Goal: Find specific page/section: Find specific page/section

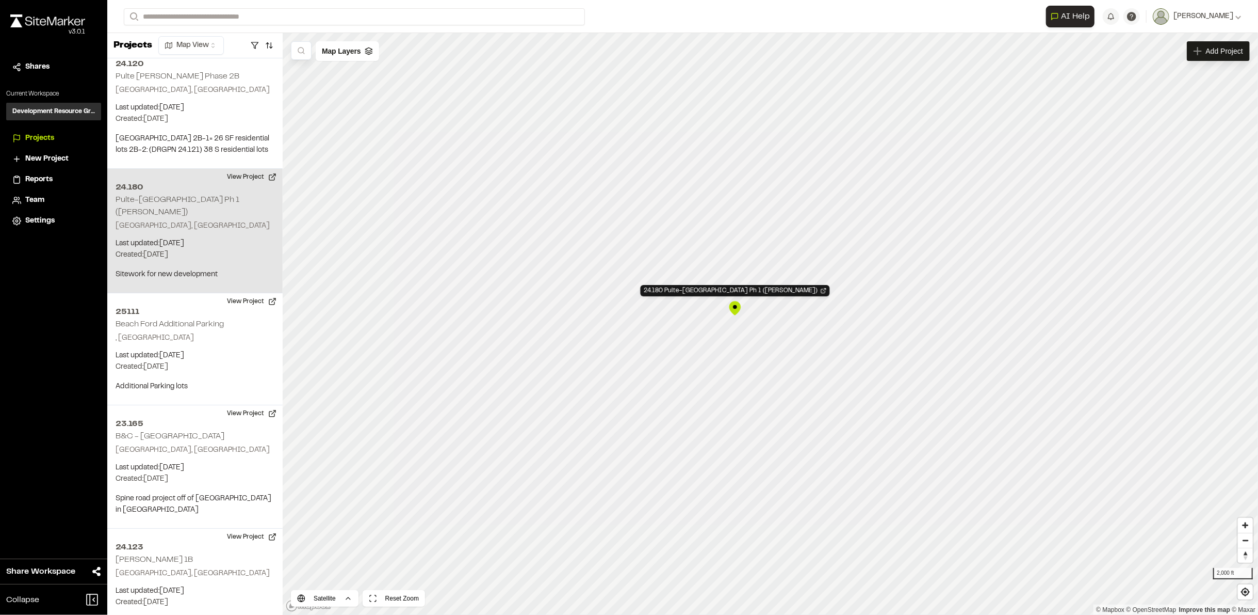
scroll to position [3575, 0]
click at [254, 170] on button "View Project" at bounding box center [252, 178] width 62 height 17
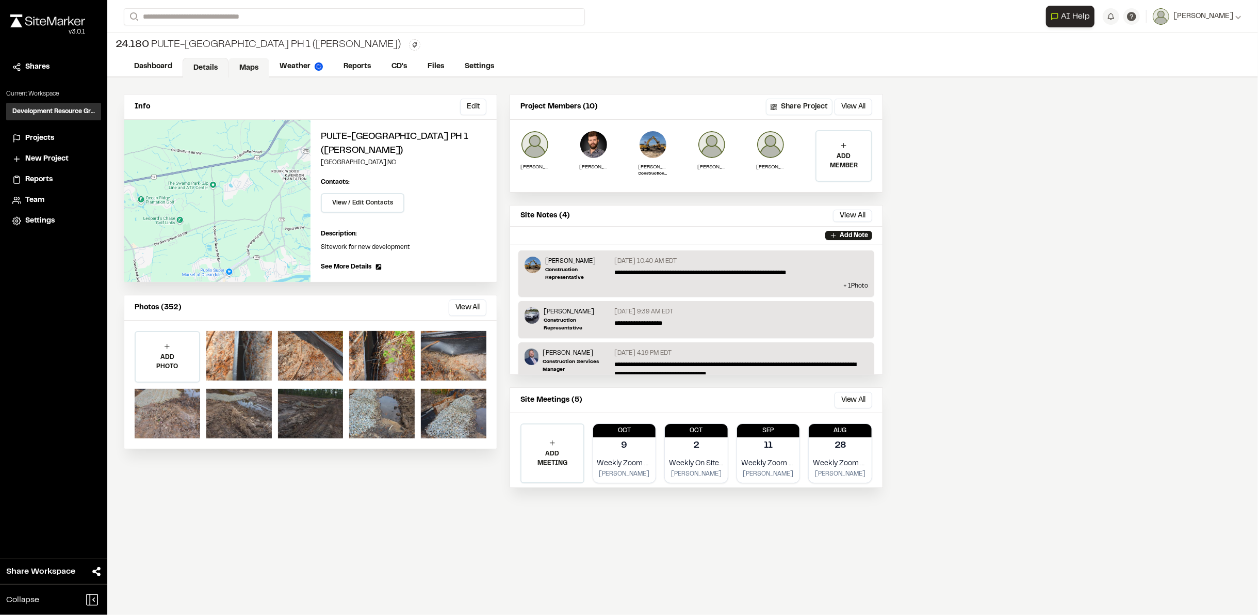
click at [250, 63] on link "Maps" at bounding box center [249, 68] width 41 height 20
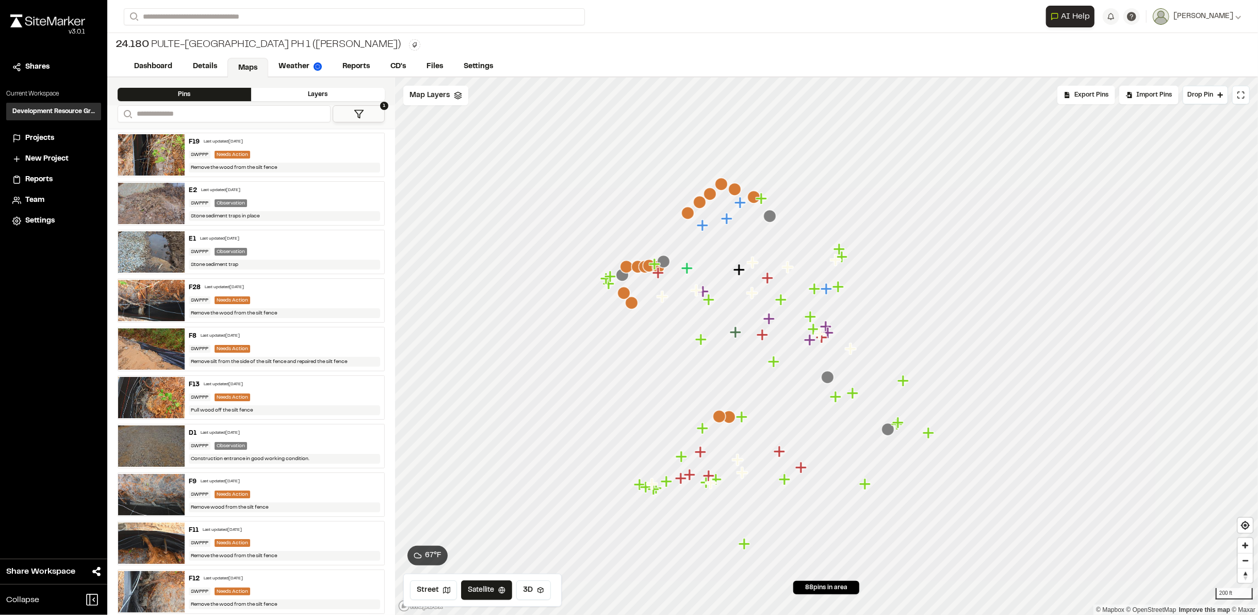
click at [142, 243] on img at bounding box center [151, 251] width 67 height 41
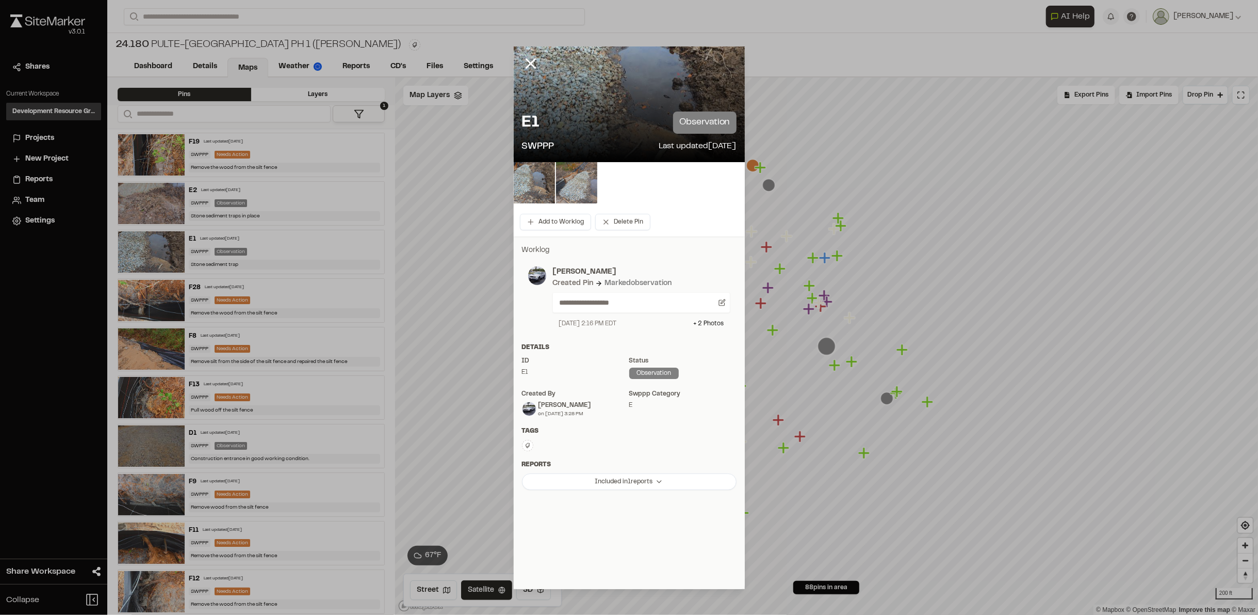
click at [589, 188] on img at bounding box center [576, 182] width 41 height 41
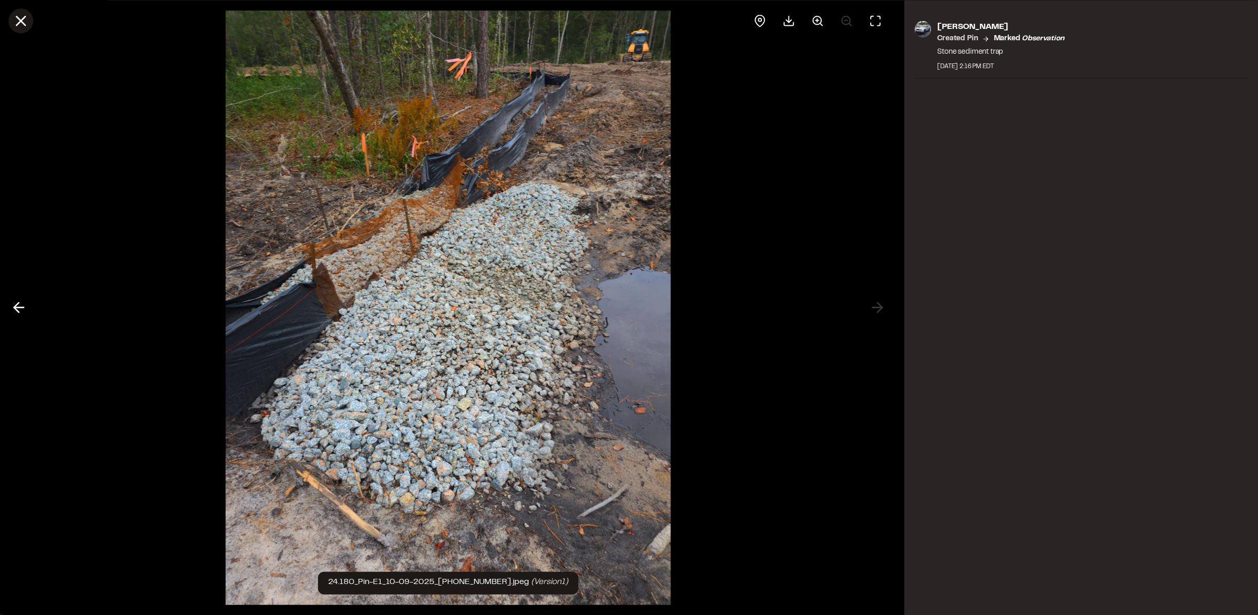
click at [27, 21] on icon at bounding box center [21, 21] width 18 height 18
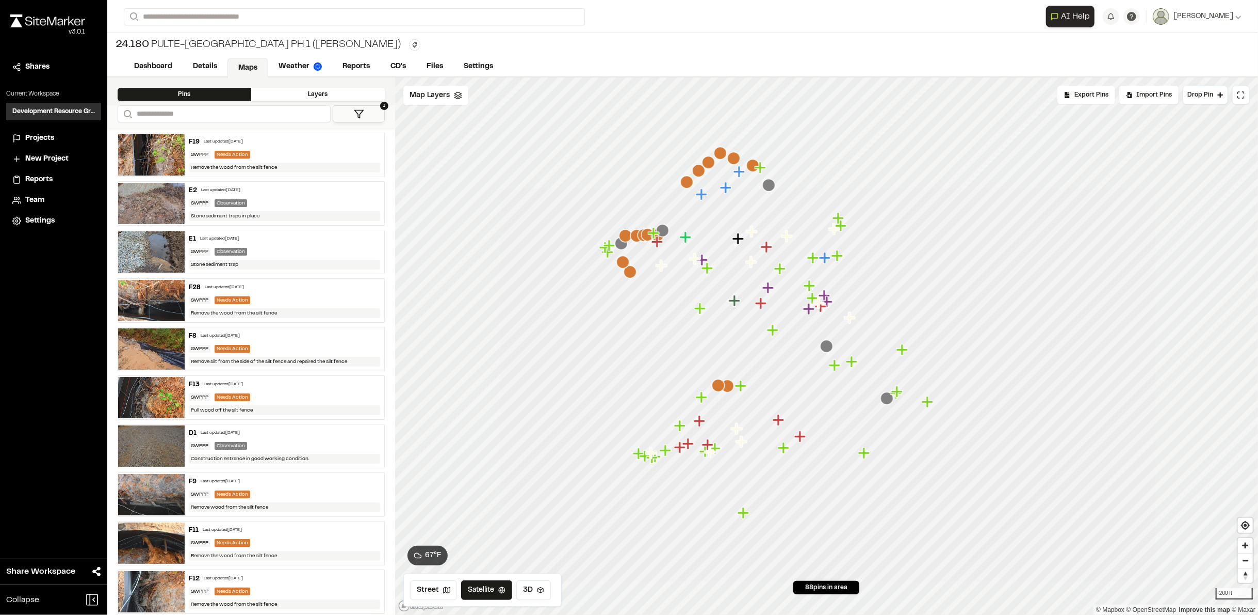
click at [140, 154] on img at bounding box center [151, 154] width 67 height 41
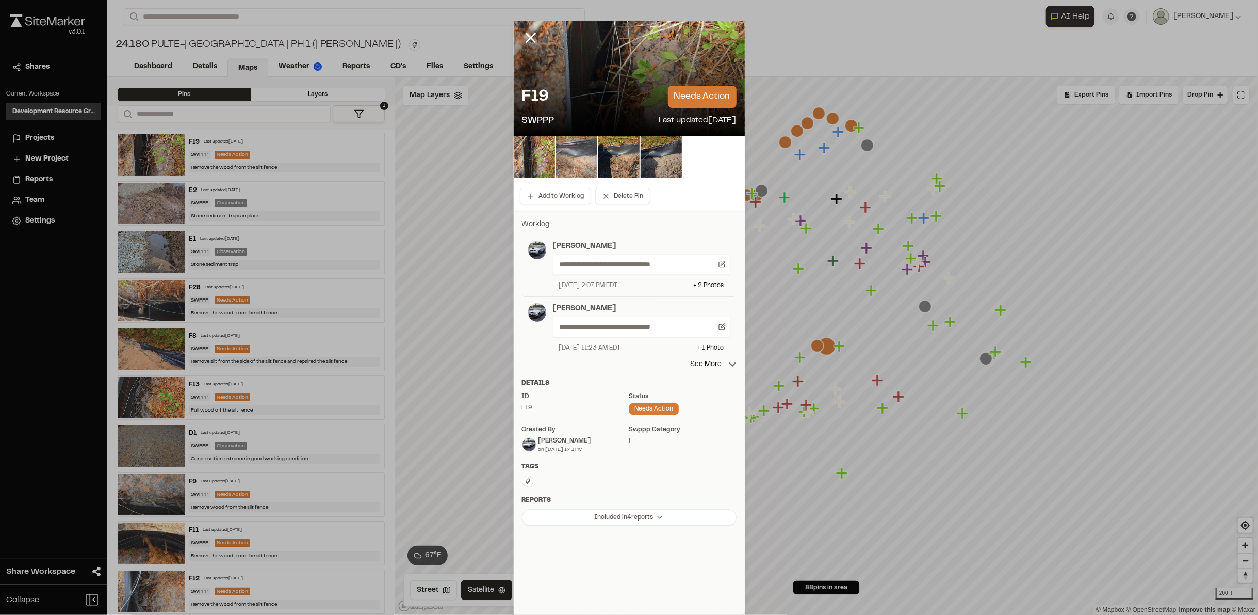
click at [581, 169] on img at bounding box center [576, 156] width 41 height 41
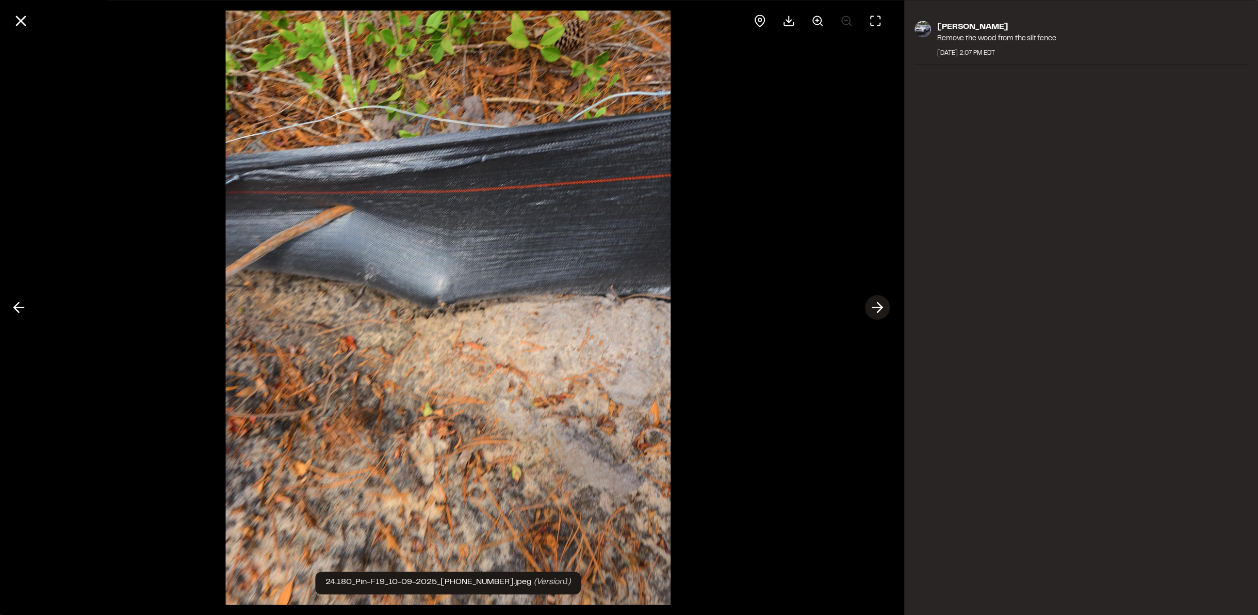
click at [877, 308] on icon at bounding box center [878, 308] width 17 height 18
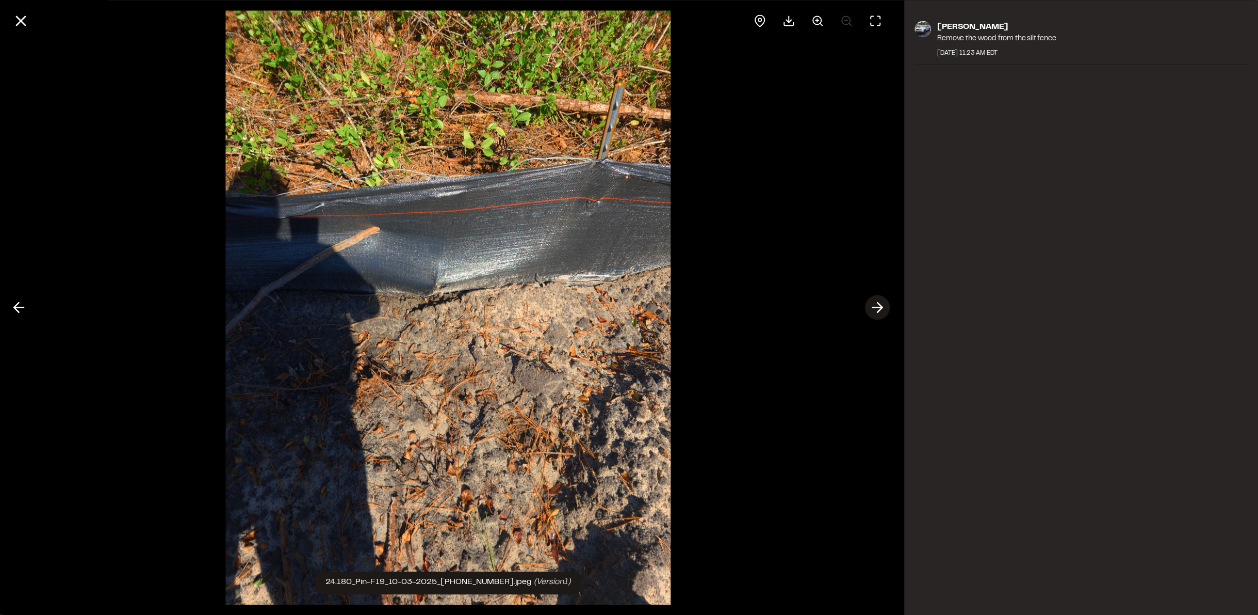
click at [877, 308] on icon at bounding box center [878, 308] width 17 height 18
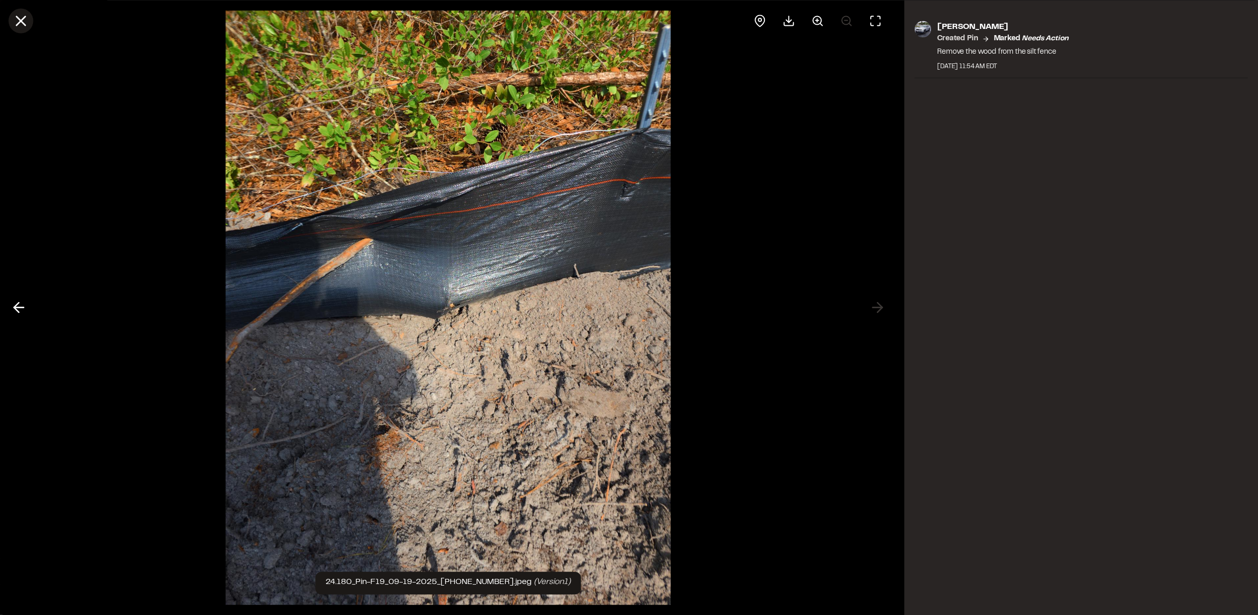
click at [13, 22] on icon at bounding box center [21, 21] width 18 height 18
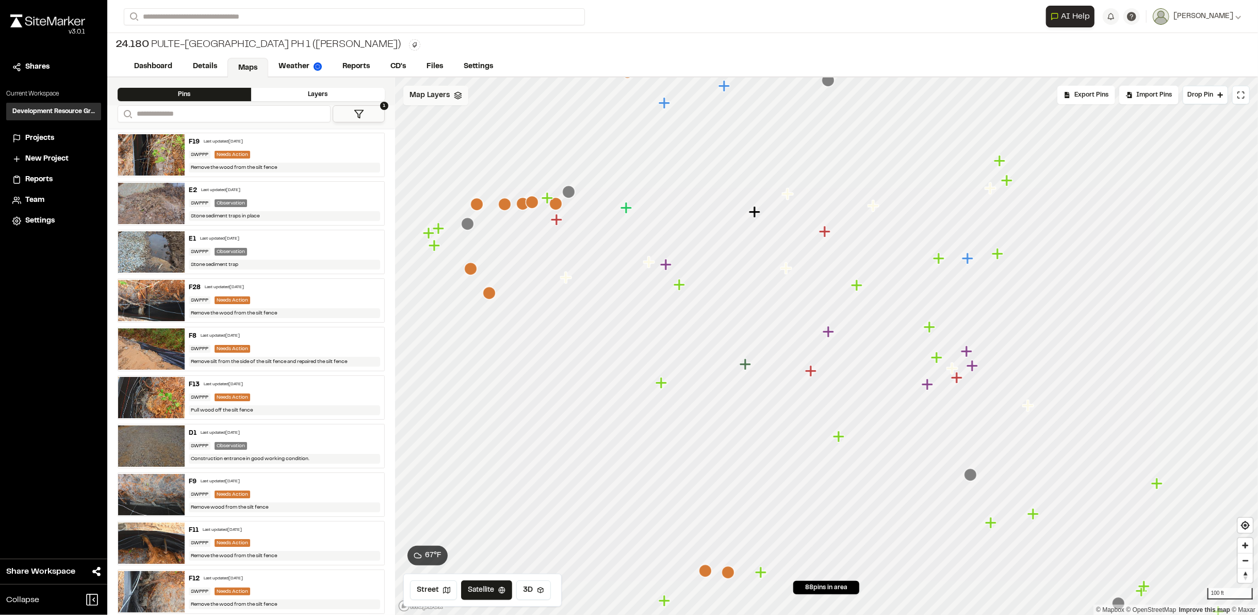
click at [432, 95] on span "Map Layers" at bounding box center [430, 95] width 40 height 11
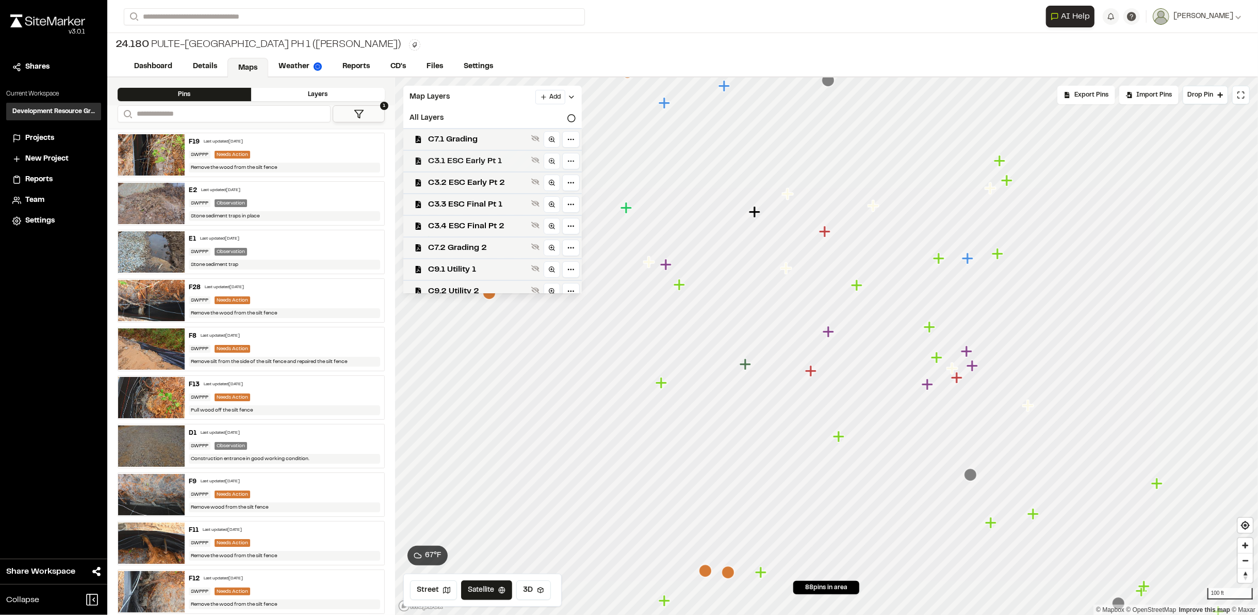
click at [471, 159] on span "C3.1 ESC Early Pt 1" at bounding box center [477, 161] width 99 height 12
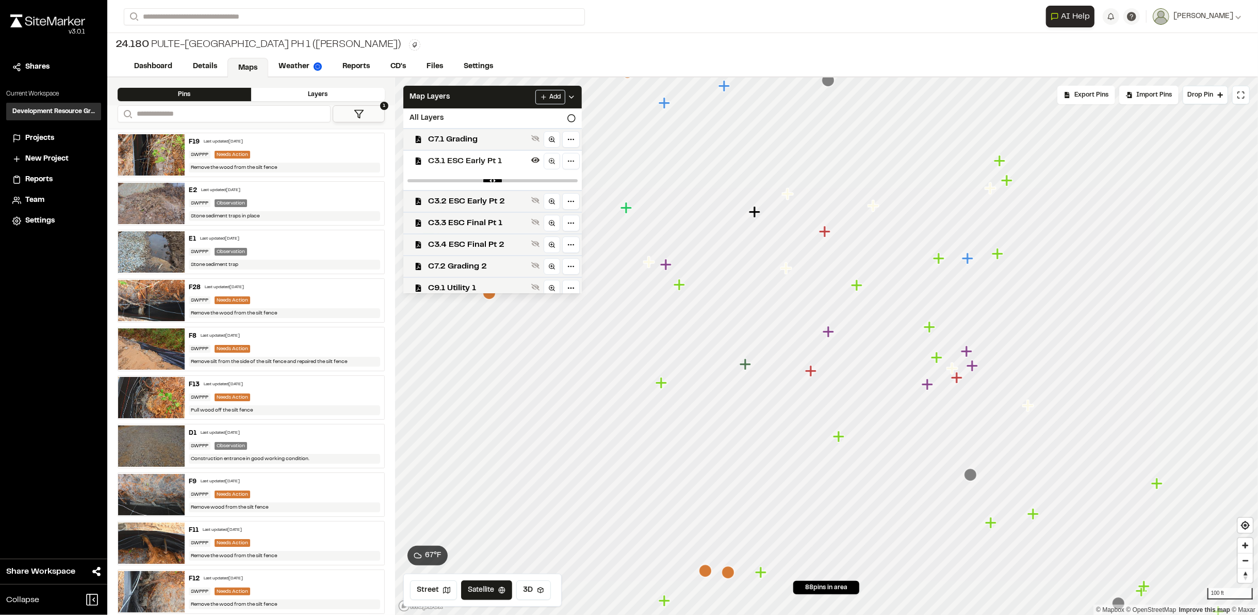
click at [784, 267] on icon "Map marker" at bounding box center [786, 267] width 11 height 11
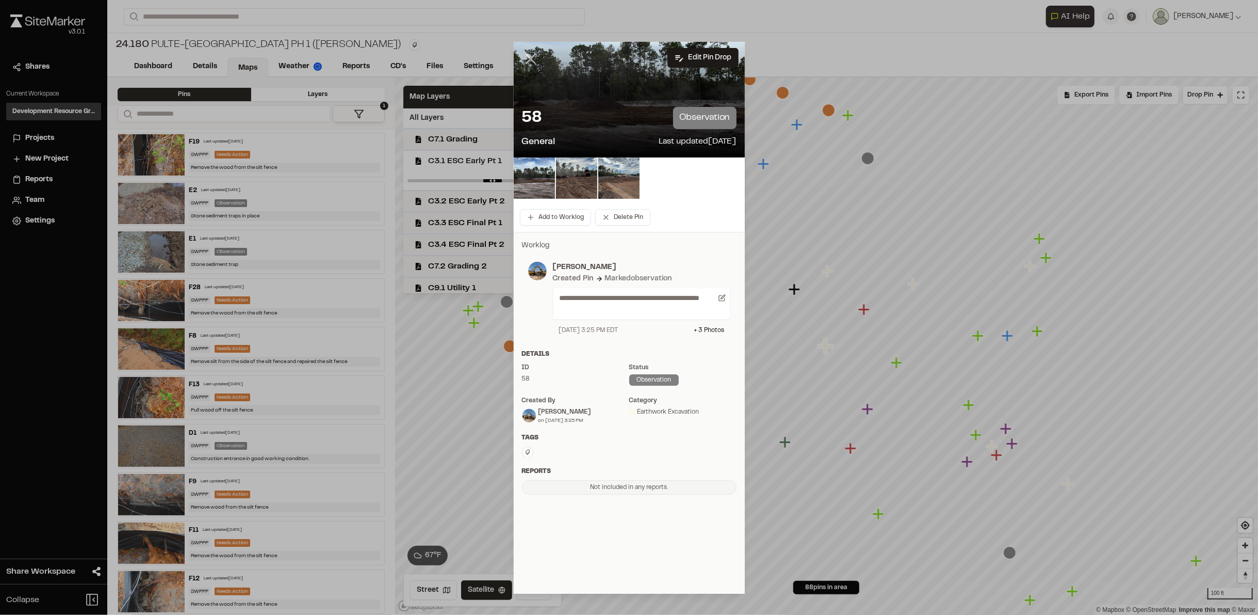
click at [533, 53] on icon at bounding box center [531, 59] width 18 height 18
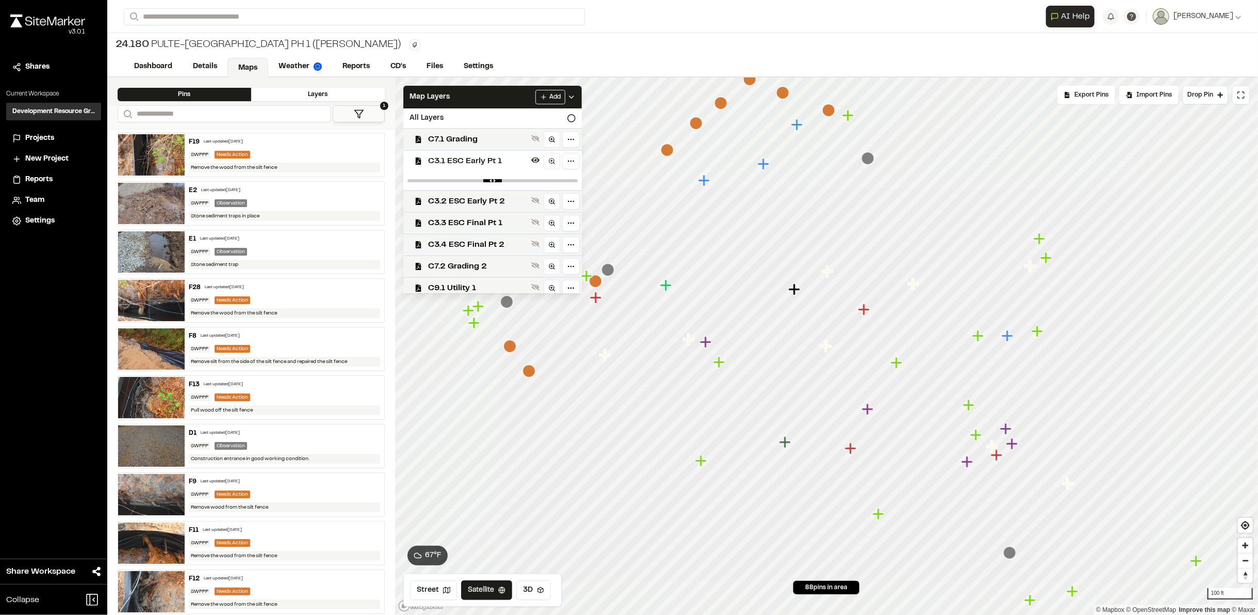
click at [865, 161] on icon "Map marker" at bounding box center [868, 158] width 13 height 13
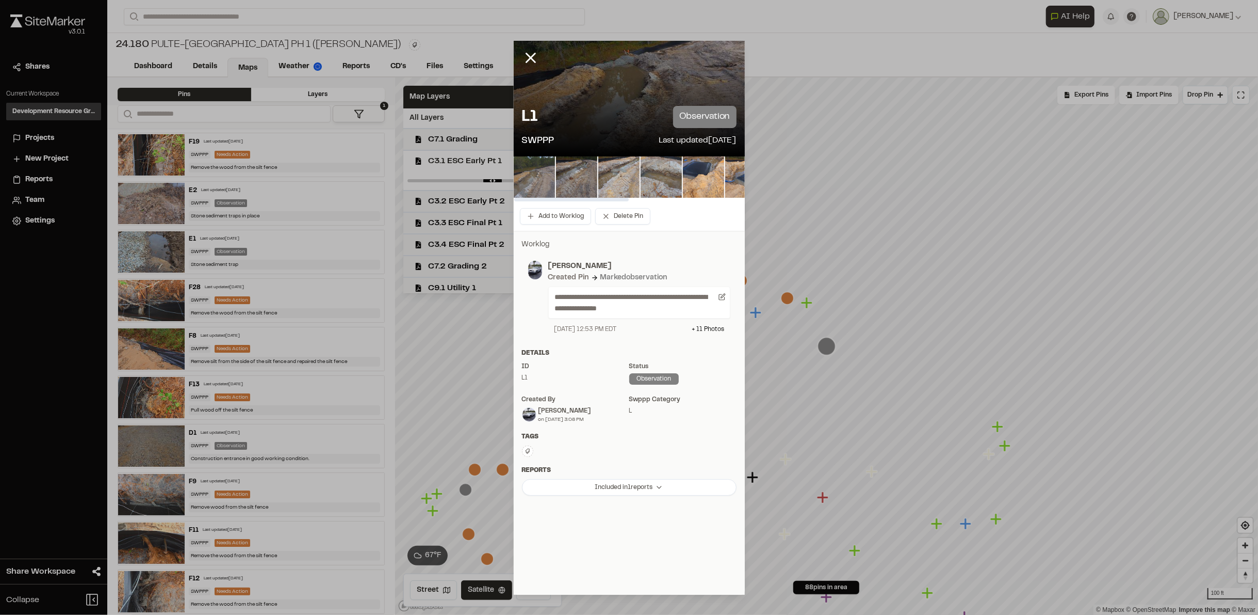
click at [525, 176] on img at bounding box center [534, 176] width 41 height 41
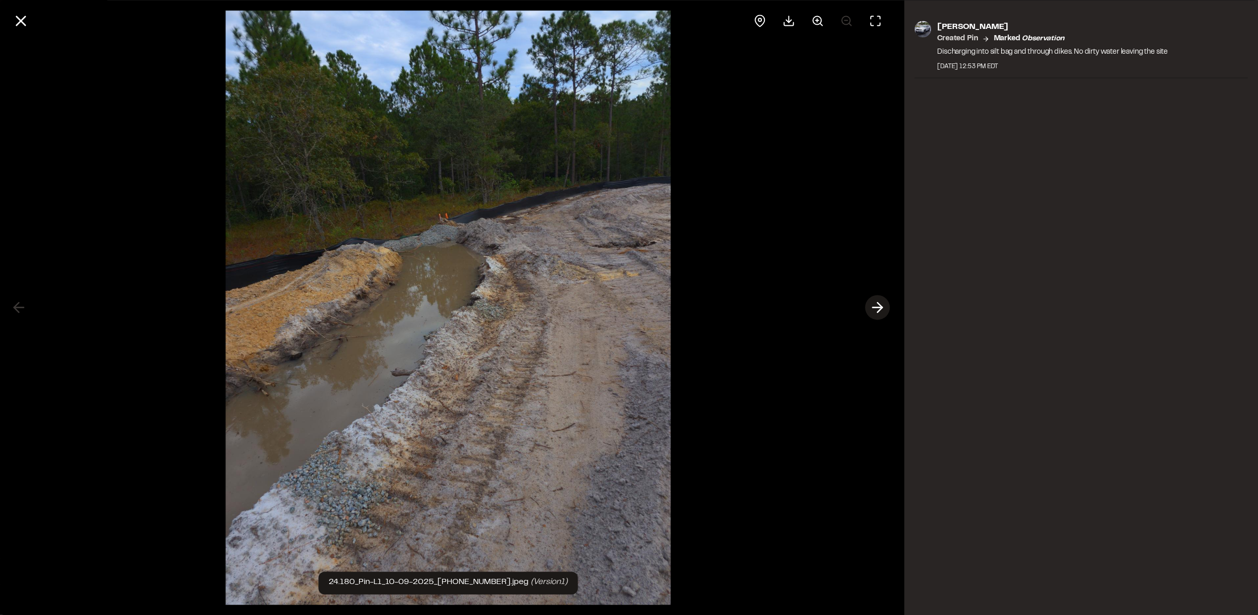
click at [877, 308] on line at bounding box center [878, 308] width 10 height 0
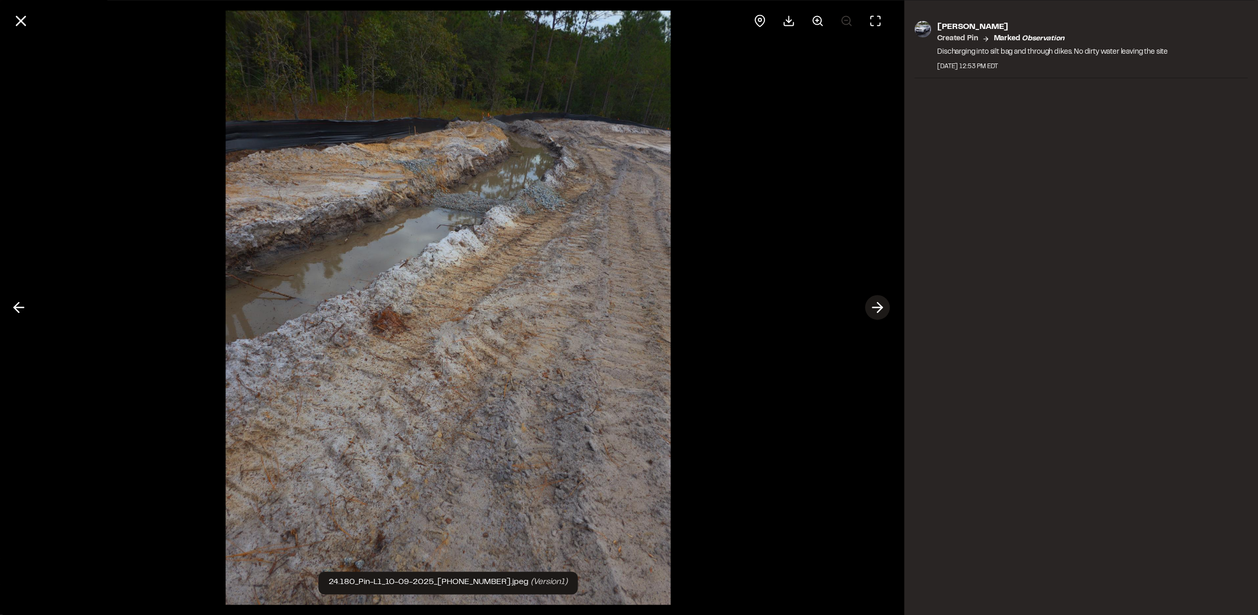
click at [877, 308] on line at bounding box center [878, 308] width 10 height 0
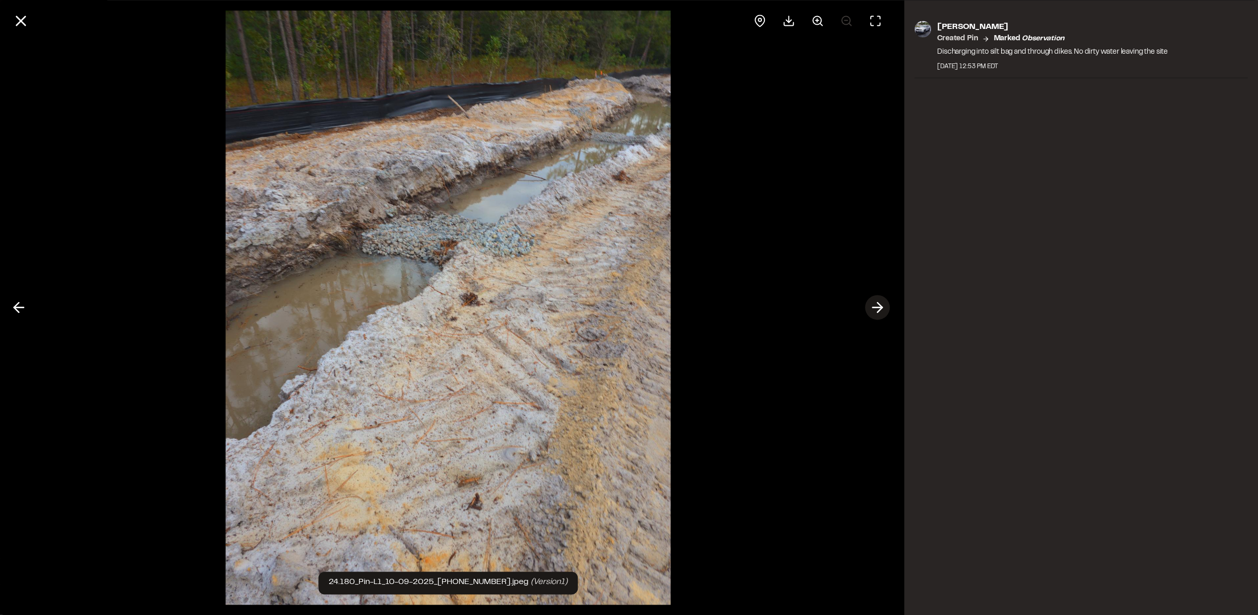
click at [877, 308] on line at bounding box center [878, 308] width 10 height 0
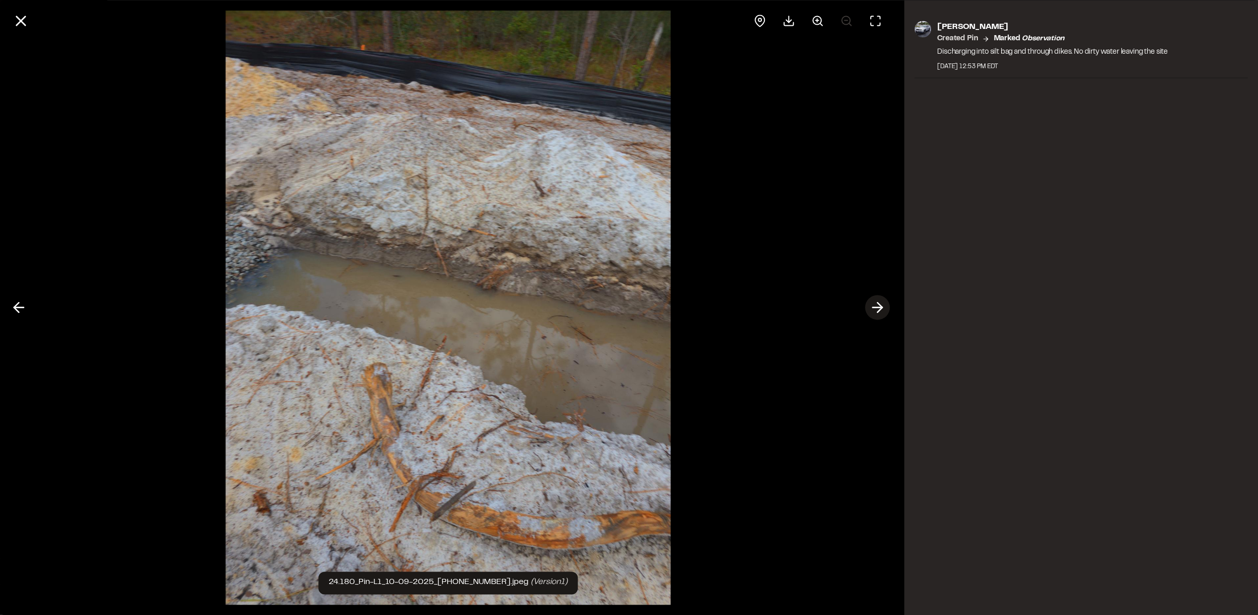
click at [877, 308] on line at bounding box center [878, 308] width 10 height 0
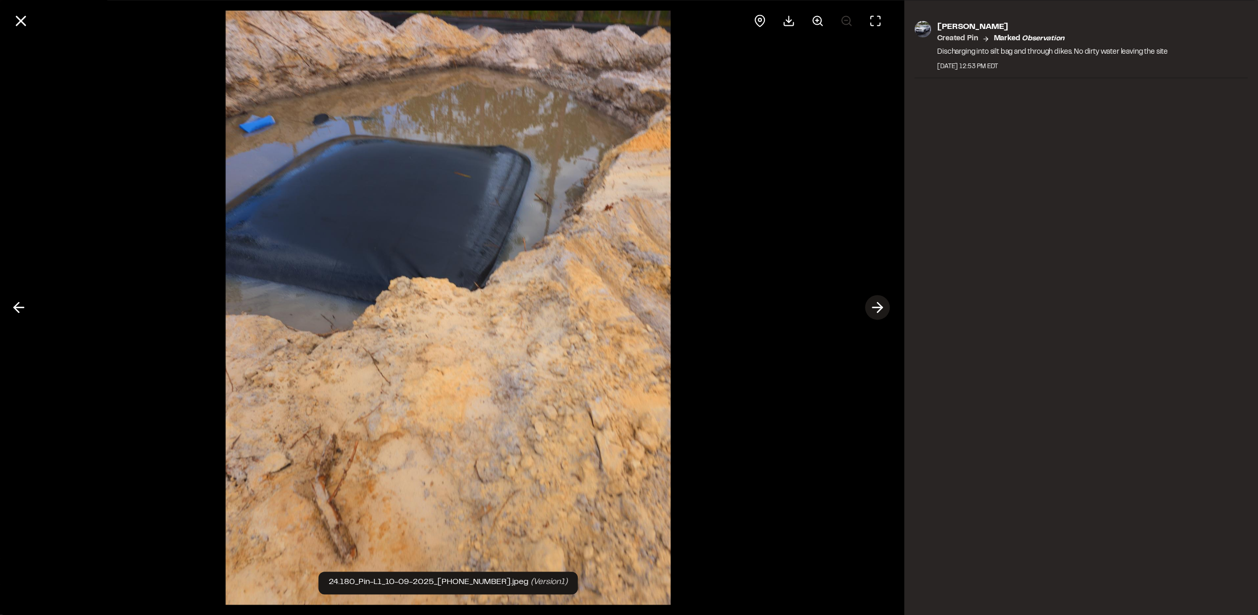
click at [877, 308] on line at bounding box center [878, 308] width 10 height 0
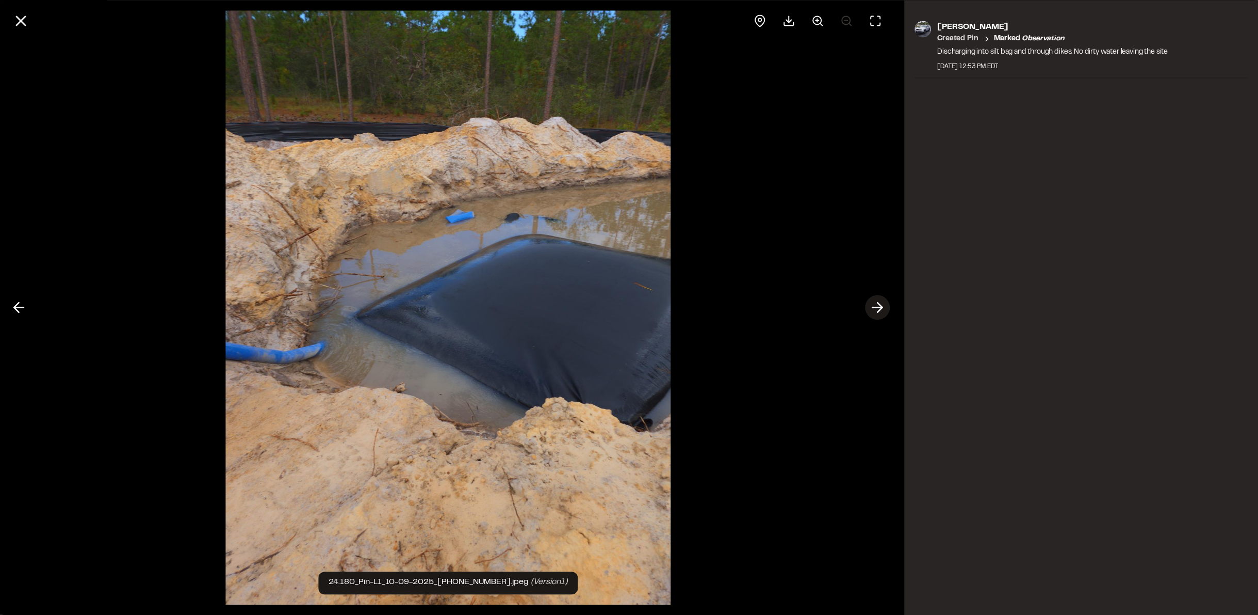
click at [877, 308] on line at bounding box center [878, 308] width 10 height 0
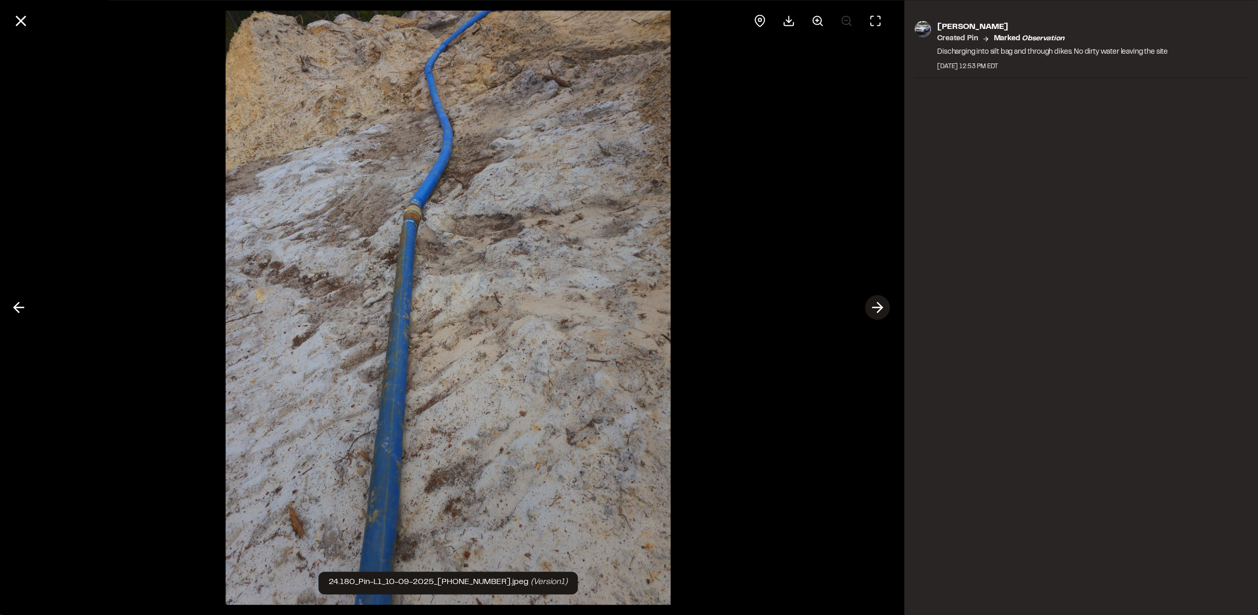
click at [877, 308] on line at bounding box center [878, 308] width 10 height 0
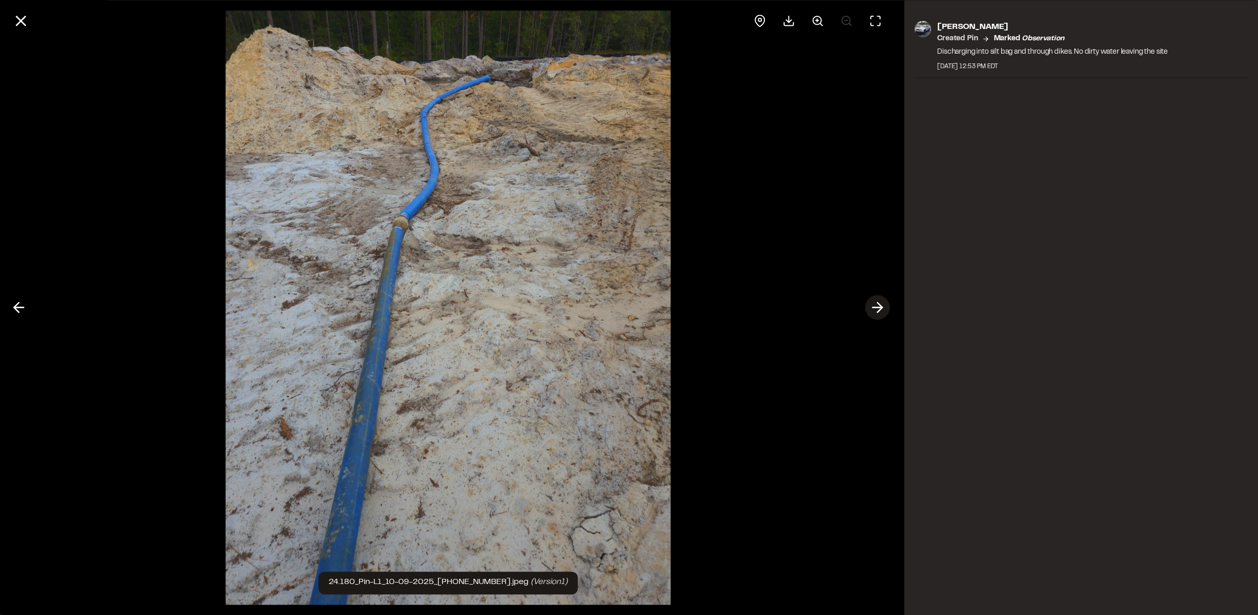
click at [877, 308] on line at bounding box center [878, 308] width 10 height 0
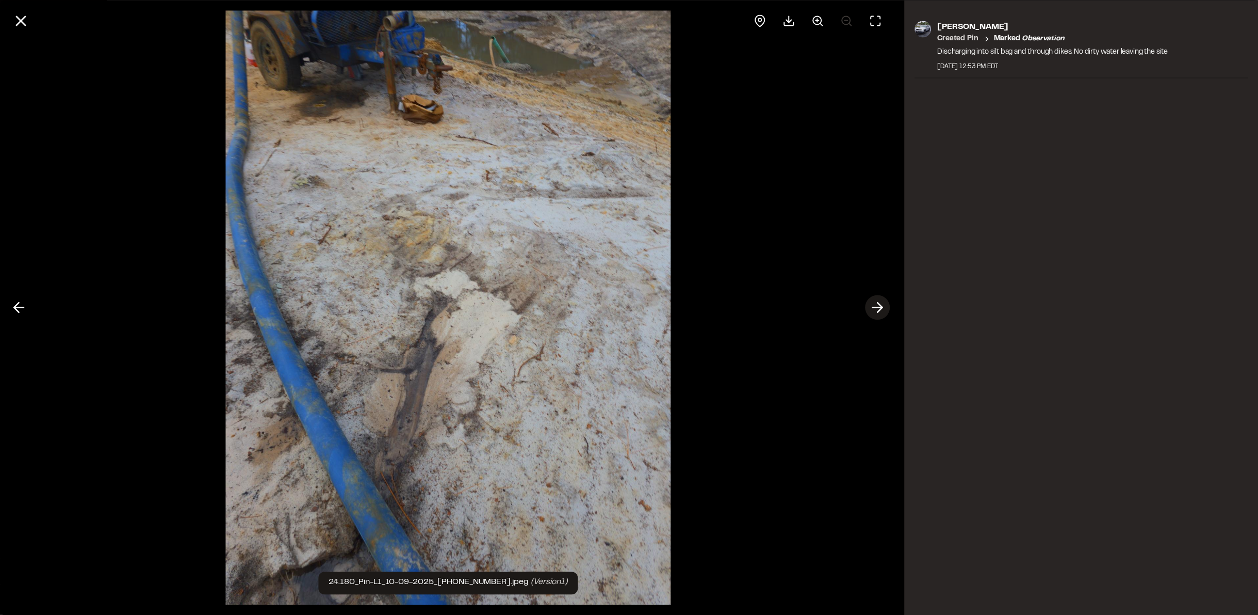
click at [877, 308] on line at bounding box center [878, 308] width 10 height 0
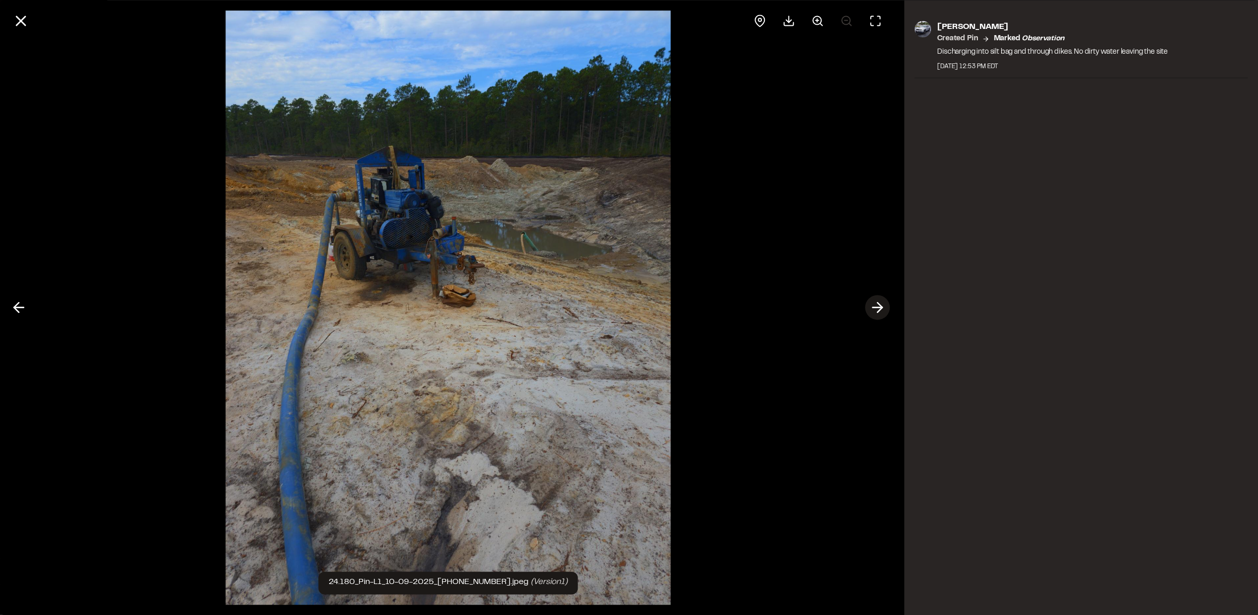
click at [877, 308] on line at bounding box center [878, 308] width 10 height 0
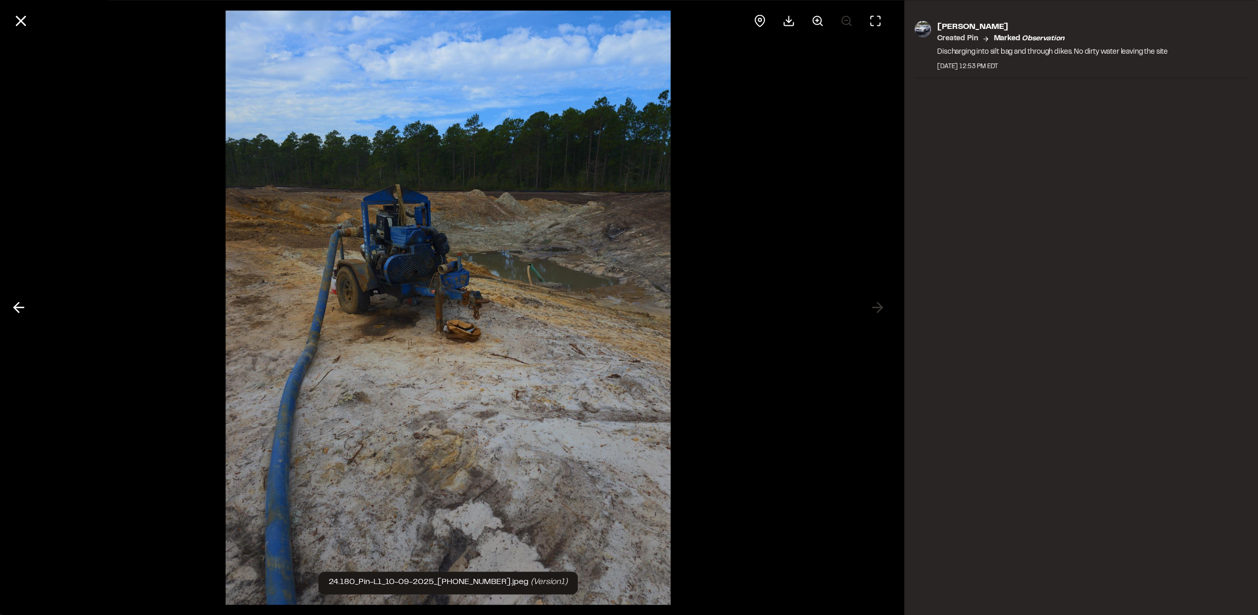
click at [8, 28] on div at bounding box center [448, 20] width 897 height 41
click at [13, 20] on icon at bounding box center [21, 21] width 18 height 18
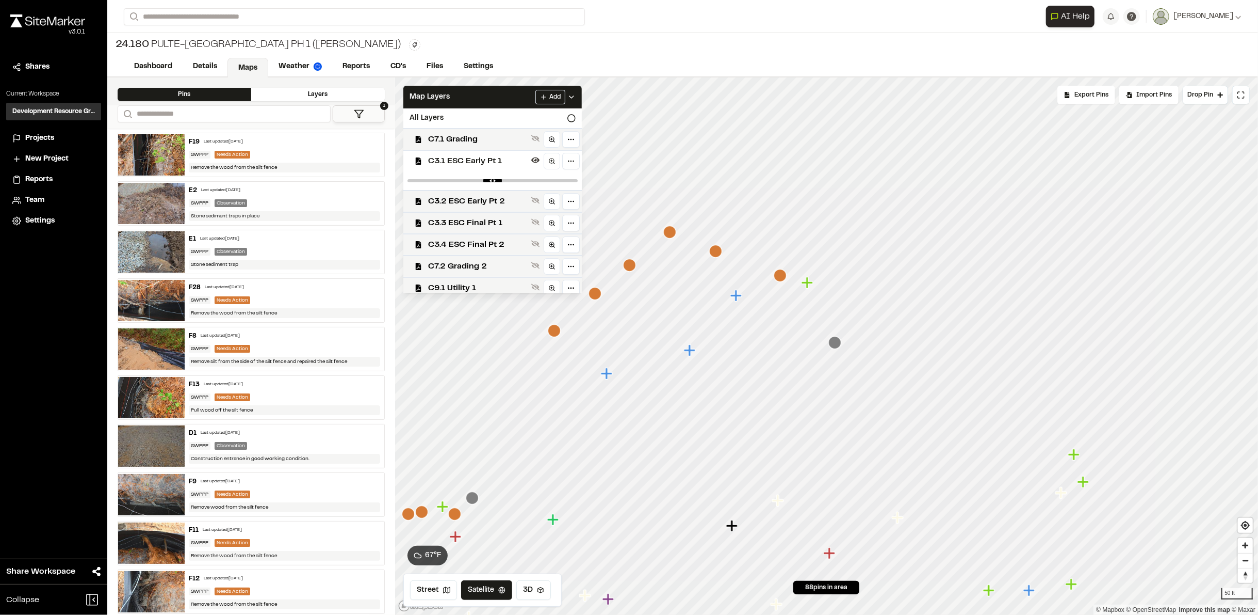
click at [807, 282] on icon "Map marker" at bounding box center [807, 282] width 11 height 11
click at [809, 283] on icon "Map marker" at bounding box center [807, 282] width 11 height 11
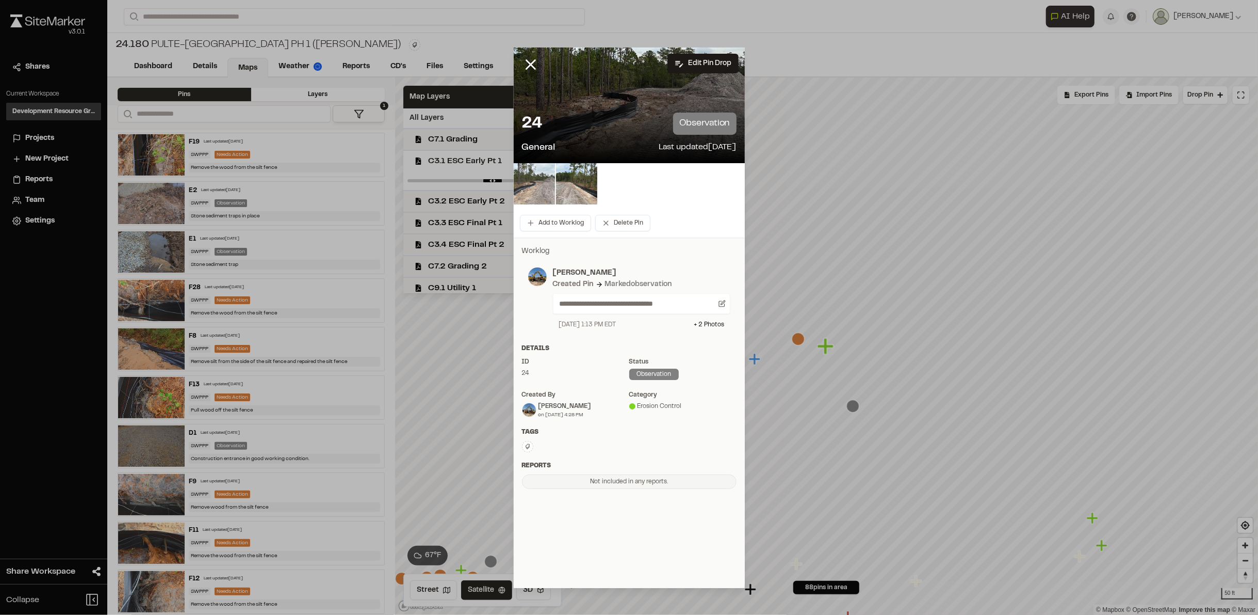
click at [537, 176] on img at bounding box center [534, 183] width 41 height 41
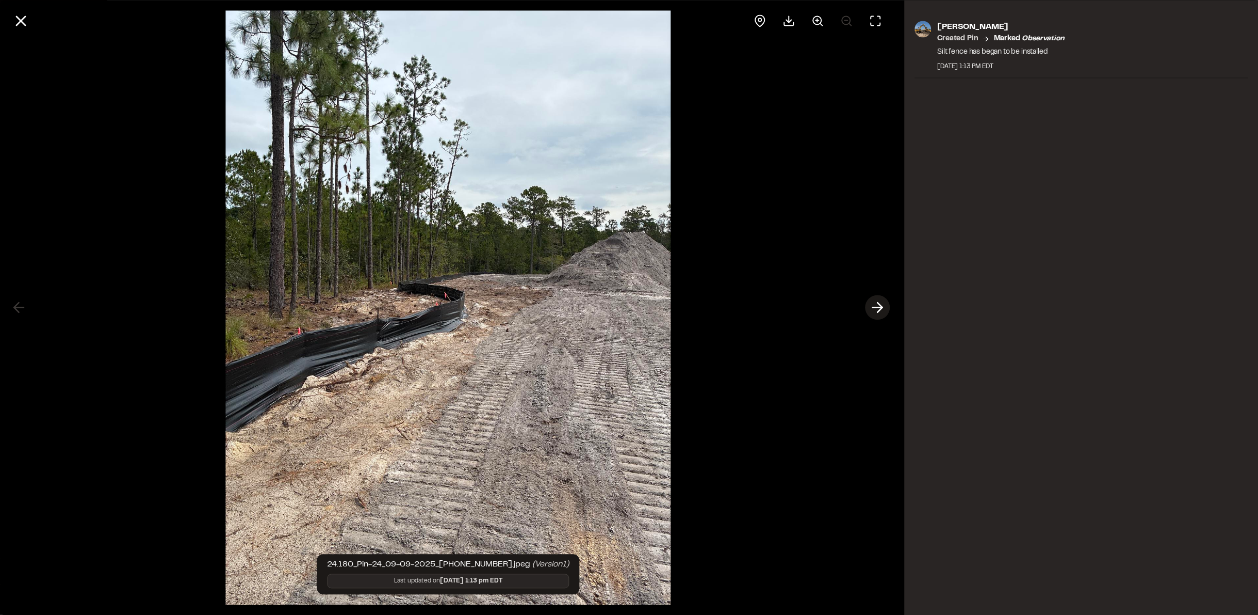
click at [878, 308] on icon at bounding box center [878, 308] width 17 height 18
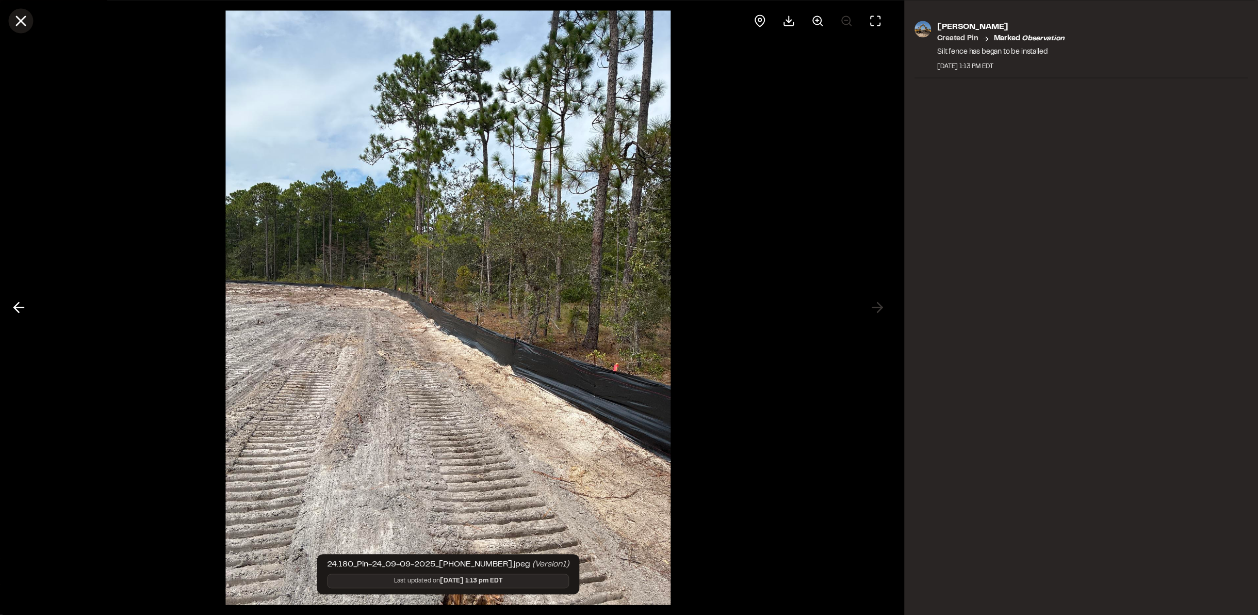
click at [27, 23] on icon at bounding box center [21, 21] width 18 height 18
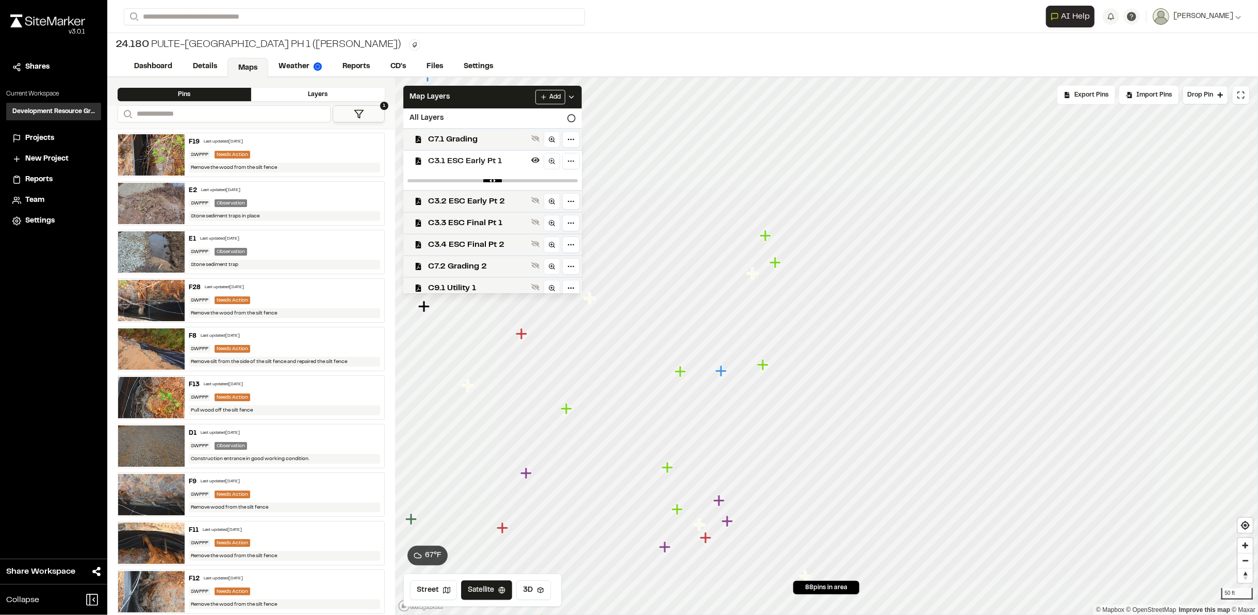
click at [771, 263] on icon "Map marker" at bounding box center [775, 261] width 11 height 11
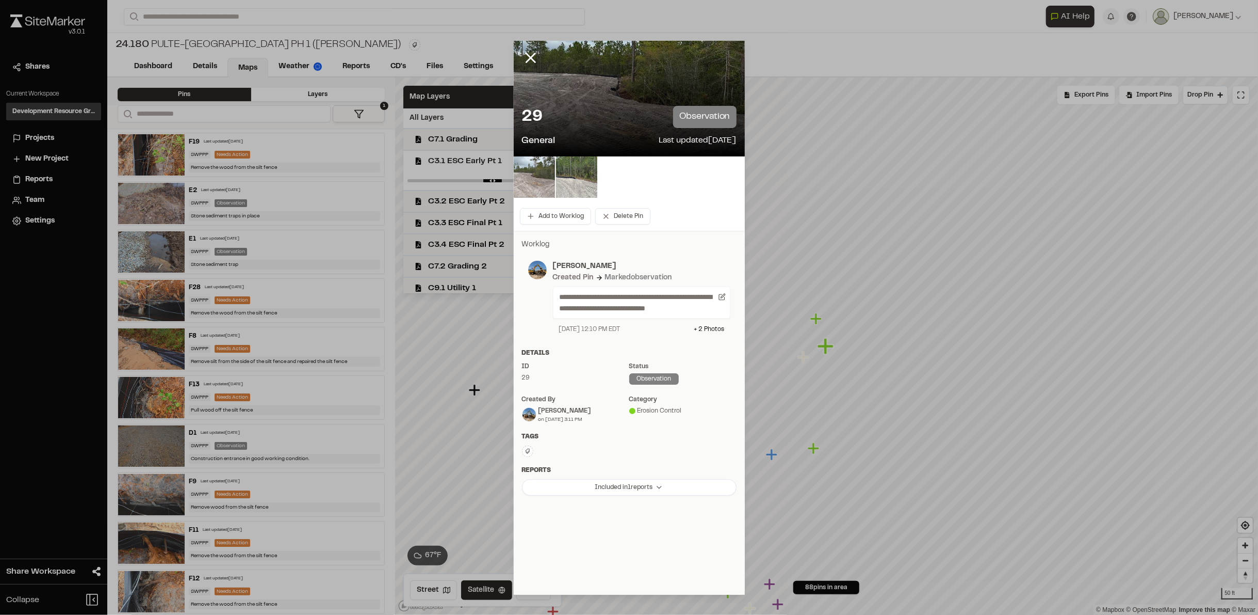
click at [528, 174] on img at bounding box center [534, 176] width 41 height 41
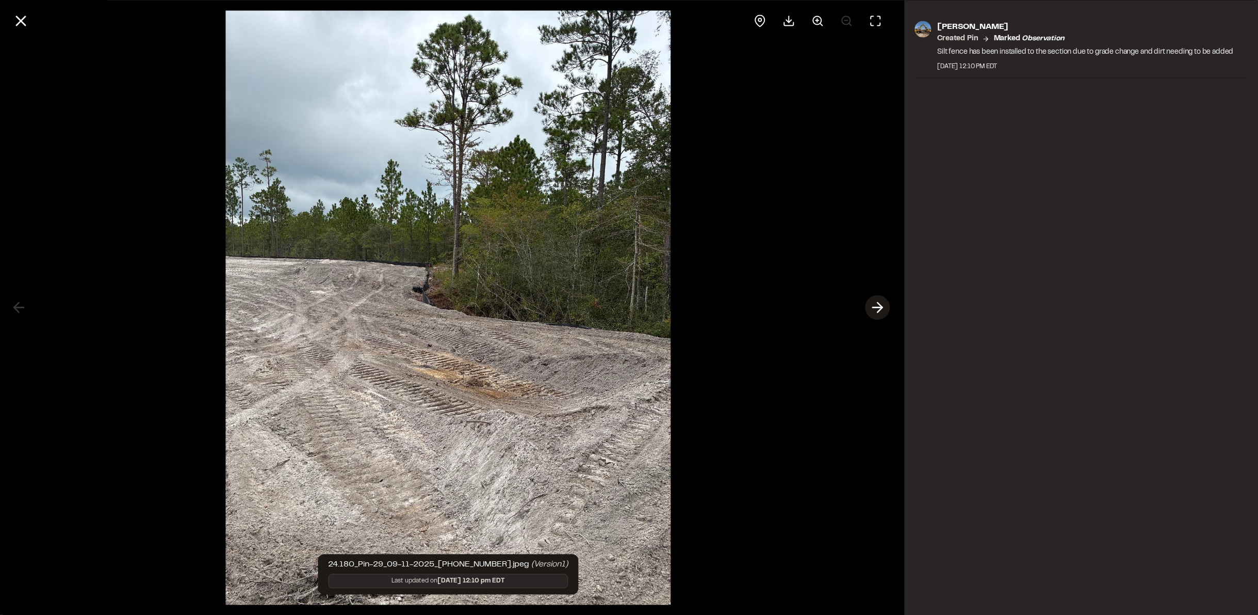
click at [874, 302] on icon at bounding box center [878, 308] width 17 height 18
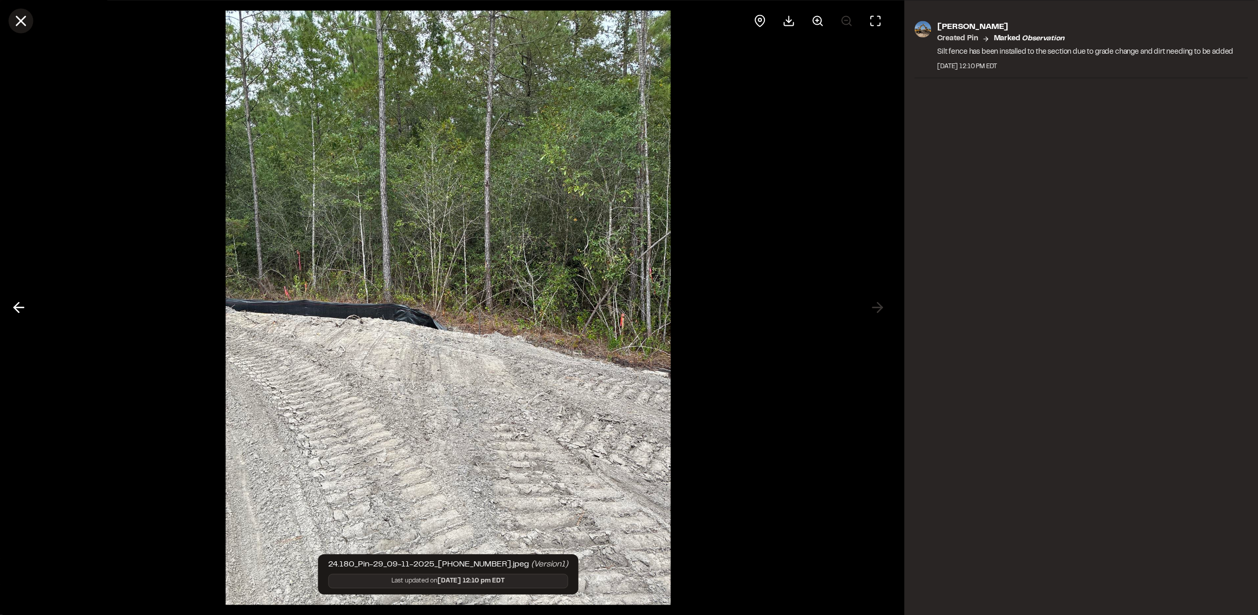
click at [23, 23] on line at bounding box center [21, 21] width 9 height 9
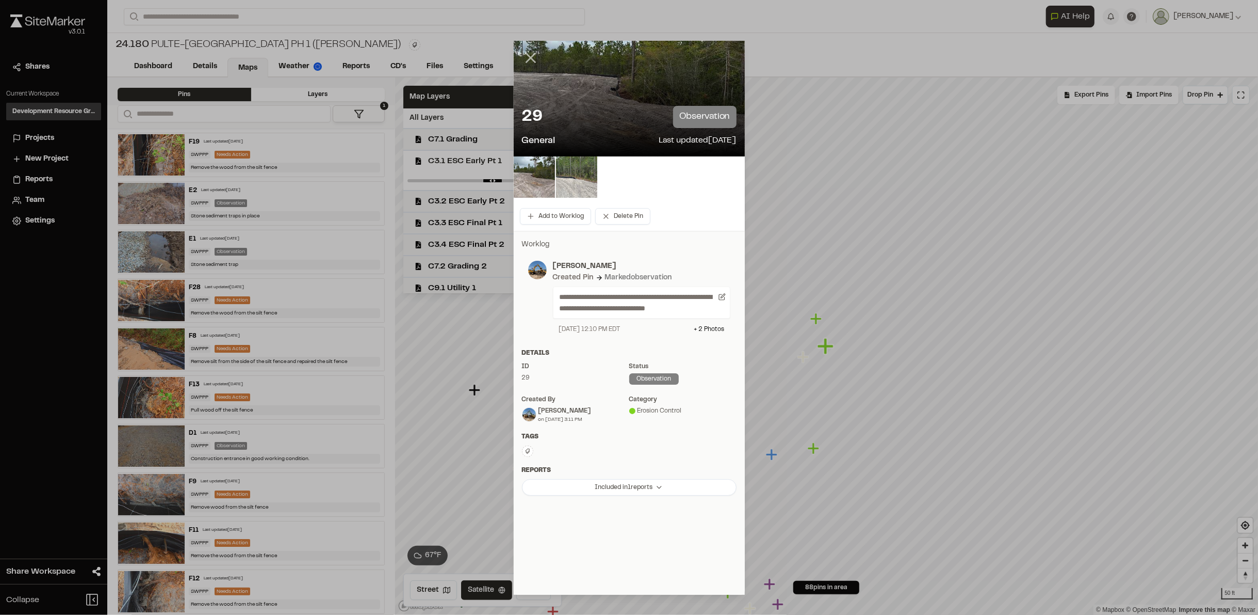
click at [537, 60] on icon at bounding box center [531, 58] width 18 height 18
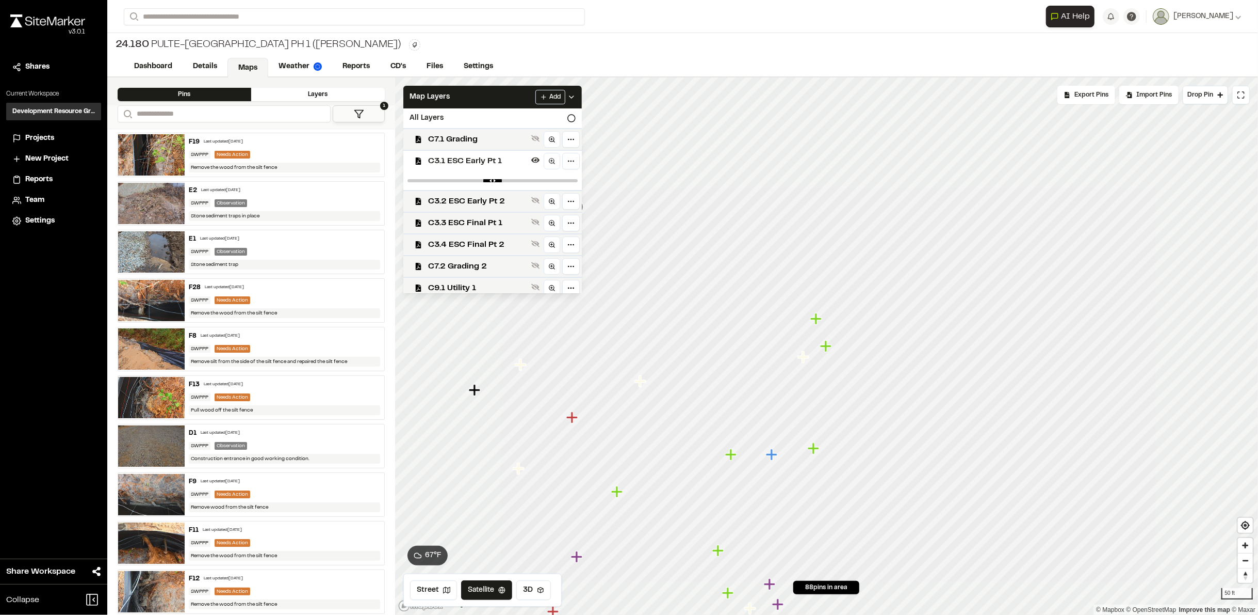
click at [814, 445] on icon "Map marker" at bounding box center [813, 447] width 11 height 11
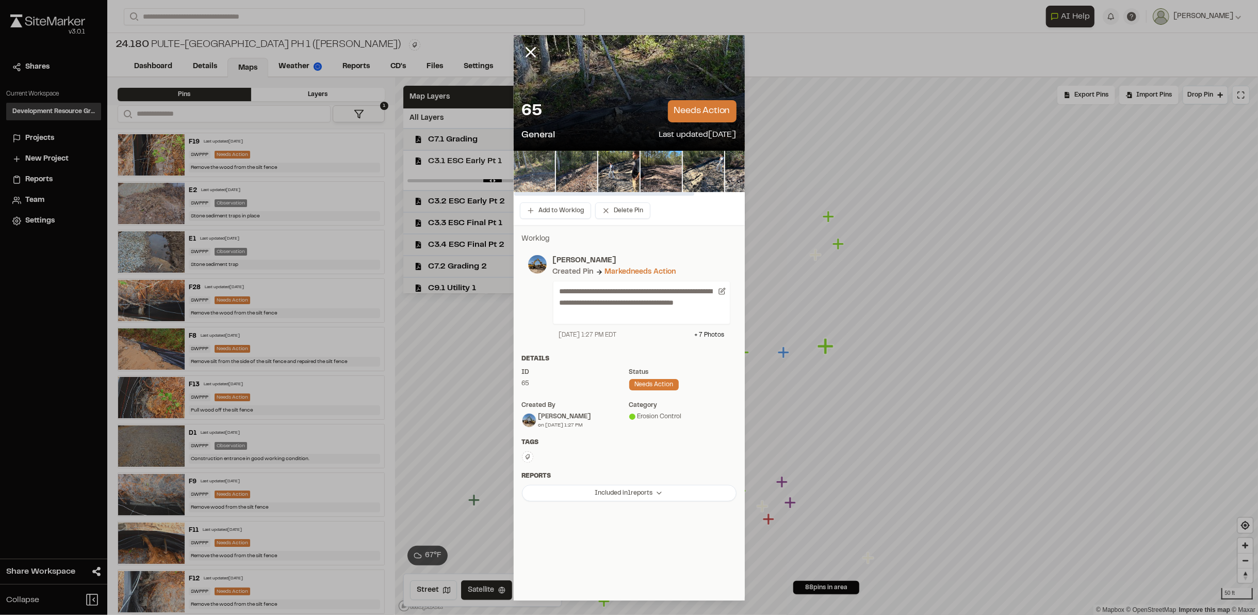
click at [546, 164] on img at bounding box center [534, 171] width 41 height 41
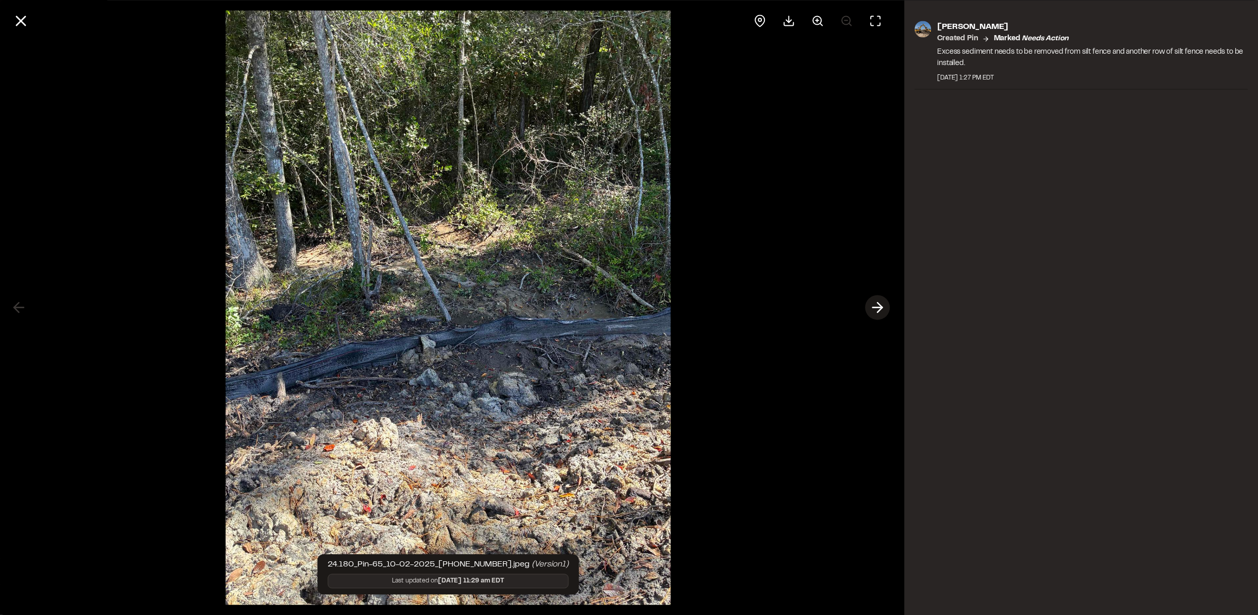
click at [876, 308] on icon at bounding box center [878, 308] width 17 height 18
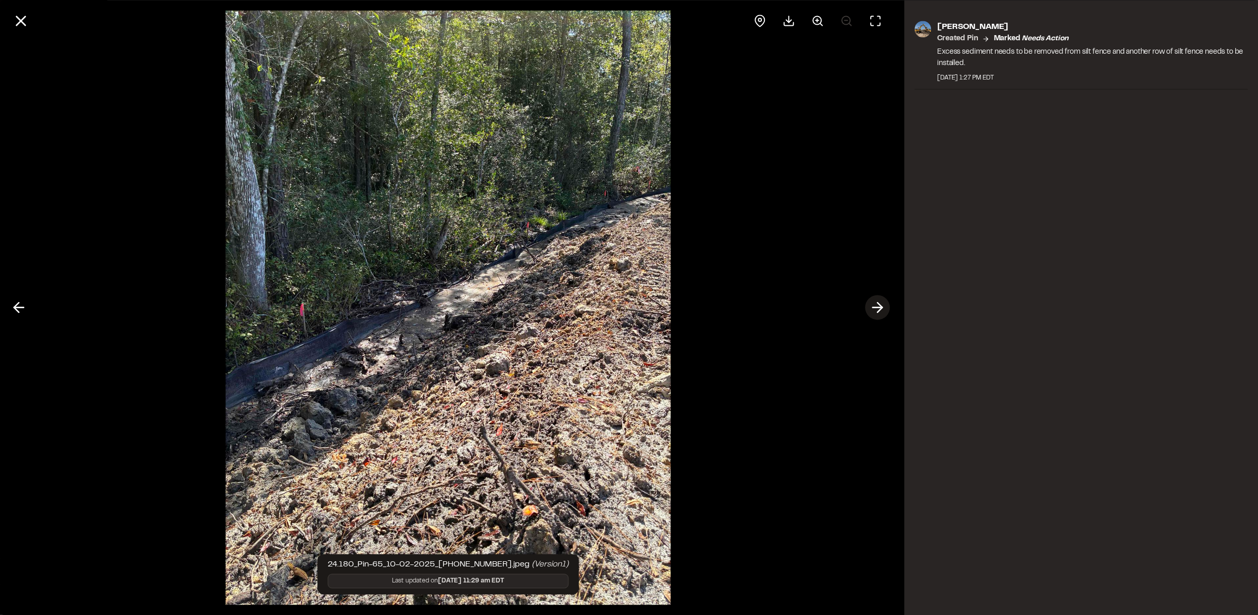
click at [876, 308] on icon at bounding box center [878, 308] width 17 height 18
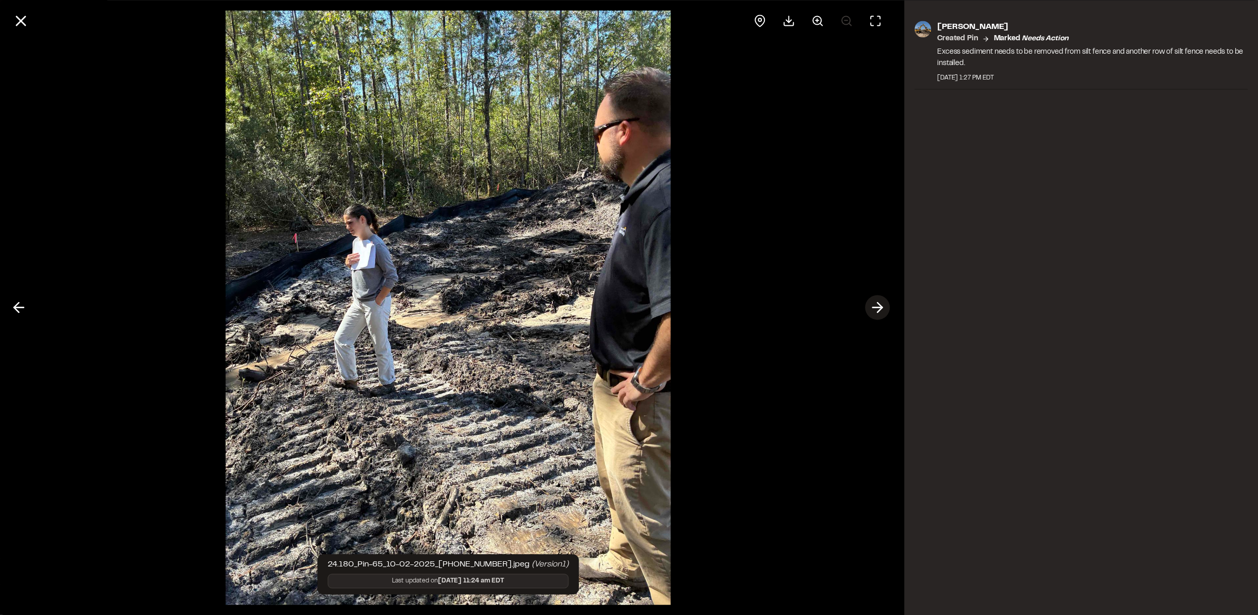
click at [876, 308] on icon at bounding box center [878, 308] width 17 height 18
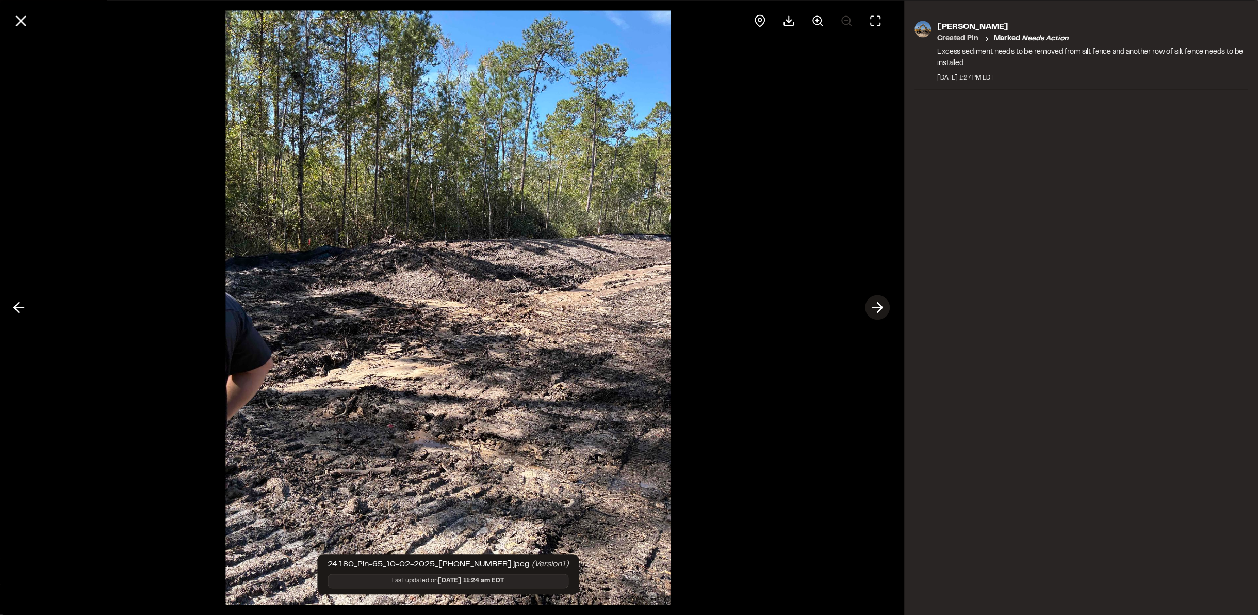
click at [876, 308] on icon at bounding box center [878, 308] width 17 height 18
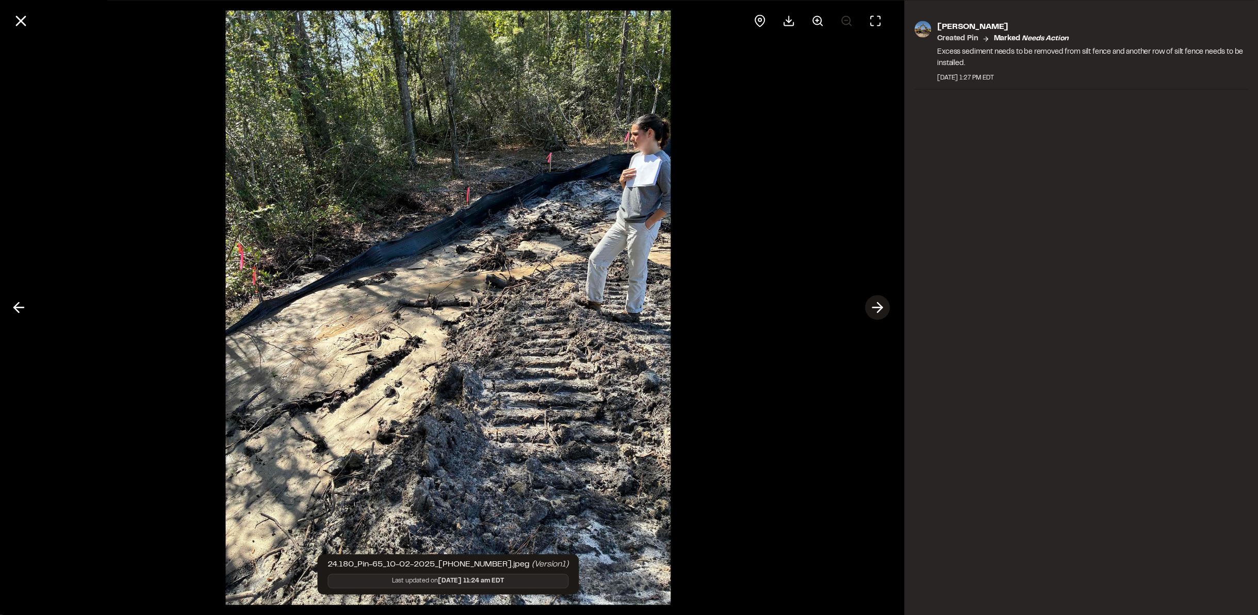
click at [876, 308] on icon at bounding box center [878, 308] width 17 height 18
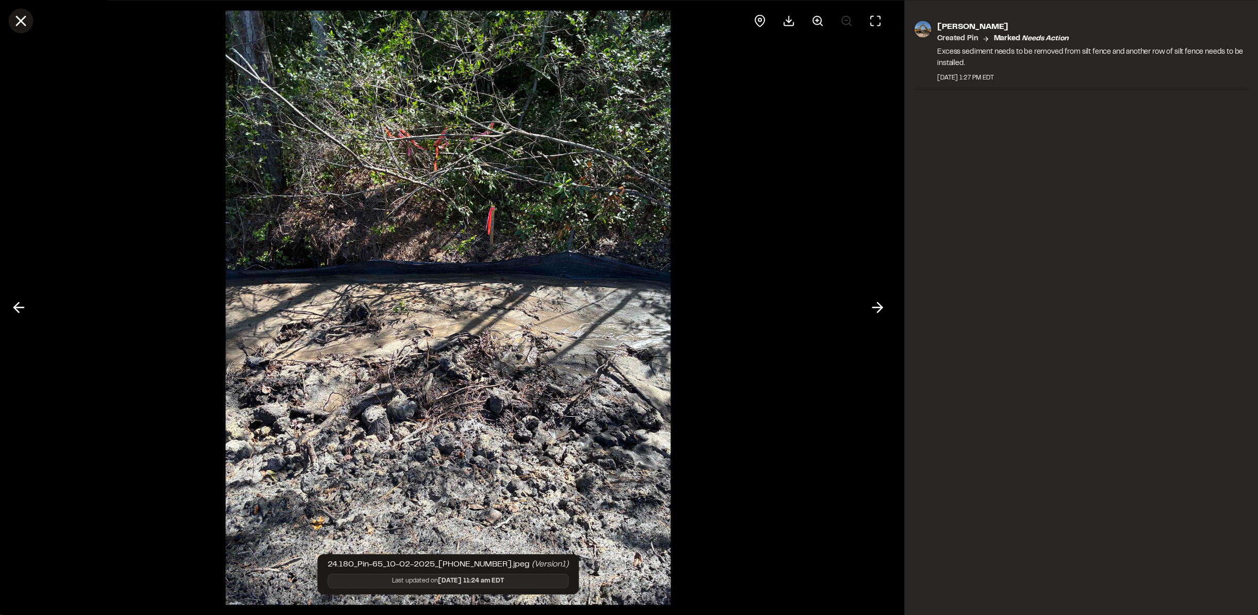
click at [26, 18] on icon at bounding box center [21, 21] width 18 height 18
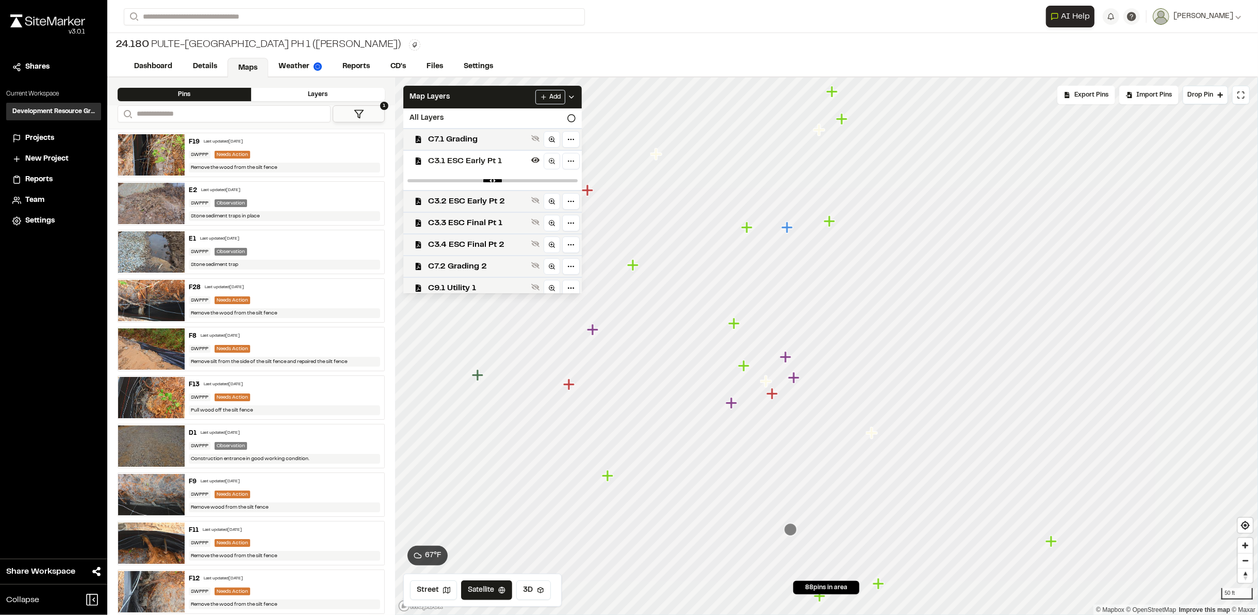
click at [636, 266] on icon "Map marker" at bounding box center [632, 264] width 11 height 11
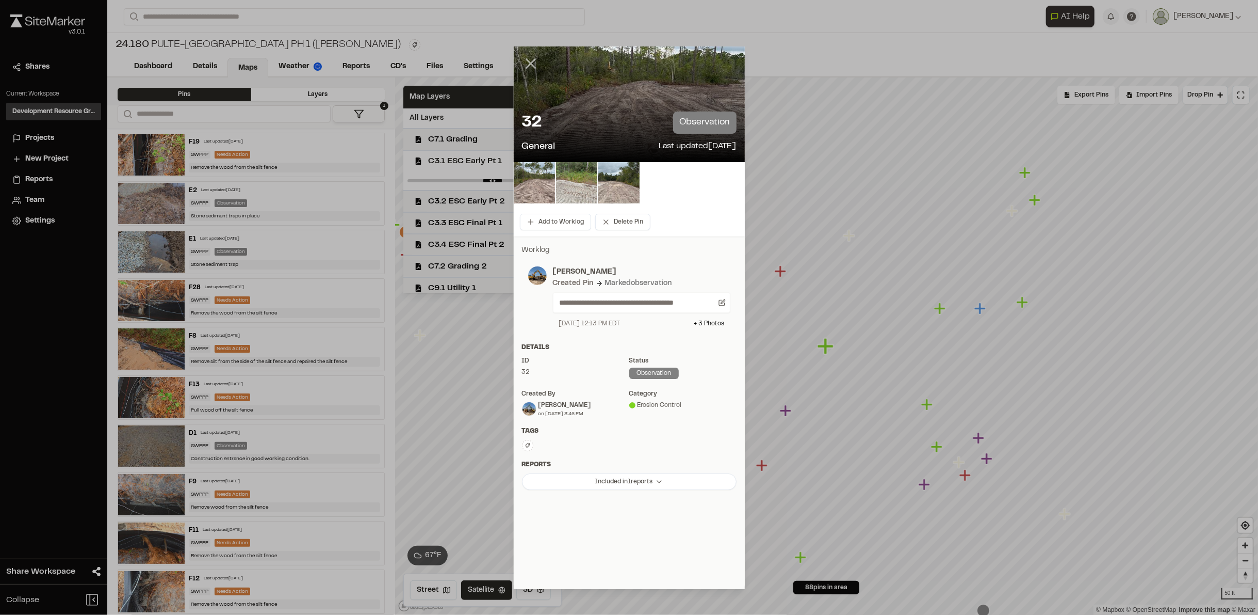
click at [527, 67] on line at bounding box center [530, 63] width 9 height 9
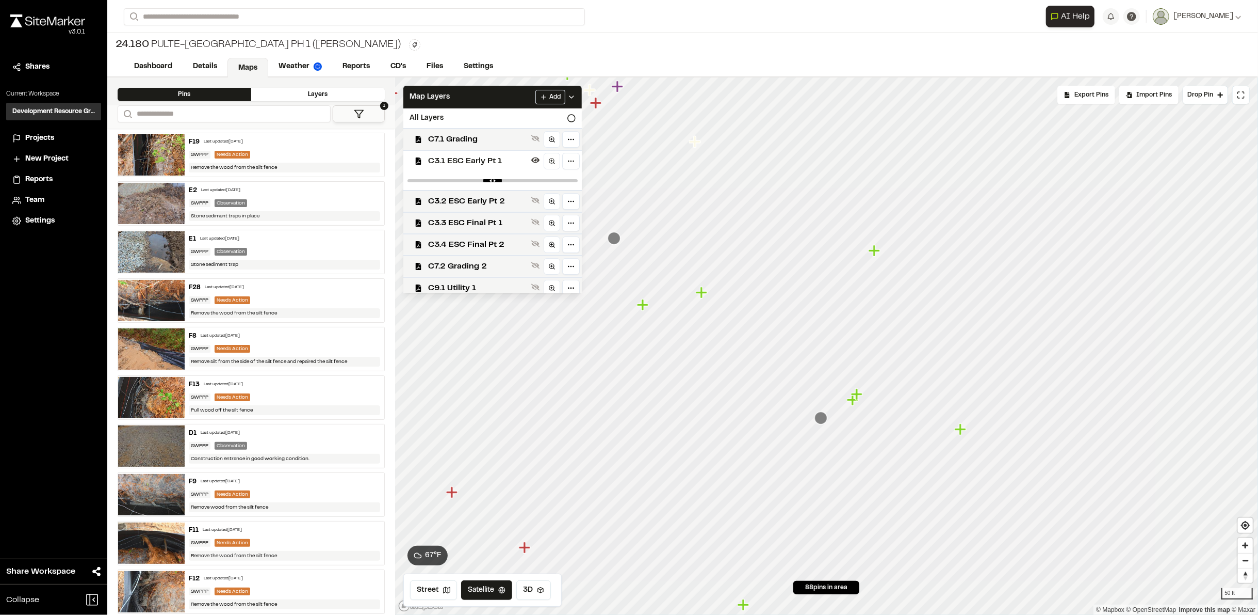
click at [702, 291] on icon "Map marker" at bounding box center [701, 291] width 11 height 11
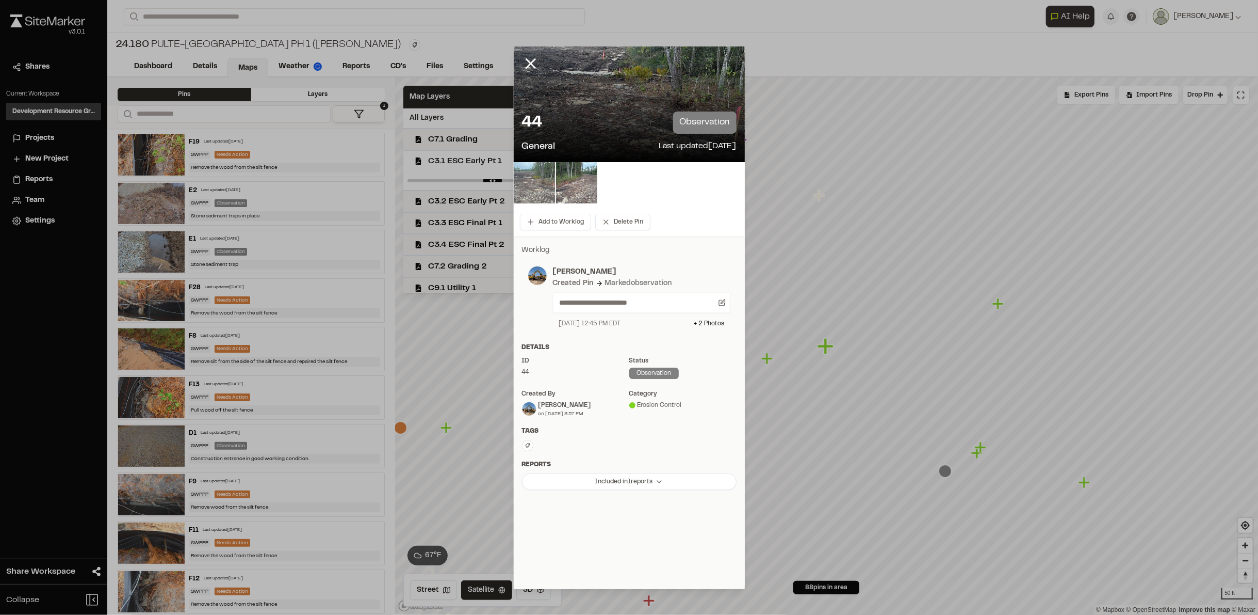
click at [533, 192] on img at bounding box center [534, 182] width 41 height 41
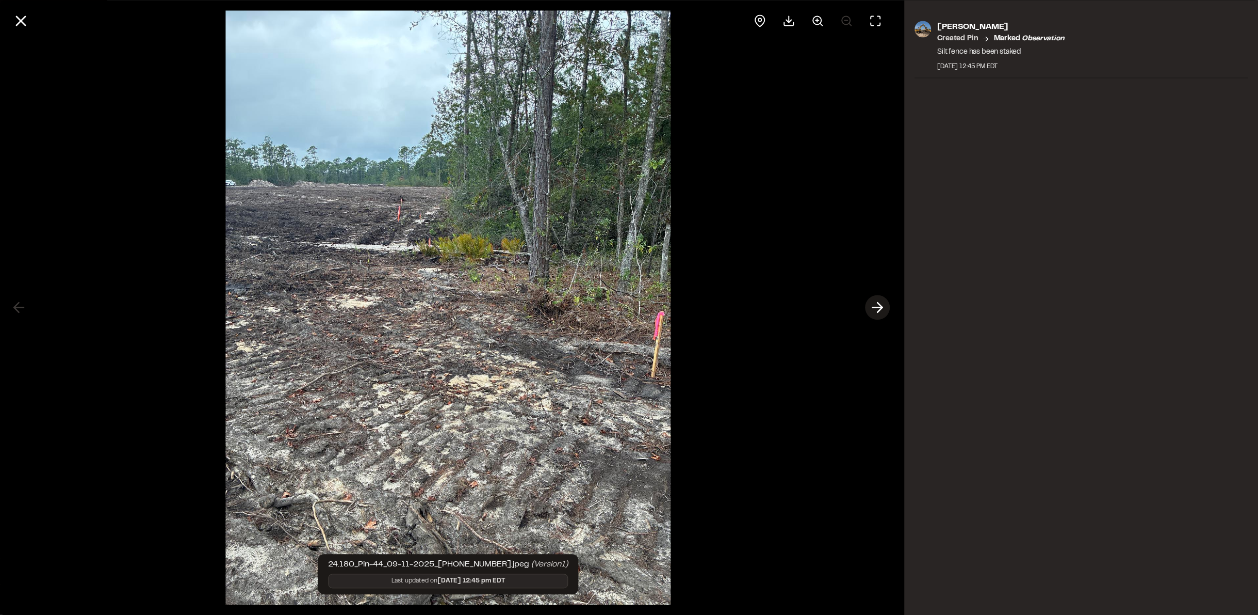
click at [874, 313] on icon at bounding box center [878, 308] width 17 height 18
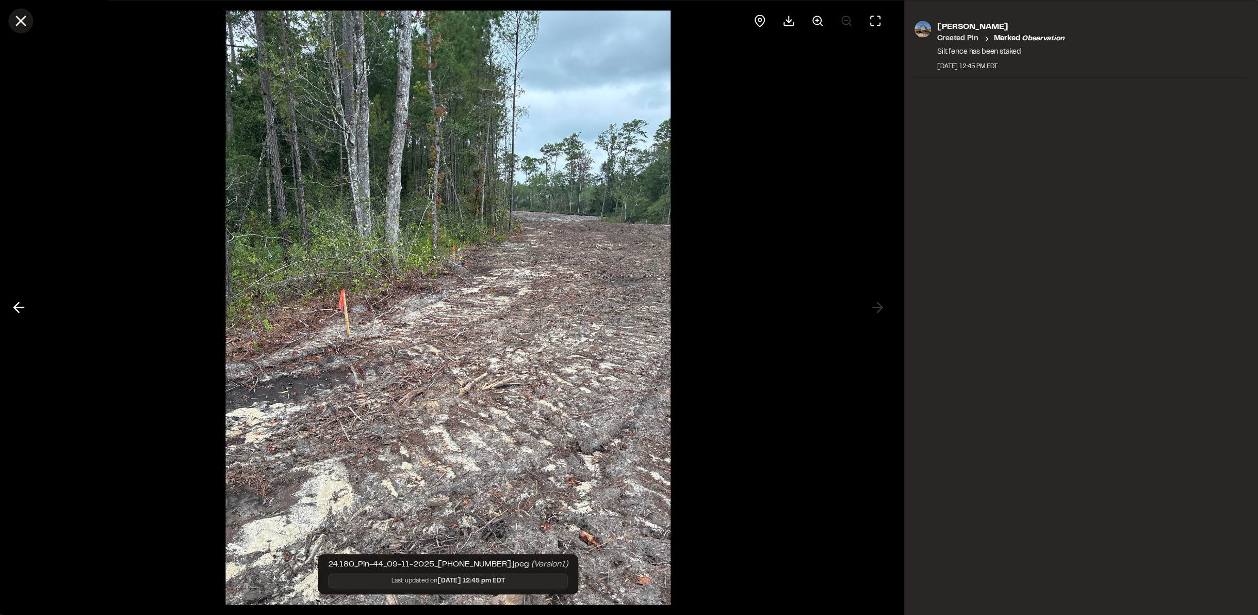
click at [22, 16] on icon at bounding box center [21, 21] width 18 height 18
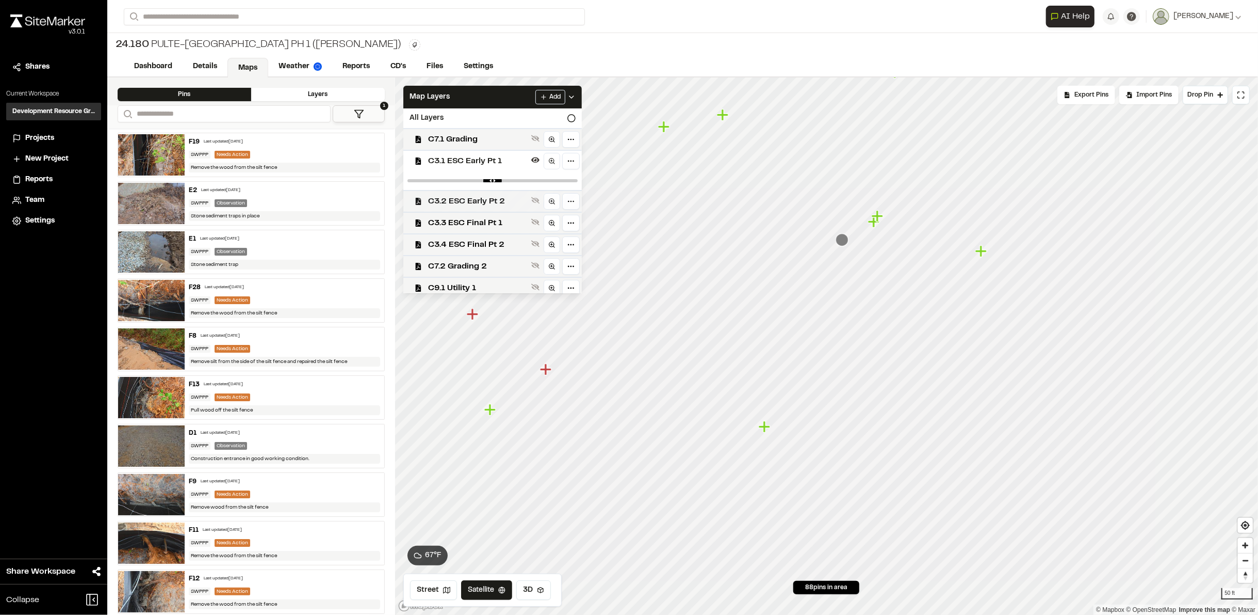
click at [460, 204] on span "C3.2 ESC Early Pt 2" at bounding box center [477, 201] width 99 height 12
click at [768, 426] on icon "Map marker" at bounding box center [764, 426] width 11 height 11
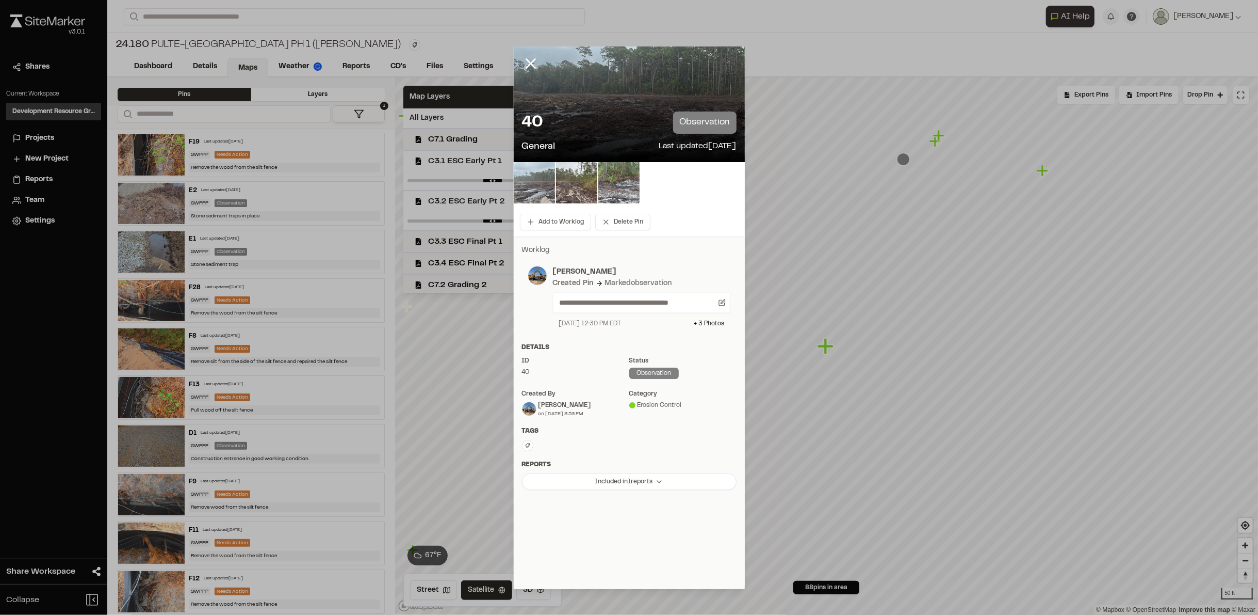
click at [525, 197] on img at bounding box center [534, 182] width 41 height 41
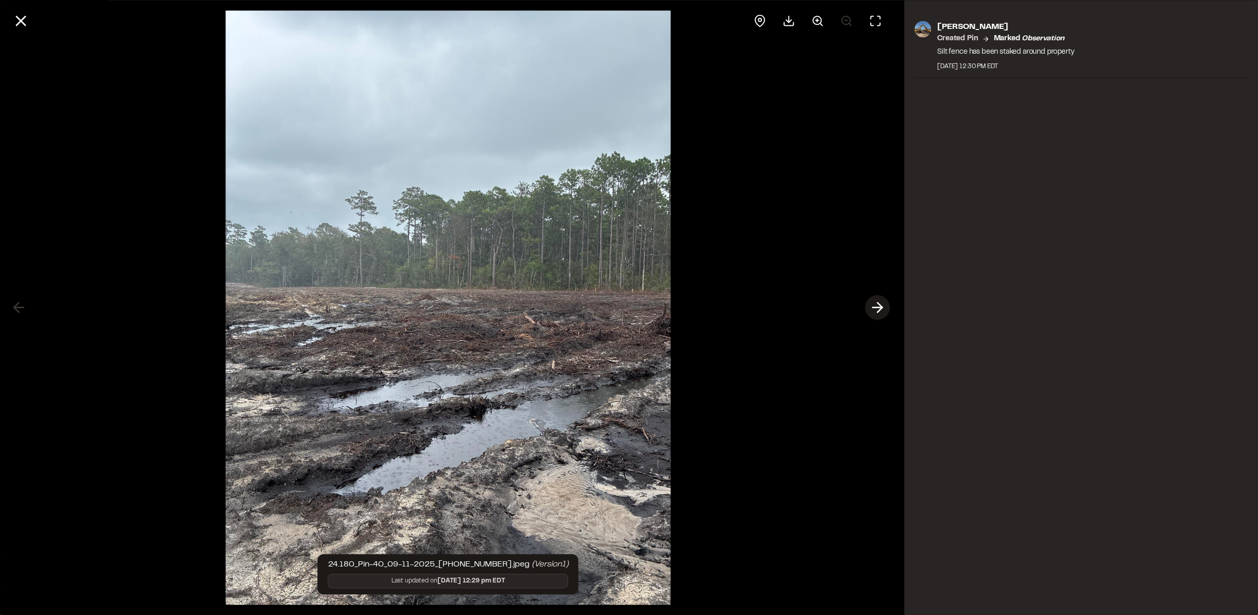
click at [877, 308] on icon at bounding box center [878, 308] width 17 height 18
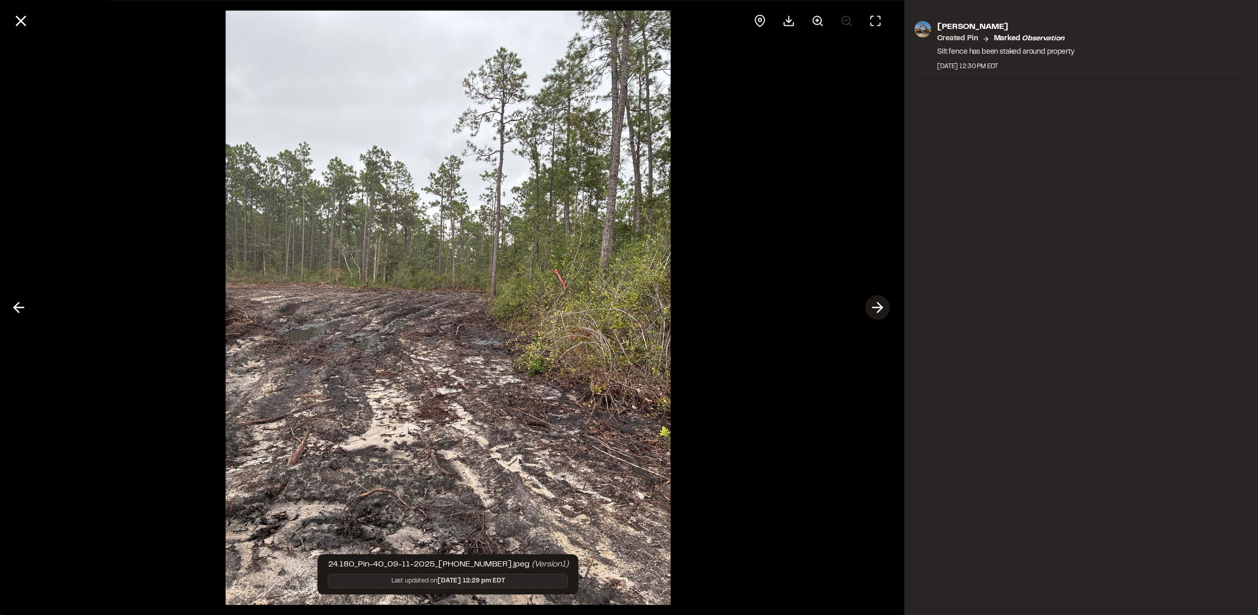
click at [880, 308] on icon at bounding box center [878, 308] width 17 height 18
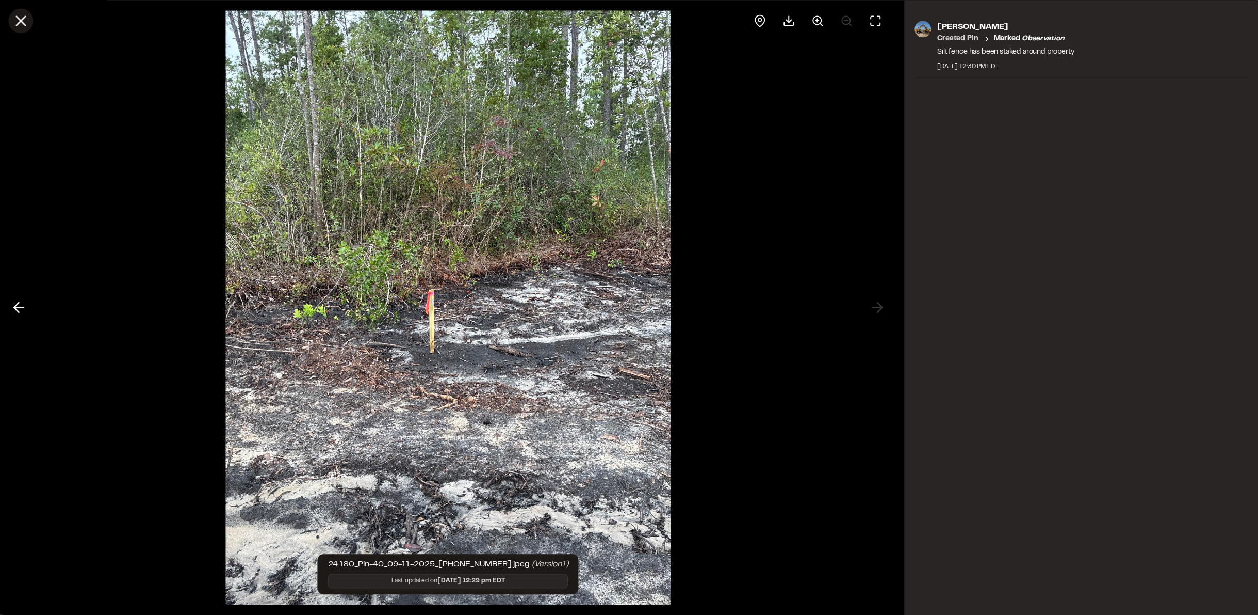
click at [24, 21] on icon at bounding box center [21, 21] width 18 height 18
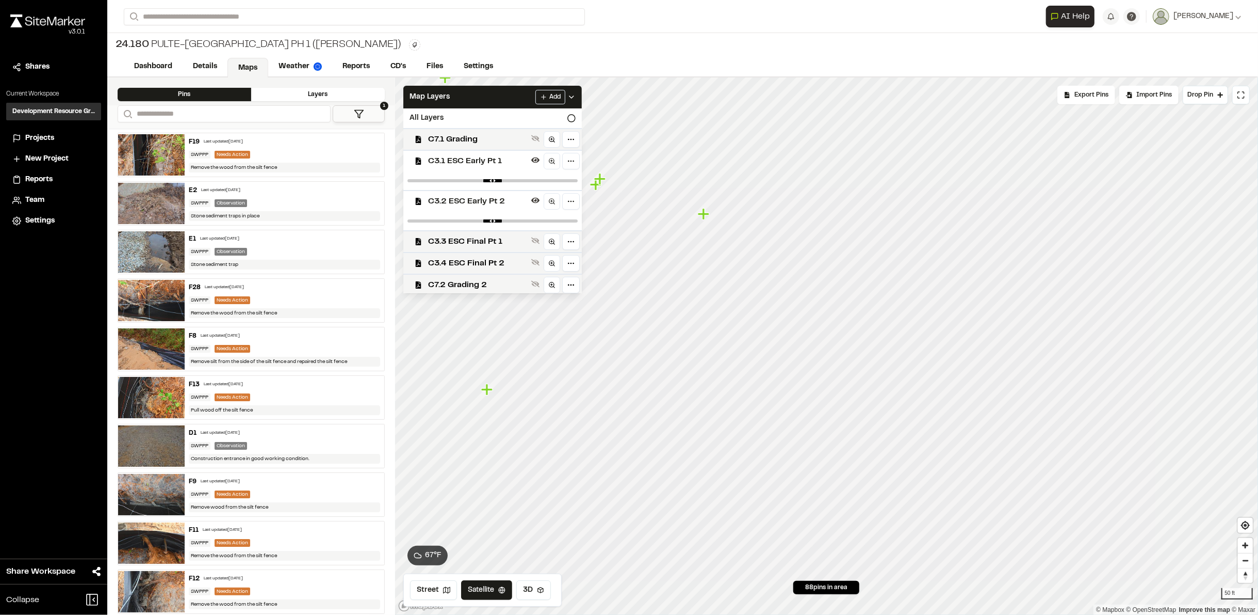
click at [704, 212] on icon "Map marker" at bounding box center [703, 213] width 11 height 11
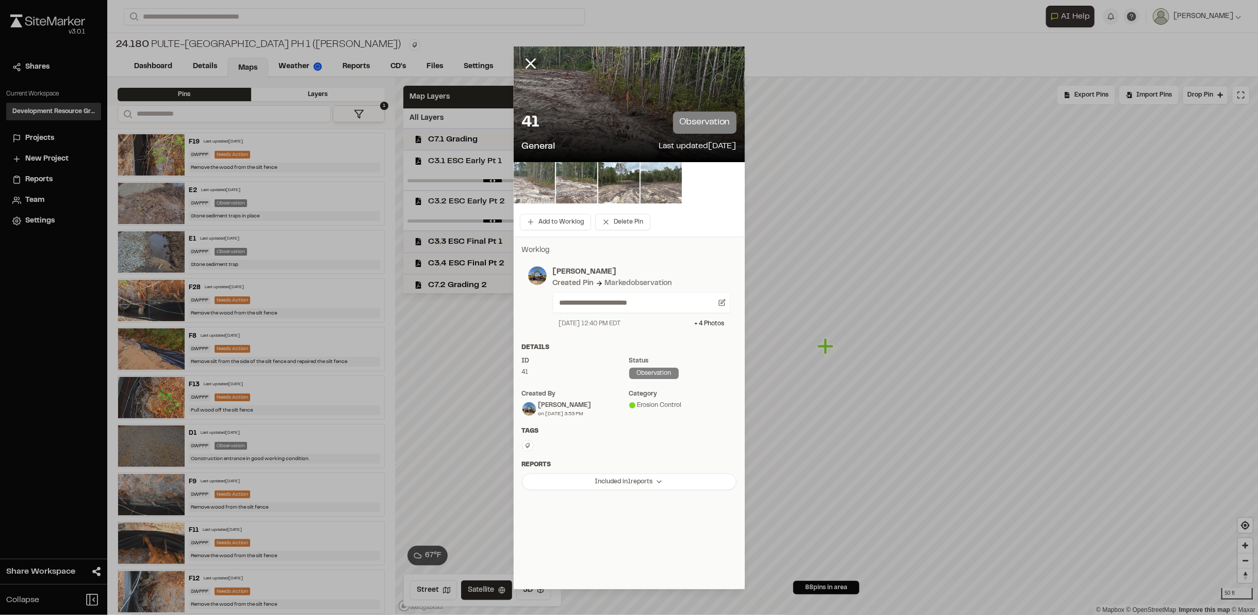
click at [536, 177] on img at bounding box center [534, 182] width 41 height 41
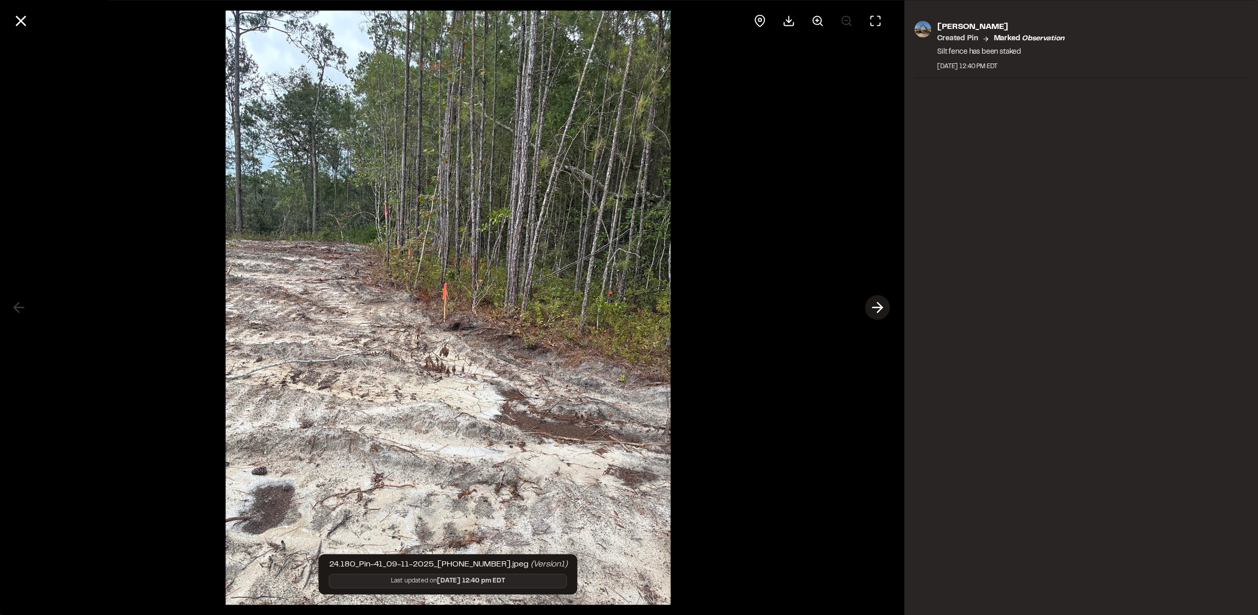
click at [880, 305] on polyline at bounding box center [880, 307] width 5 height 10
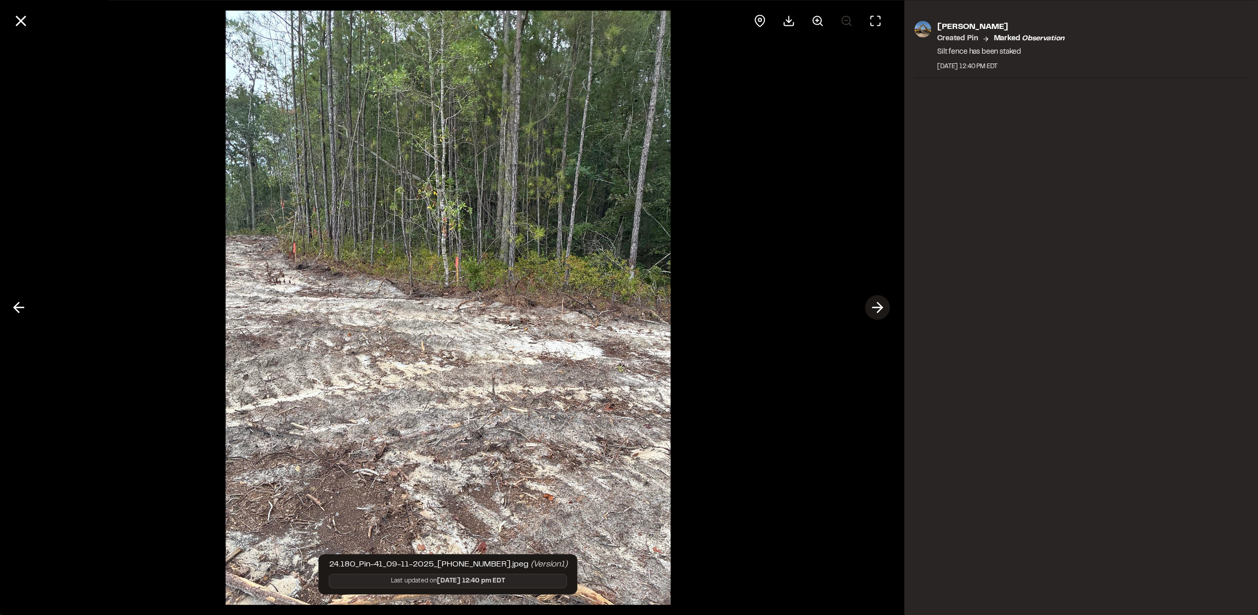
click at [880, 306] on icon at bounding box center [878, 308] width 17 height 18
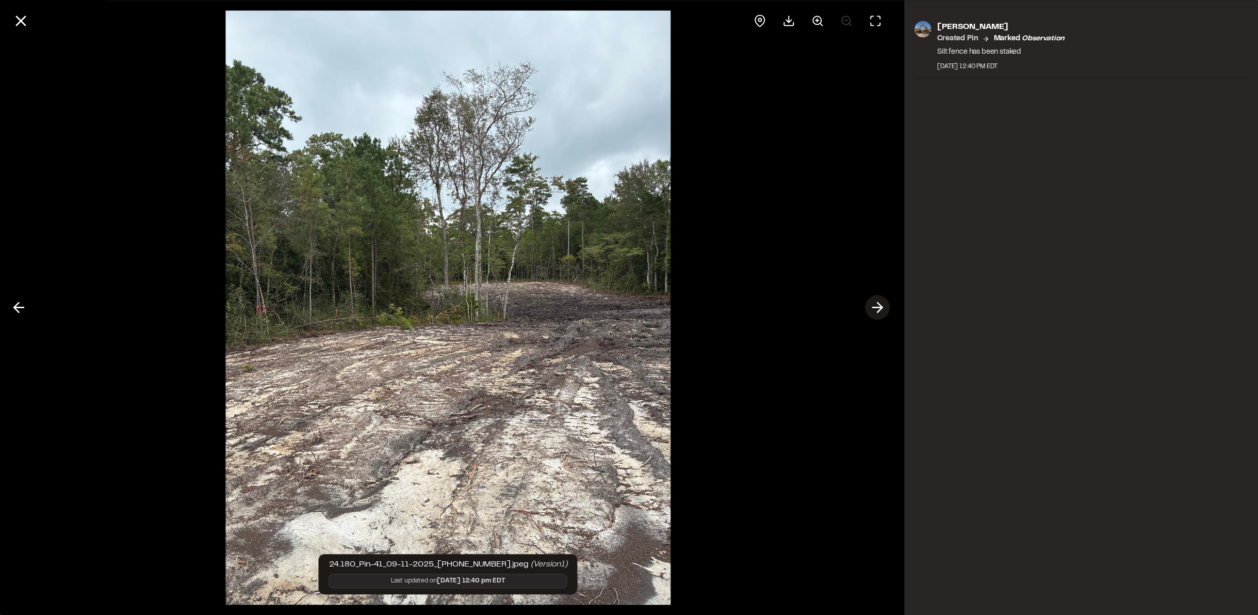
click at [880, 306] on icon at bounding box center [878, 308] width 17 height 18
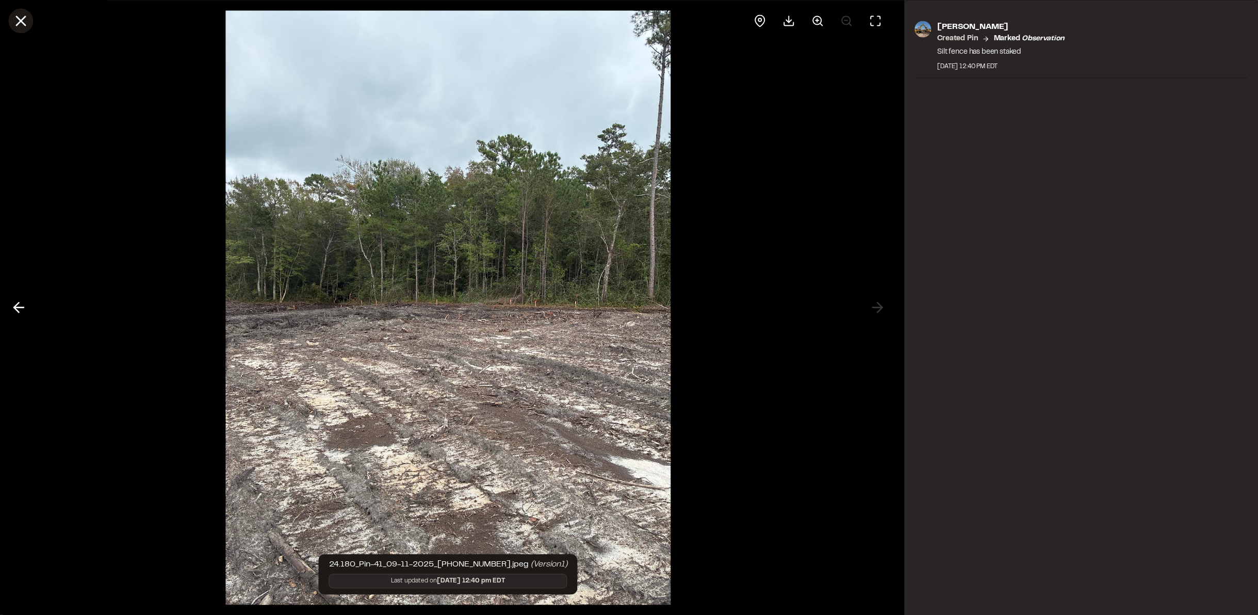
click at [23, 20] on icon at bounding box center [21, 21] width 18 height 18
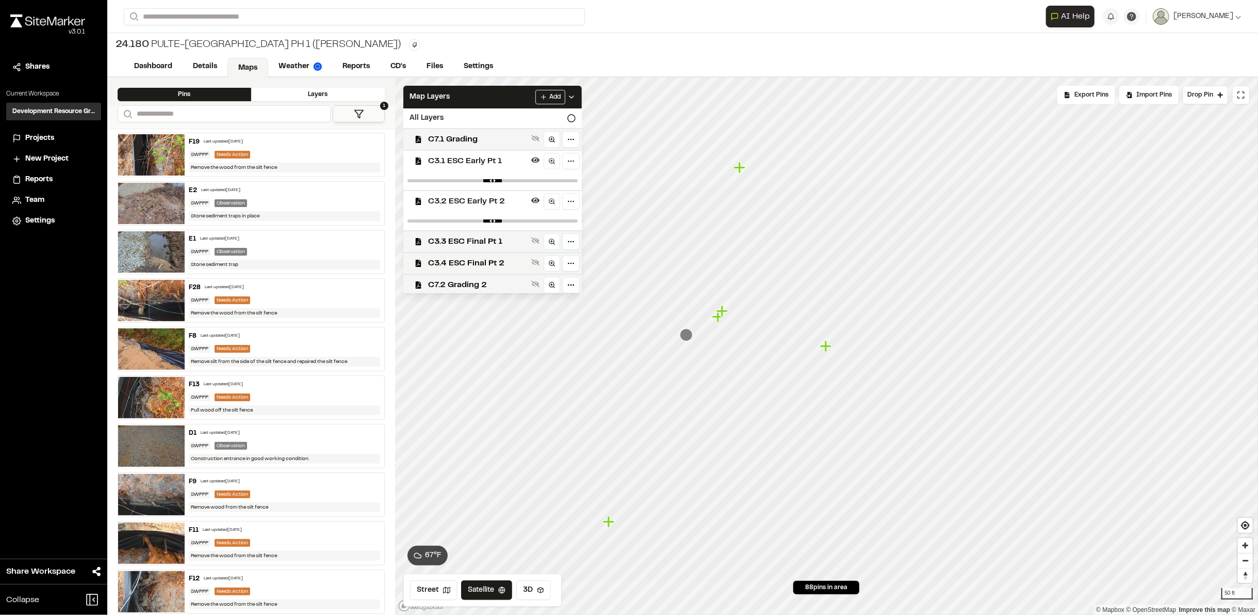
click at [716, 320] on icon "Map marker" at bounding box center [719, 316] width 13 height 13
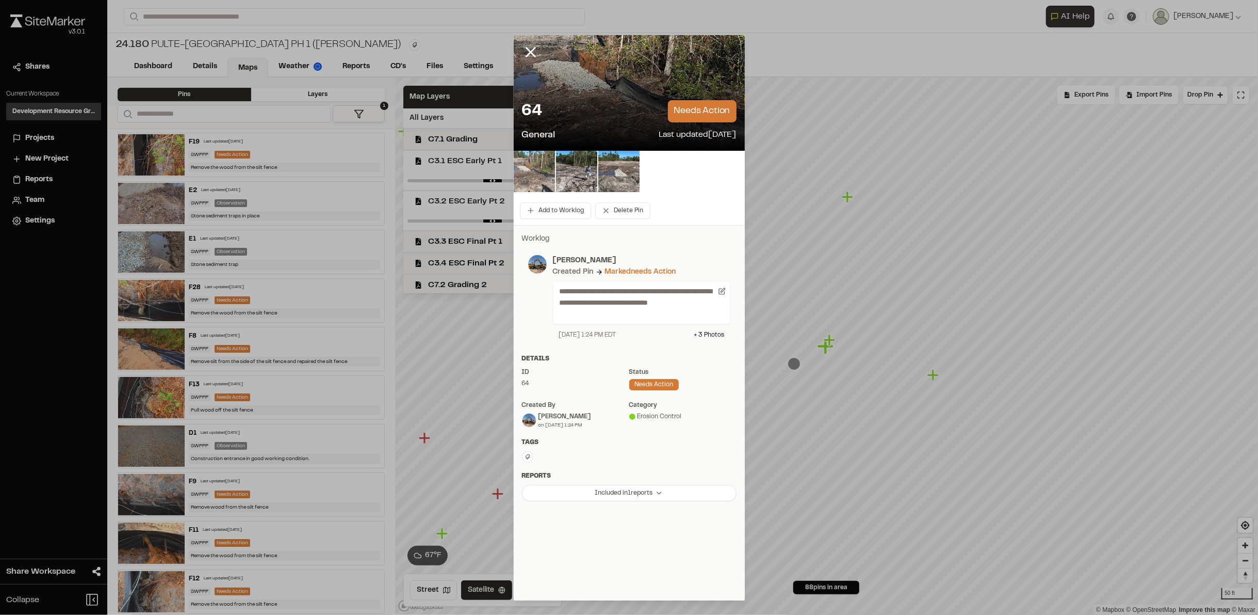
click at [551, 155] on img at bounding box center [534, 171] width 41 height 41
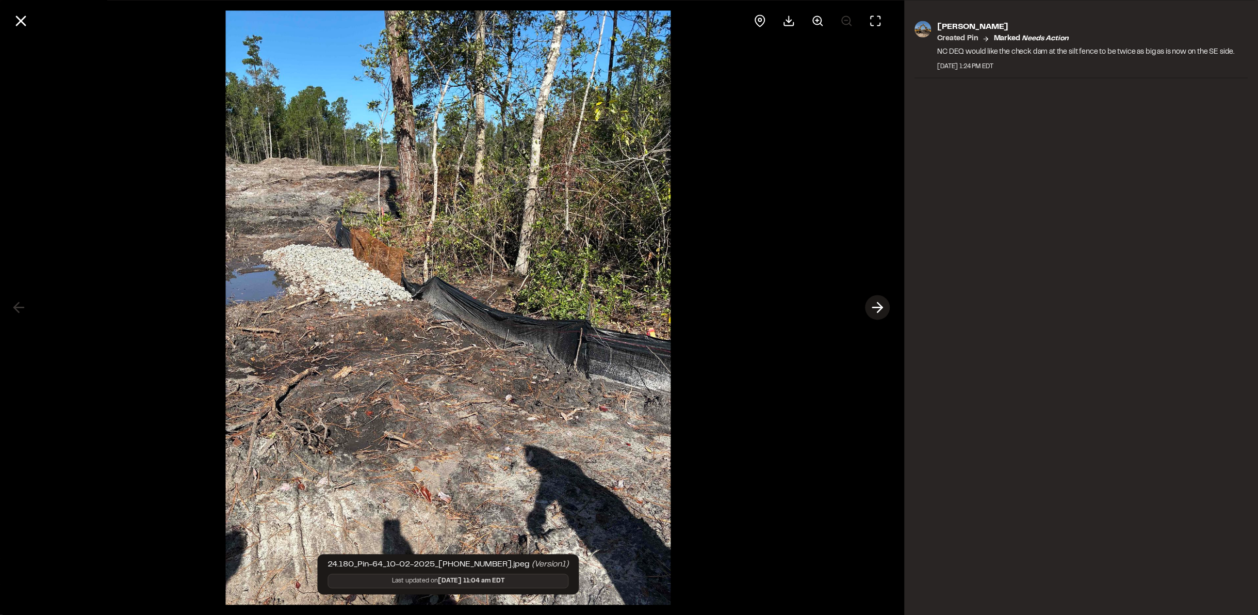
click at [875, 311] on icon at bounding box center [878, 308] width 17 height 18
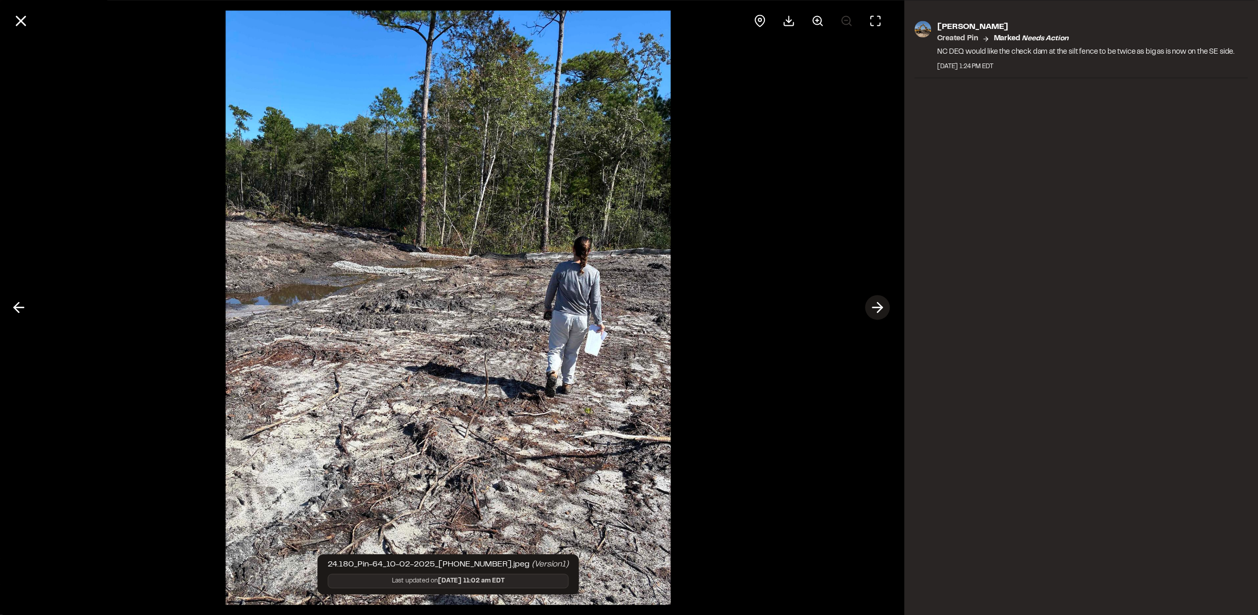
click at [875, 311] on icon at bounding box center [878, 308] width 17 height 18
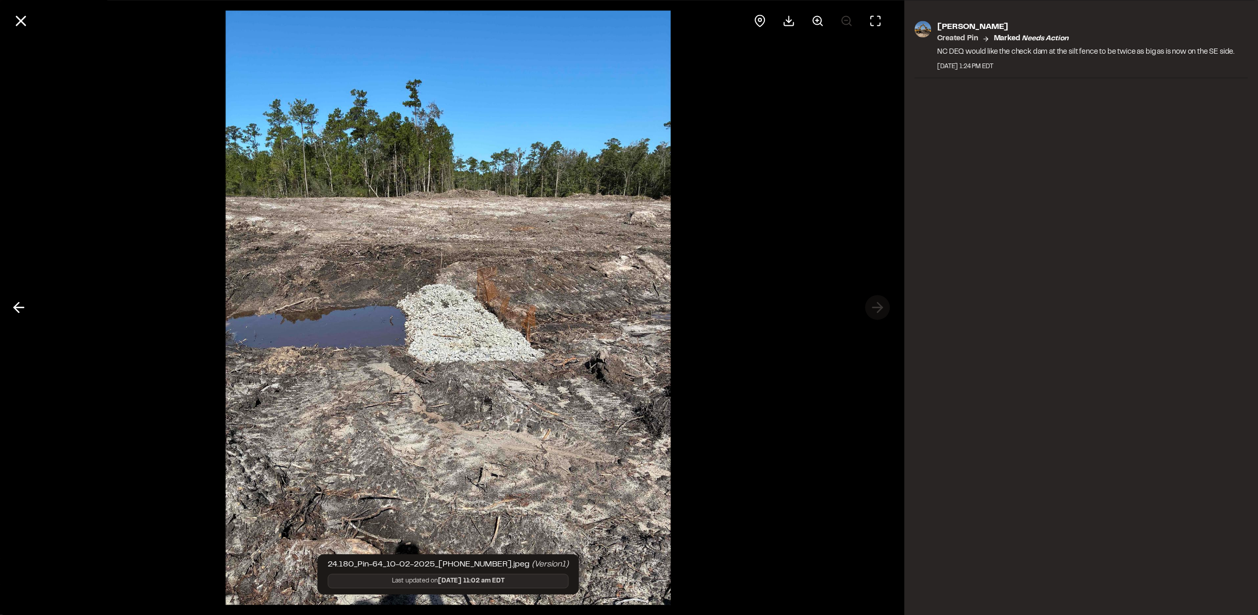
click at [875, 311] on div at bounding box center [448, 307] width 897 height 615
click at [20, 20] on line at bounding box center [21, 21] width 9 height 9
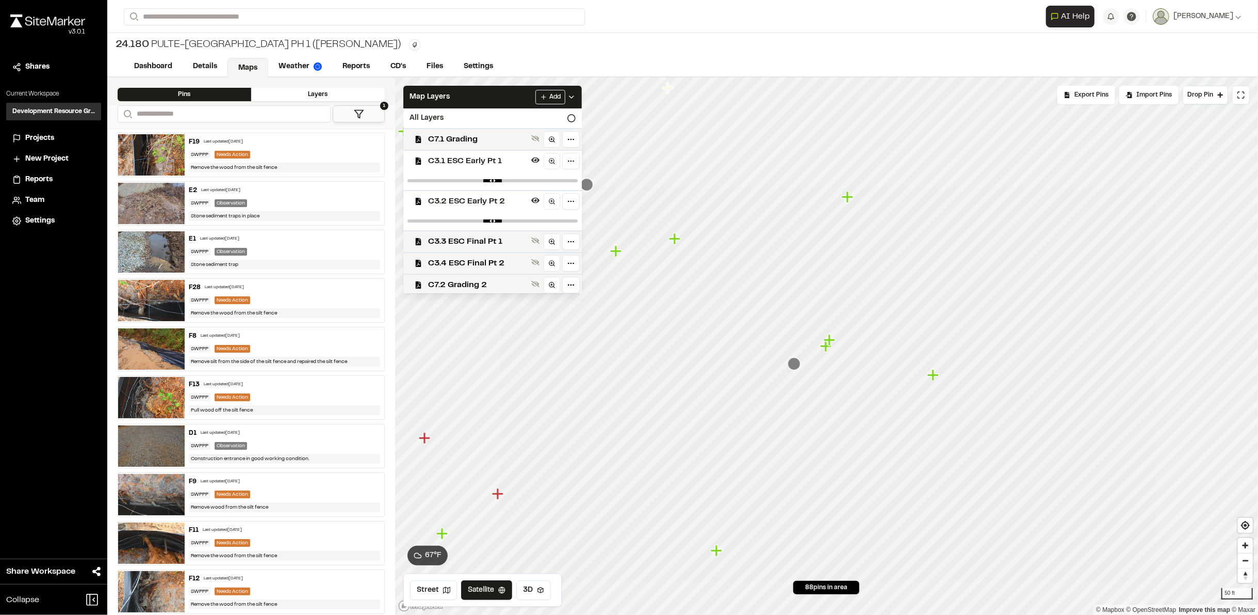
click at [850, 201] on icon "Map marker" at bounding box center [848, 196] width 13 height 13
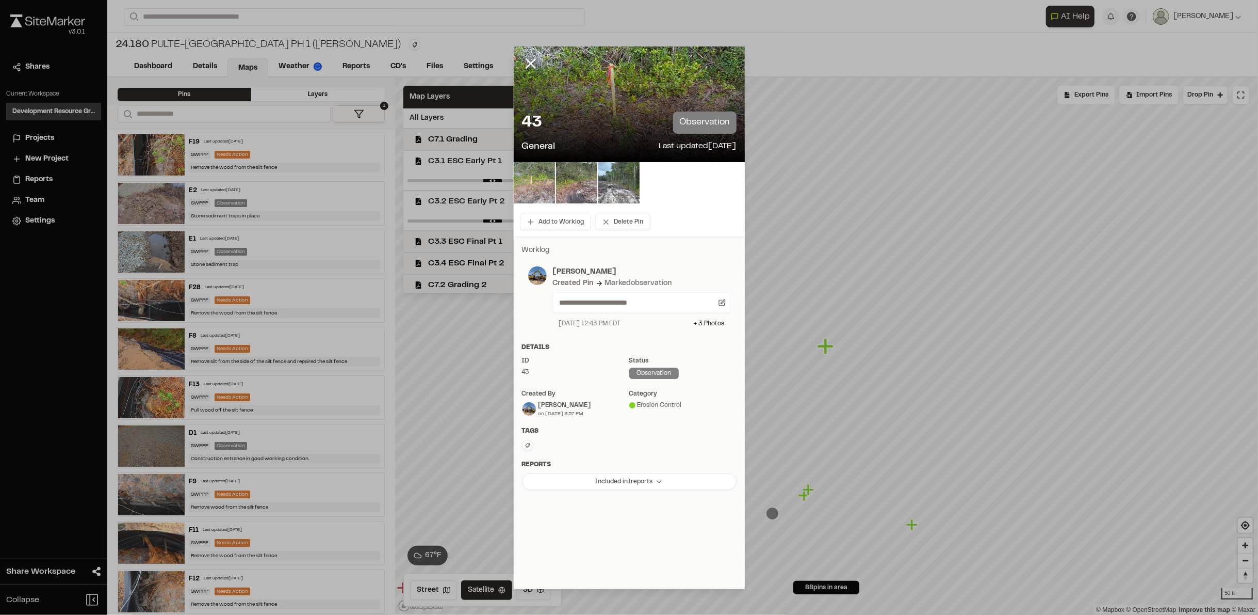
click at [542, 180] on img at bounding box center [534, 182] width 41 height 41
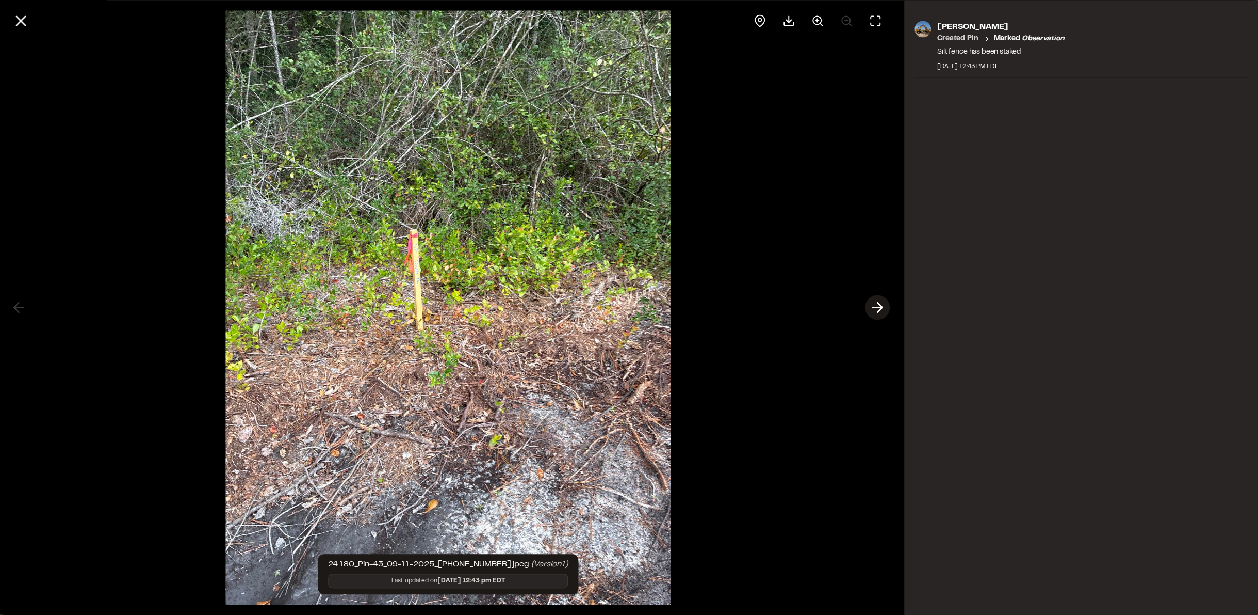
click at [874, 305] on icon at bounding box center [878, 308] width 17 height 18
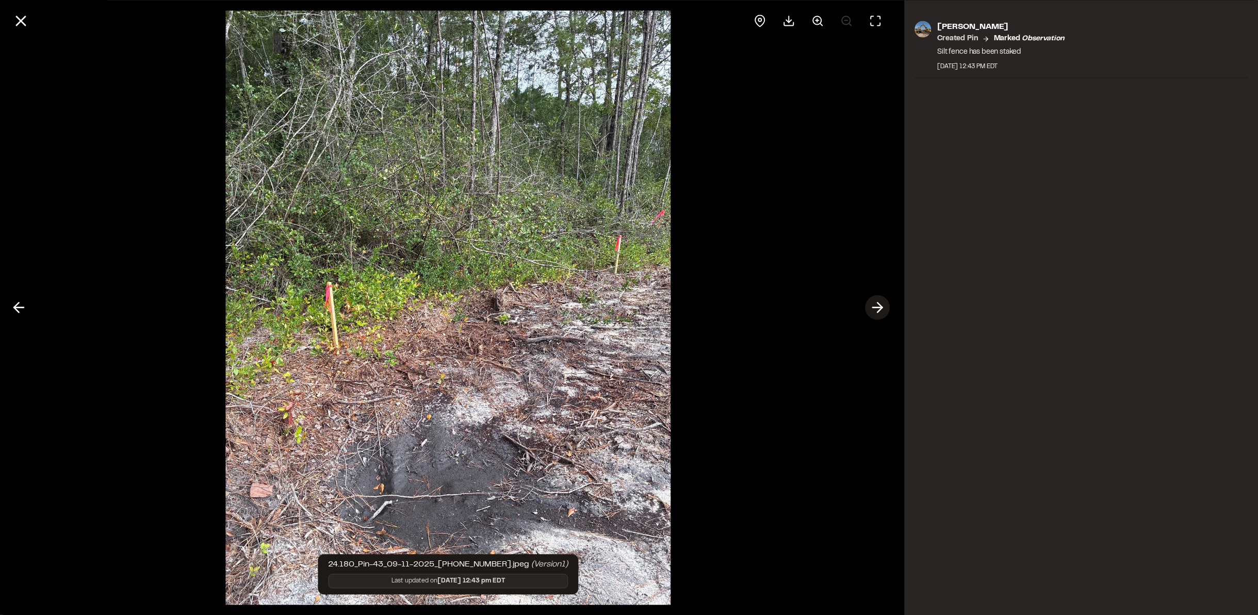
click at [876, 305] on icon at bounding box center [878, 308] width 17 height 18
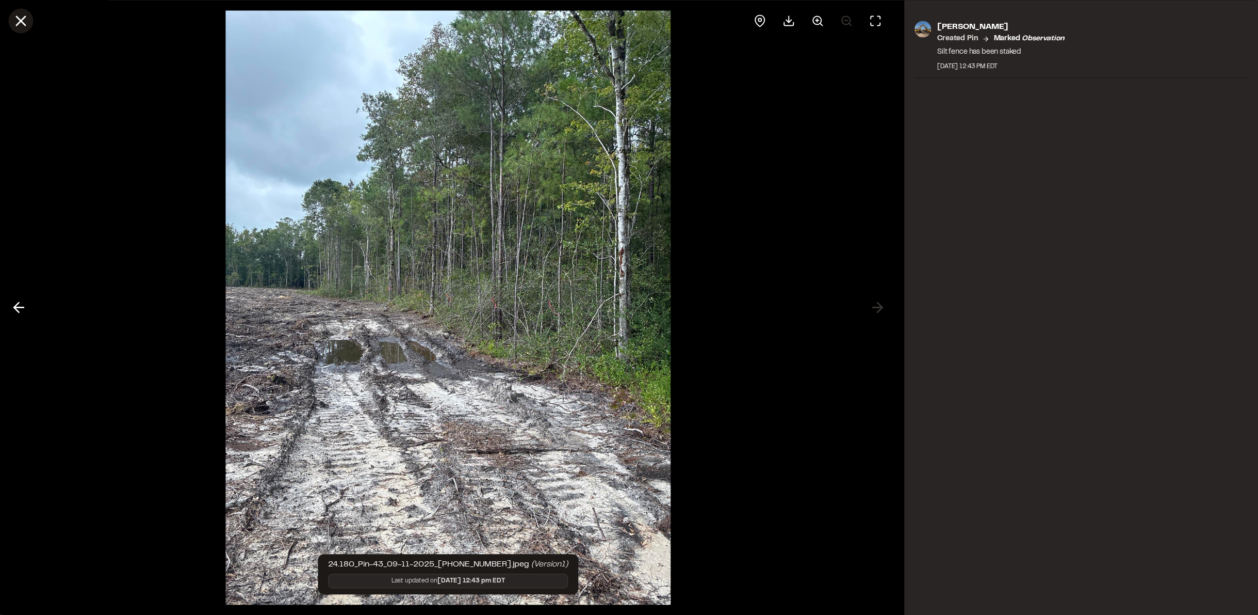
click at [22, 23] on line at bounding box center [21, 21] width 9 height 9
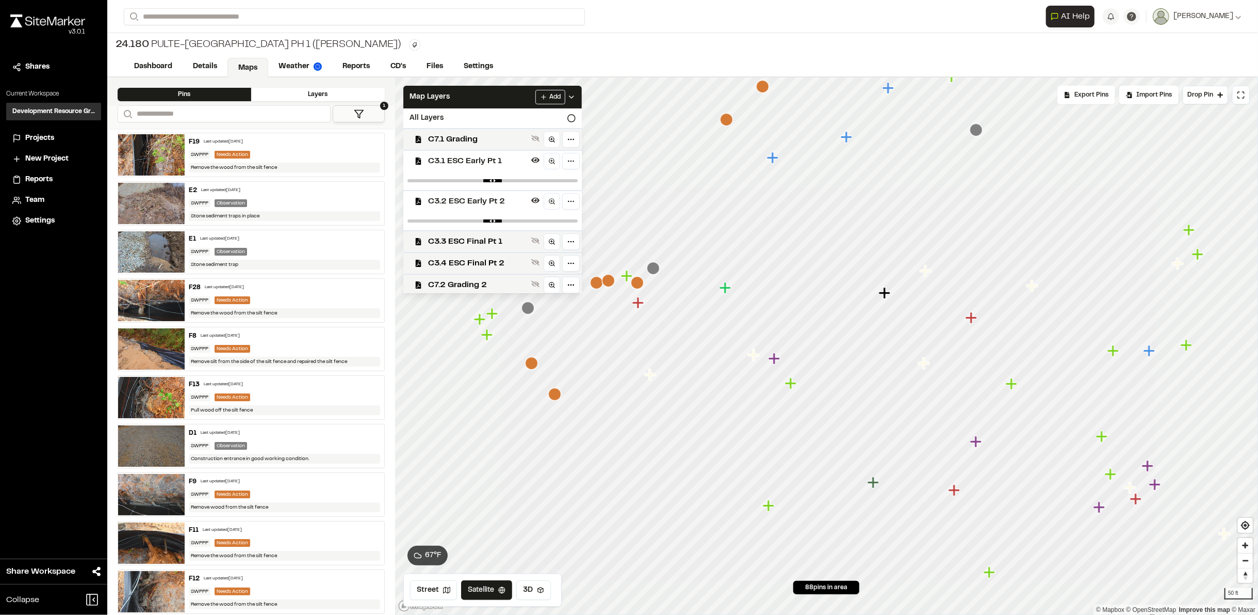
click at [529, 309] on icon "Map marker" at bounding box center [528, 307] width 13 height 13
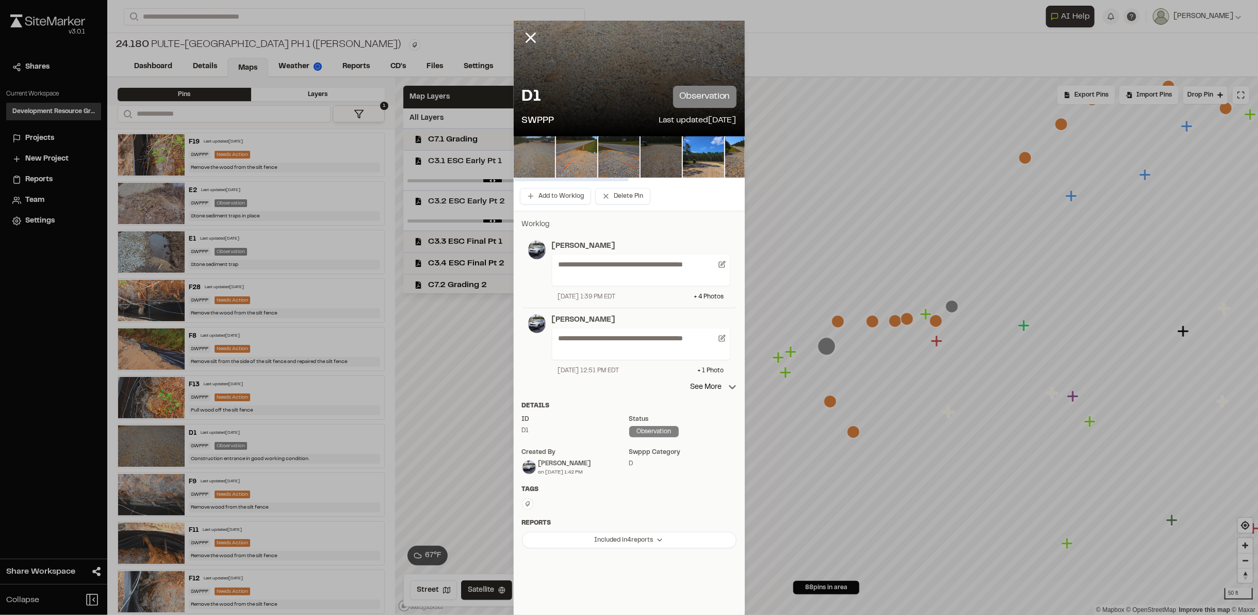
click at [539, 163] on img at bounding box center [534, 156] width 41 height 41
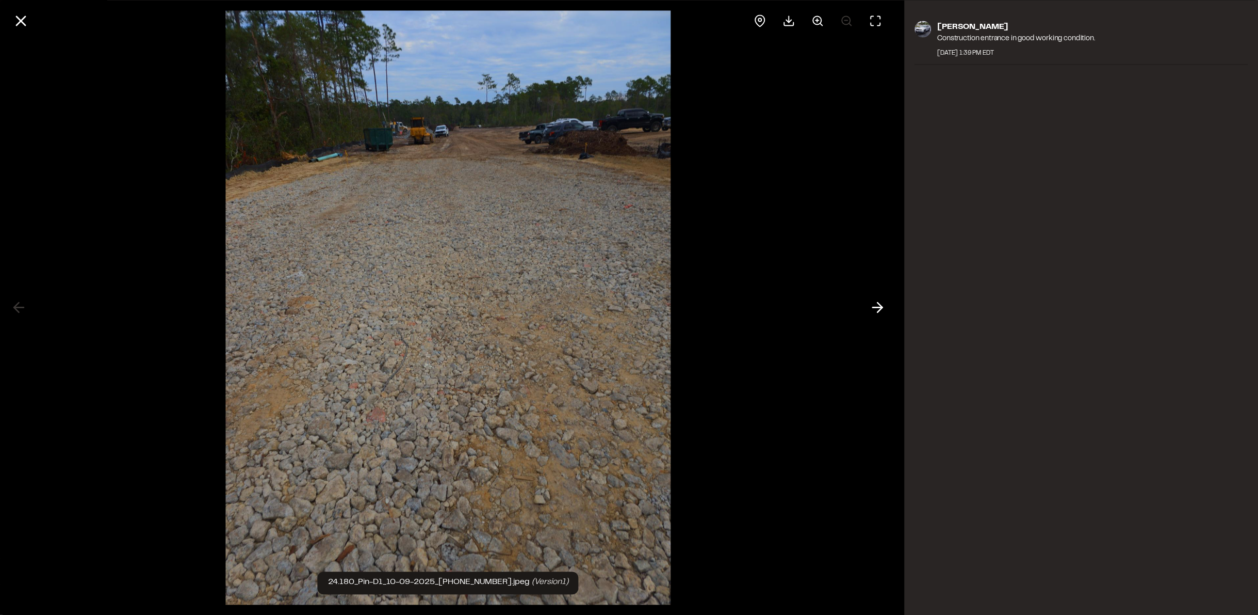
click at [878, 287] on div at bounding box center [448, 307] width 897 height 615
click at [875, 304] on icon at bounding box center [878, 308] width 17 height 18
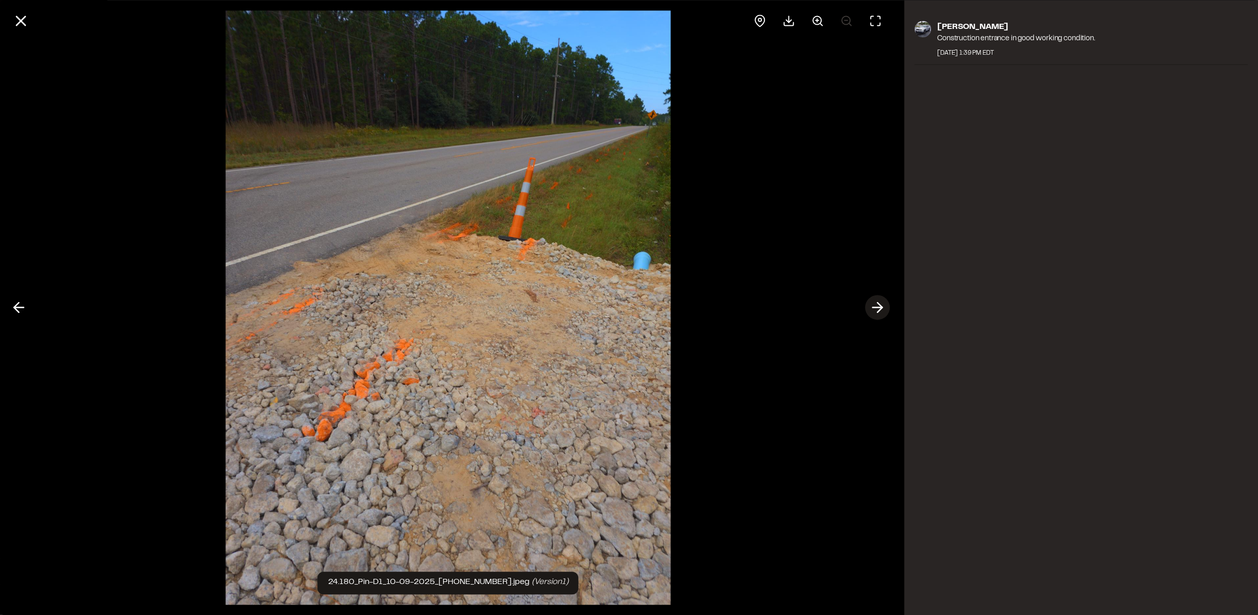
click at [875, 306] on icon at bounding box center [878, 308] width 17 height 18
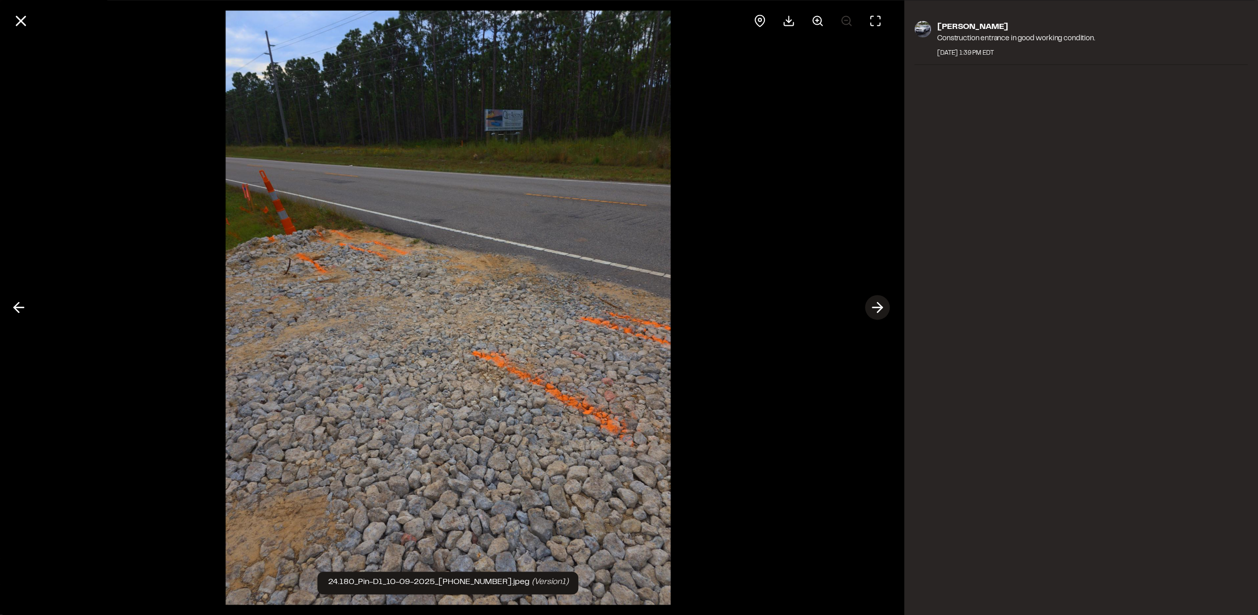
click at [875, 306] on icon at bounding box center [878, 308] width 17 height 18
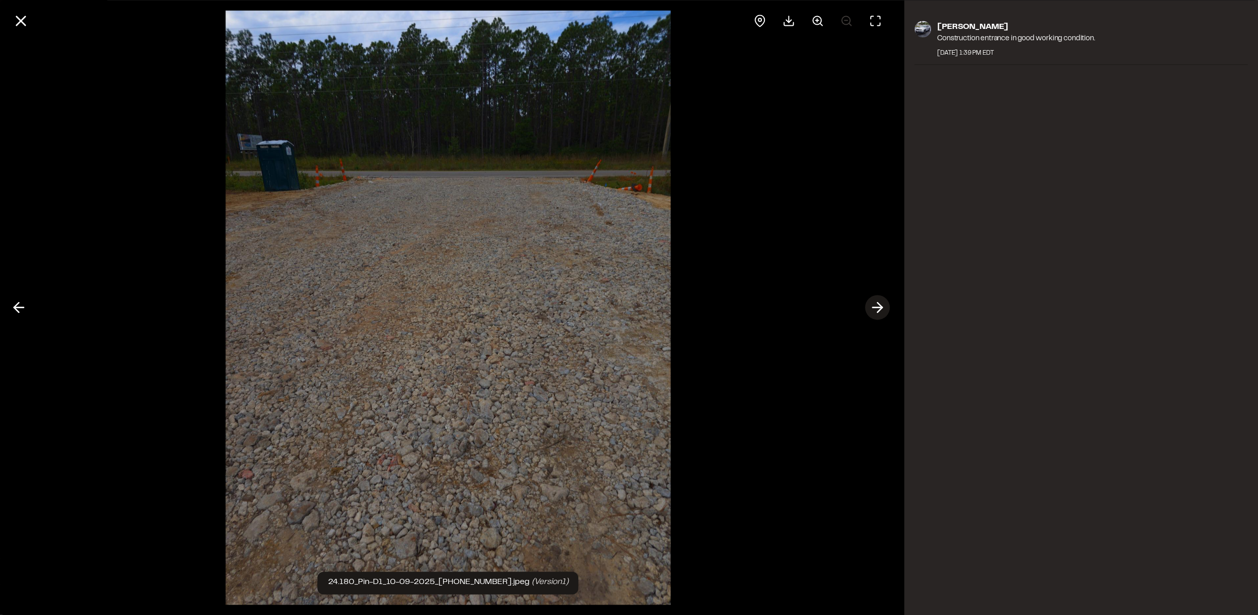
click at [875, 306] on icon at bounding box center [878, 308] width 17 height 18
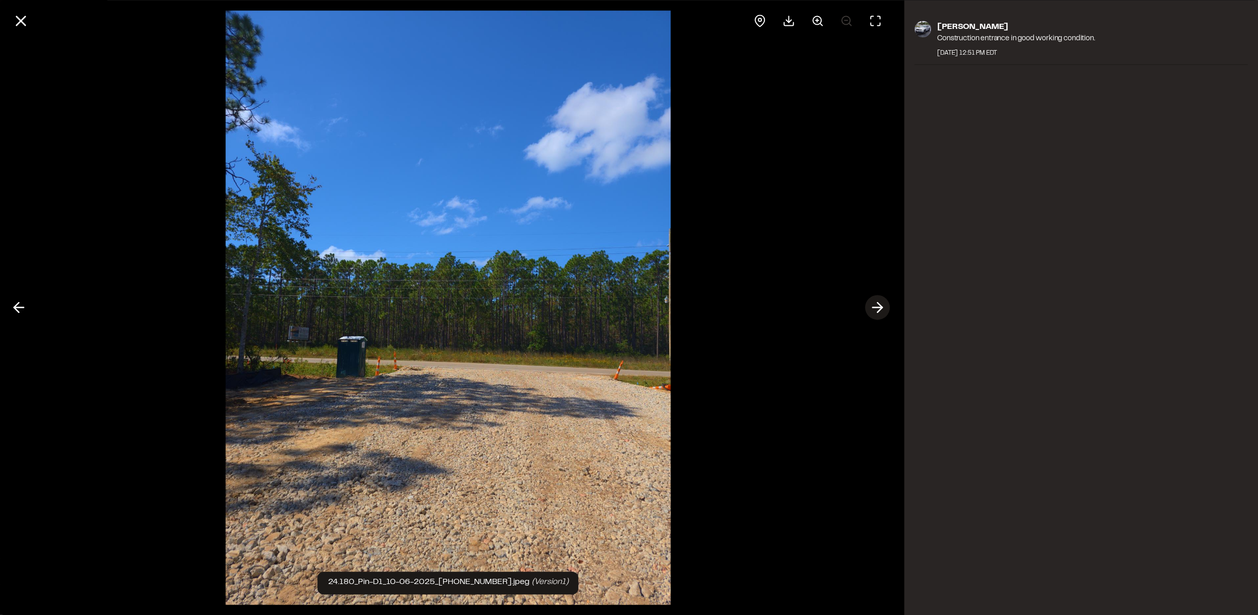
click at [877, 306] on icon at bounding box center [878, 308] width 17 height 18
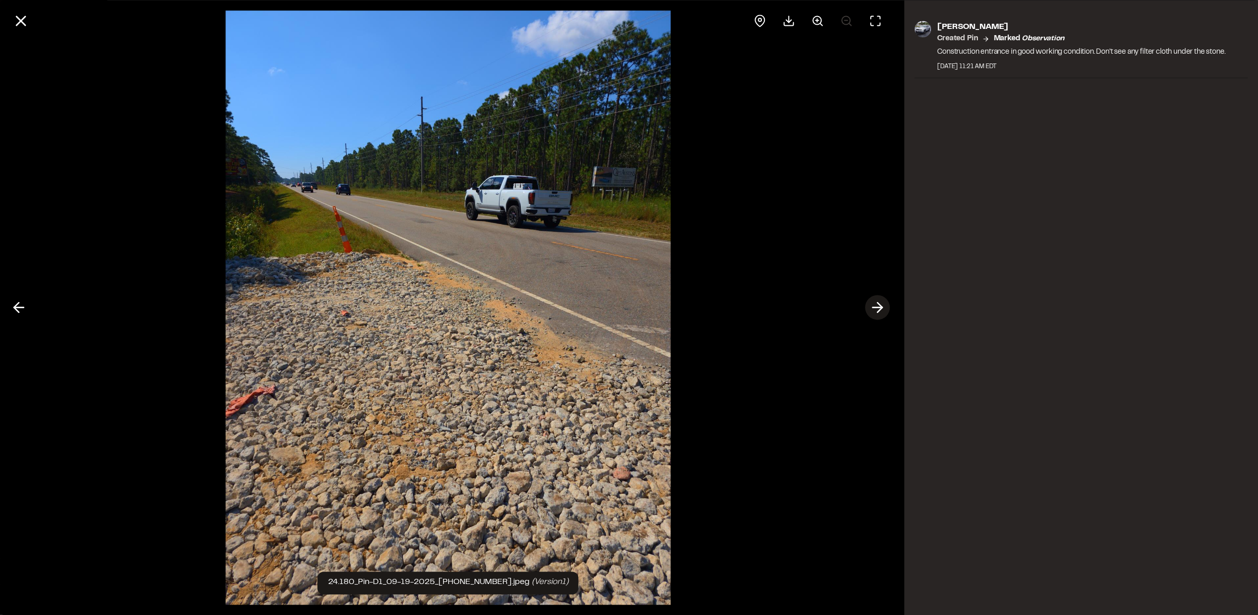
click at [877, 306] on icon at bounding box center [878, 308] width 17 height 18
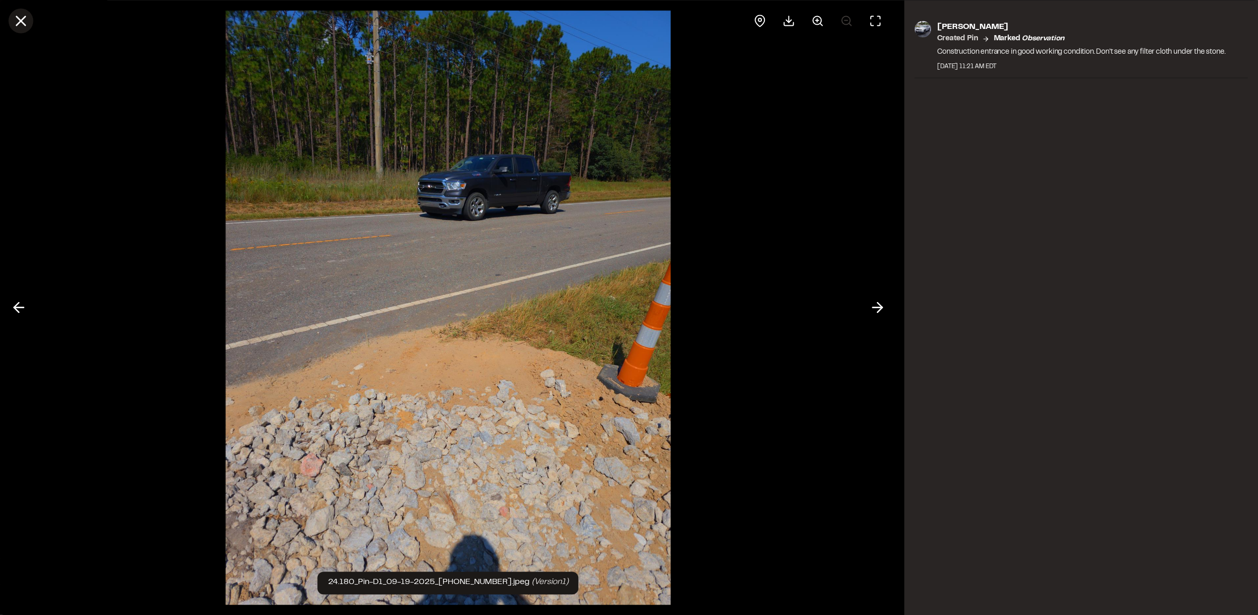
click at [15, 30] on button at bounding box center [20, 20] width 25 height 25
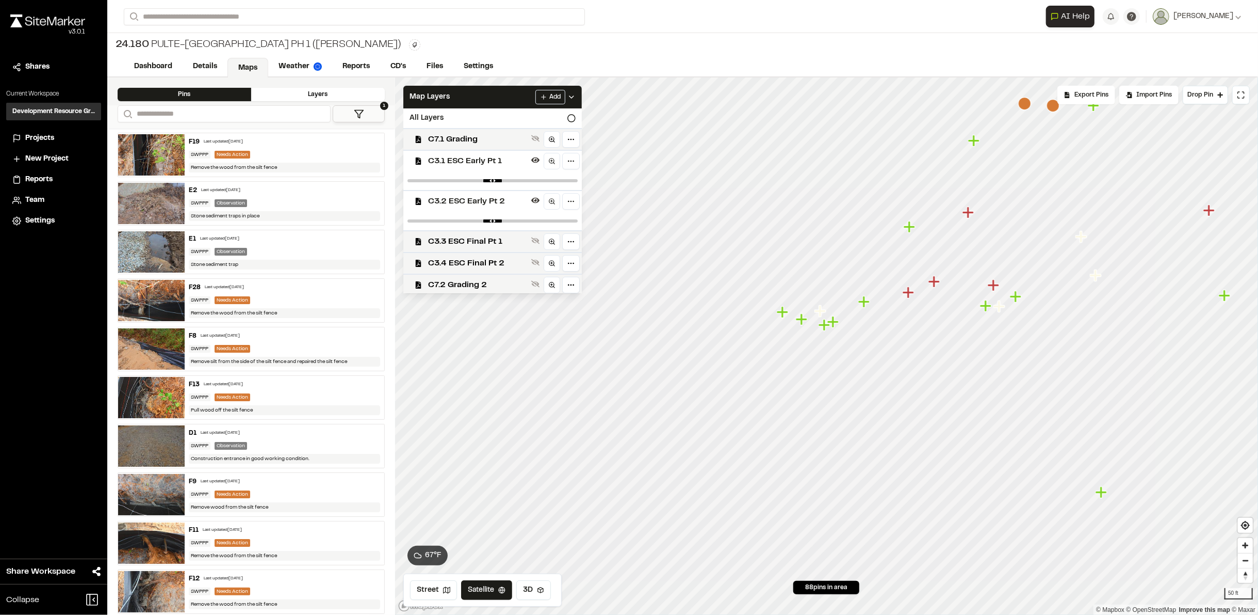
click at [801, 324] on icon "Map marker" at bounding box center [801, 318] width 11 height 11
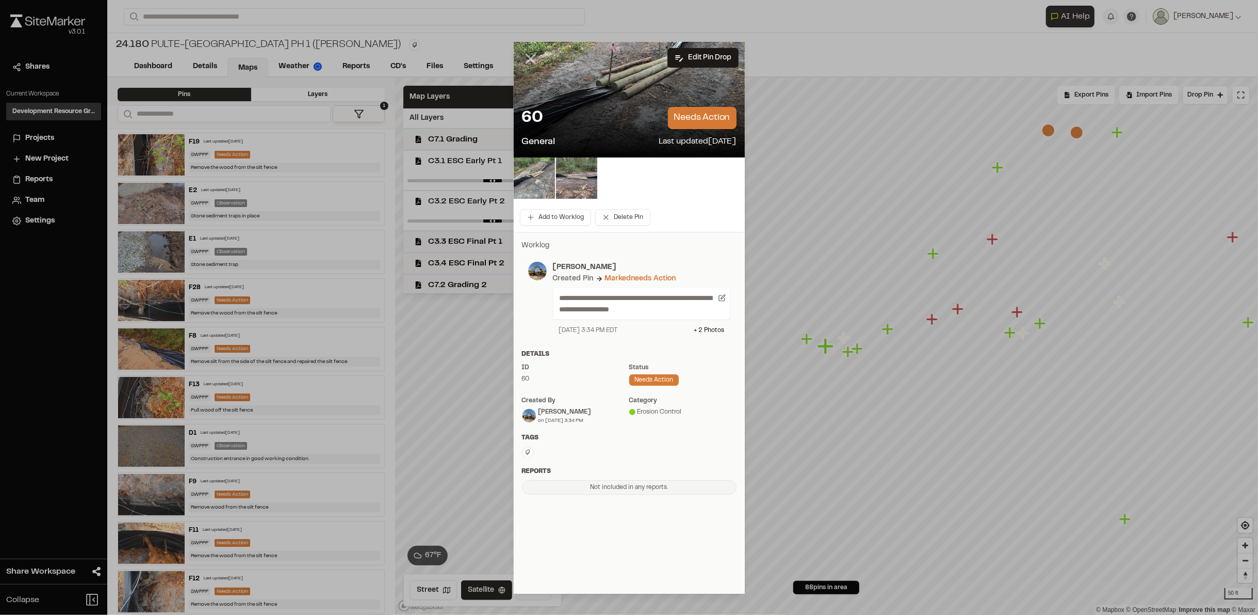
click at [529, 58] on icon at bounding box center [531, 59] width 18 height 18
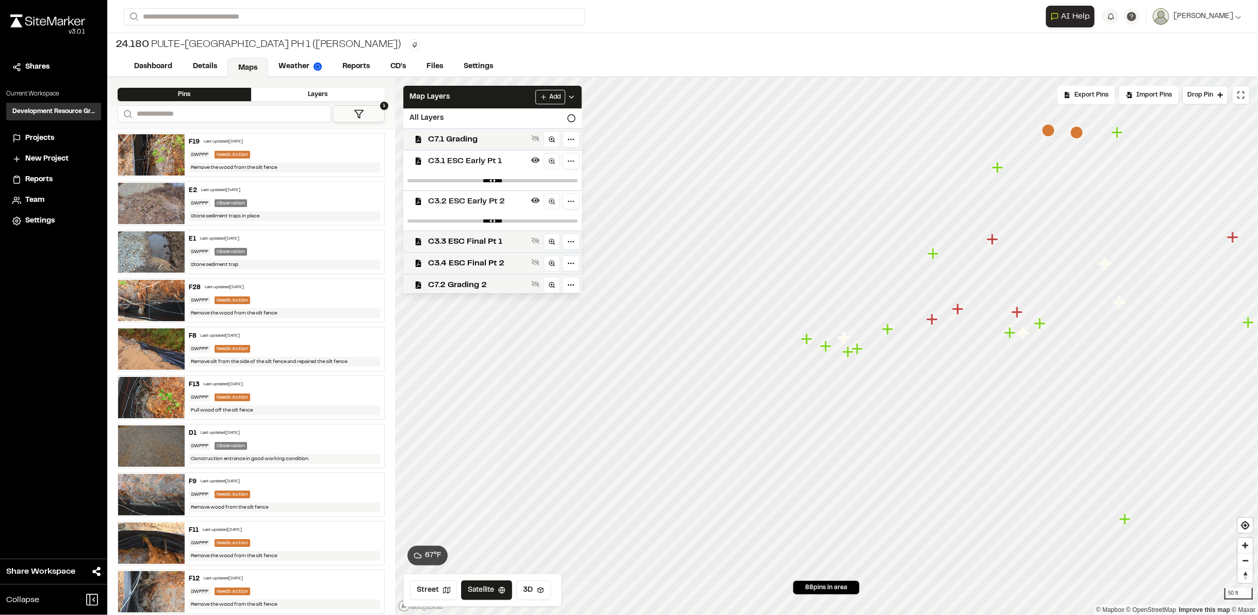
click at [806, 344] on icon "Map marker" at bounding box center [806, 338] width 11 height 11
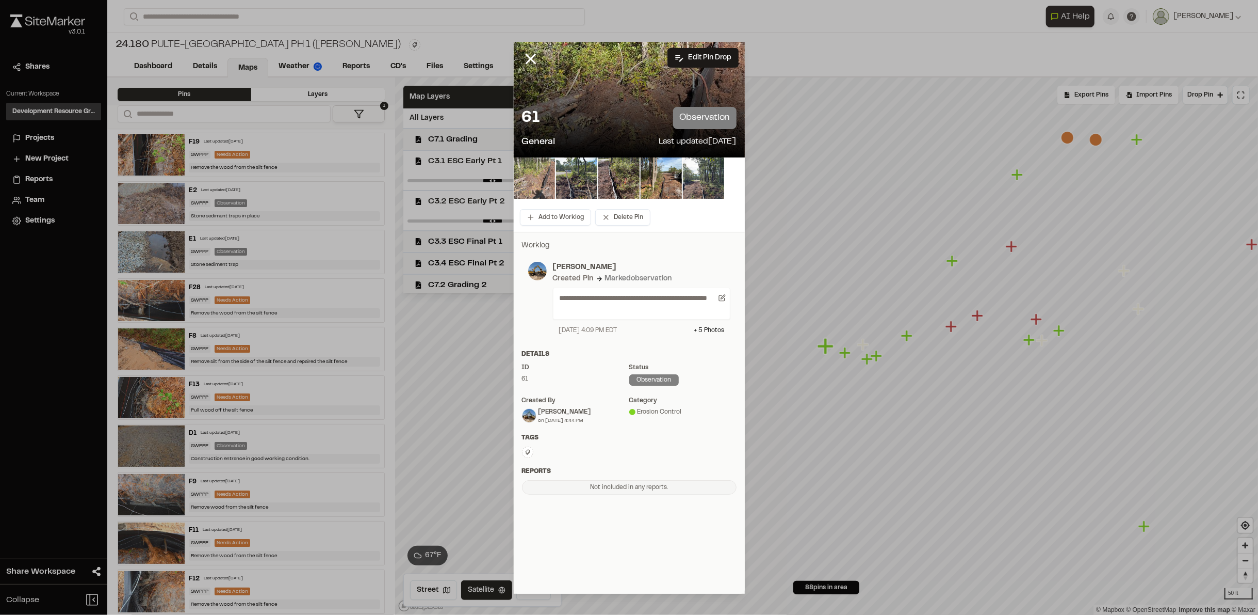
click at [532, 174] on img at bounding box center [534, 177] width 41 height 41
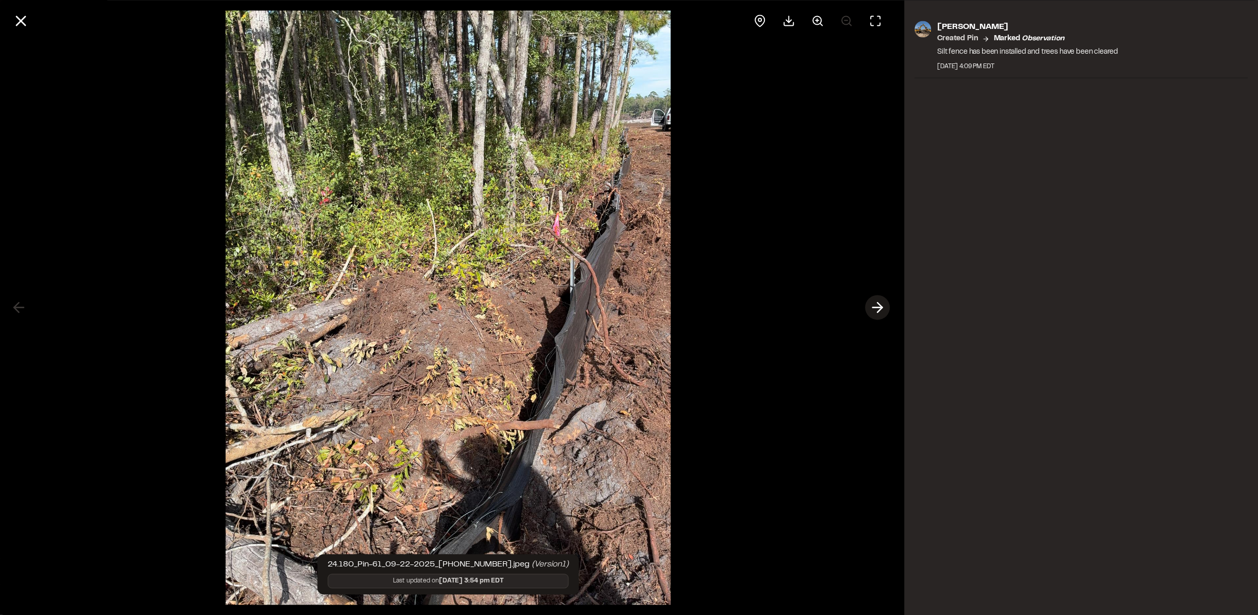
click at [880, 309] on icon at bounding box center [878, 308] width 17 height 18
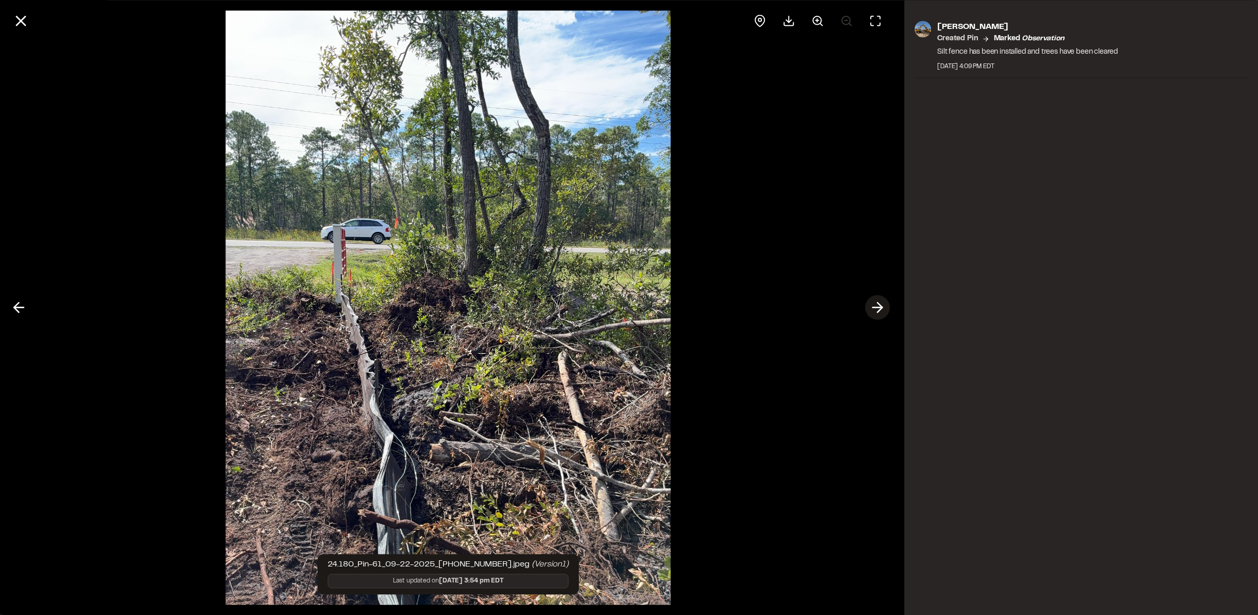
click at [880, 309] on icon at bounding box center [878, 308] width 17 height 18
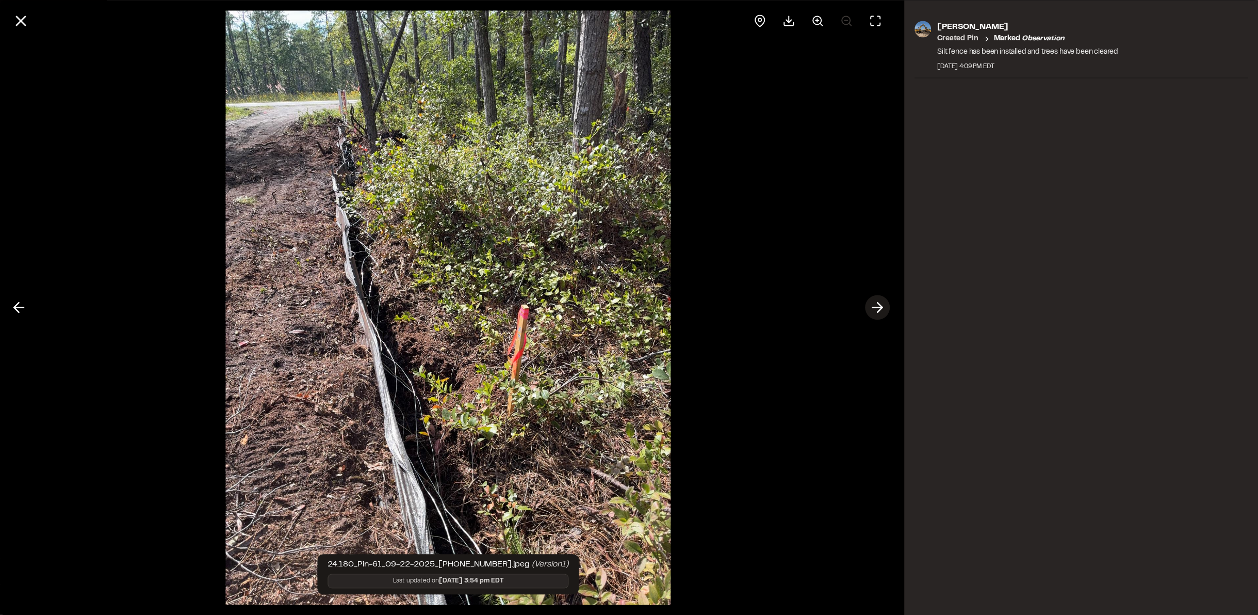
click at [880, 309] on icon at bounding box center [878, 308] width 17 height 18
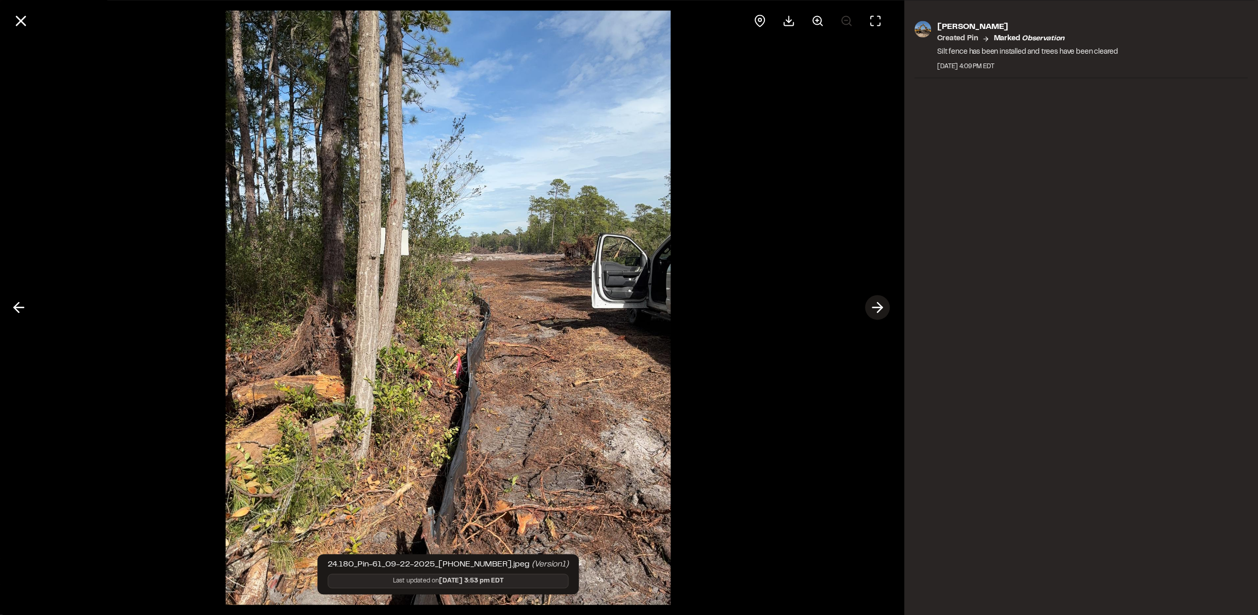
click at [880, 309] on icon at bounding box center [878, 308] width 17 height 18
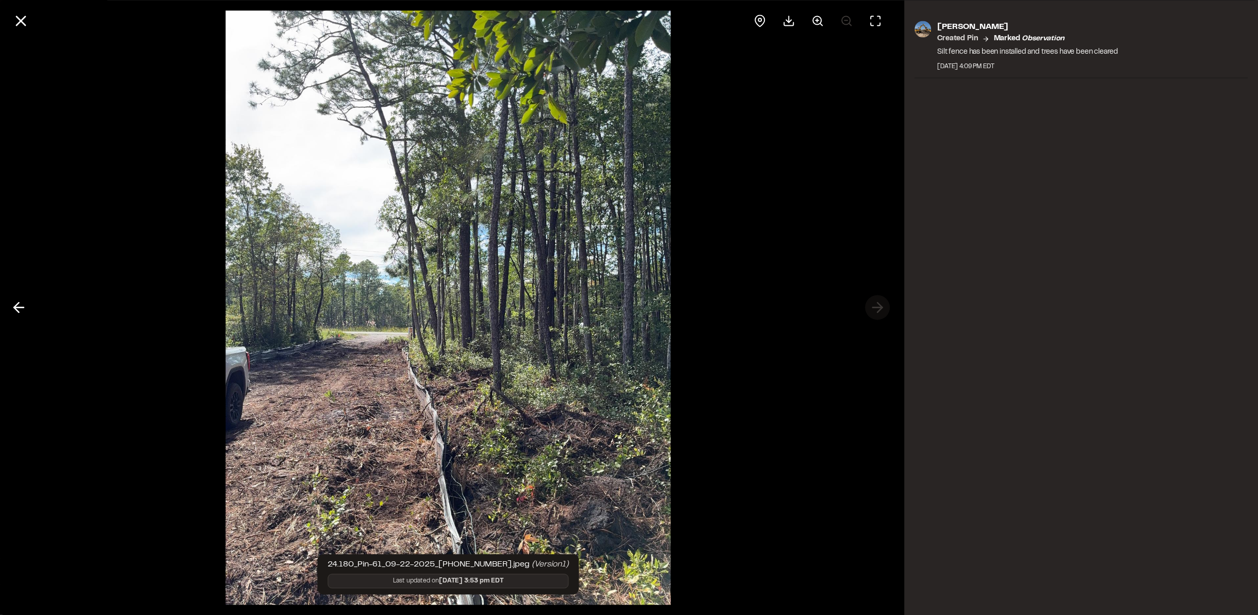
click at [880, 309] on div at bounding box center [448, 307] width 897 height 615
click at [21, 20] on line at bounding box center [21, 21] width 9 height 9
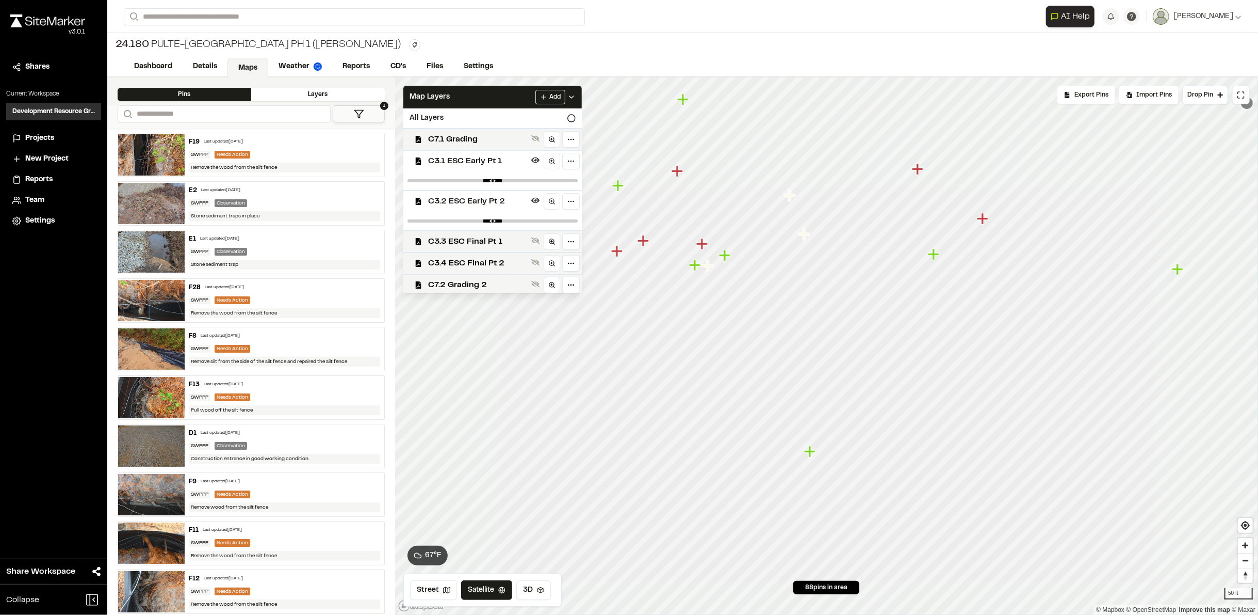
click at [725, 255] on icon "Map marker" at bounding box center [724, 254] width 11 height 11
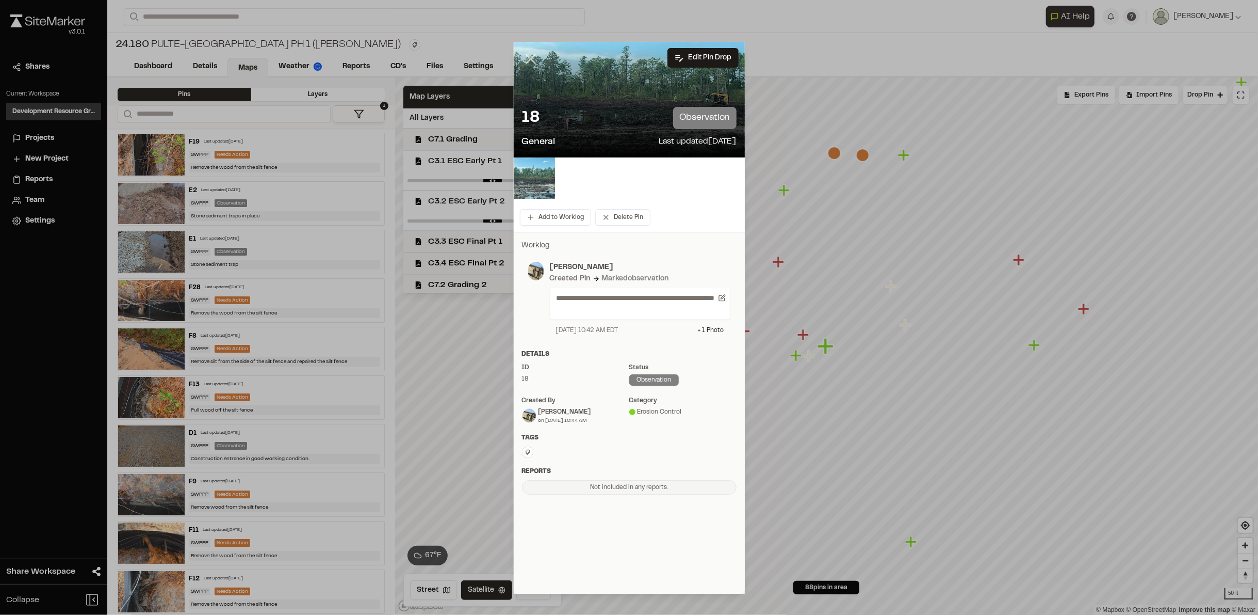
click at [530, 61] on icon at bounding box center [531, 59] width 18 height 18
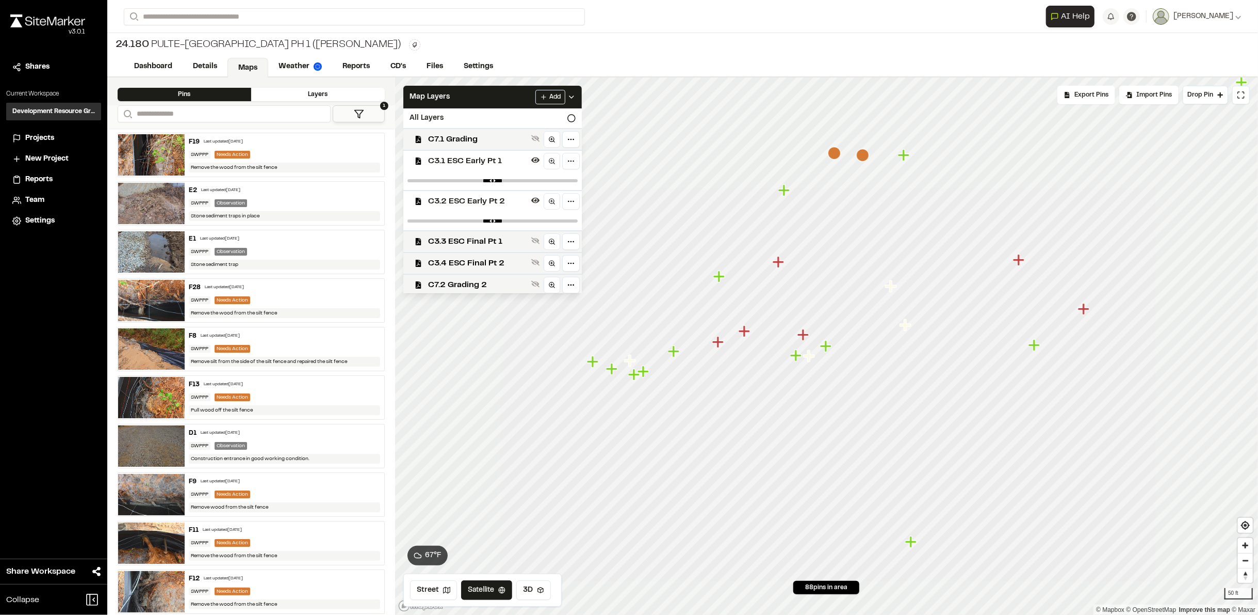
click at [864, 157] on icon "Map marker" at bounding box center [863, 155] width 13 height 13
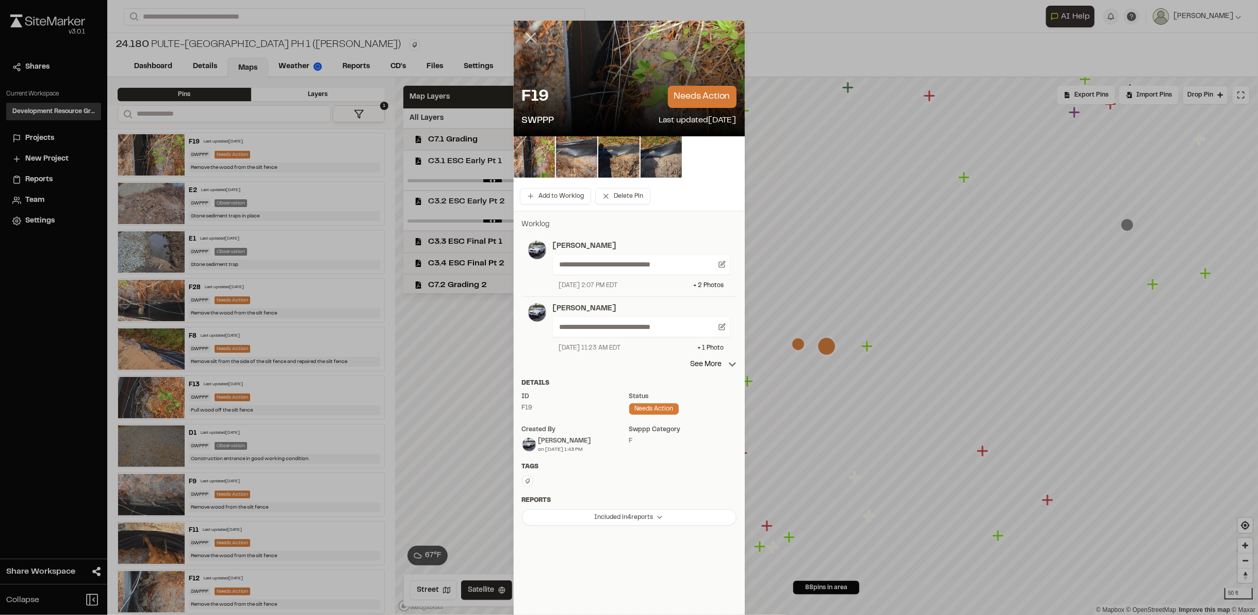
click at [522, 37] on icon at bounding box center [531, 38] width 18 height 18
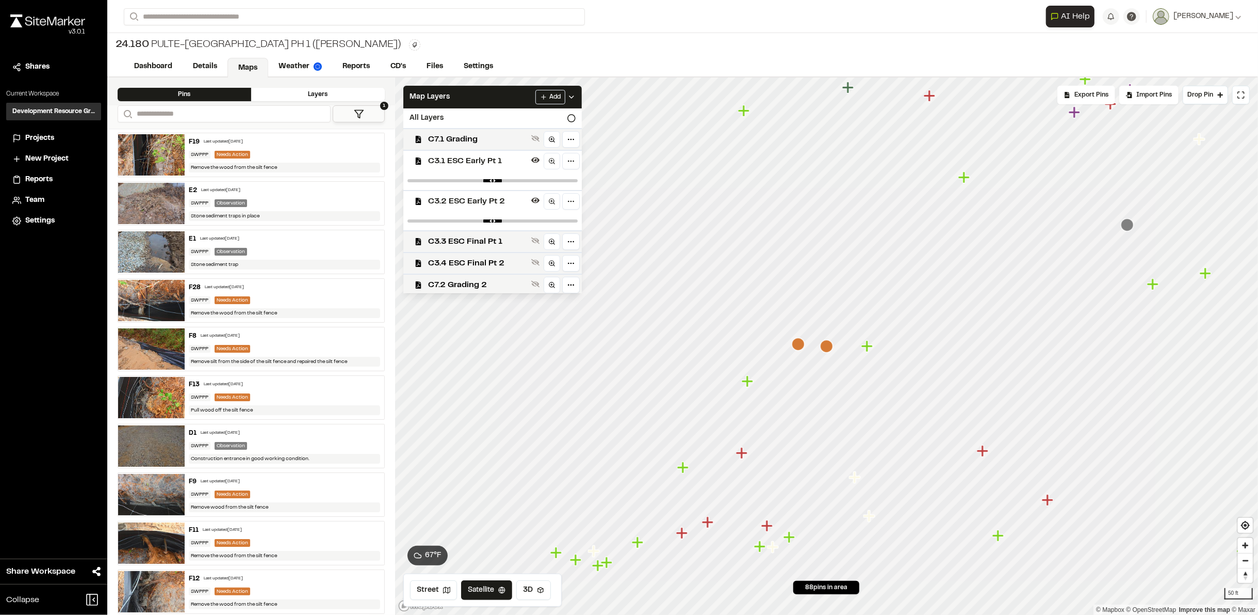
drag, startPoint x: 863, startPoint y: 347, endPoint x: 878, endPoint y: 347, distance: 15.0
click at [869, 347] on icon "Map marker" at bounding box center [867, 345] width 11 height 11
click at [875, 348] on icon "Map marker" at bounding box center [874, 346] width 13 height 13
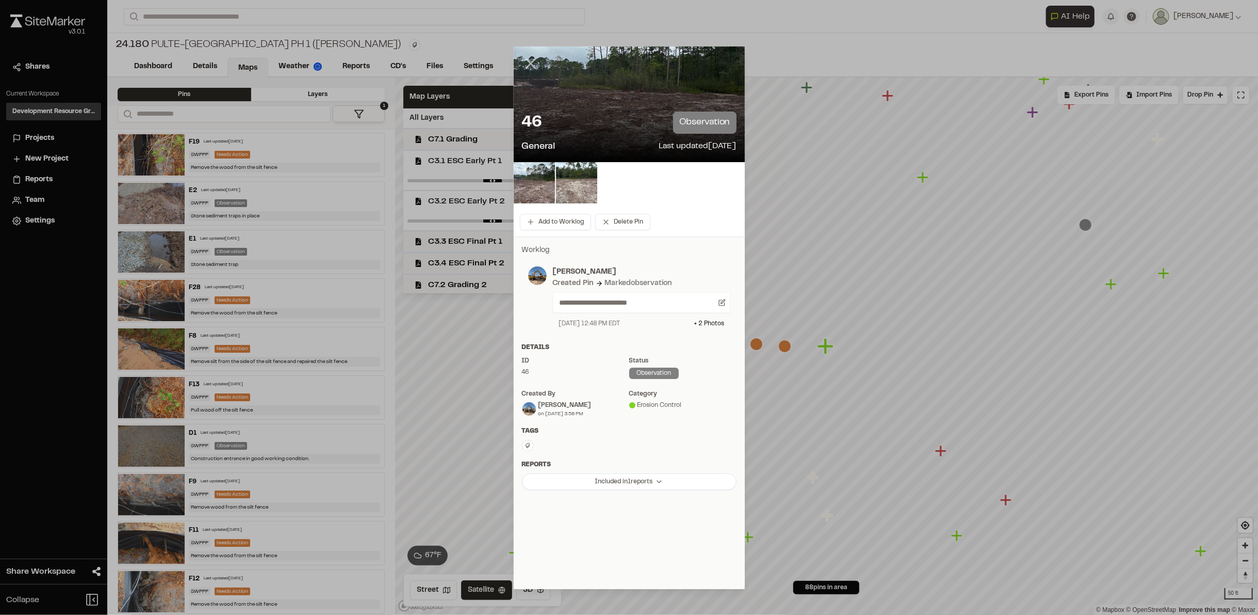
click at [534, 71] on icon at bounding box center [531, 64] width 18 height 18
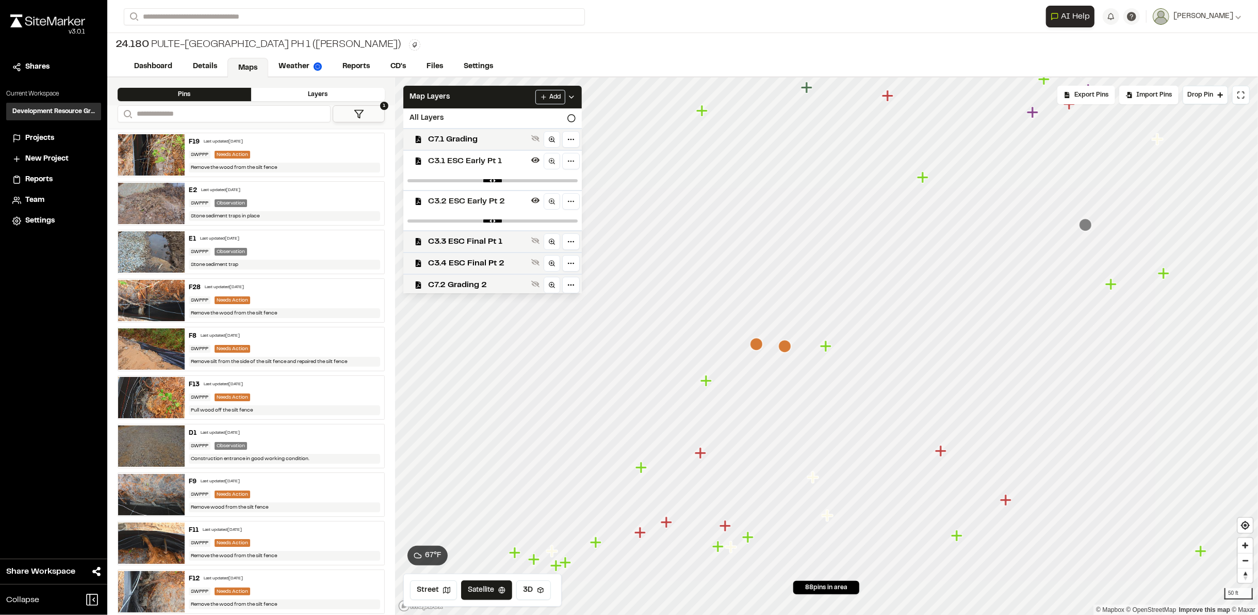
click at [708, 382] on icon "Map marker" at bounding box center [707, 380] width 13 height 13
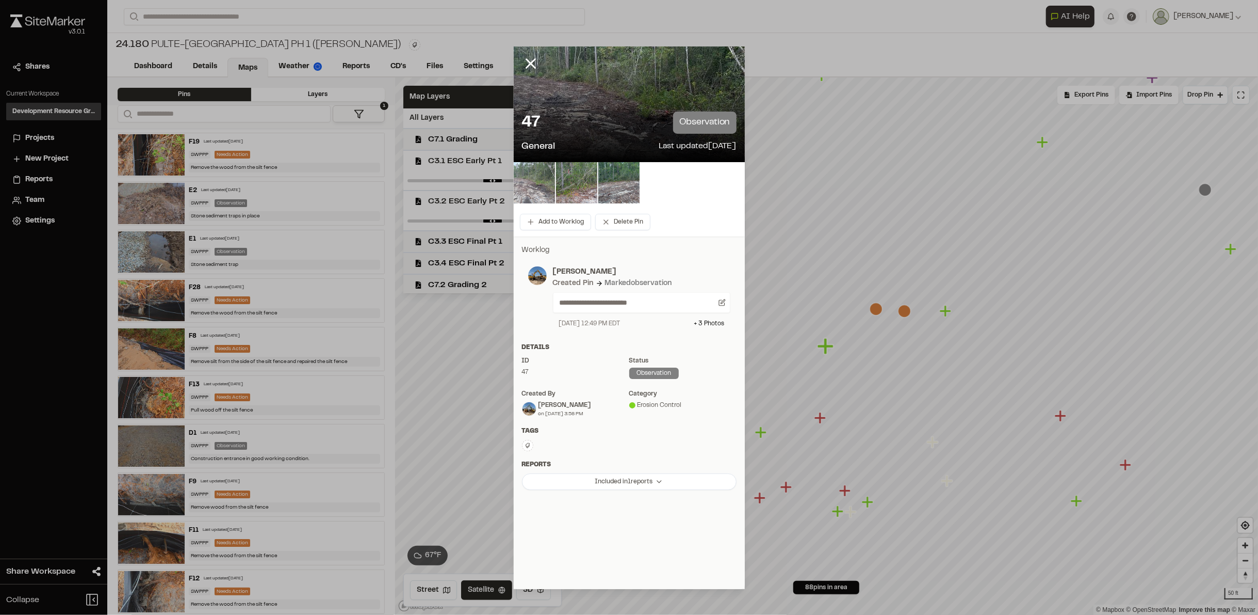
click at [531, 195] on img at bounding box center [534, 182] width 41 height 41
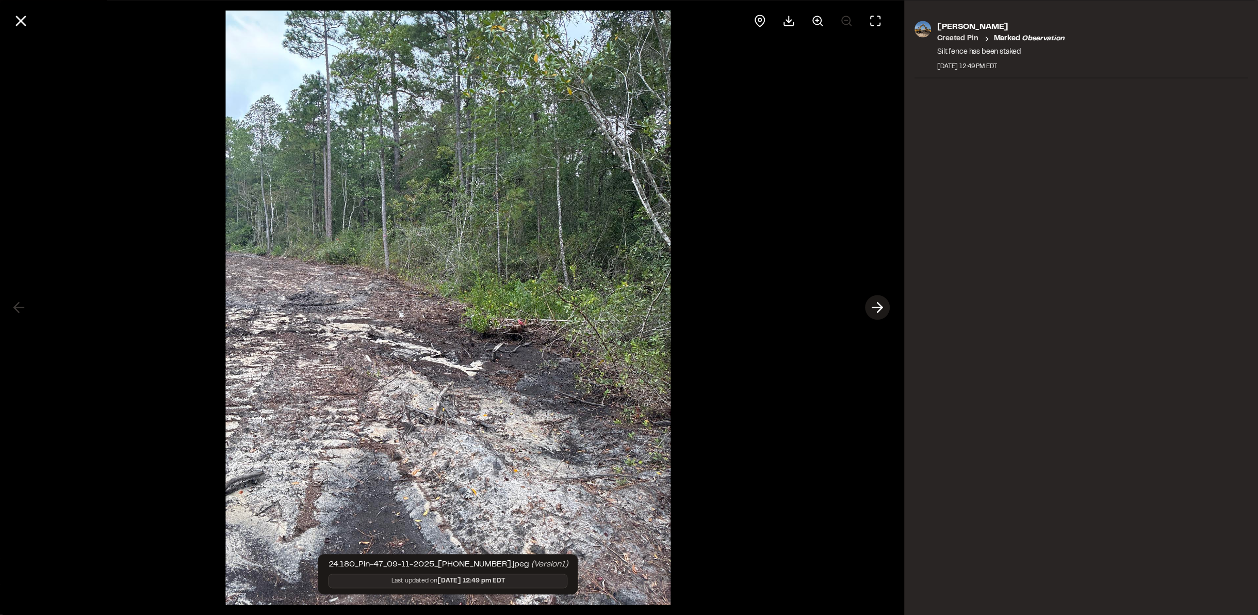
click at [875, 309] on icon at bounding box center [878, 308] width 17 height 18
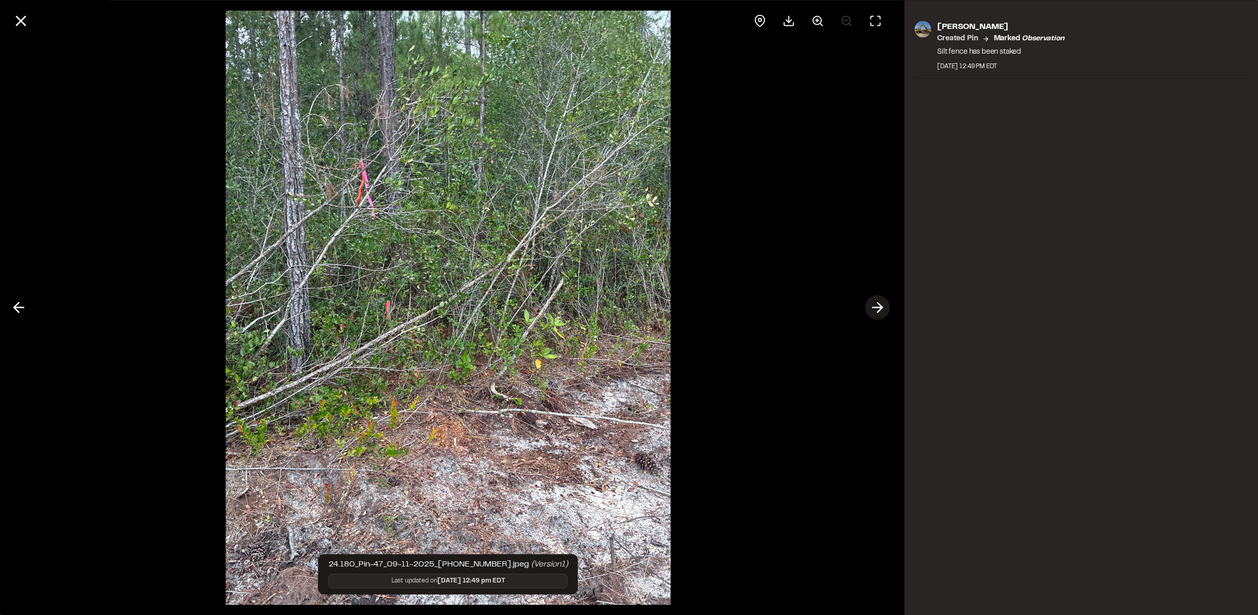
click at [876, 309] on icon at bounding box center [878, 308] width 17 height 18
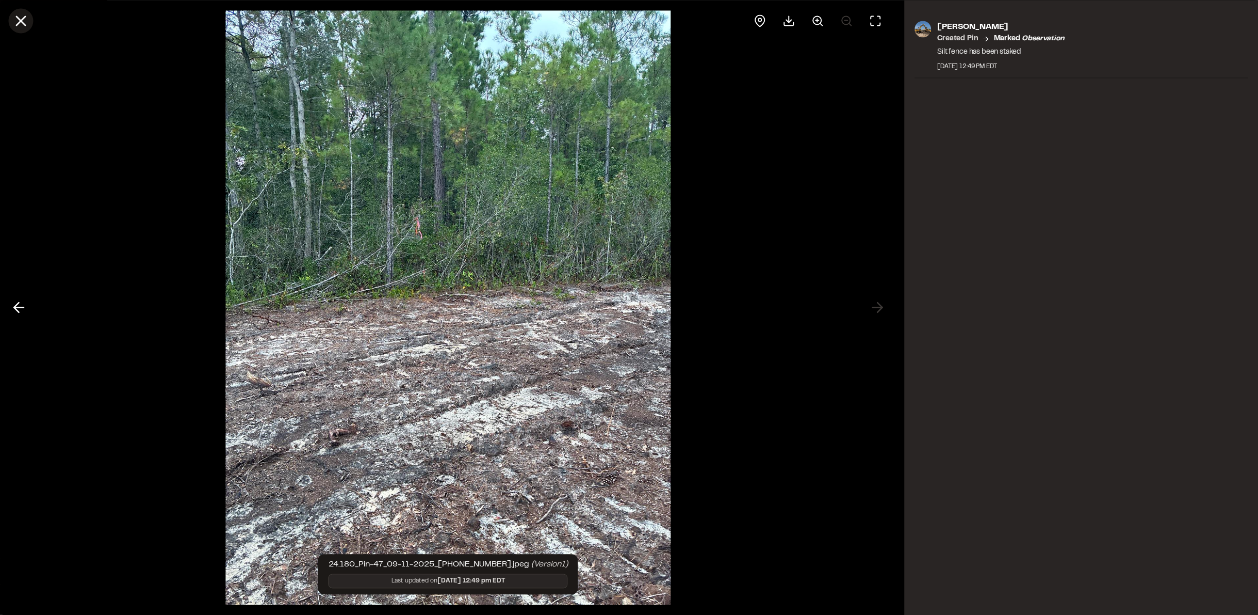
click at [21, 19] on icon at bounding box center [21, 21] width 18 height 18
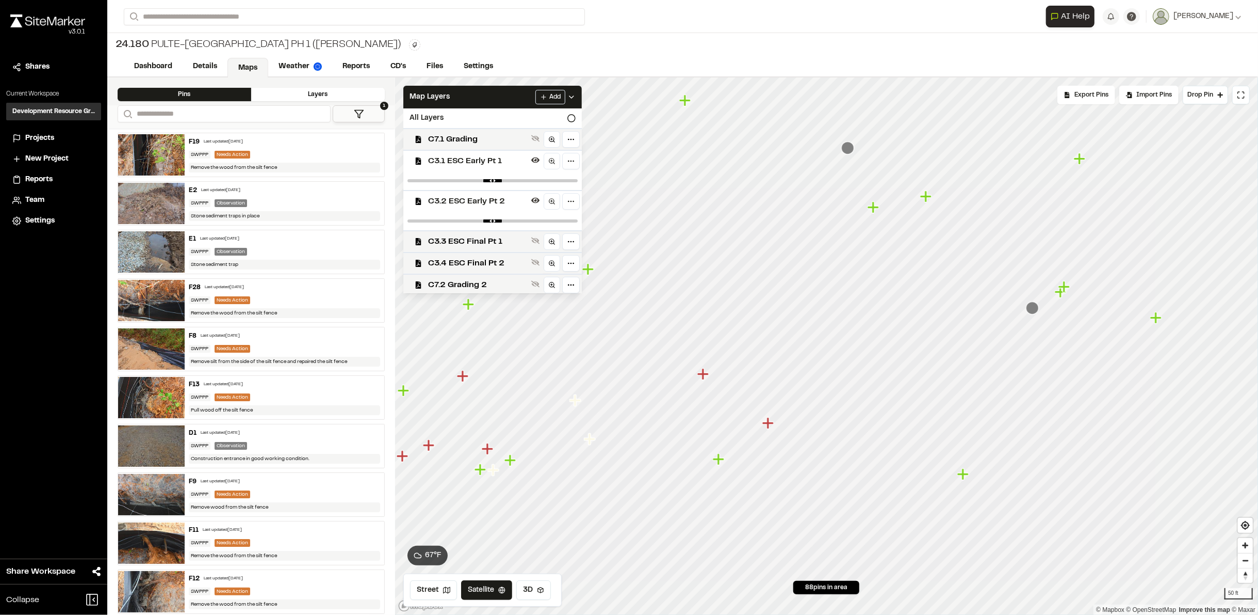
click at [877, 208] on icon "Map marker" at bounding box center [873, 206] width 11 height 11
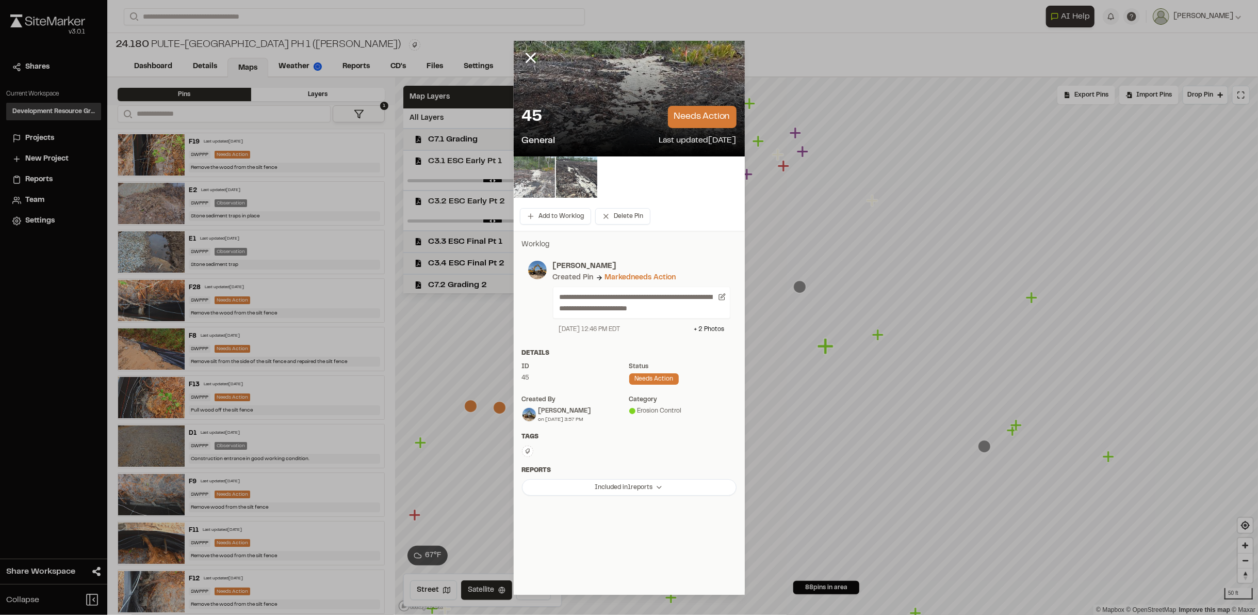
click at [526, 163] on img at bounding box center [534, 176] width 41 height 41
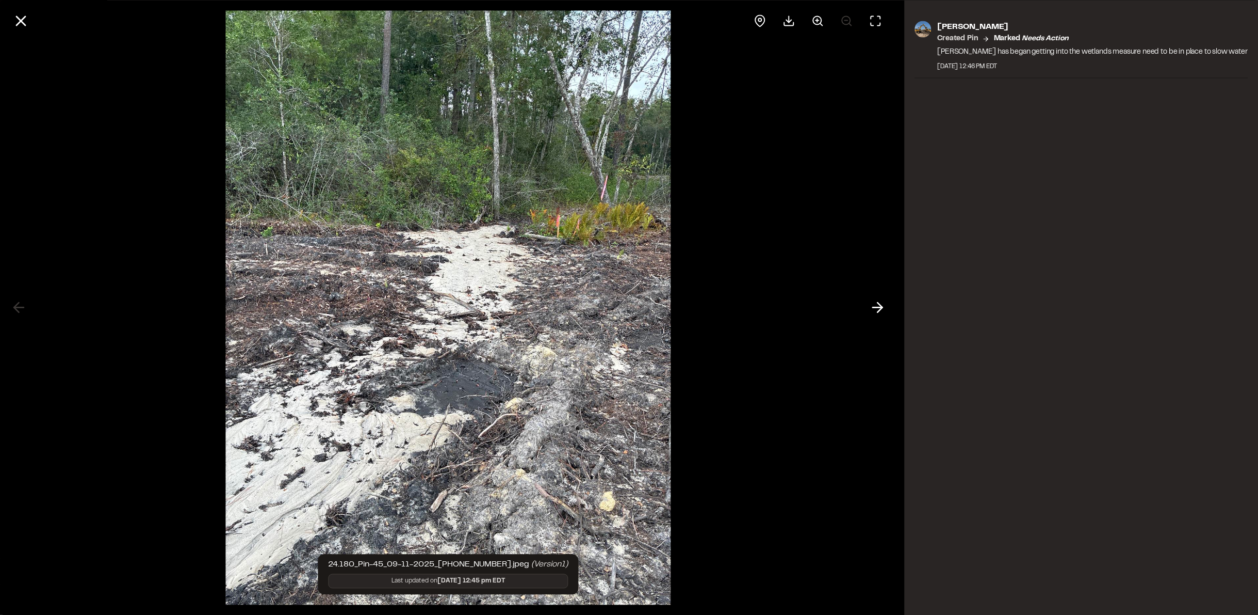
click at [868, 301] on button at bounding box center [878, 307] width 25 height 25
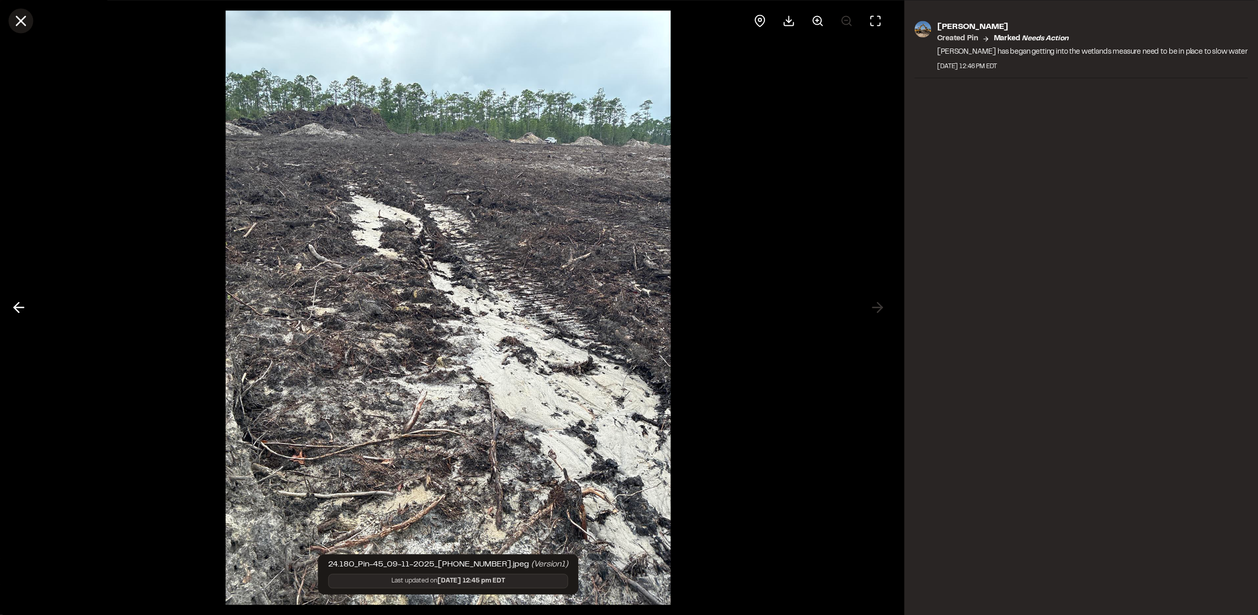
click at [25, 20] on icon at bounding box center [21, 21] width 18 height 18
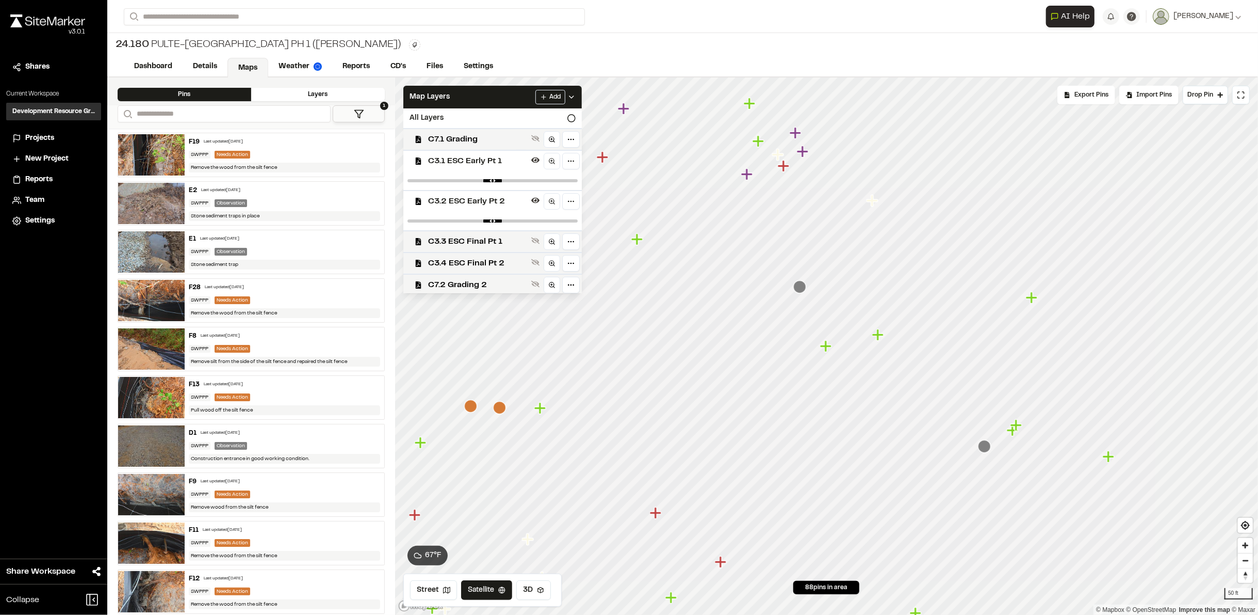
click at [782, 167] on icon "Map marker" at bounding box center [783, 165] width 11 height 11
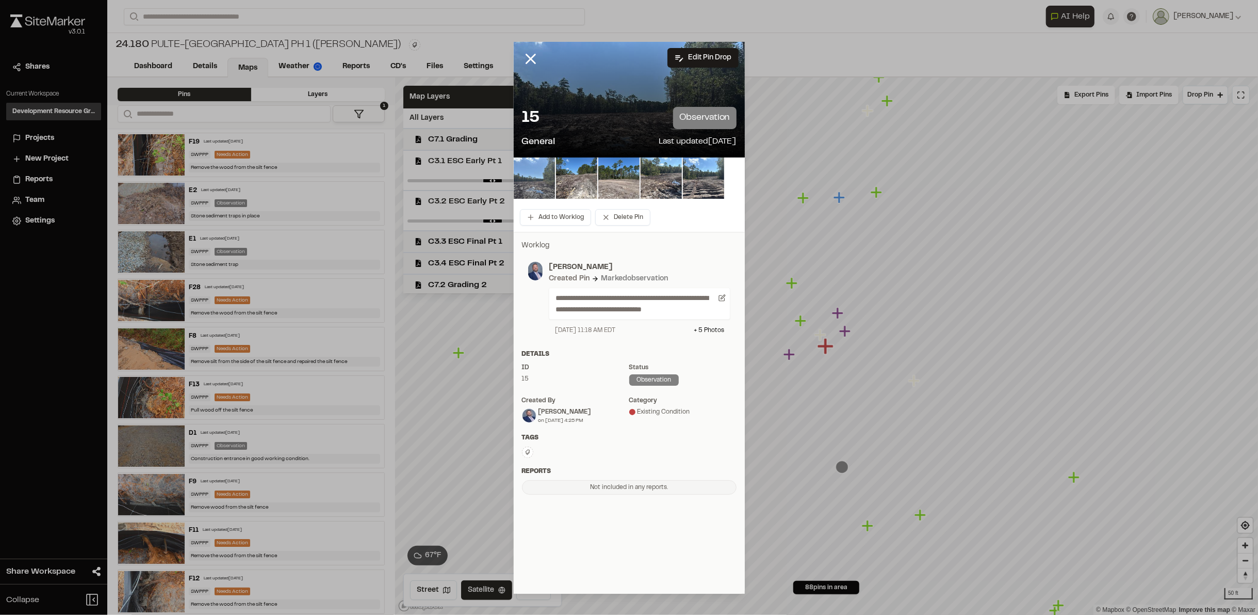
click at [534, 175] on img at bounding box center [534, 177] width 41 height 41
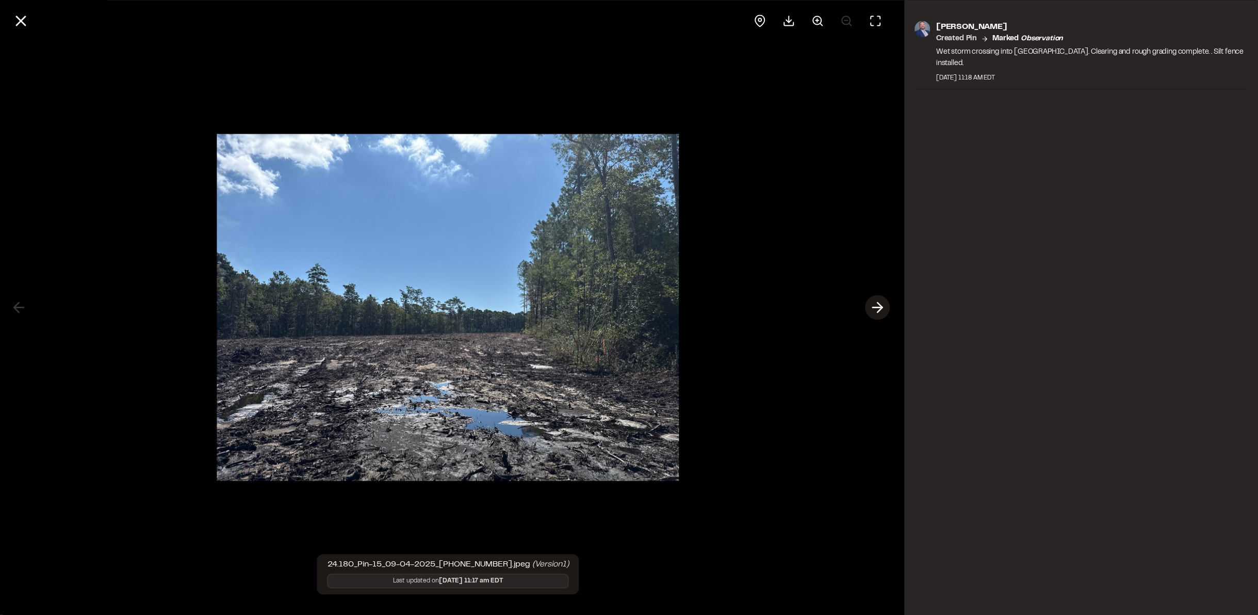
click at [878, 308] on line at bounding box center [878, 308] width 10 height 0
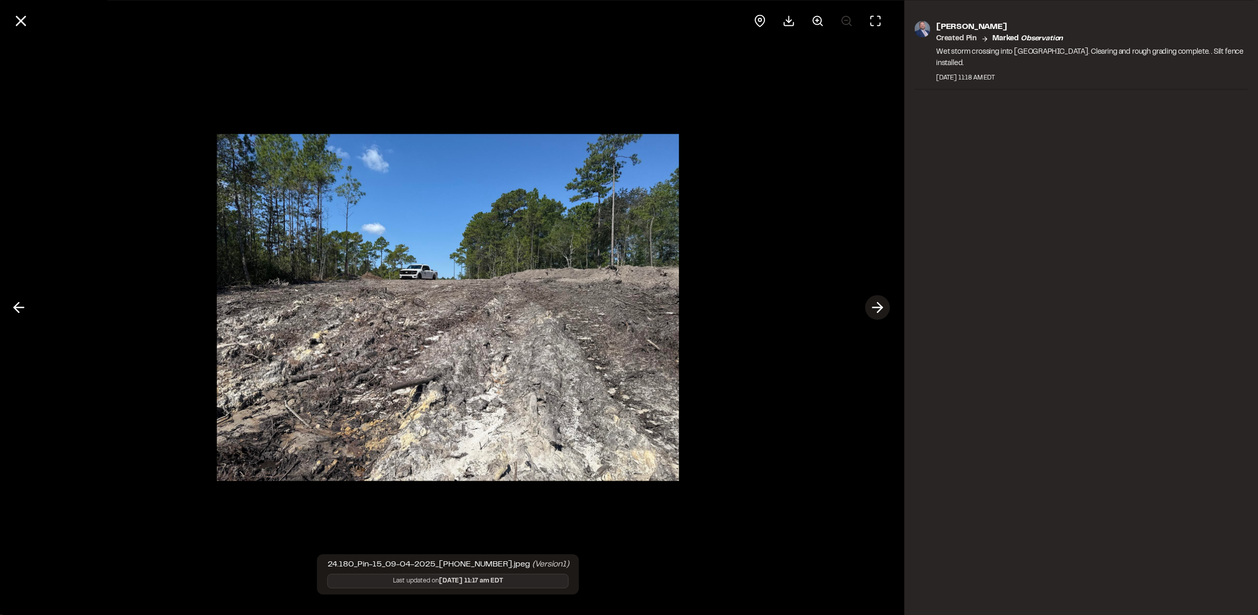
click at [878, 308] on line at bounding box center [878, 308] width 10 height 0
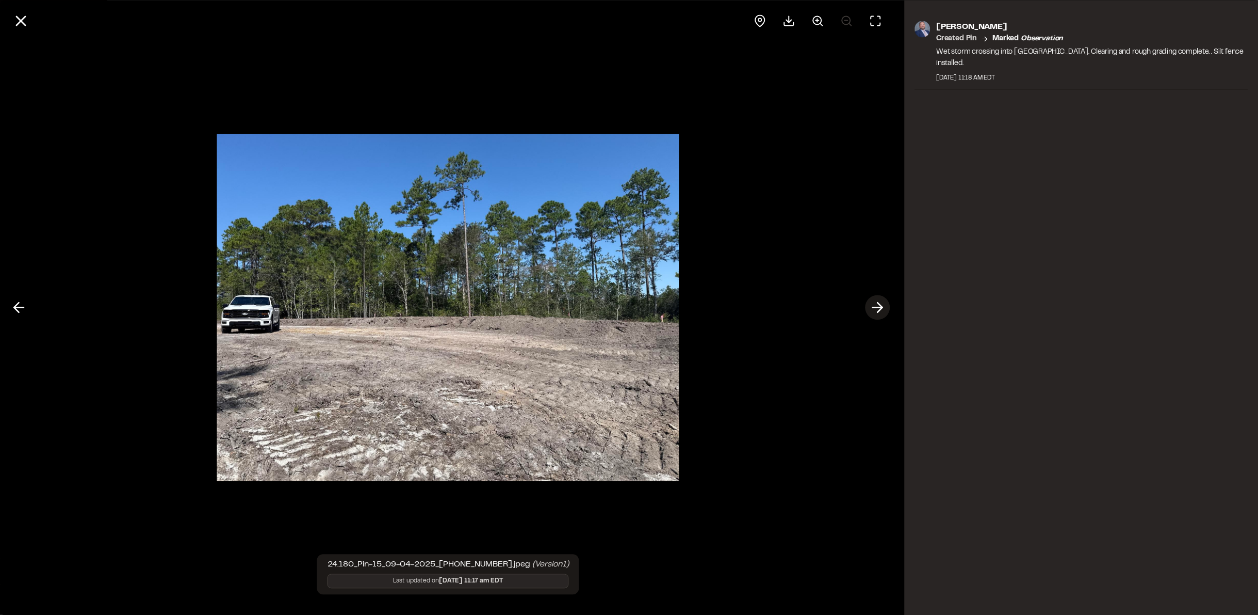
click at [878, 308] on line at bounding box center [878, 308] width 10 height 0
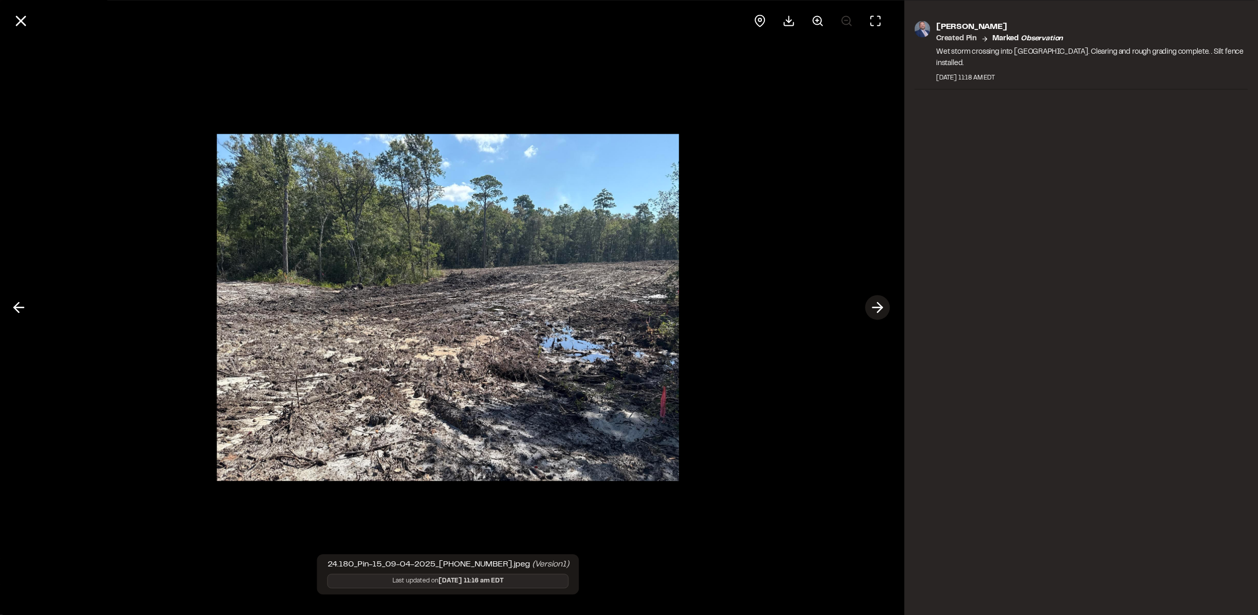
click at [878, 308] on line at bounding box center [878, 308] width 10 height 0
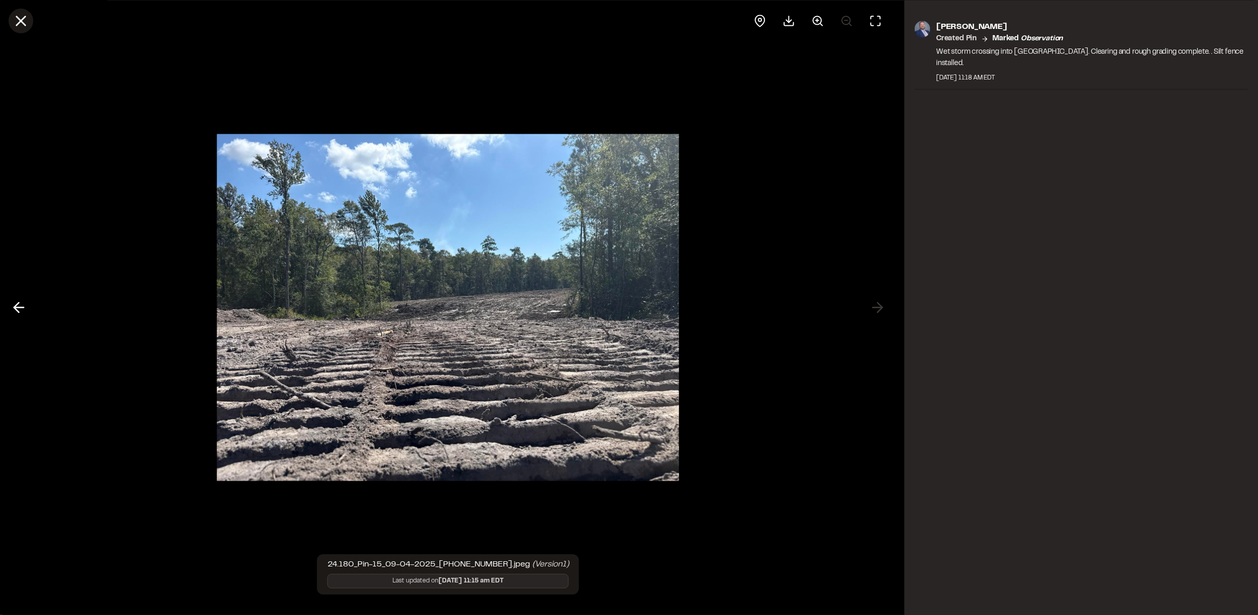
click at [19, 15] on icon at bounding box center [21, 21] width 18 height 18
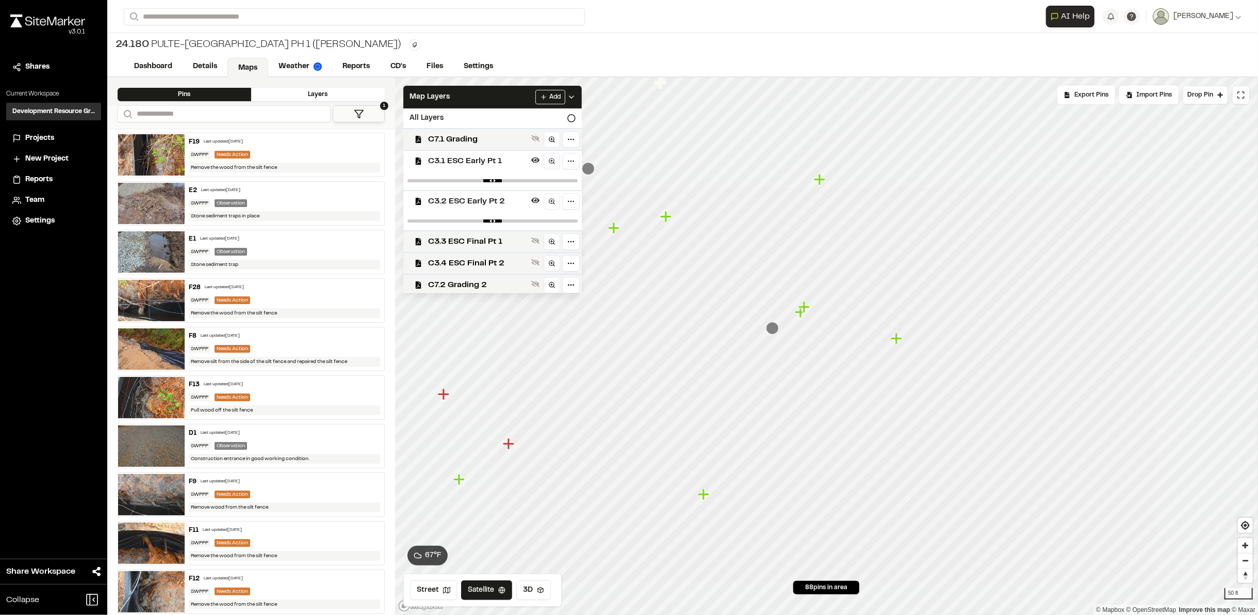
click at [821, 180] on icon "Map marker" at bounding box center [819, 178] width 11 height 11
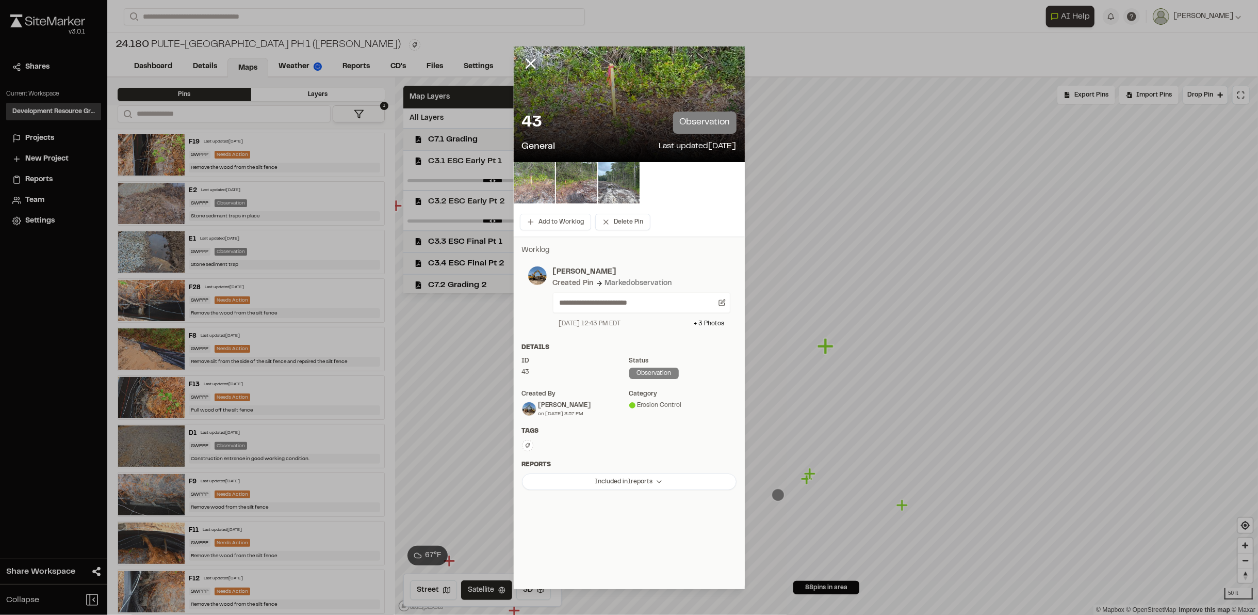
click at [547, 178] on img at bounding box center [534, 182] width 41 height 41
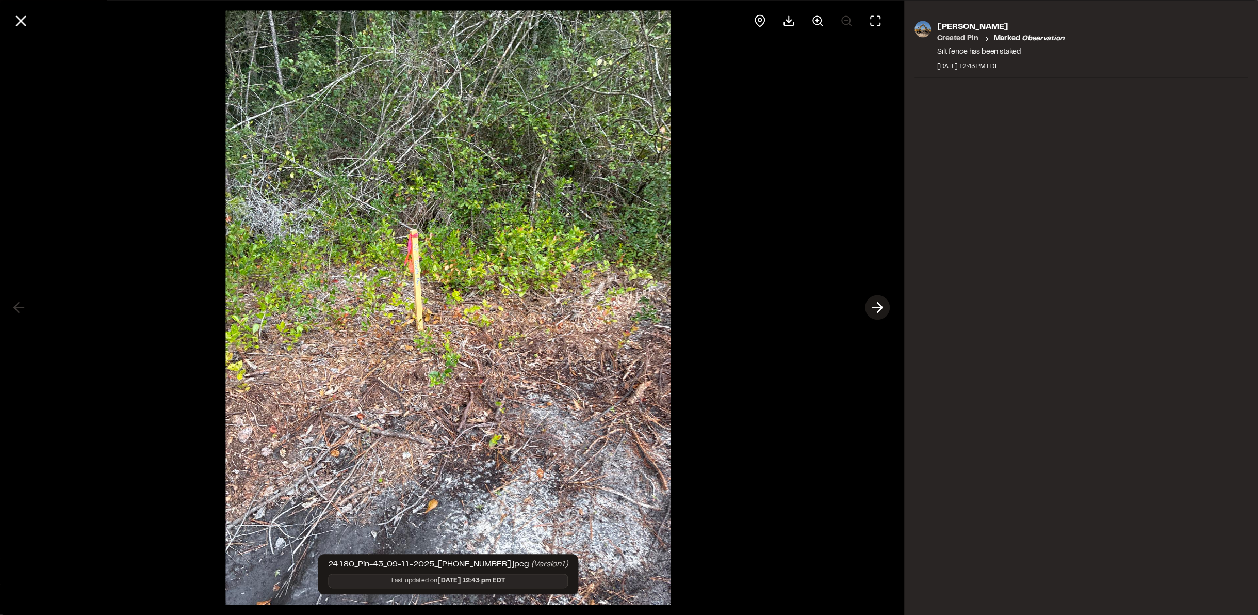
click at [875, 306] on icon at bounding box center [878, 308] width 17 height 18
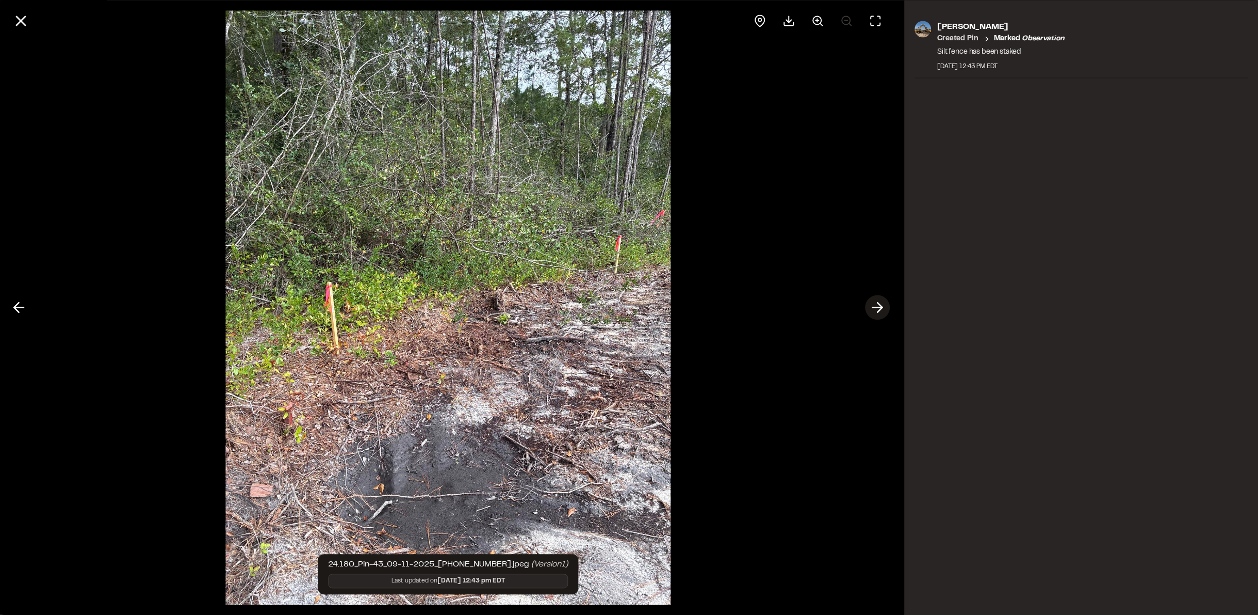
click at [876, 306] on icon at bounding box center [878, 308] width 17 height 18
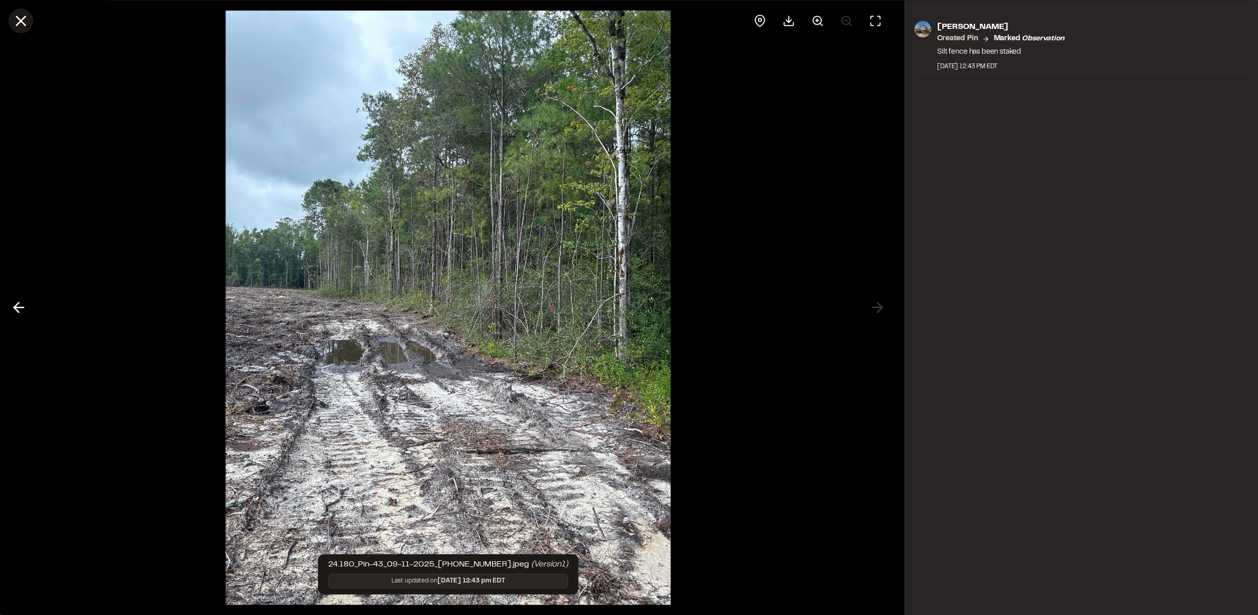
click at [24, 26] on icon at bounding box center [21, 21] width 18 height 18
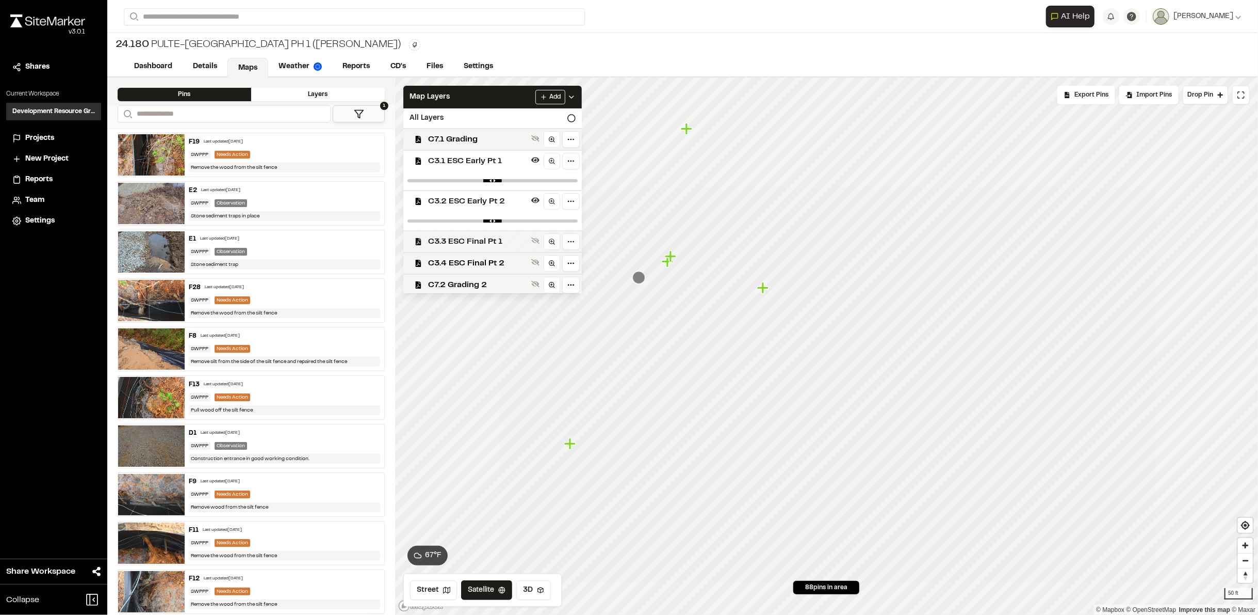
click at [482, 244] on span "C3.3 ESC Final Pt 1" at bounding box center [477, 241] width 99 height 12
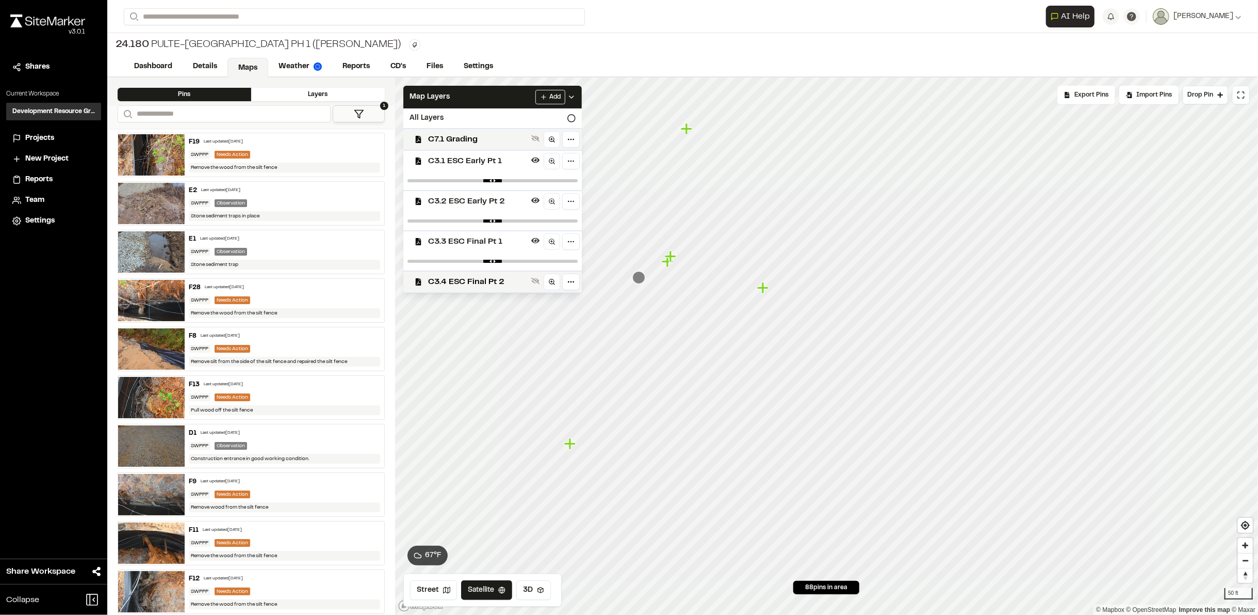
click at [482, 244] on span "C3.3 ESC Final Pt 1" at bounding box center [477, 241] width 99 height 12
drag, startPoint x: 488, startPoint y: 186, endPoint x: 486, endPoint y: 198, distance: 12.0
click at [487, 187] on div at bounding box center [493, 180] width 179 height 19
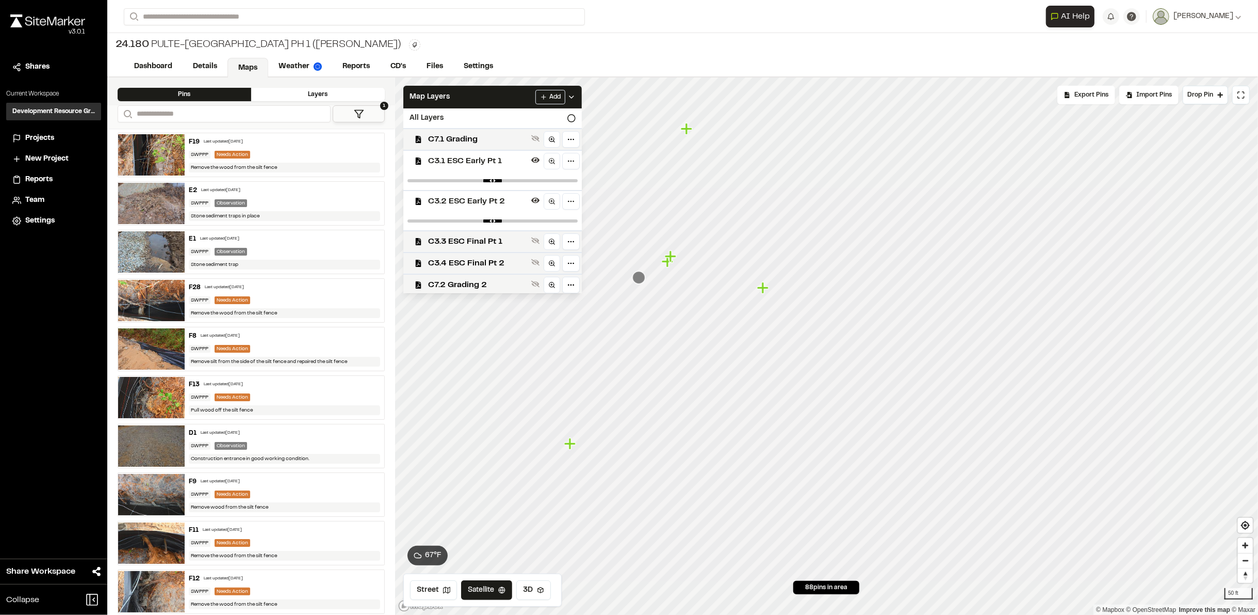
click at [478, 160] on span "C3.1 ESC Early Pt 1" at bounding box center [477, 161] width 99 height 12
click at [479, 184] on span "C3.2 ESC Early Pt 2" at bounding box center [477, 182] width 99 height 12
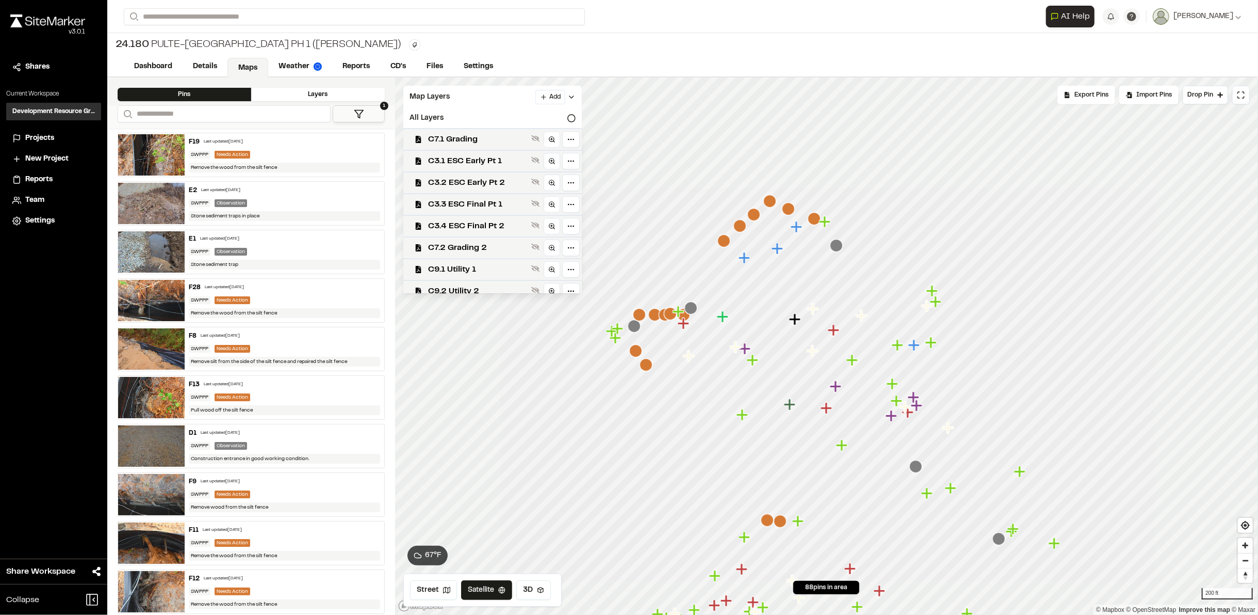
click at [724, 246] on icon "Map marker" at bounding box center [724, 240] width 13 height 13
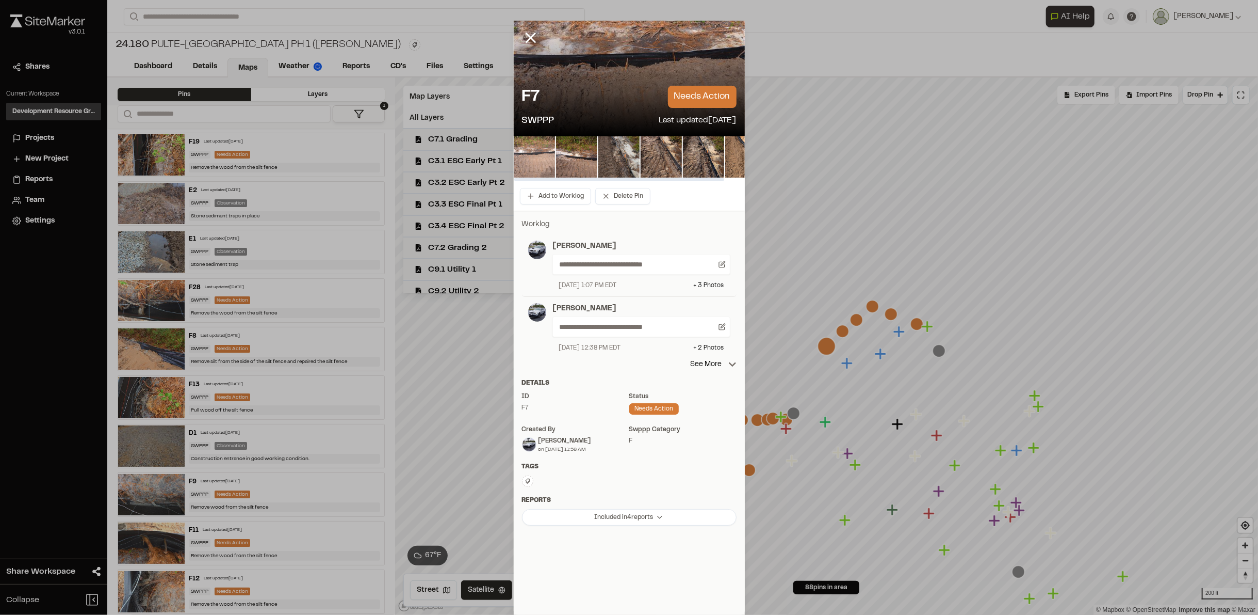
click at [542, 150] on img at bounding box center [534, 156] width 41 height 41
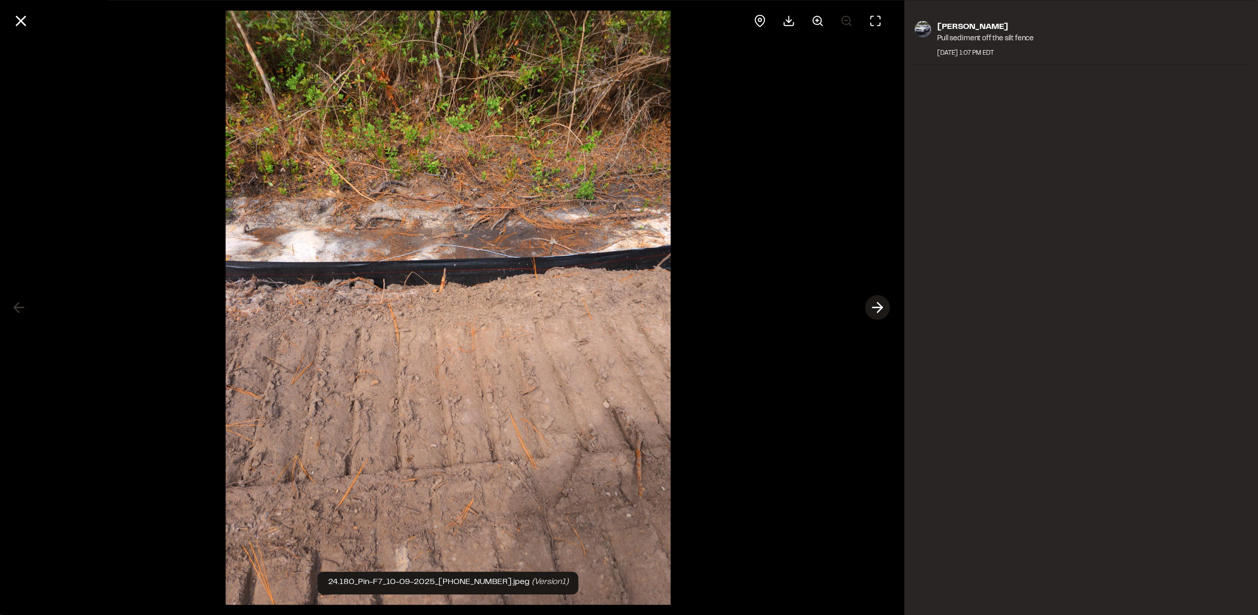
click at [878, 300] on icon at bounding box center [878, 308] width 17 height 18
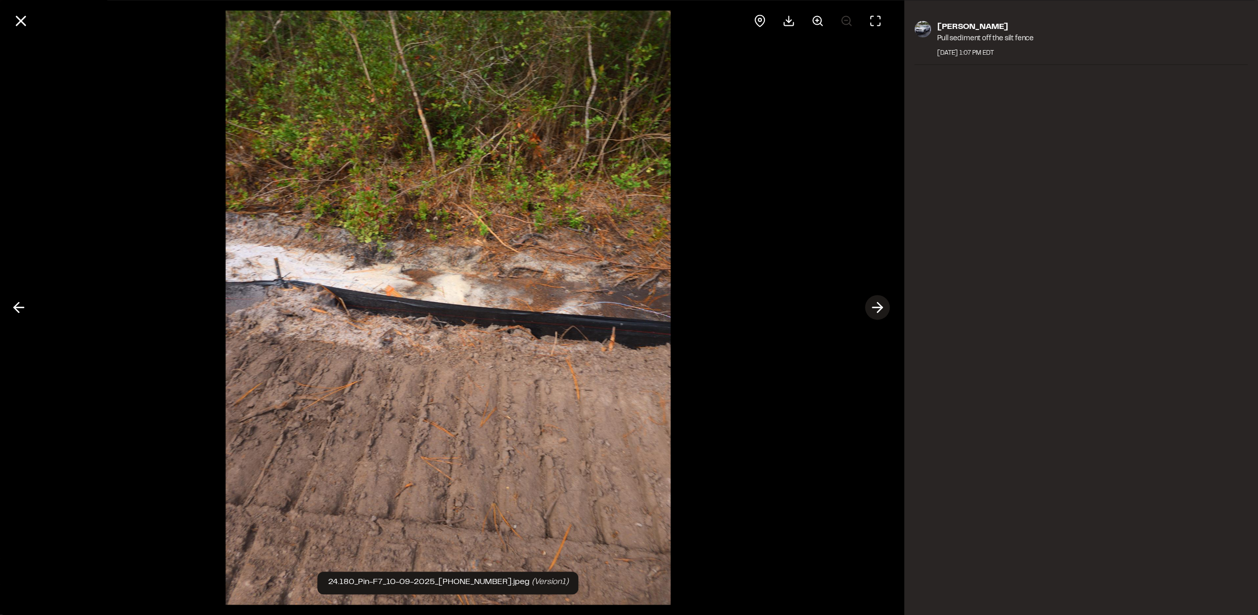
click at [878, 306] on icon at bounding box center [878, 308] width 17 height 18
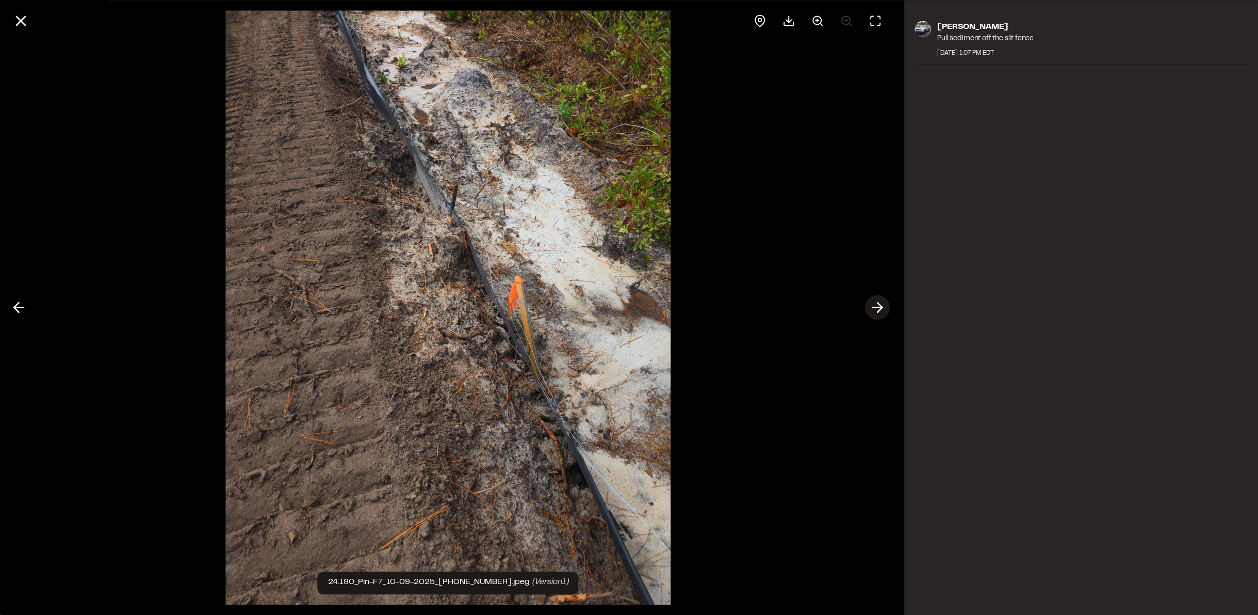
click at [878, 306] on icon at bounding box center [878, 308] width 17 height 18
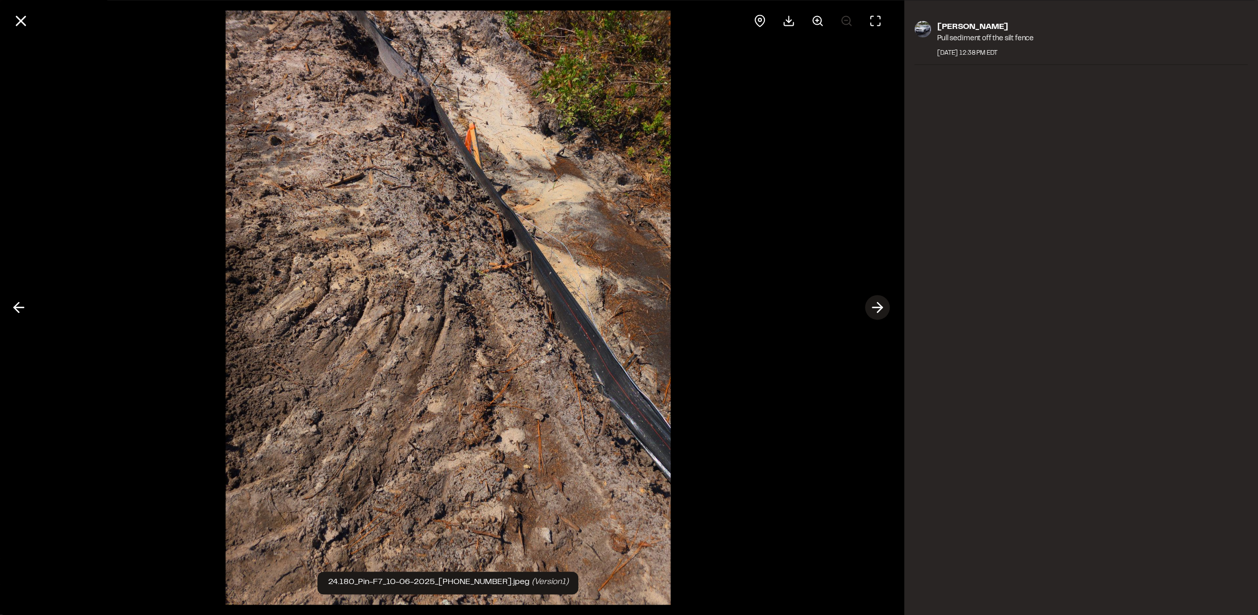
click at [878, 306] on icon at bounding box center [878, 308] width 17 height 18
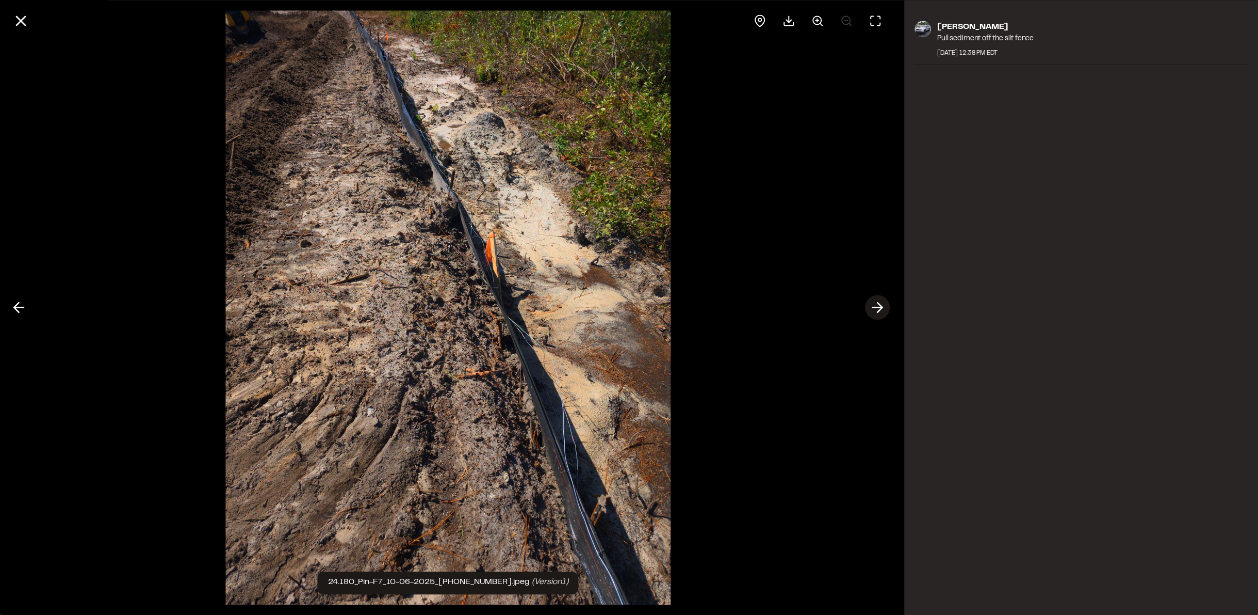
click at [878, 306] on icon at bounding box center [878, 308] width 17 height 18
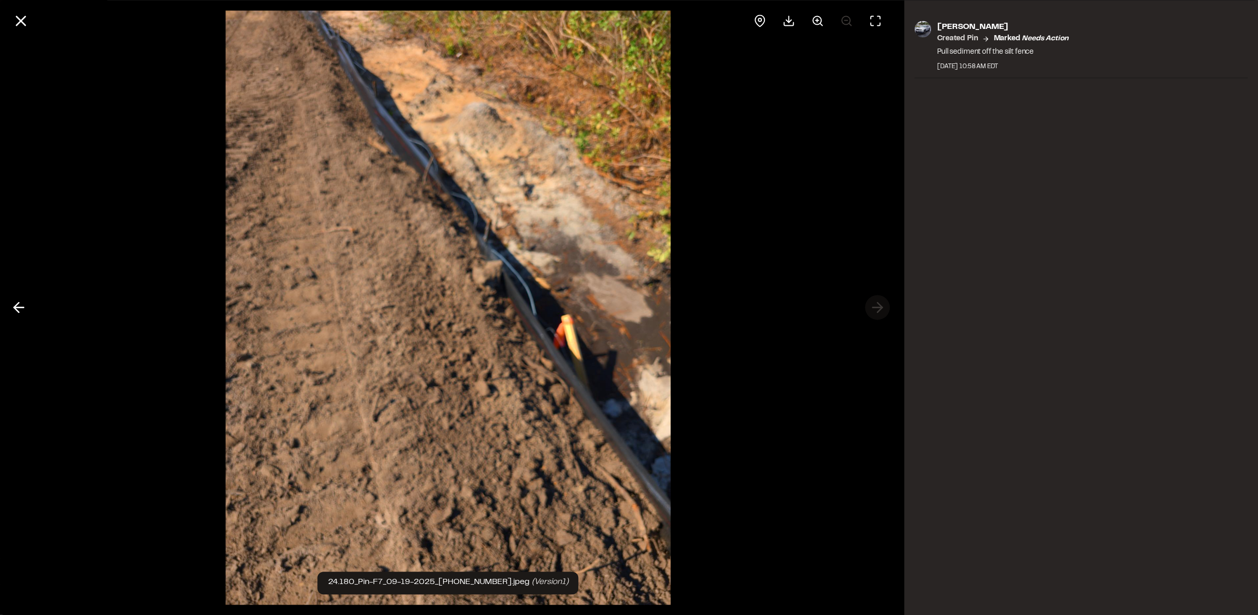
click at [878, 306] on div at bounding box center [448, 307] width 897 height 615
click at [19, 20] on line at bounding box center [21, 21] width 9 height 9
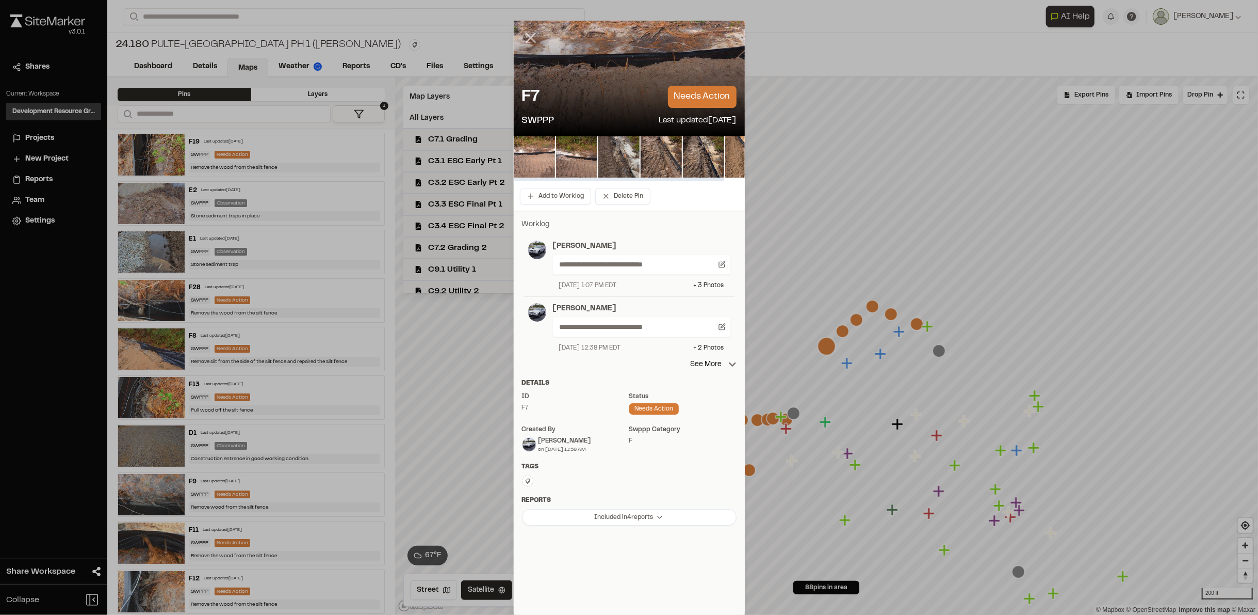
click at [524, 37] on icon at bounding box center [531, 38] width 18 height 18
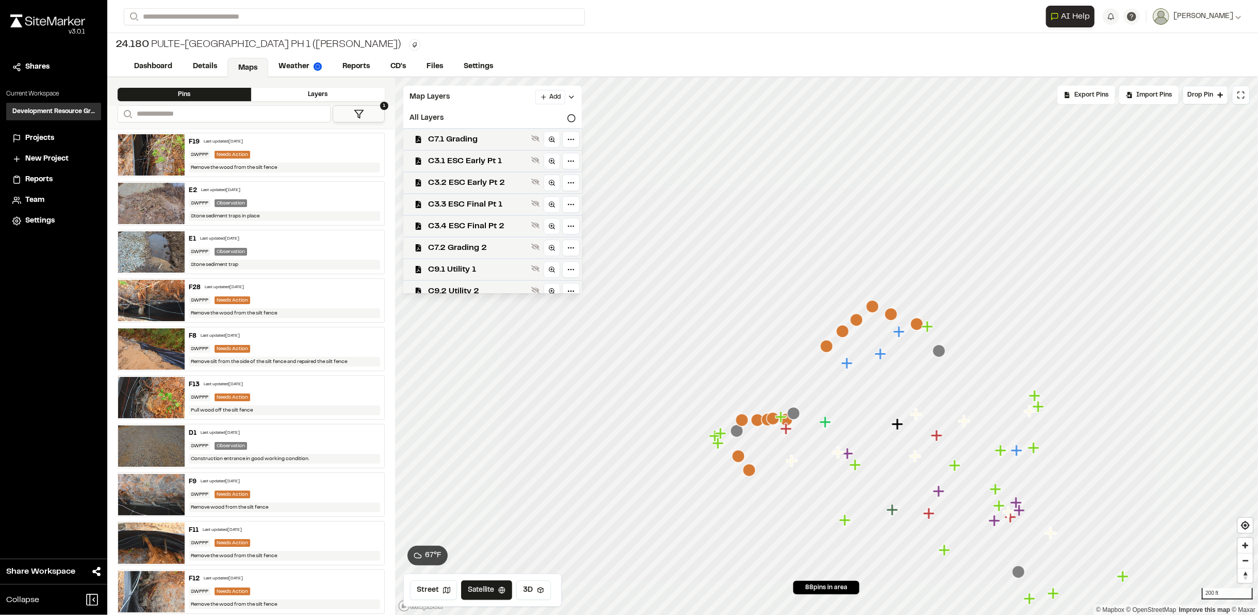
click at [774, 418] on icon "Map marker" at bounding box center [773, 418] width 13 height 13
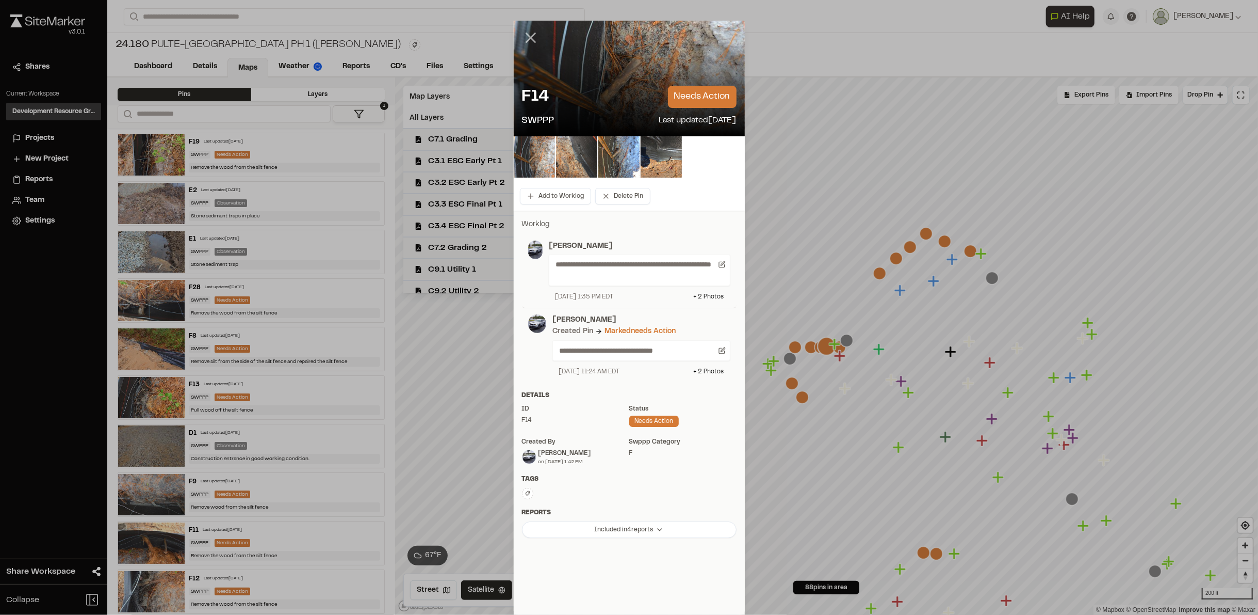
click at [524, 37] on icon at bounding box center [531, 38] width 18 height 18
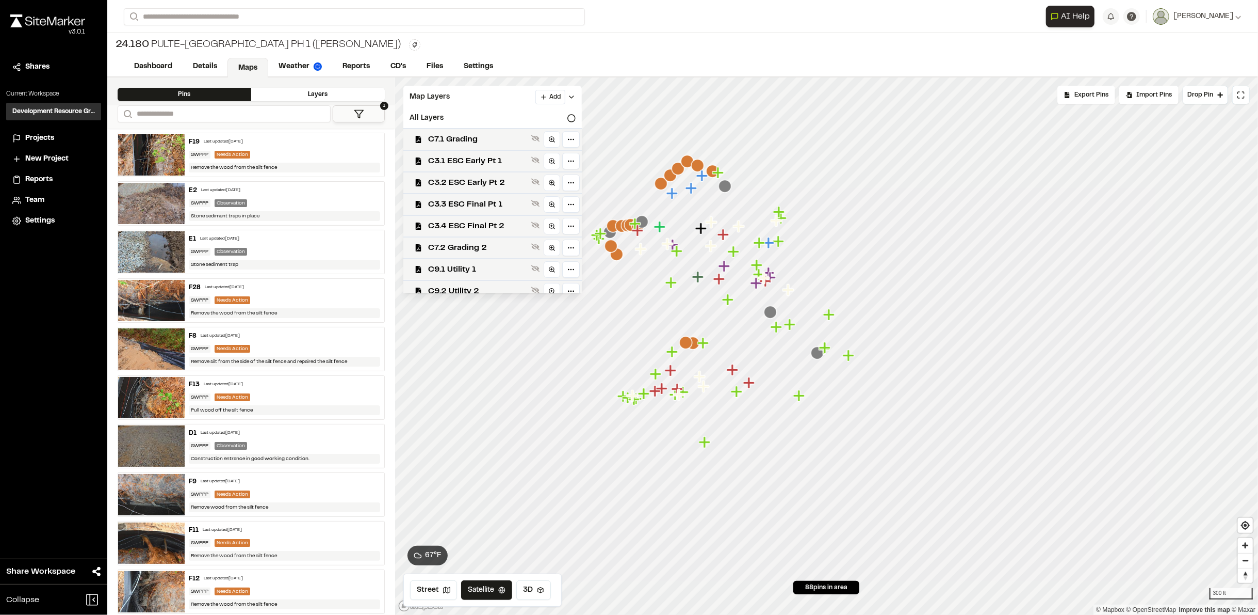
click at [125, 43] on span "24.180" at bounding box center [133, 44] width 34 height 15
click at [135, 58] on link "Dashboard" at bounding box center [154, 68] width 60 height 20
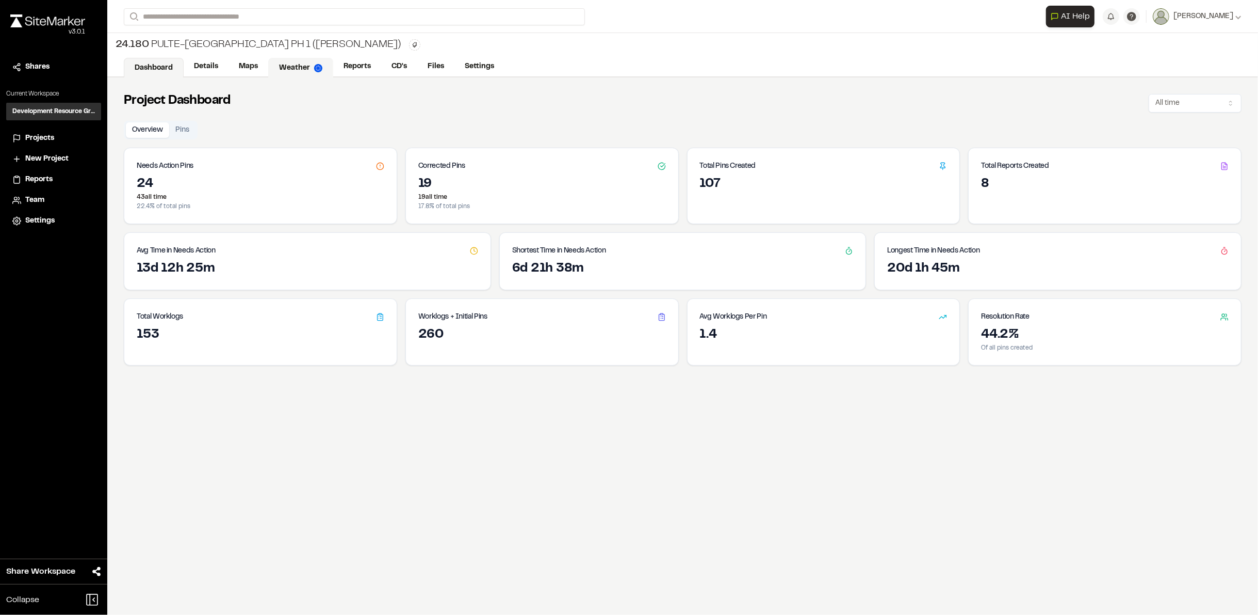
click at [292, 68] on link "Weather" at bounding box center [300, 68] width 65 height 20
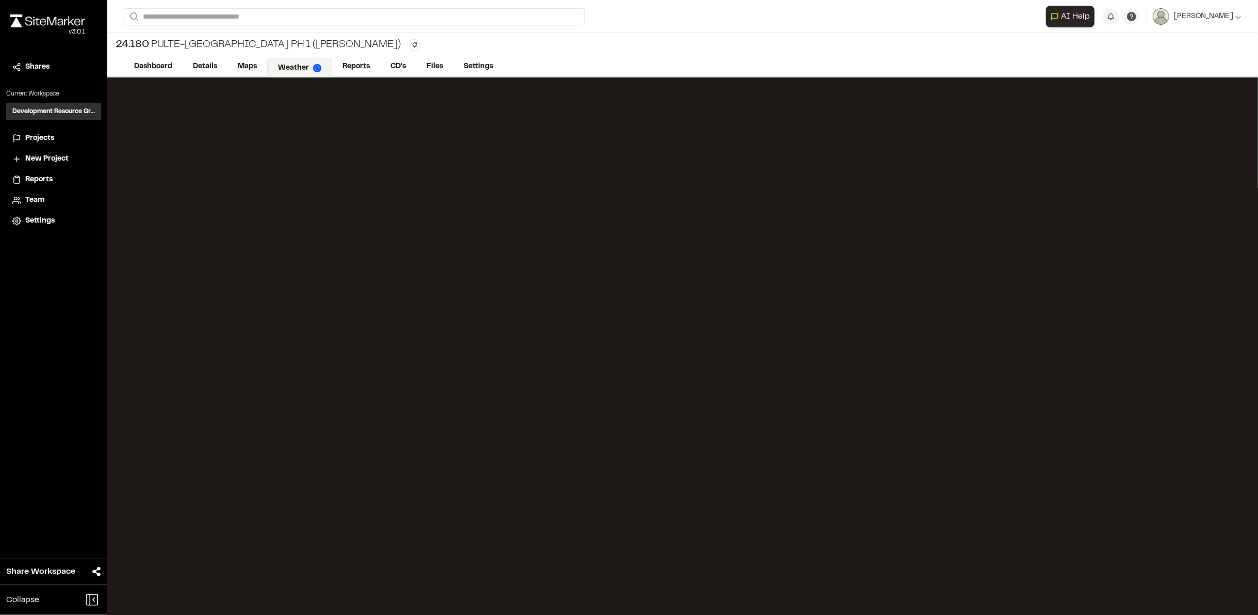
click at [30, 134] on span "Projects" at bounding box center [39, 138] width 29 height 11
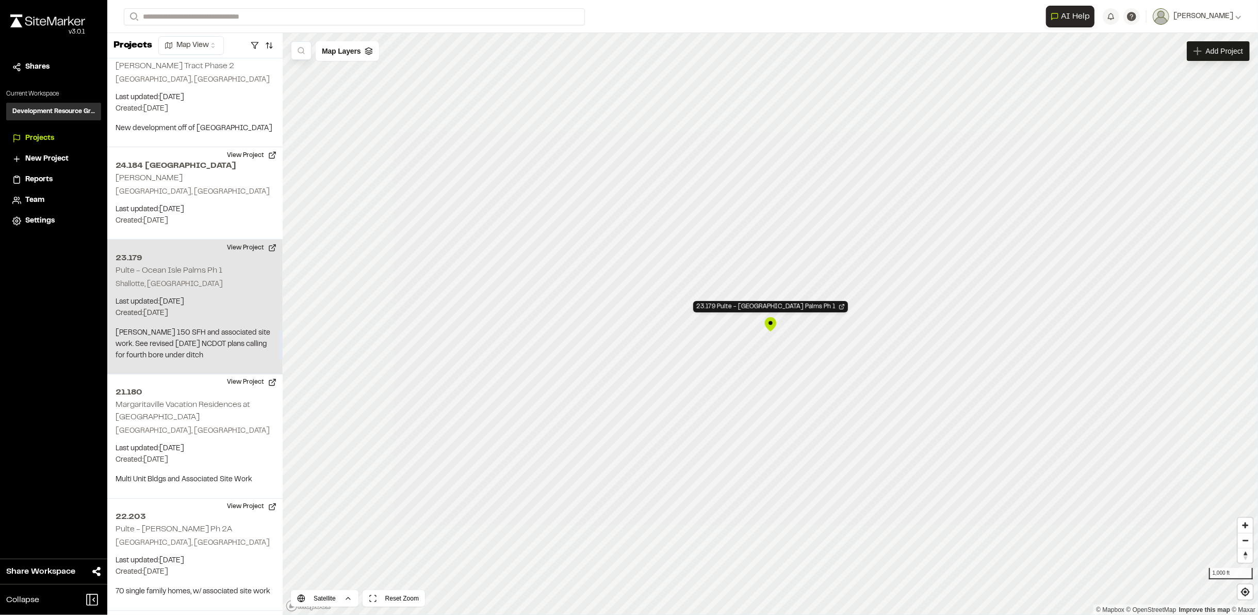
scroll to position [4957, 0]
click at [236, 234] on button "View Project" at bounding box center [252, 242] width 62 height 17
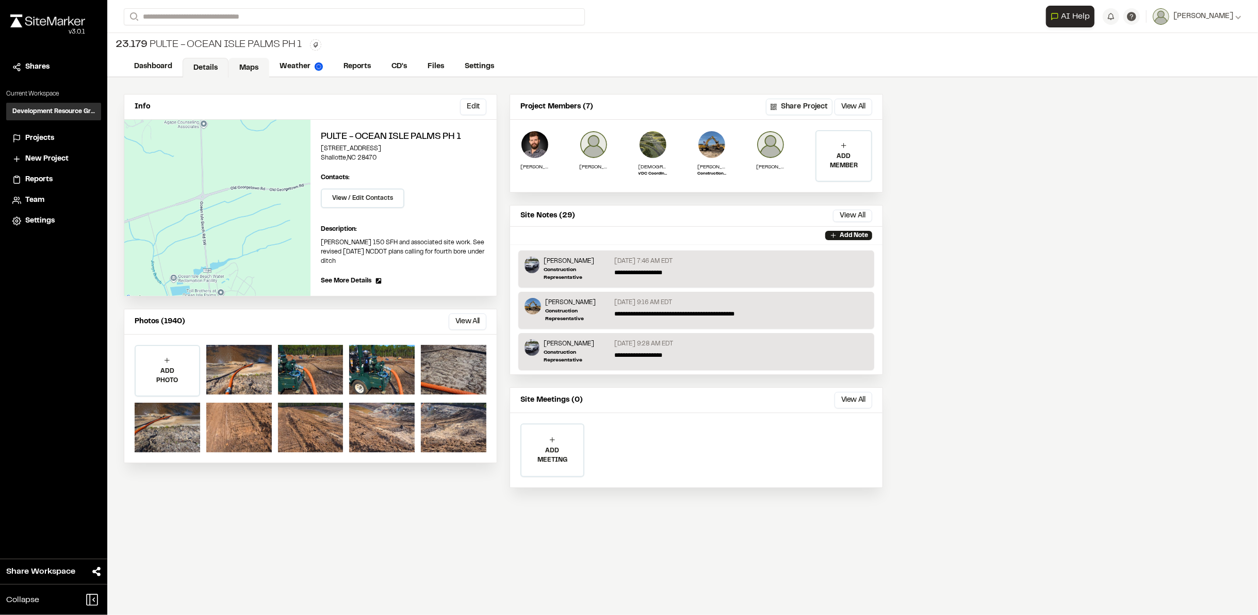
click at [264, 62] on link "Maps" at bounding box center [249, 68] width 41 height 20
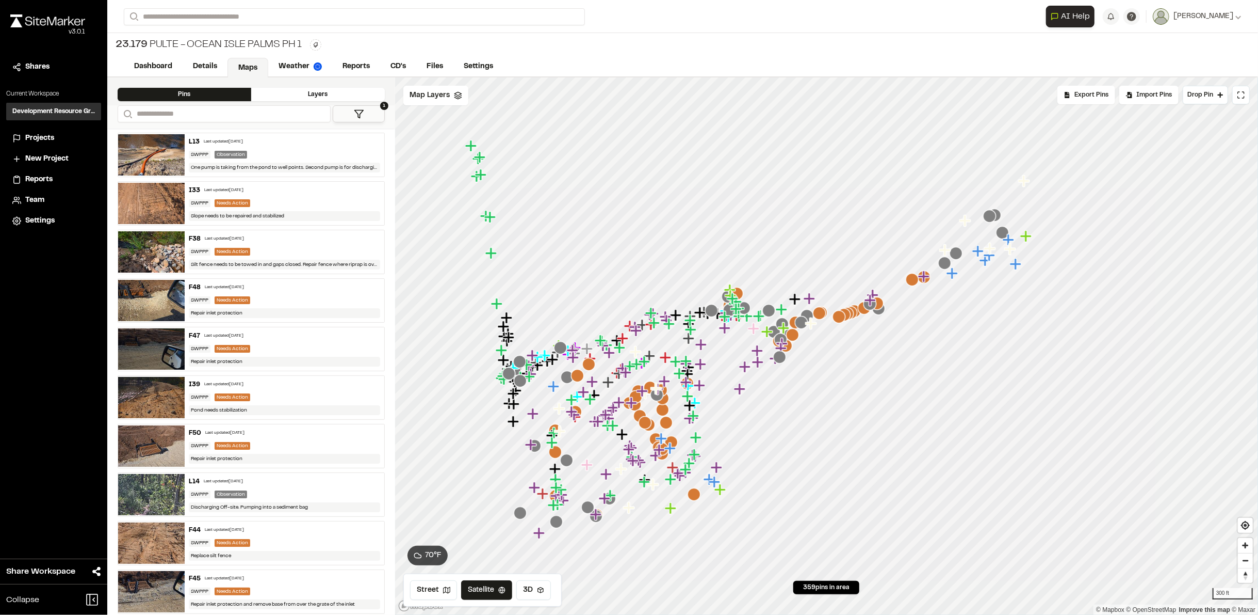
click at [771, 77] on div at bounding box center [826, 77] width 863 height 0
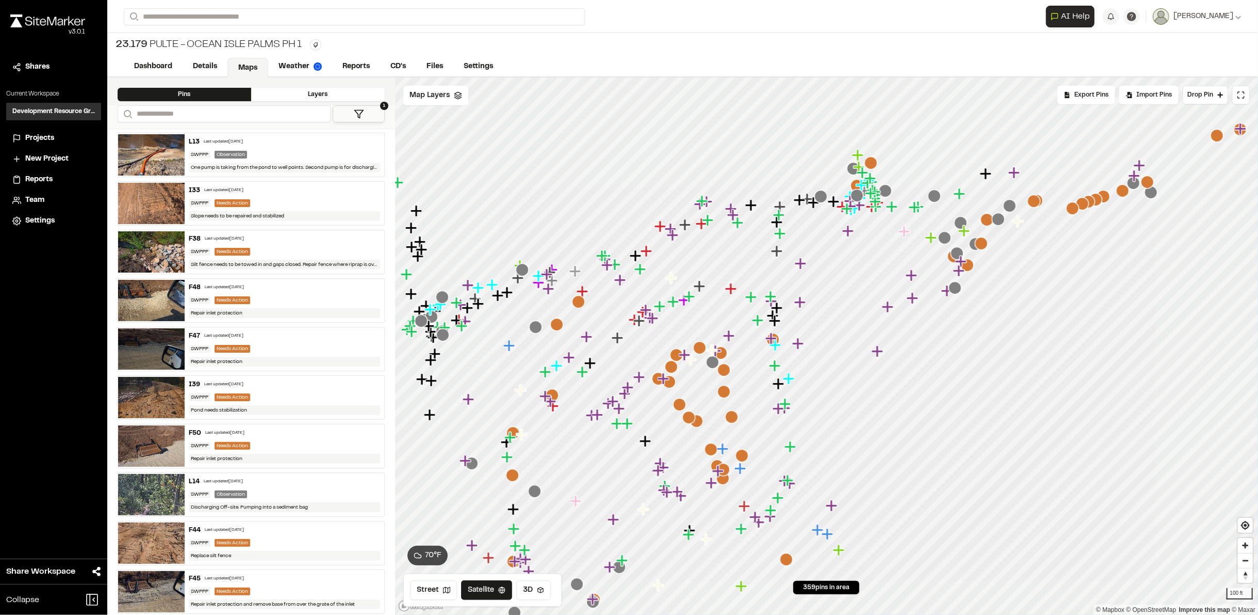
click at [443, 297] on icon "Map marker" at bounding box center [442, 297] width 13 height 13
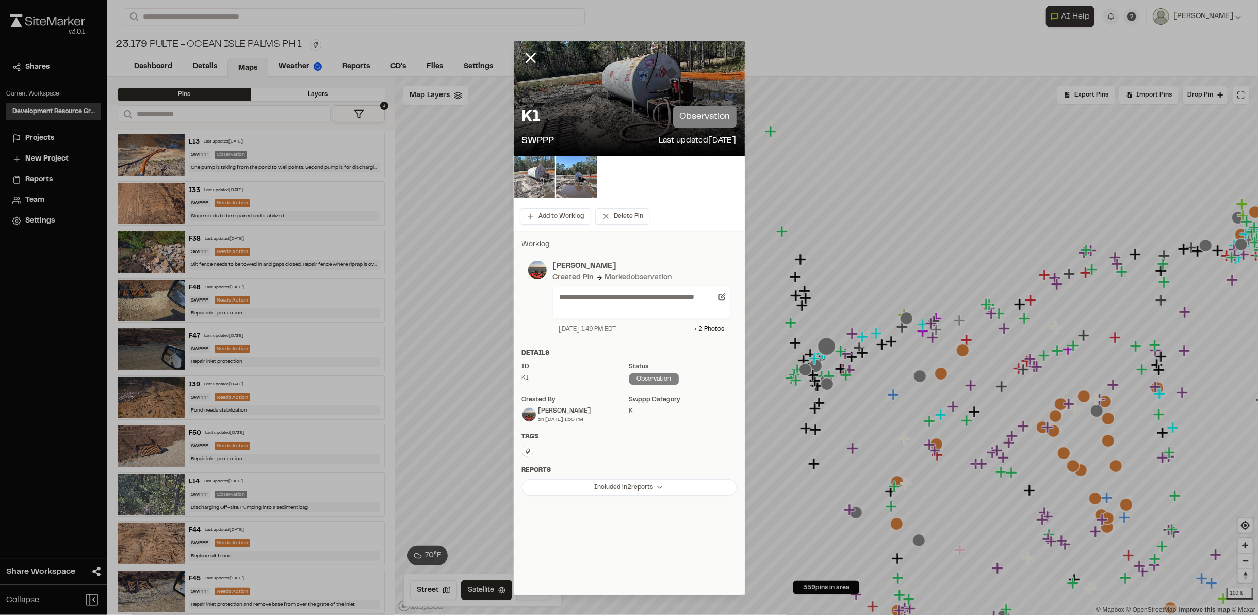
click at [525, 173] on img at bounding box center [534, 176] width 41 height 41
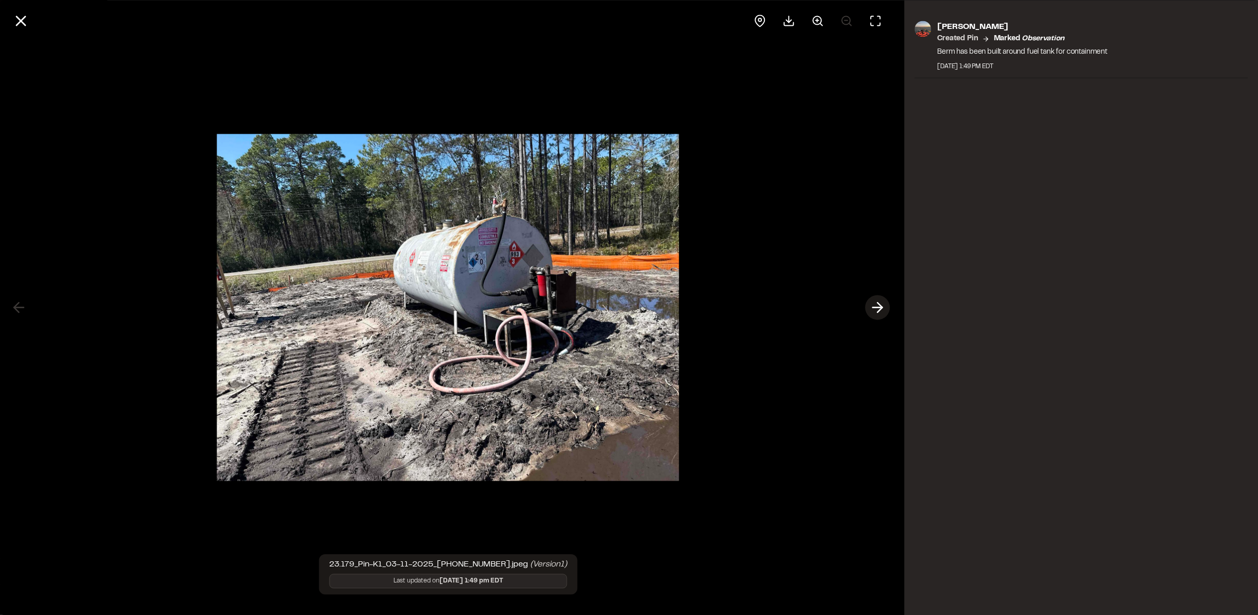
click at [874, 305] on icon at bounding box center [878, 308] width 17 height 18
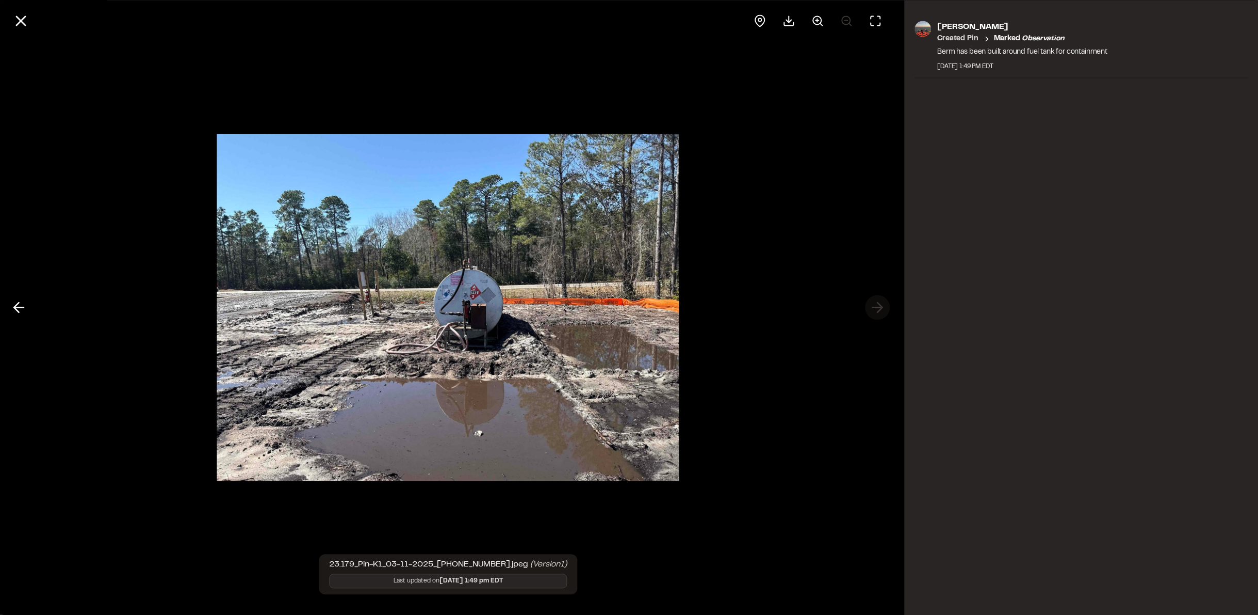
click at [874, 305] on div at bounding box center [448, 307] width 897 height 615
click at [23, 308] on line at bounding box center [19, 308] width 10 height 0
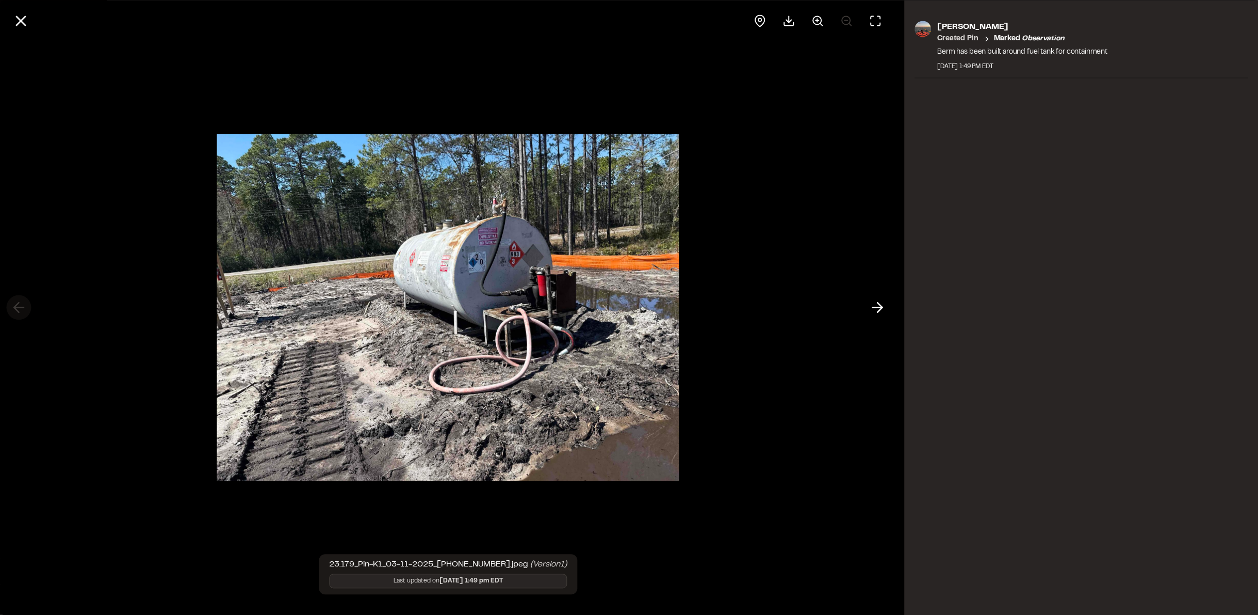
click at [23, 307] on div at bounding box center [448, 307] width 897 height 615
click at [14, 23] on icon at bounding box center [21, 21] width 18 height 18
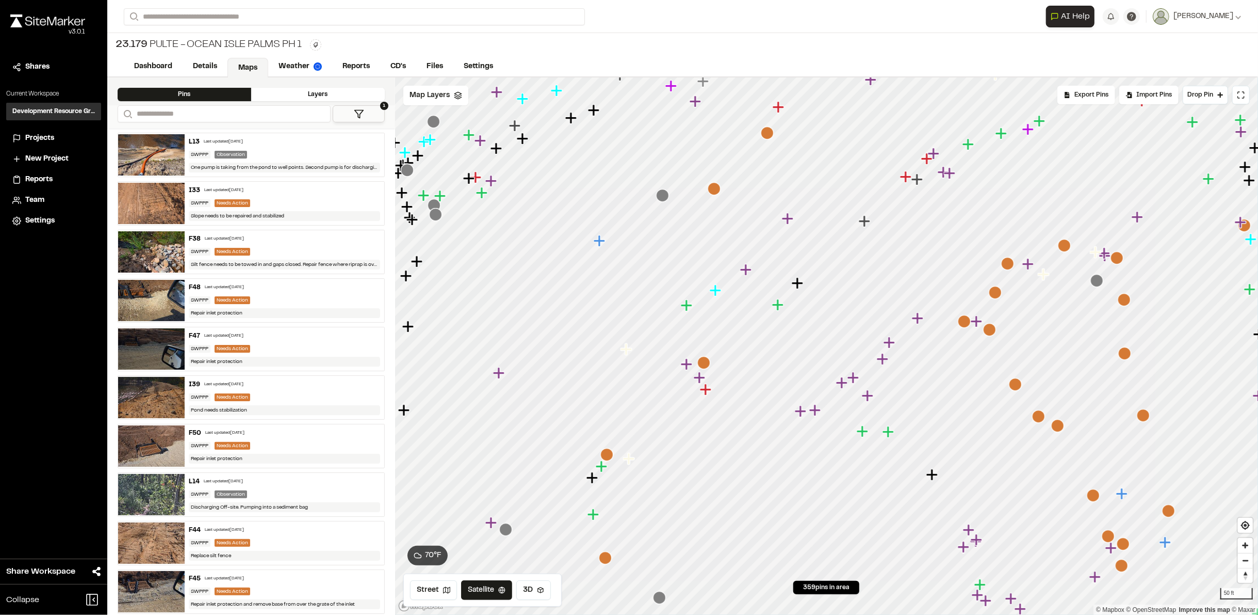
click at [622, 355] on icon "Map marker" at bounding box center [627, 349] width 13 height 13
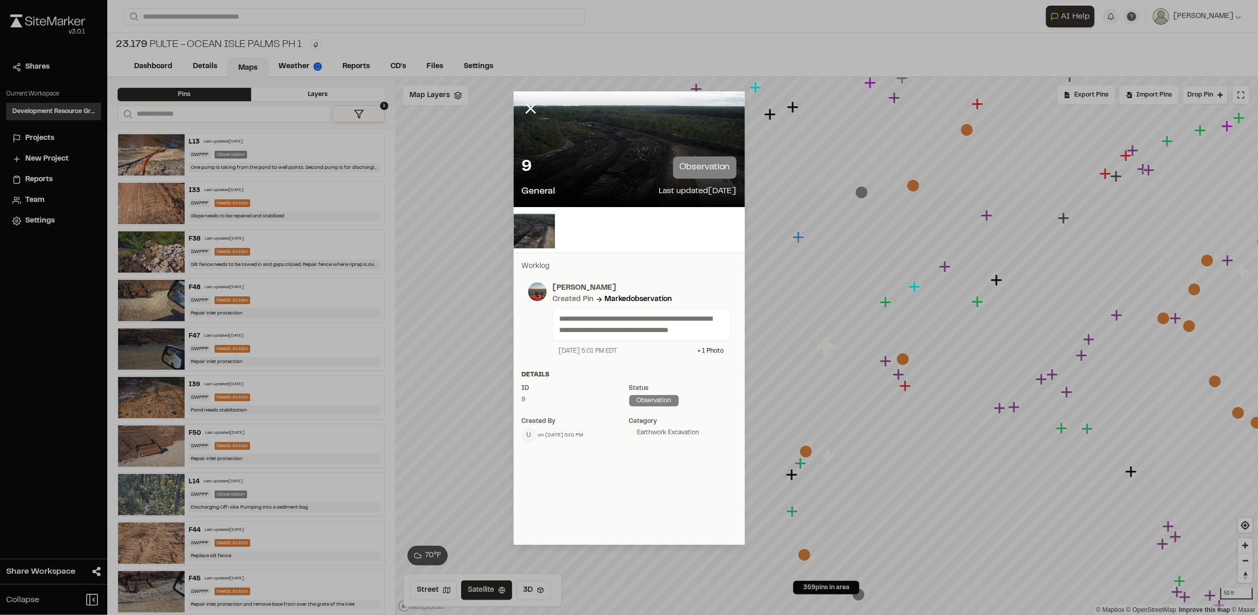
click at [626, 350] on div "**********" at bounding box center [629, 352] width 231 height 201
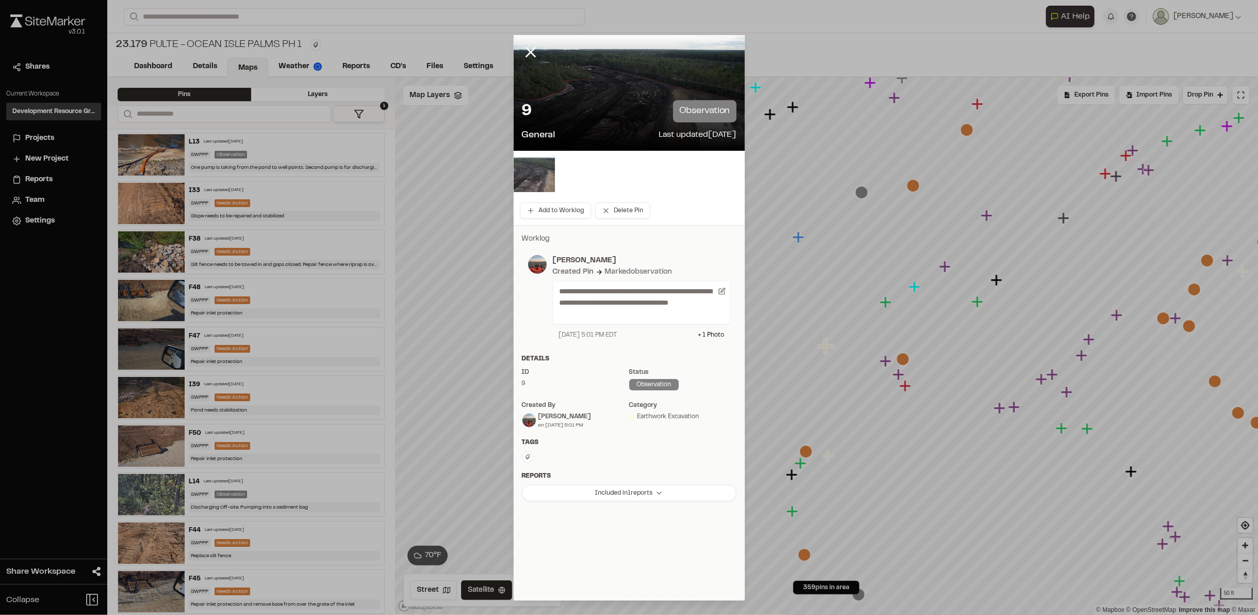
click at [553, 166] on img at bounding box center [534, 171] width 41 height 41
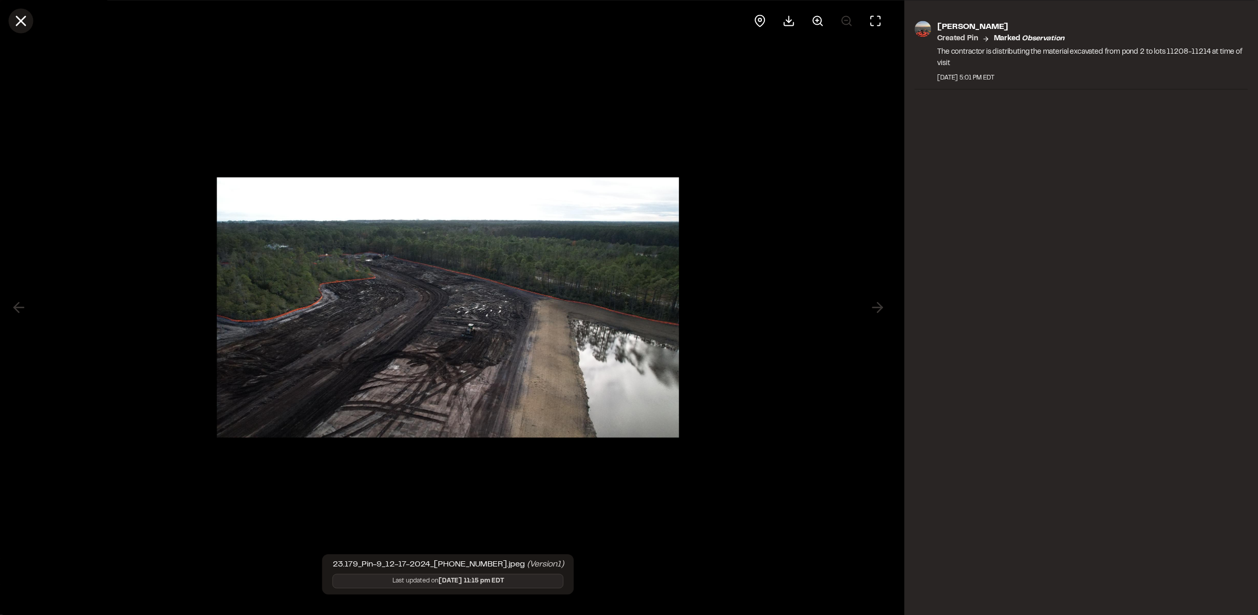
click at [17, 25] on line at bounding box center [21, 21] width 9 height 9
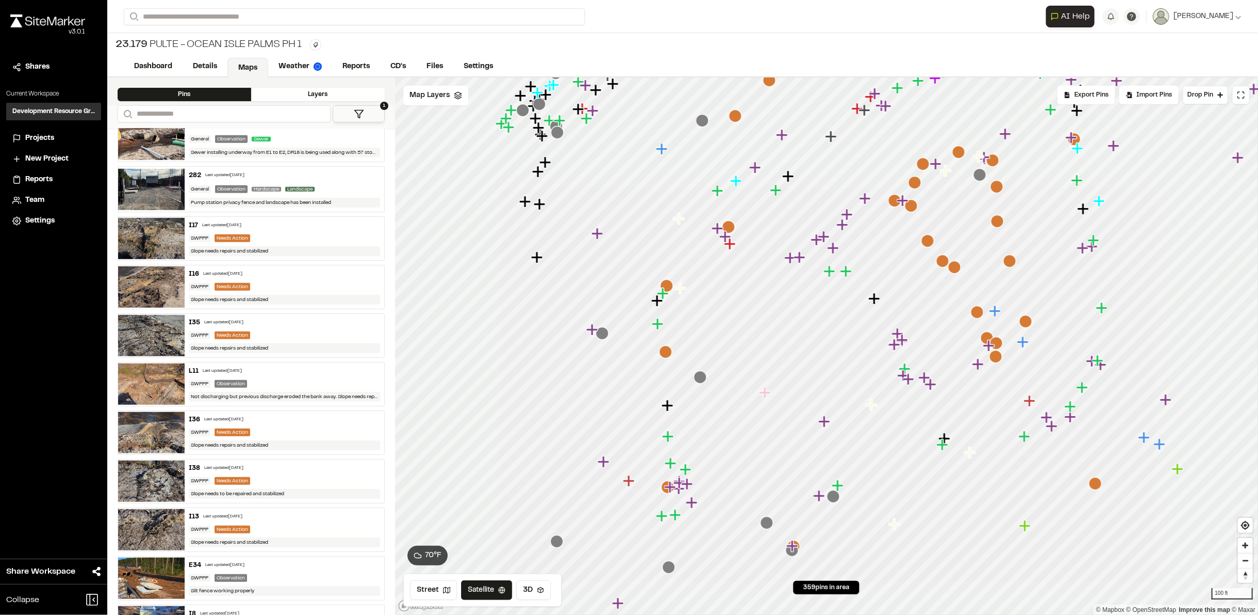
scroll to position [802, 0]
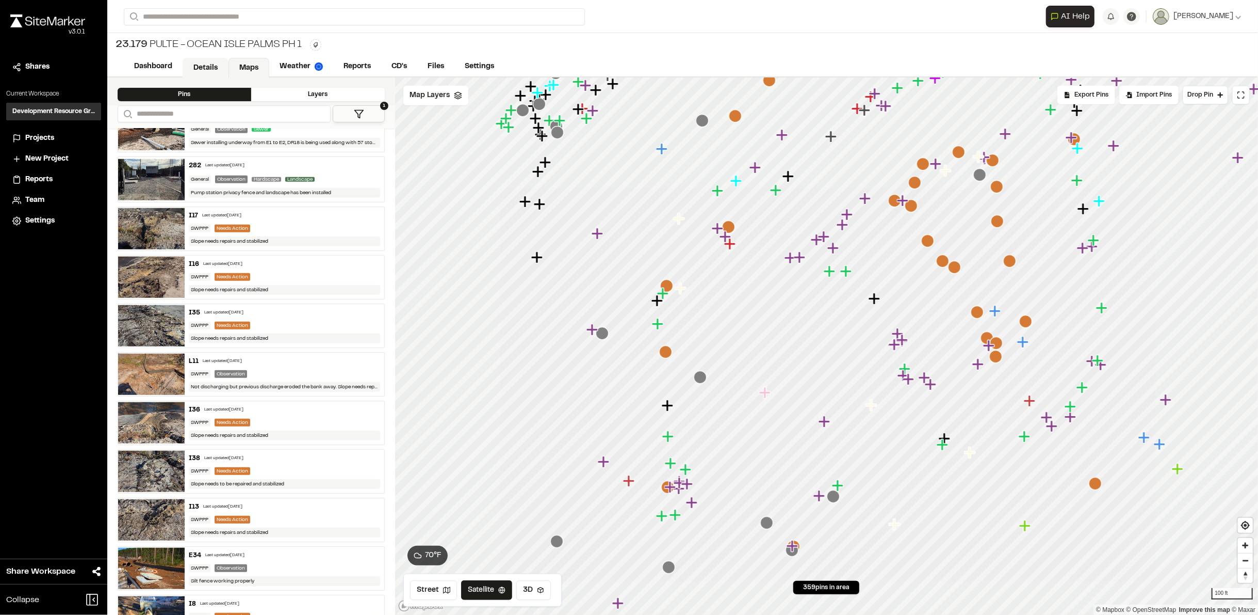
click at [199, 66] on link "Details" at bounding box center [206, 68] width 46 height 20
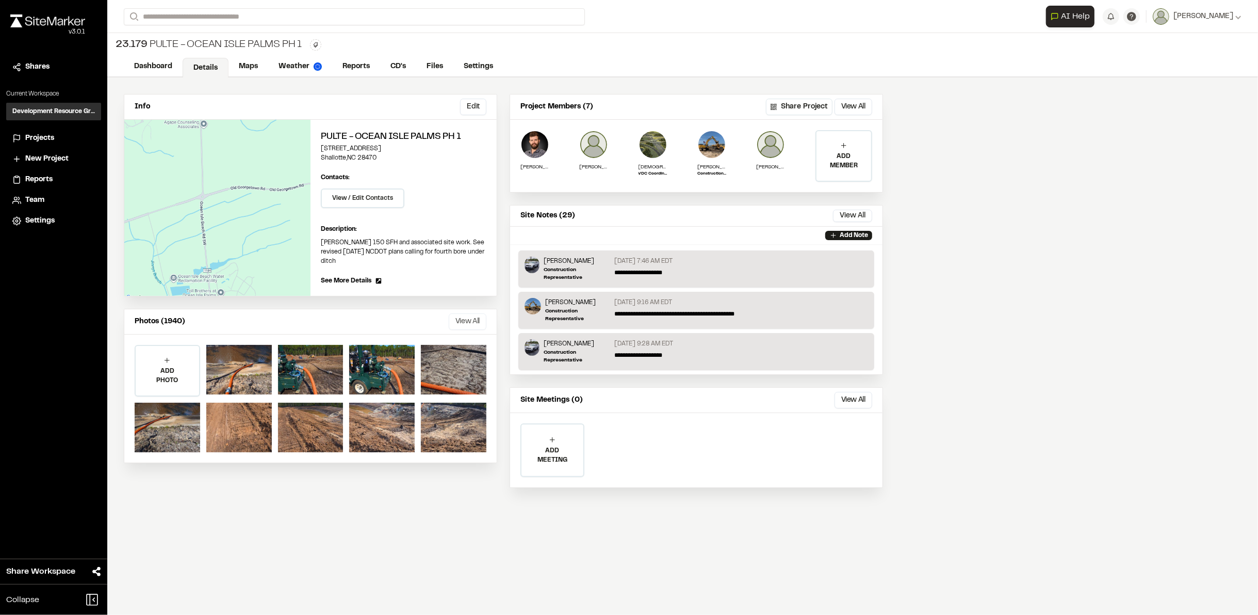
click at [475, 313] on button "View All" at bounding box center [468, 321] width 38 height 17
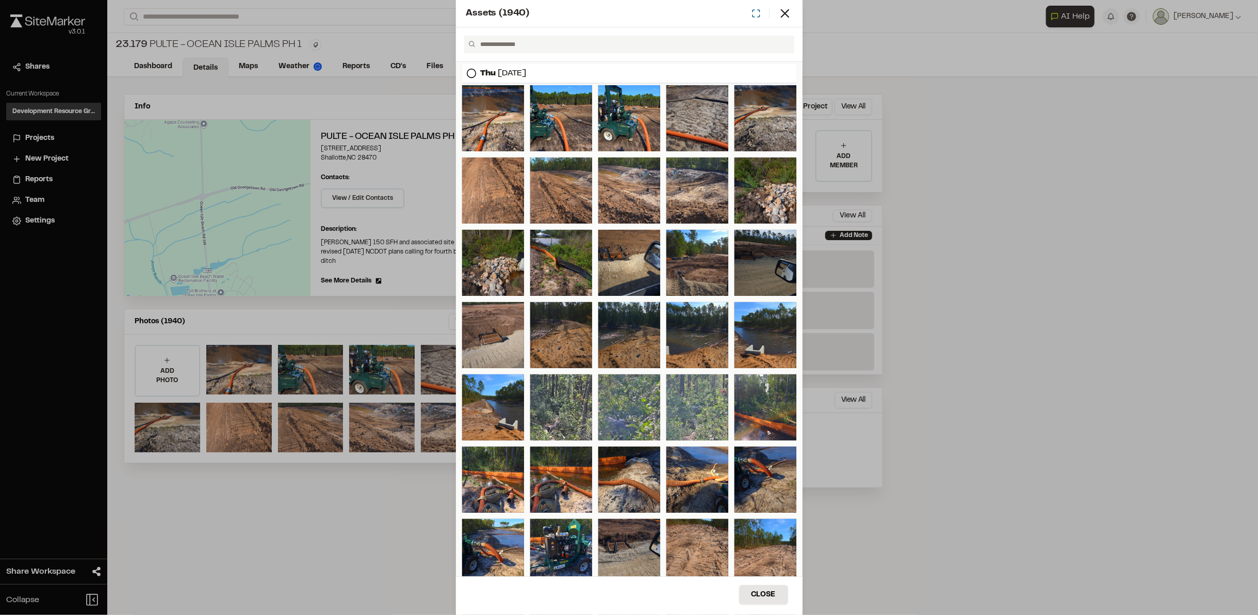
click at [766, 14] on button at bounding box center [761, 13] width 18 height 9
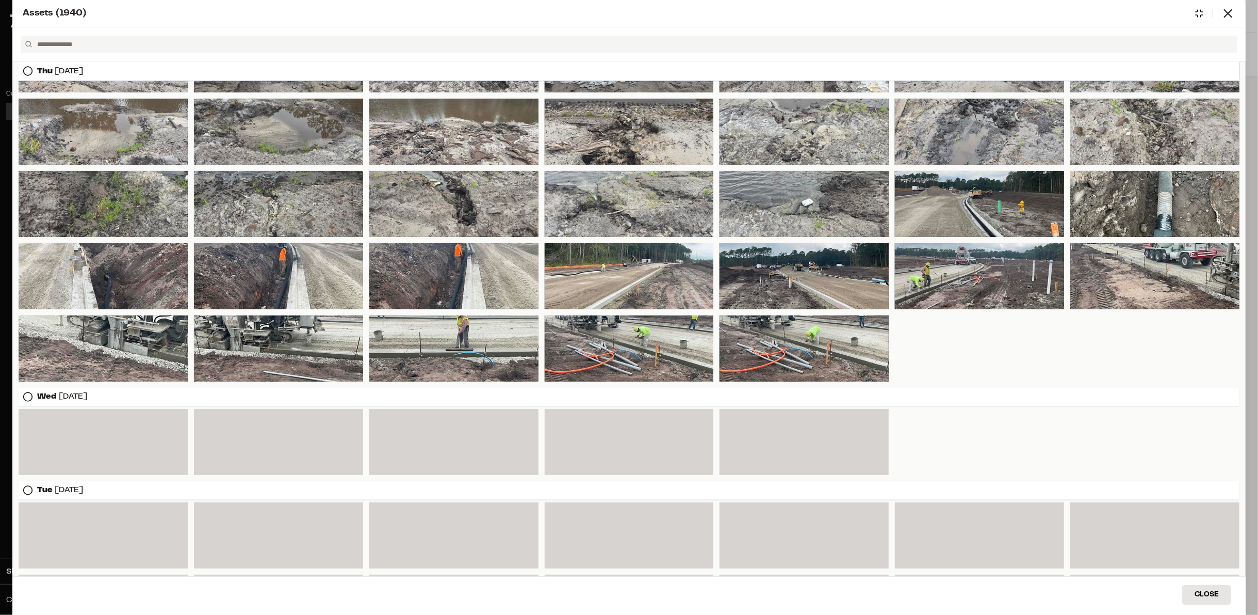
scroll to position [5120, 0]
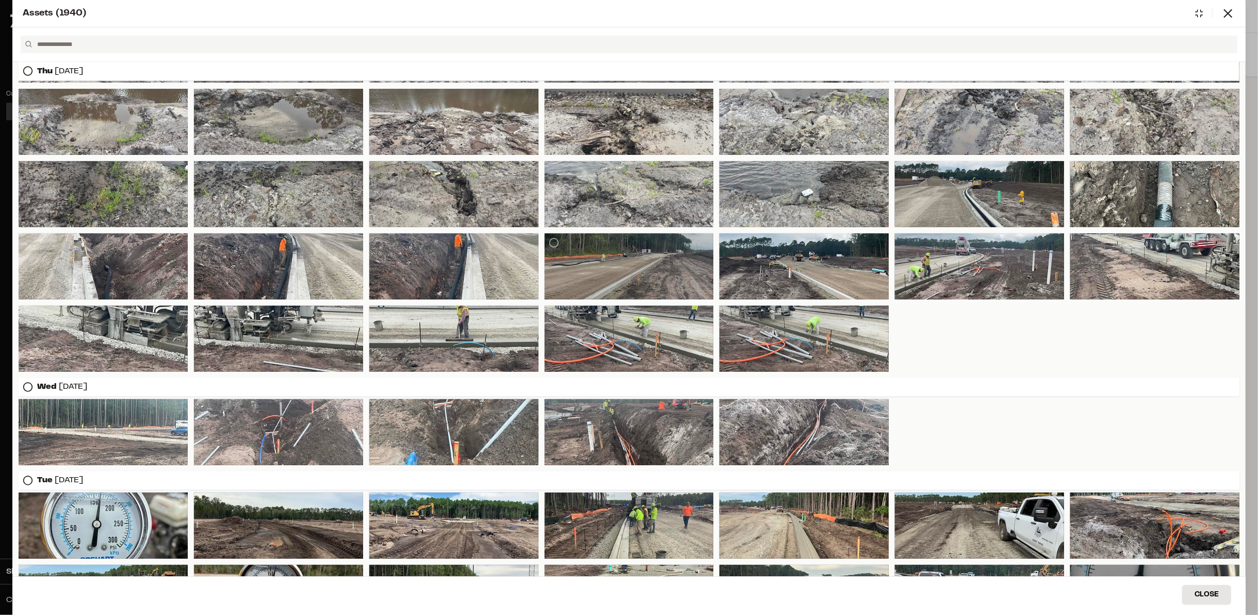
click at [598, 253] on div at bounding box center [629, 266] width 169 height 66
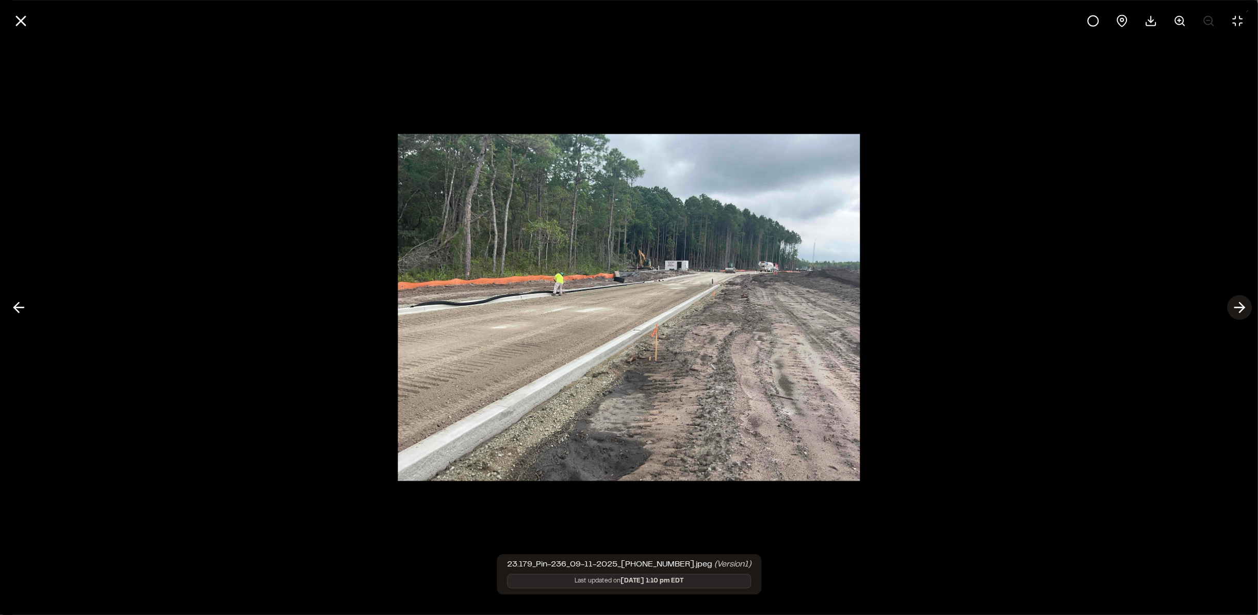
click at [1239, 304] on icon at bounding box center [1240, 308] width 17 height 18
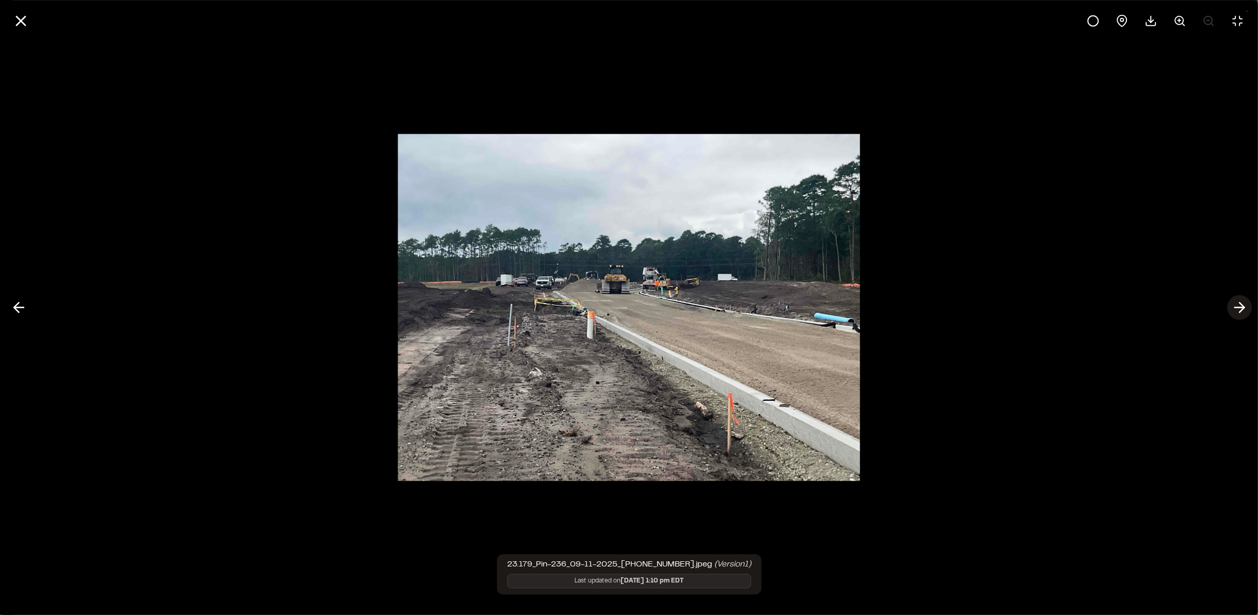
click at [1246, 304] on icon at bounding box center [1240, 308] width 17 height 18
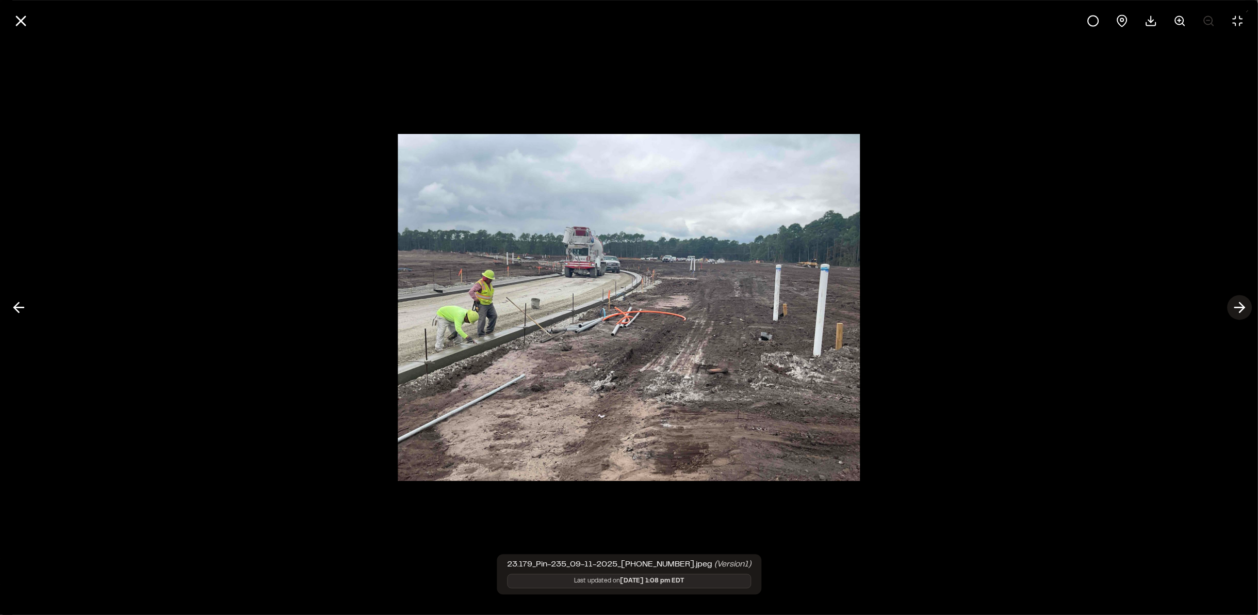
click at [1246, 304] on icon at bounding box center [1240, 308] width 17 height 18
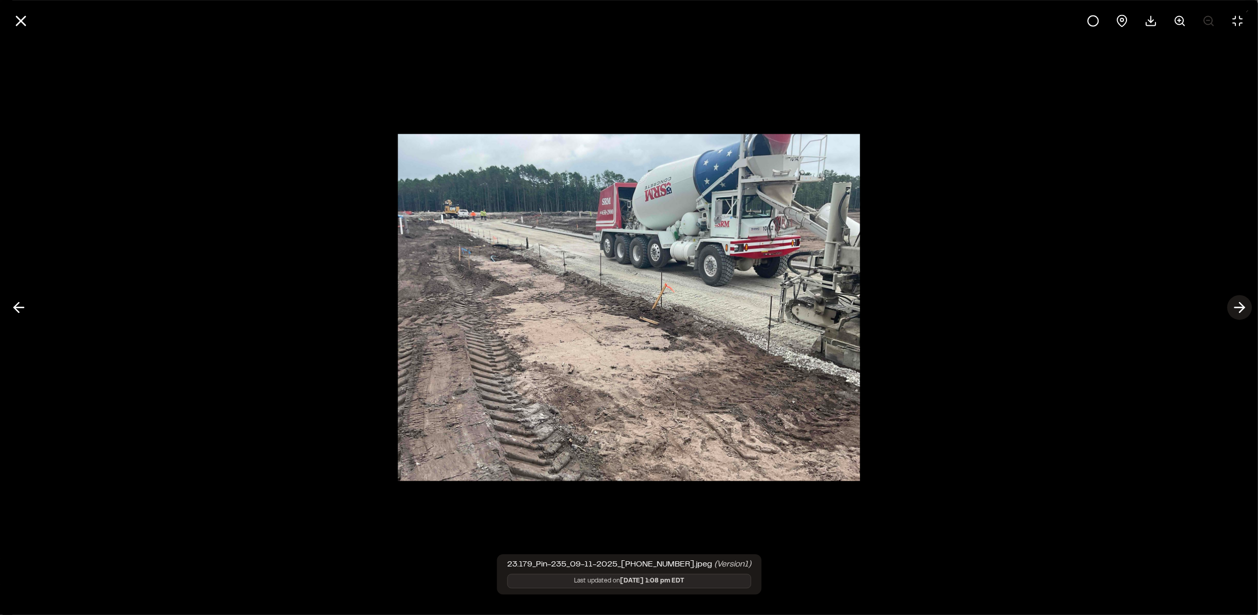
click at [1246, 304] on icon at bounding box center [1240, 308] width 17 height 18
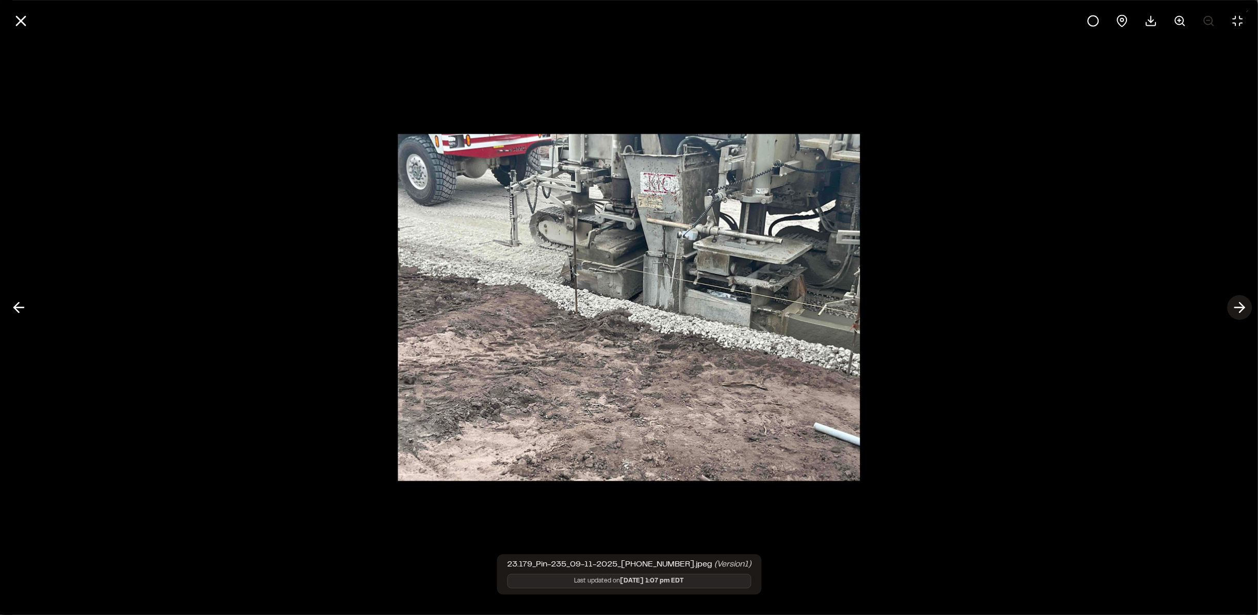
click at [1246, 304] on icon at bounding box center [1240, 308] width 17 height 18
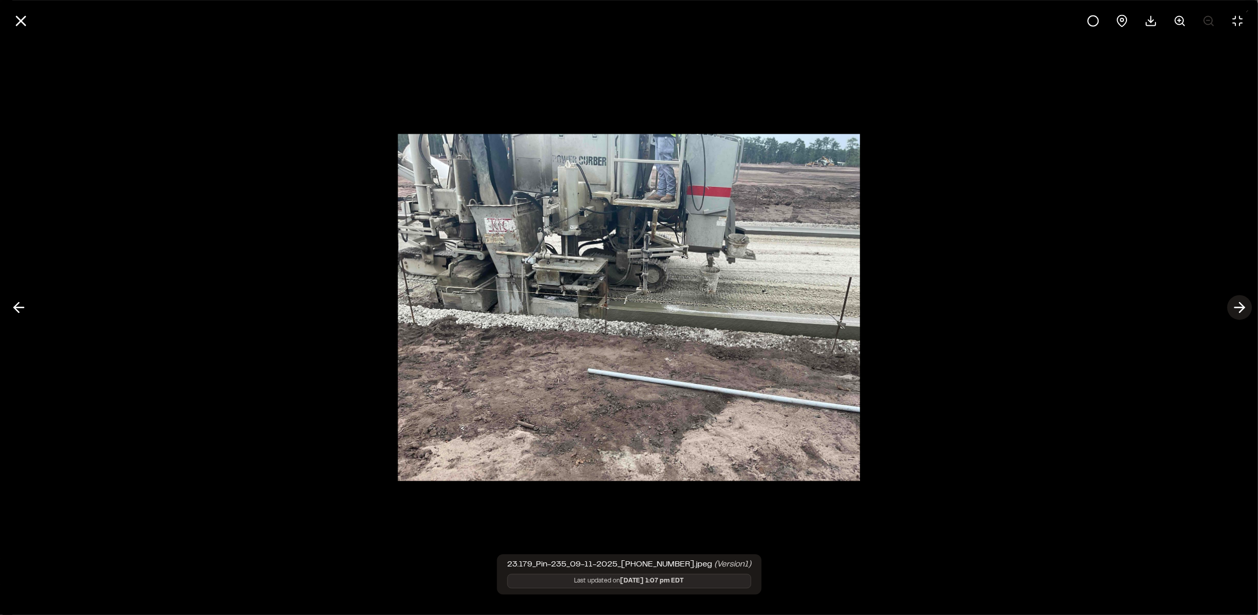
click at [1246, 304] on icon at bounding box center [1240, 308] width 17 height 18
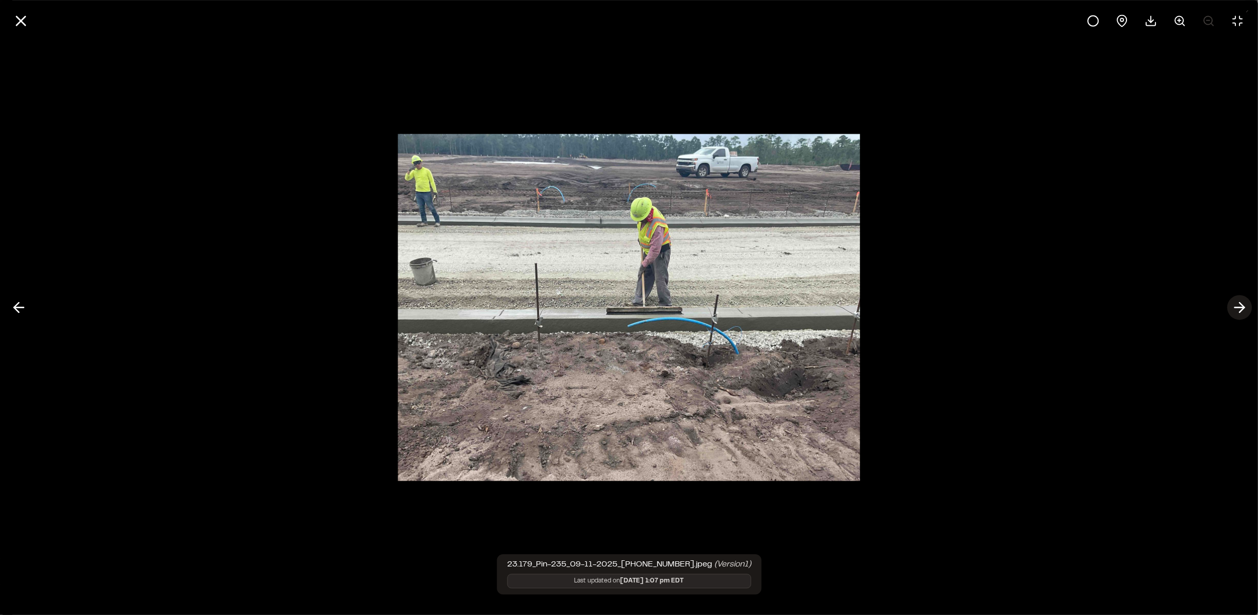
click at [1246, 304] on icon at bounding box center [1240, 308] width 17 height 18
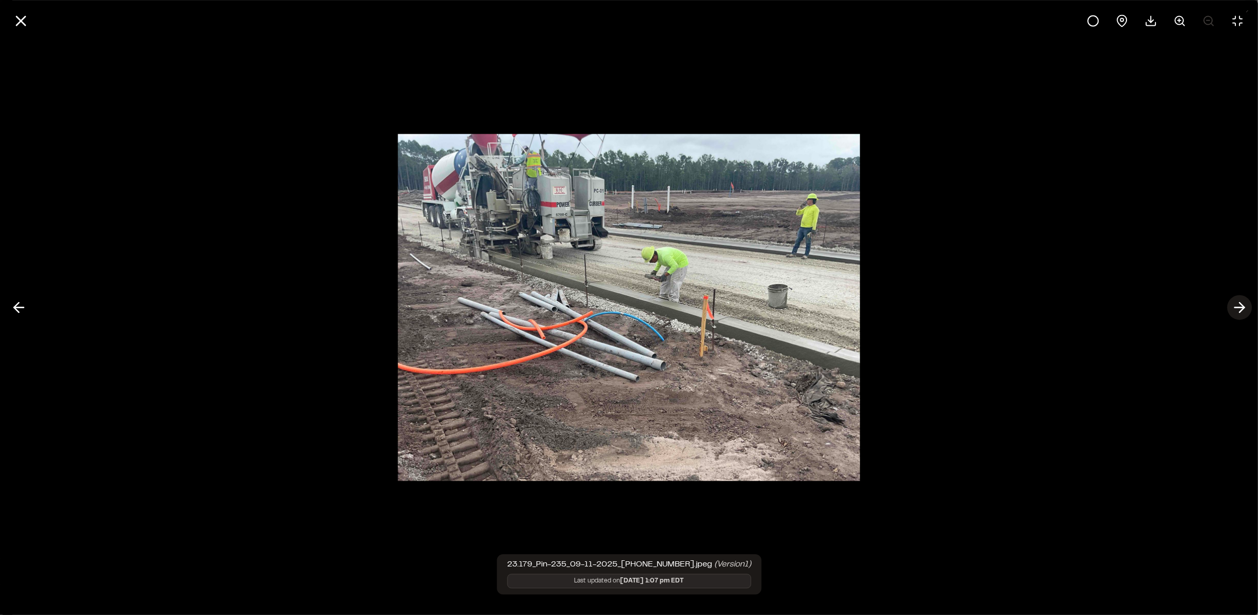
click at [1246, 304] on icon at bounding box center [1240, 308] width 17 height 18
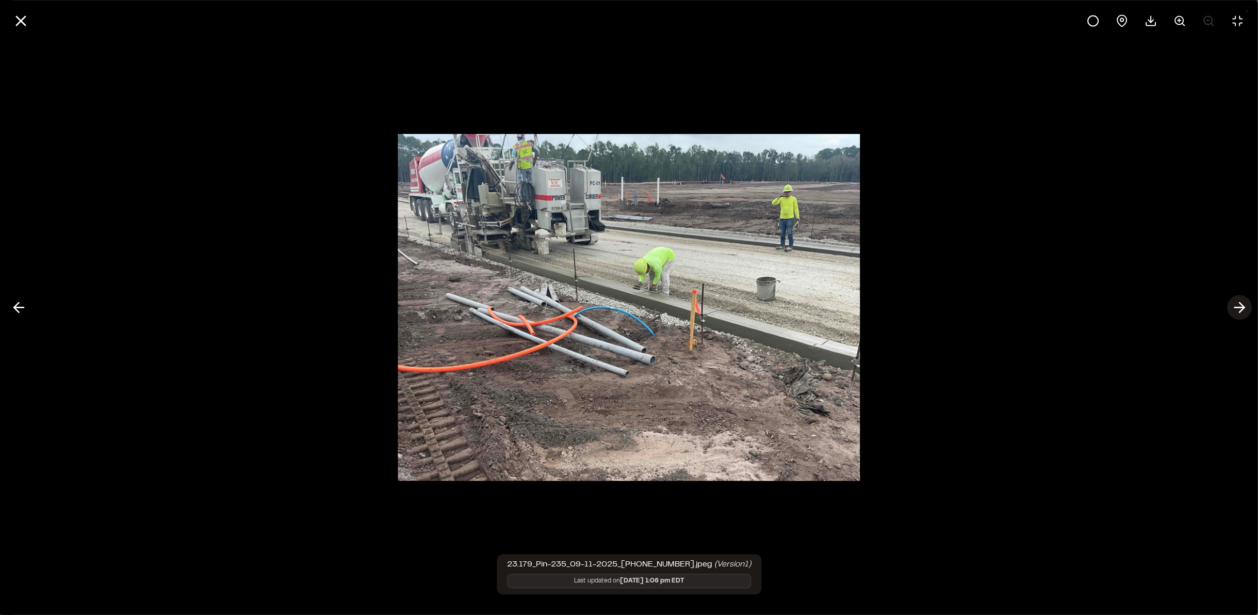
click at [1246, 304] on icon at bounding box center [1240, 308] width 17 height 18
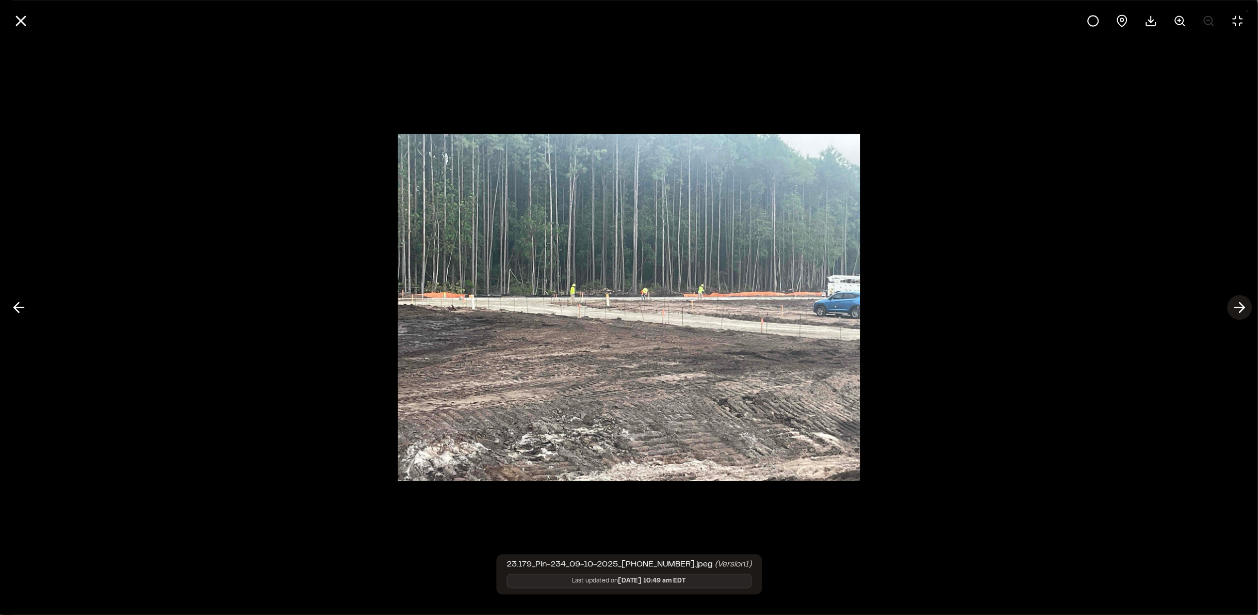
click at [1246, 304] on icon at bounding box center [1240, 308] width 17 height 18
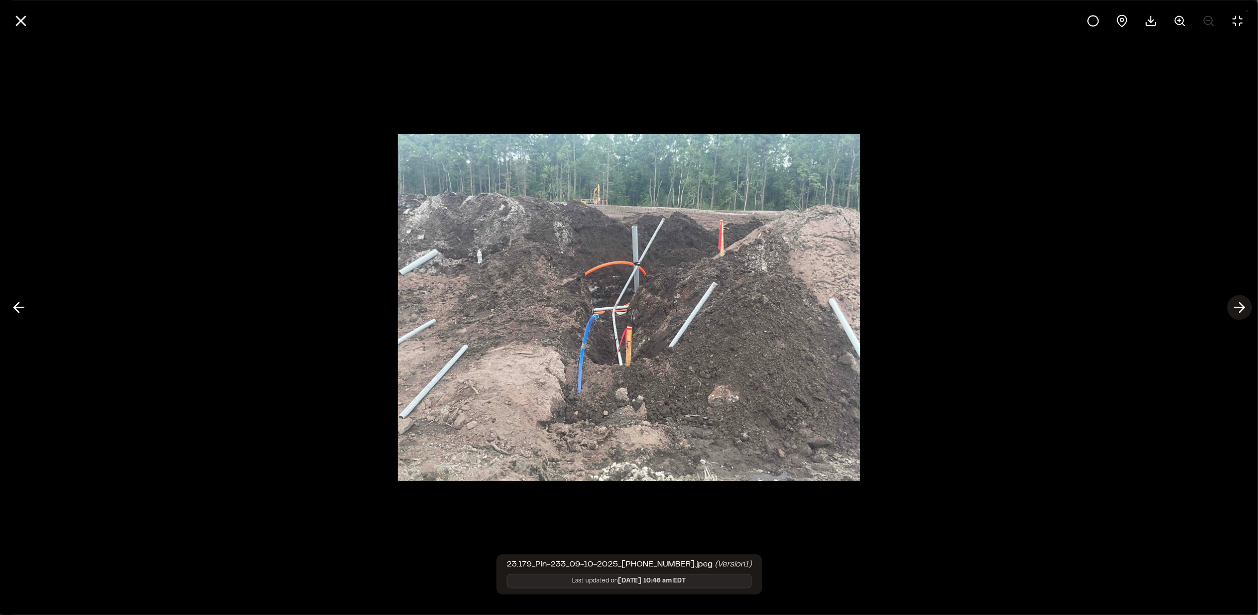
click at [1246, 304] on icon at bounding box center [1240, 308] width 17 height 18
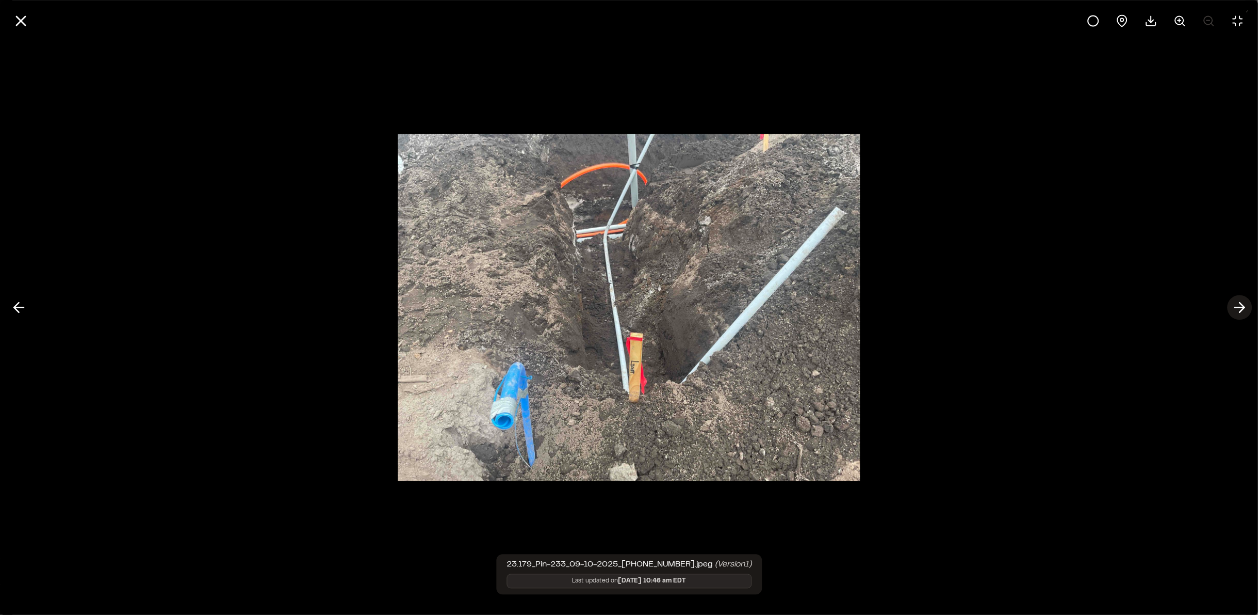
click at [1246, 304] on icon at bounding box center [1240, 308] width 17 height 18
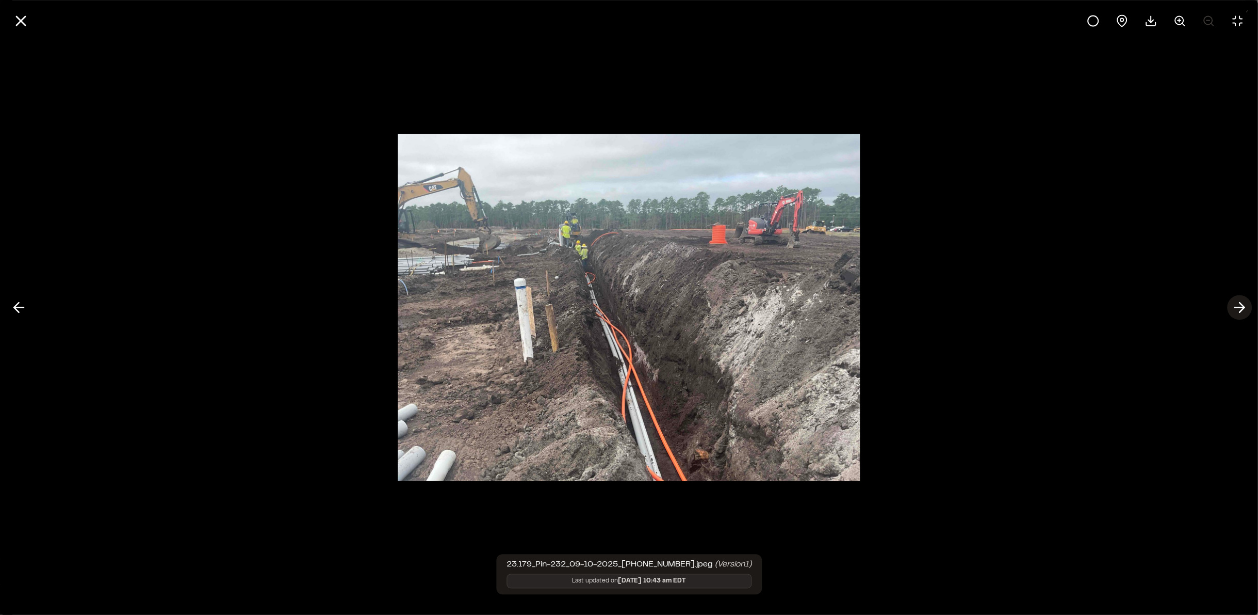
click at [1246, 304] on icon at bounding box center [1240, 308] width 17 height 18
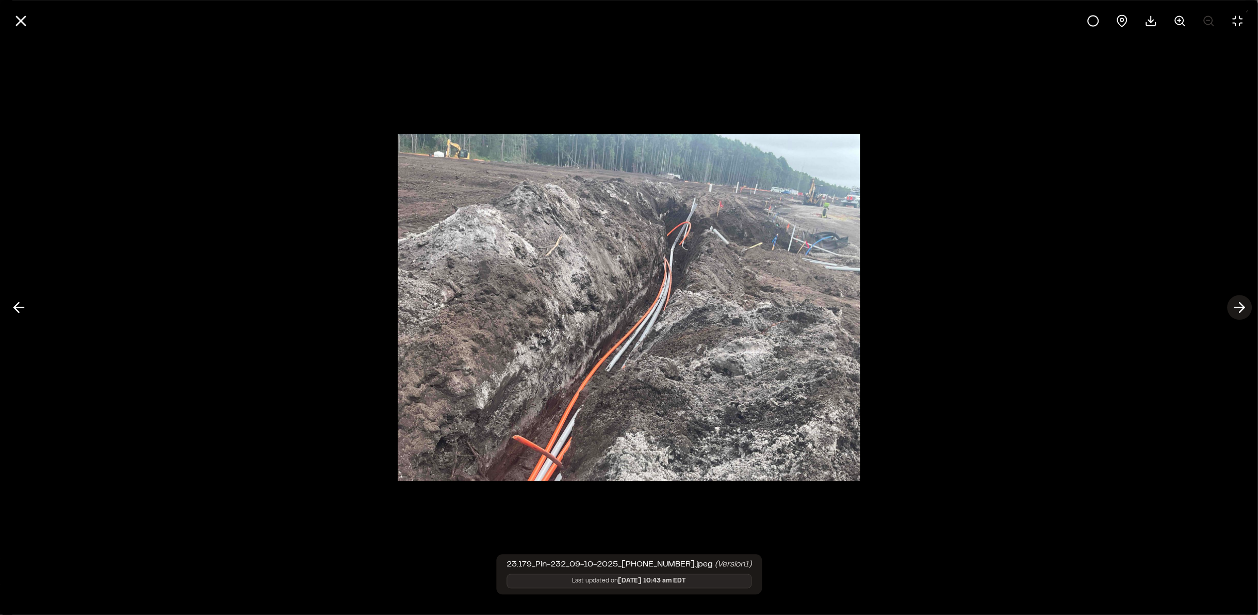
click at [1246, 304] on icon at bounding box center [1240, 308] width 17 height 18
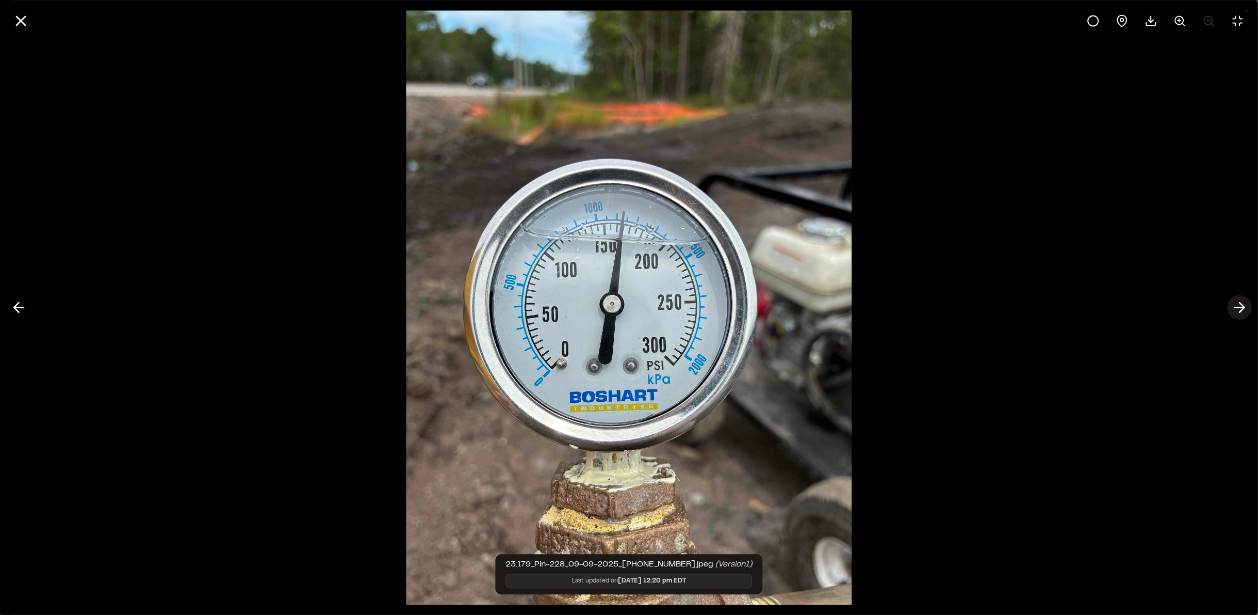
click at [1246, 304] on icon at bounding box center [1240, 308] width 17 height 18
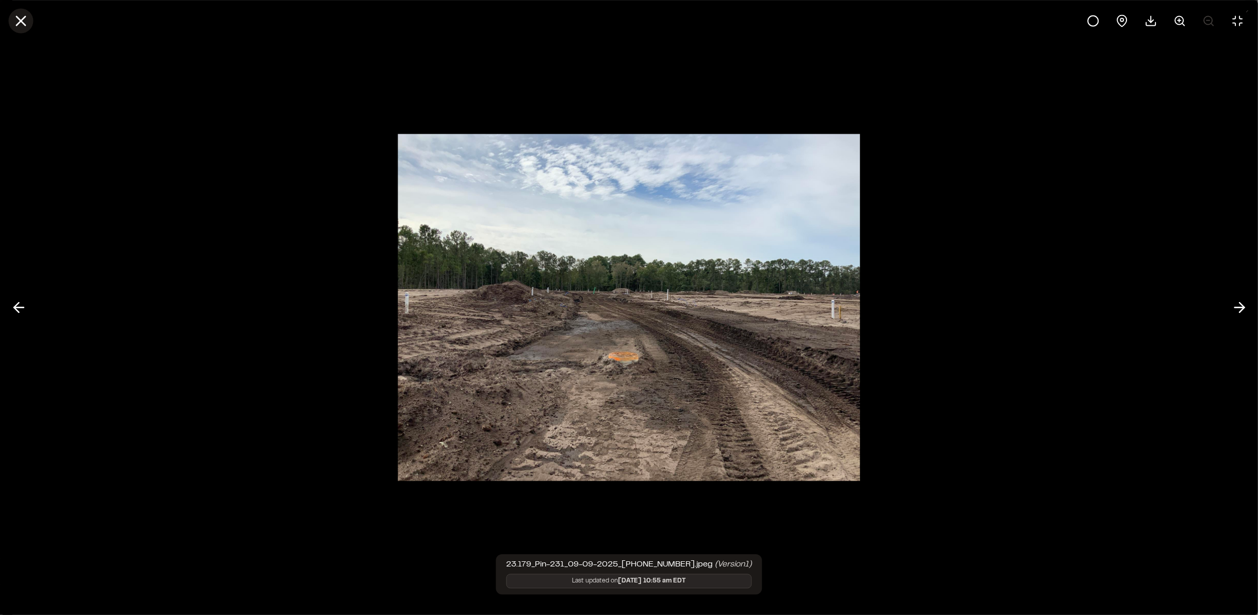
click at [17, 19] on icon at bounding box center [21, 21] width 18 height 18
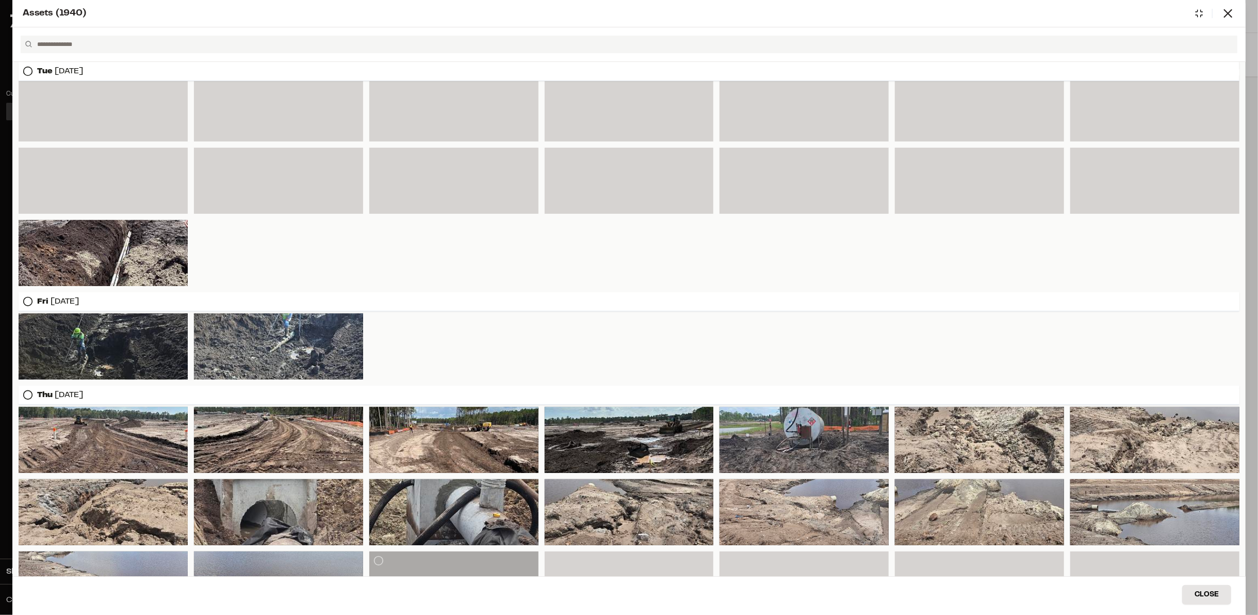
scroll to position [7533, 0]
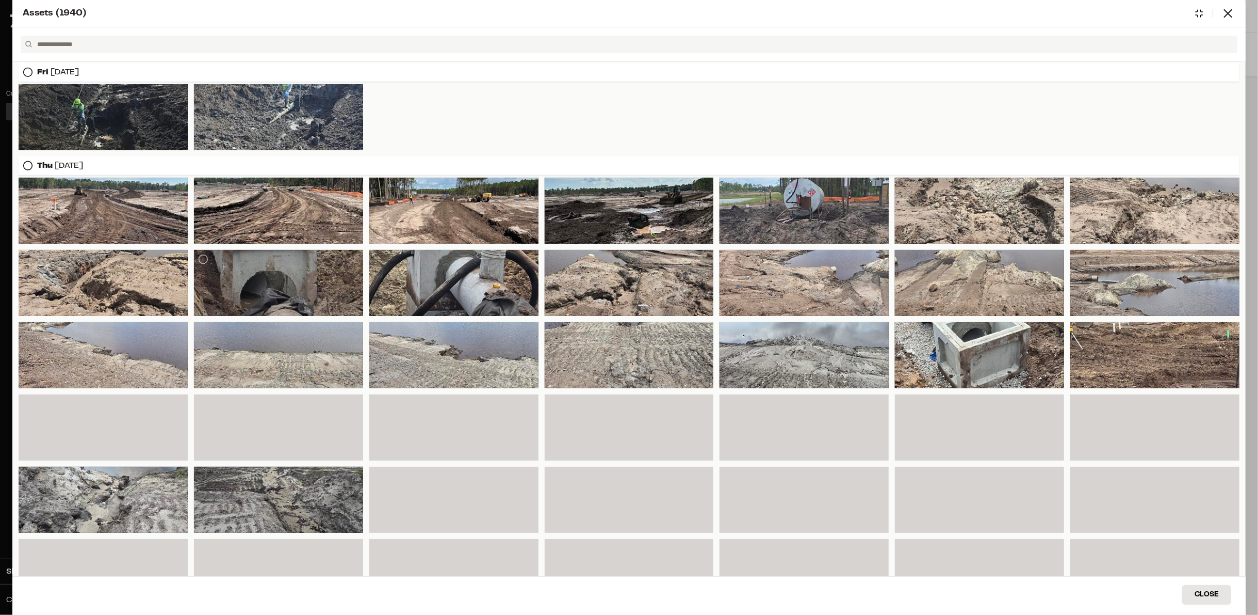
click at [327, 269] on div at bounding box center [278, 283] width 169 height 66
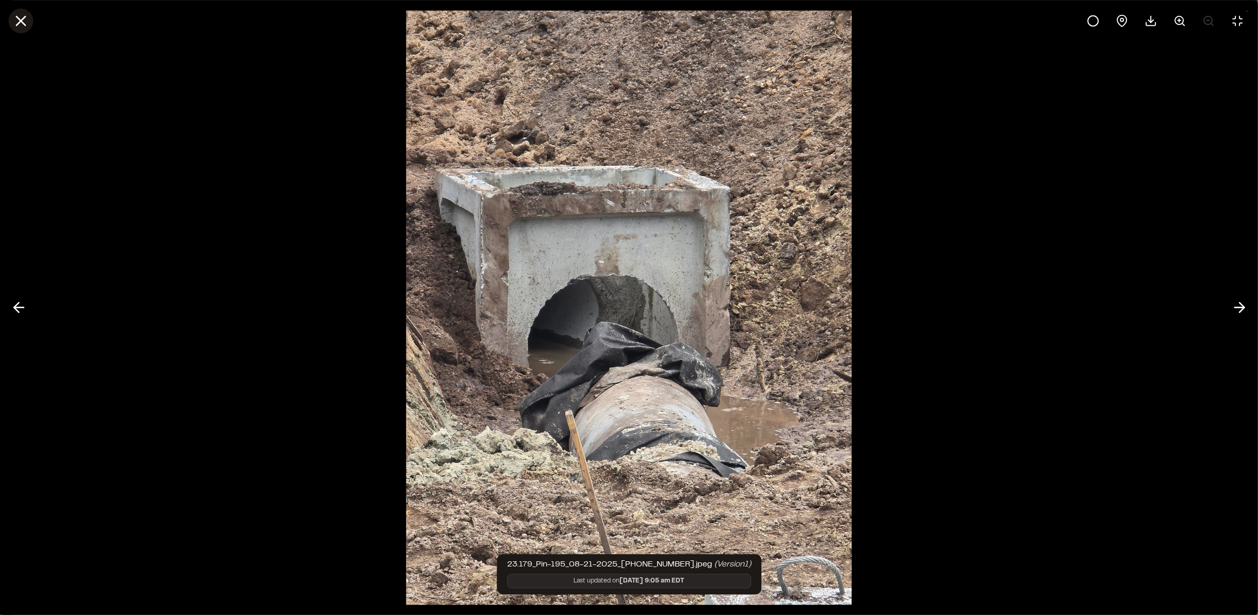
drag, startPoint x: 16, startPoint y: 18, endPoint x: 13, endPoint y: 25, distance: 8.2
click at [13, 25] on icon at bounding box center [21, 21] width 18 height 18
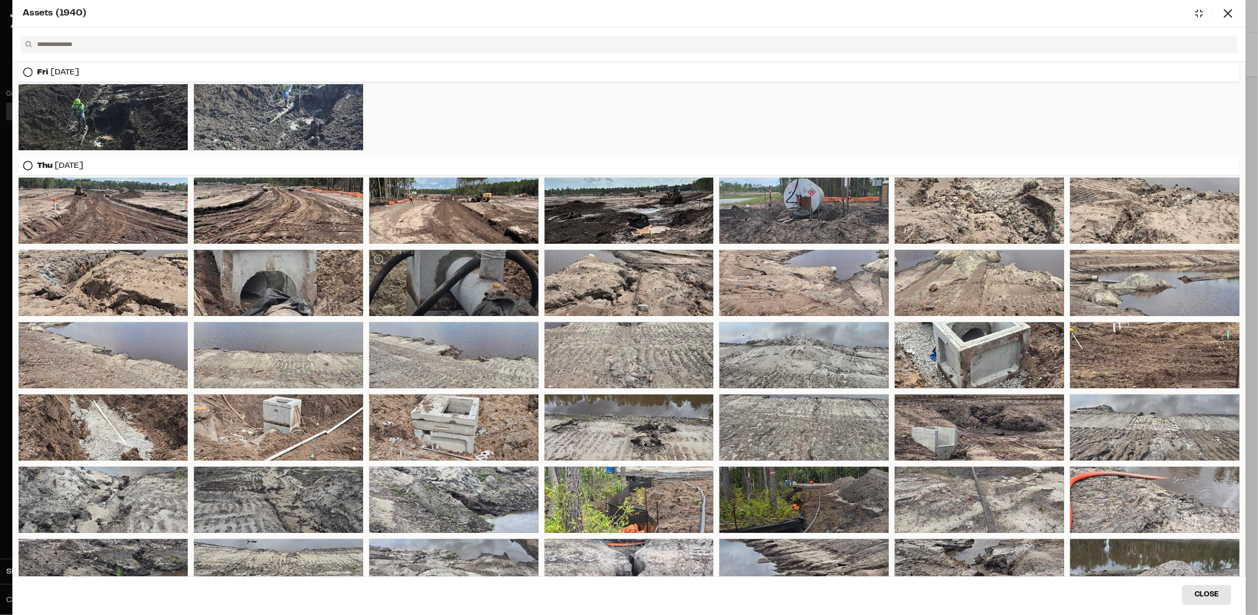
scroll to position [7665, 0]
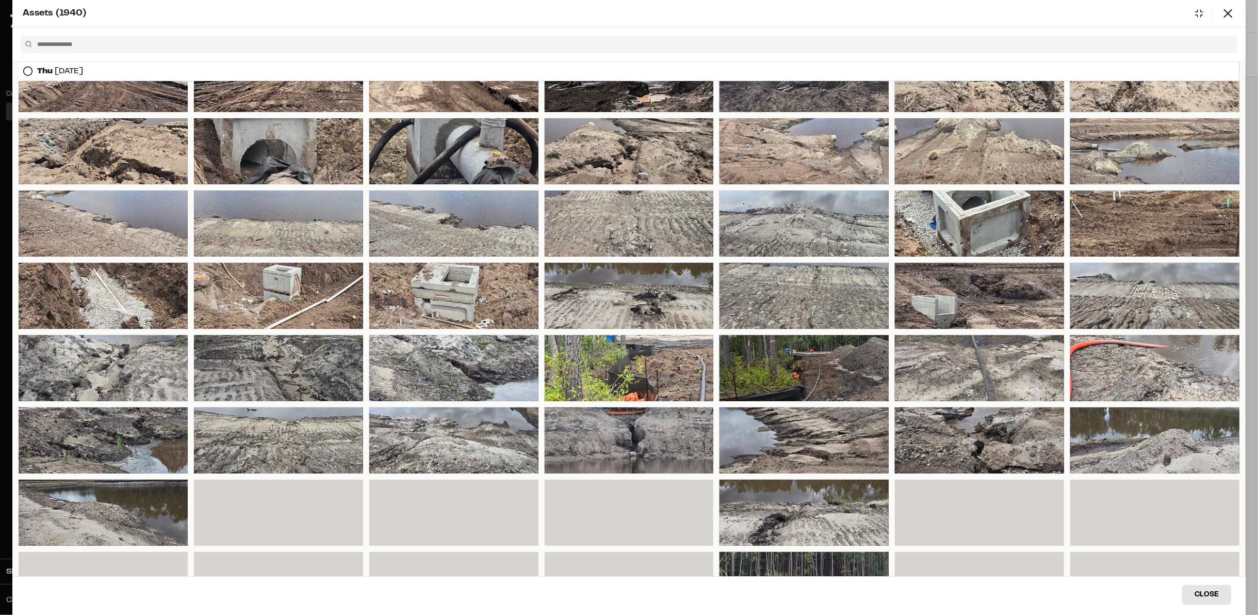
click at [635, 436] on div at bounding box center [629, 440] width 169 height 66
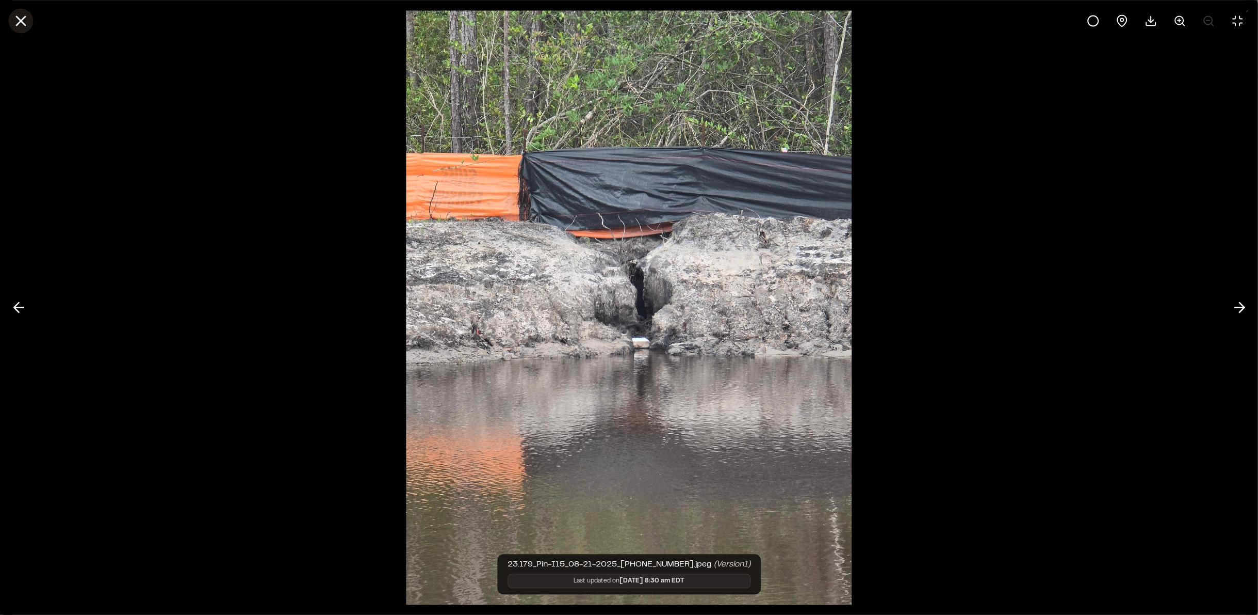
click at [16, 26] on icon at bounding box center [21, 21] width 18 height 18
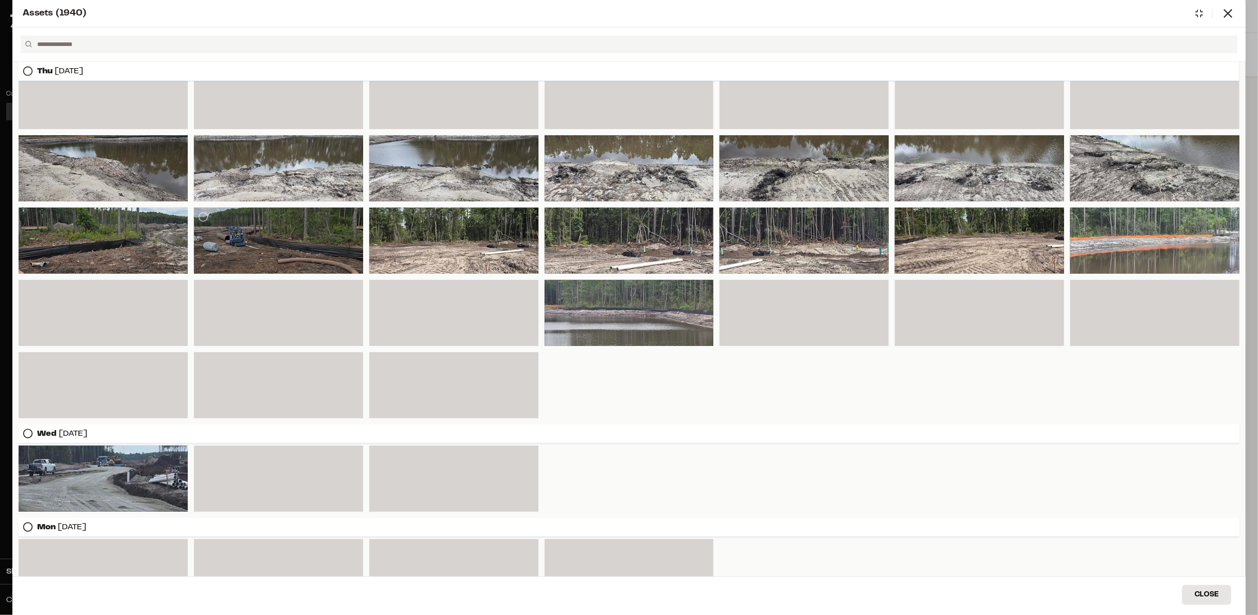
scroll to position [8068, 0]
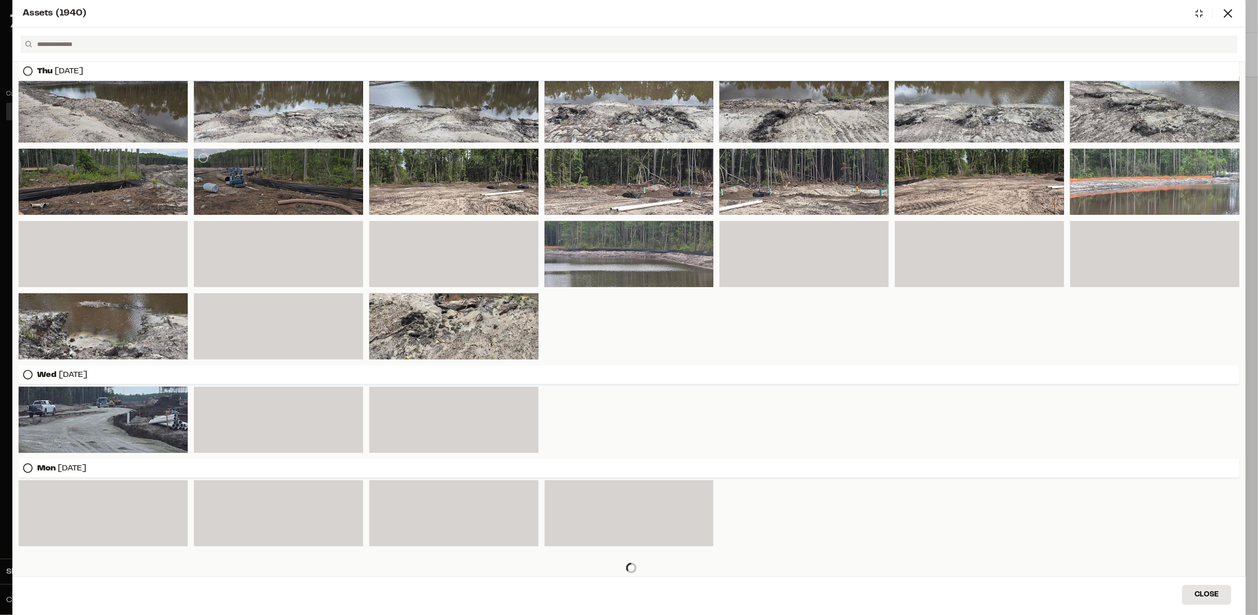
click at [309, 175] on div at bounding box center [278, 182] width 169 height 66
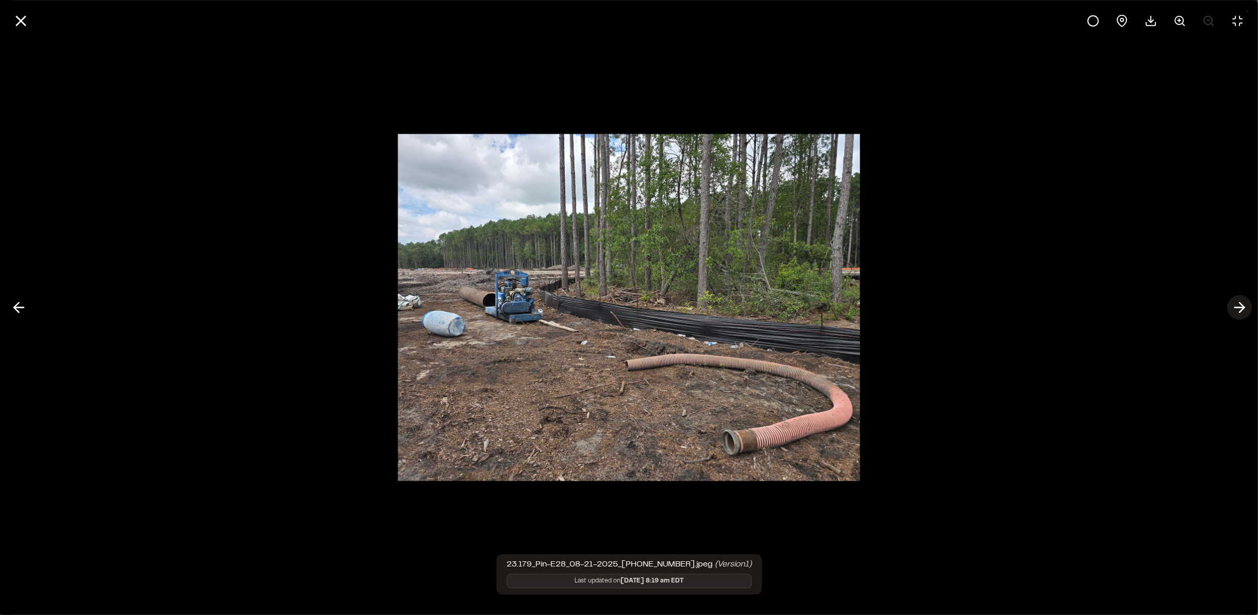
click at [1244, 304] on icon at bounding box center [1240, 308] width 17 height 18
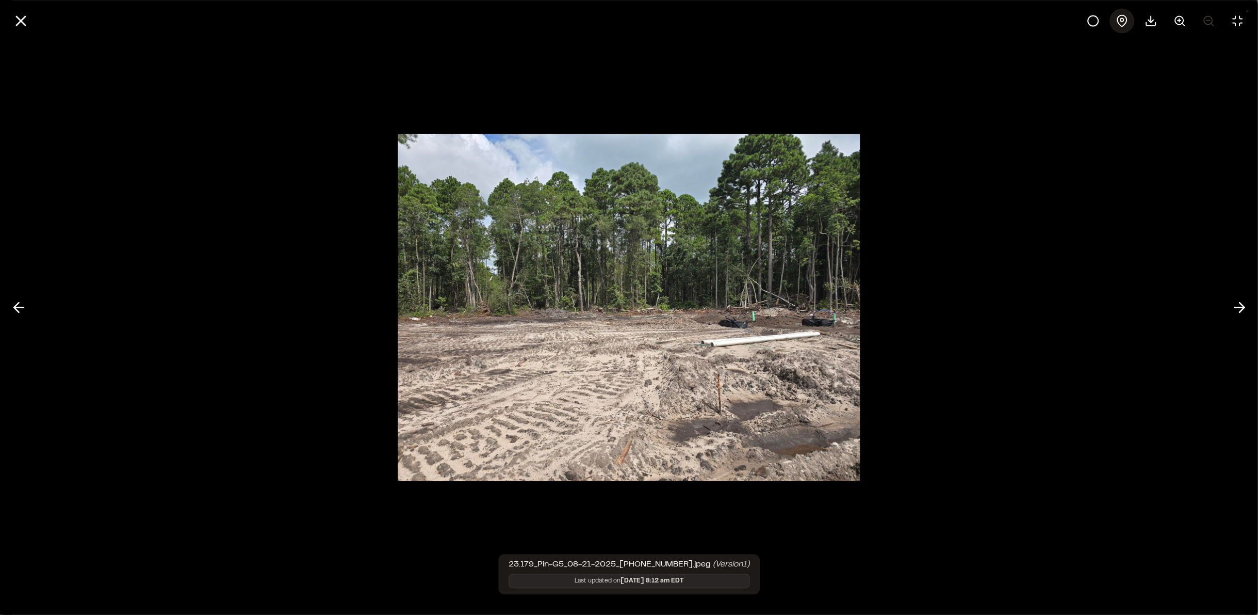
click at [1120, 20] on icon at bounding box center [1122, 20] width 12 height 12
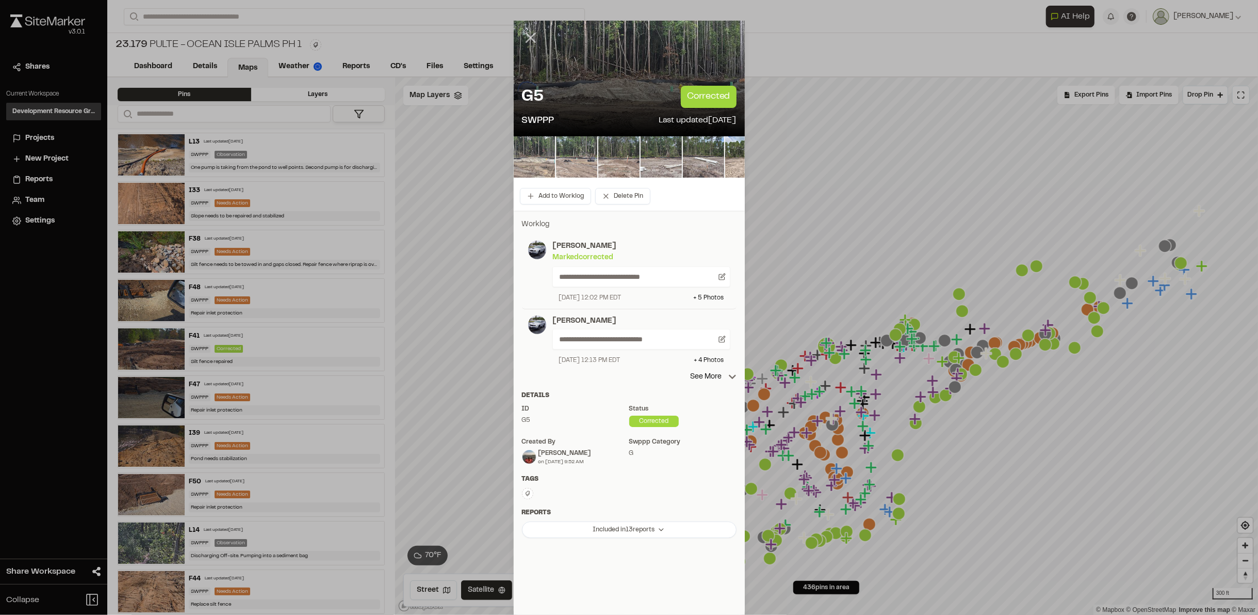
click at [531, 39] on icon at bounding box center [531, 38] width 18 height 18
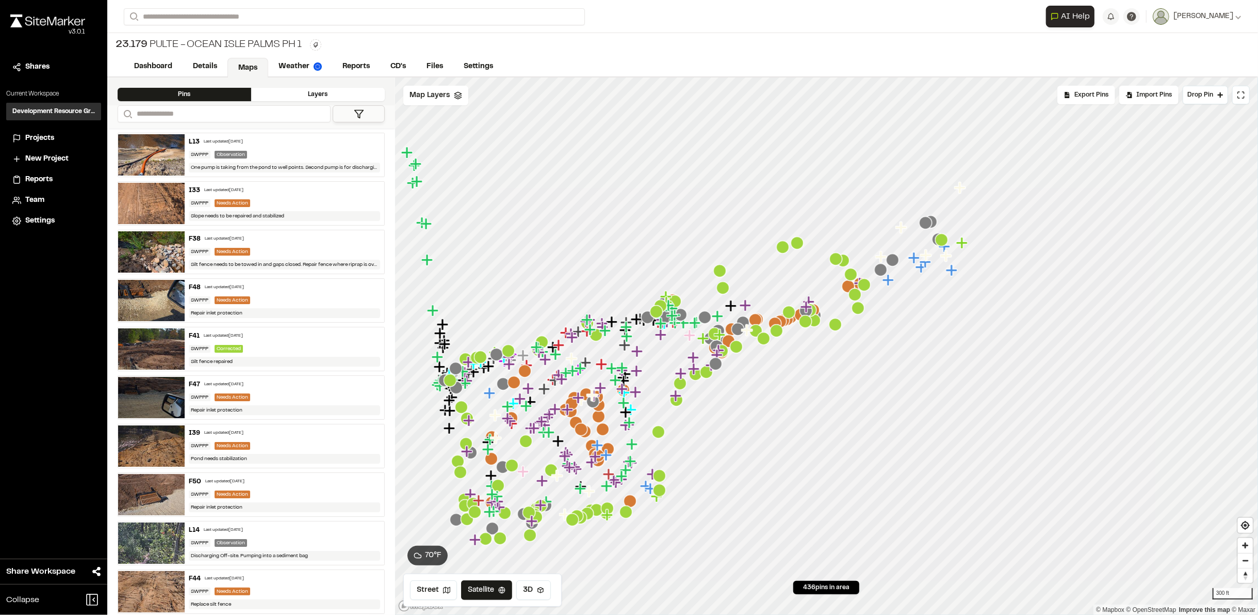
click at [966, 188] on icon "Map marker" at bounding box center [961, 187] width 13 height 13
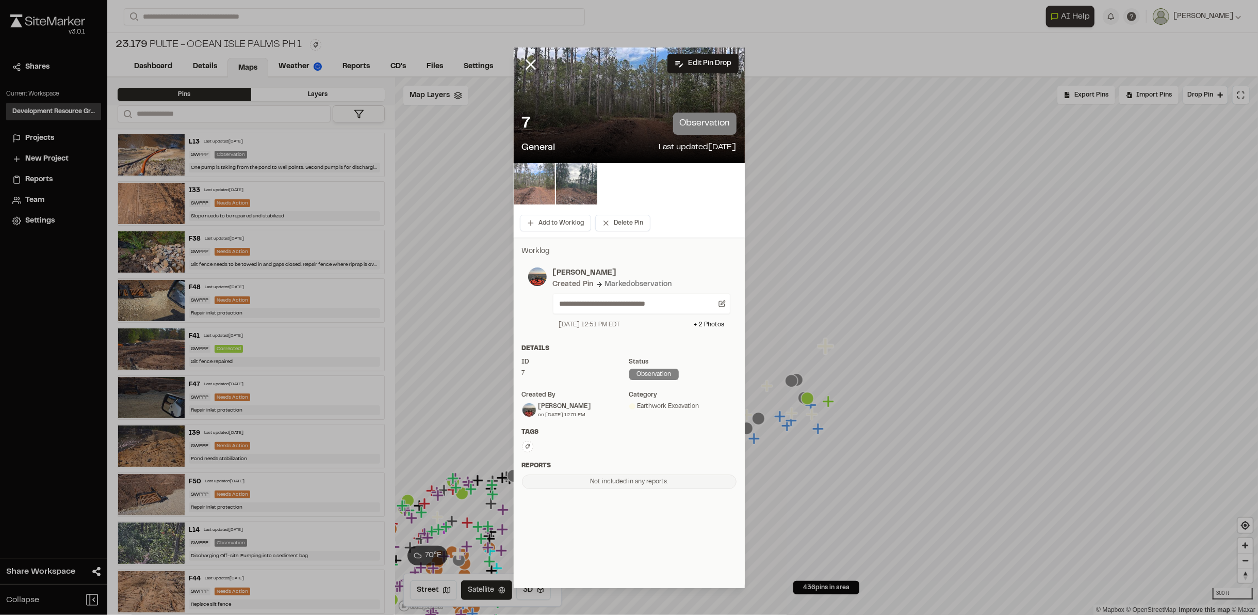
click at [523, 184] on img at bounding box center [534, 183] width 41 height 41
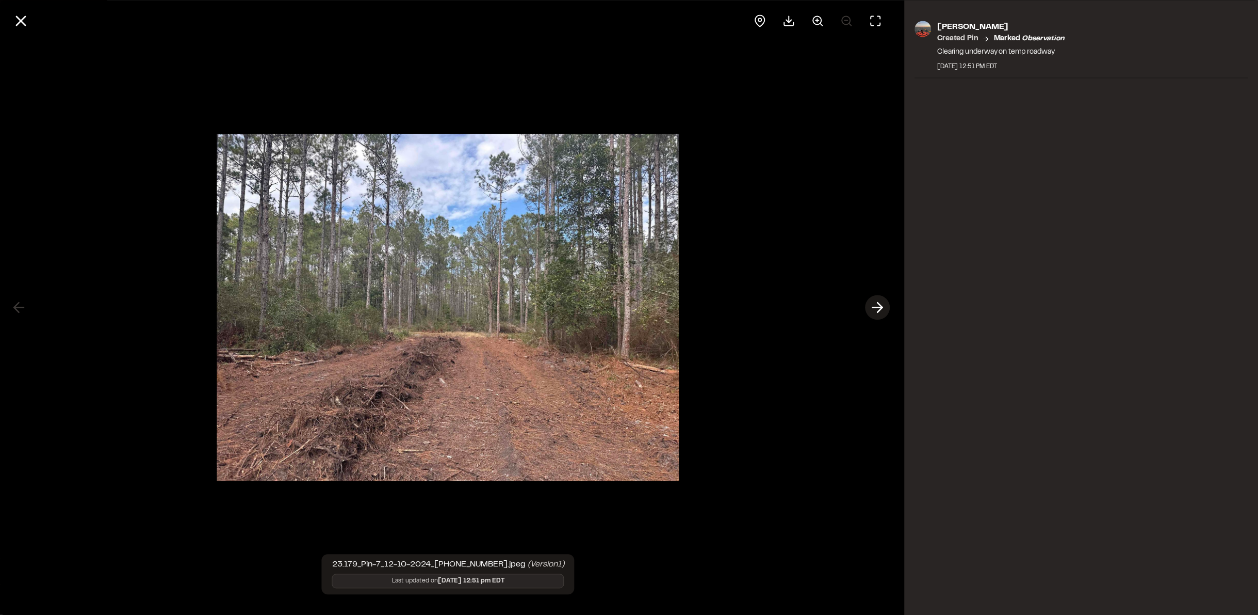
click at [879, 304] on polyline at bounding box center [880, 307] width 5 height 10
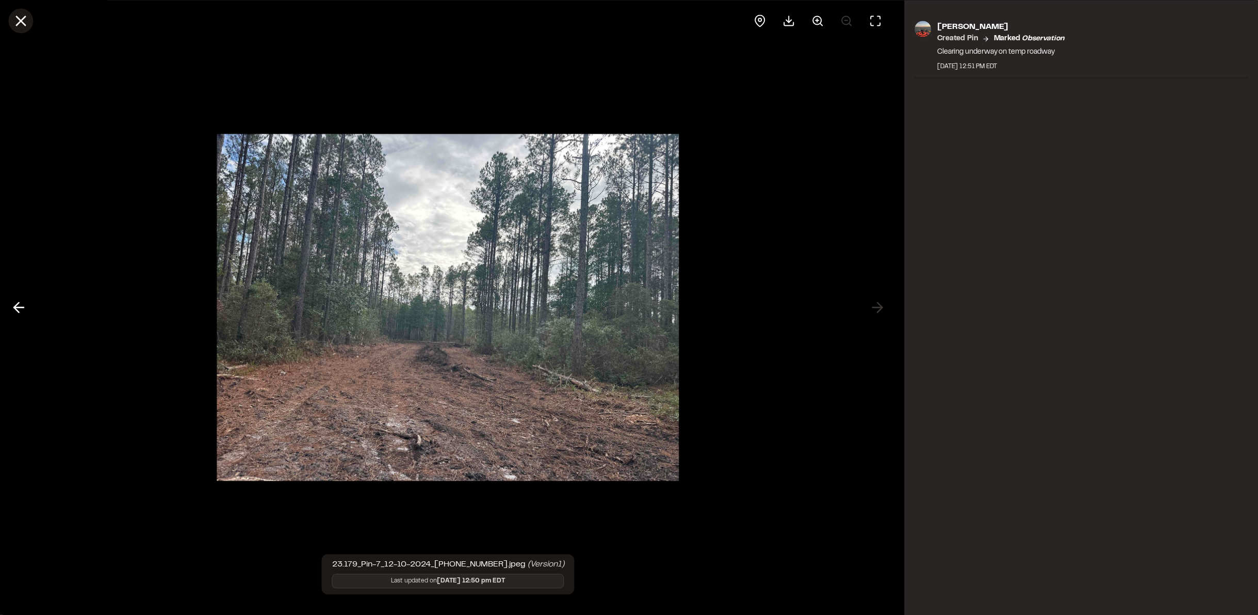
click at [31, 25] on button at bounding box center [20, 20] width 25 height 25
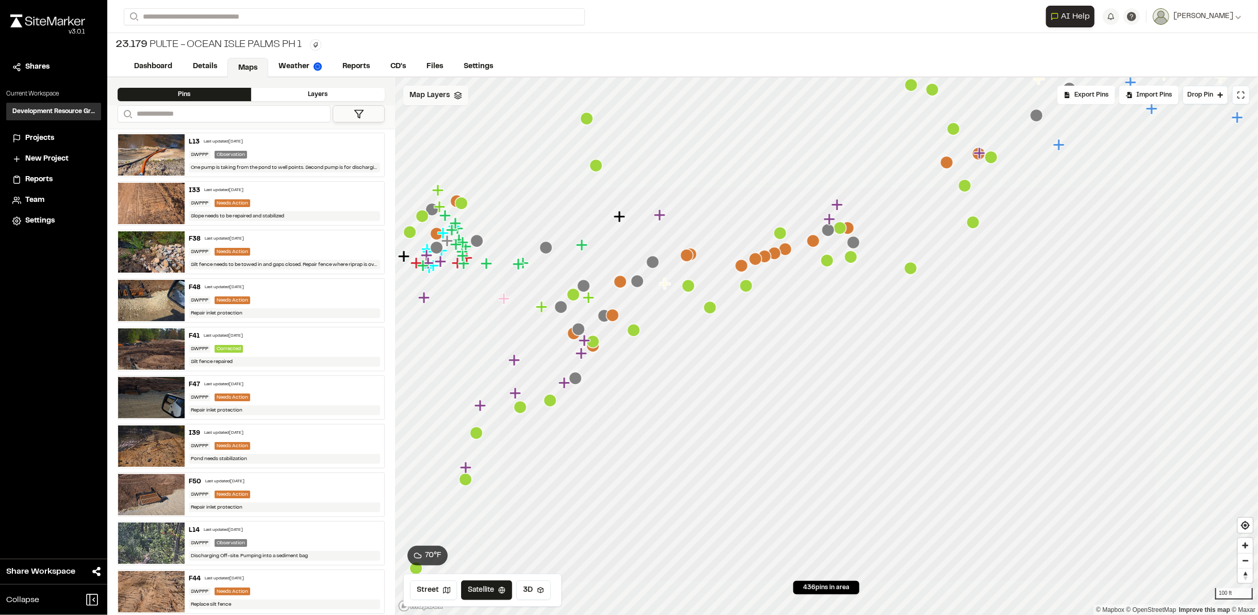
click at [411, 98] on span "Map Layers" at bounding box center [430, 95] width 40 height 11
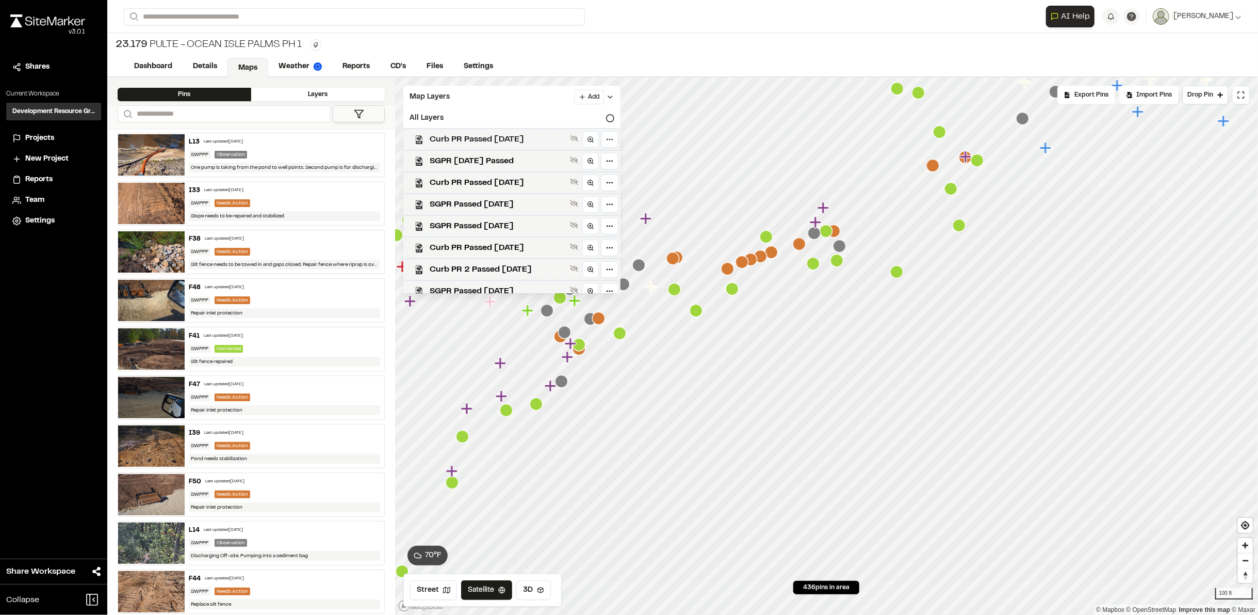
click at [454, 139] on span "Curb PR Passed [DATE]" at bounding box center [498, 139] width 136 height 12
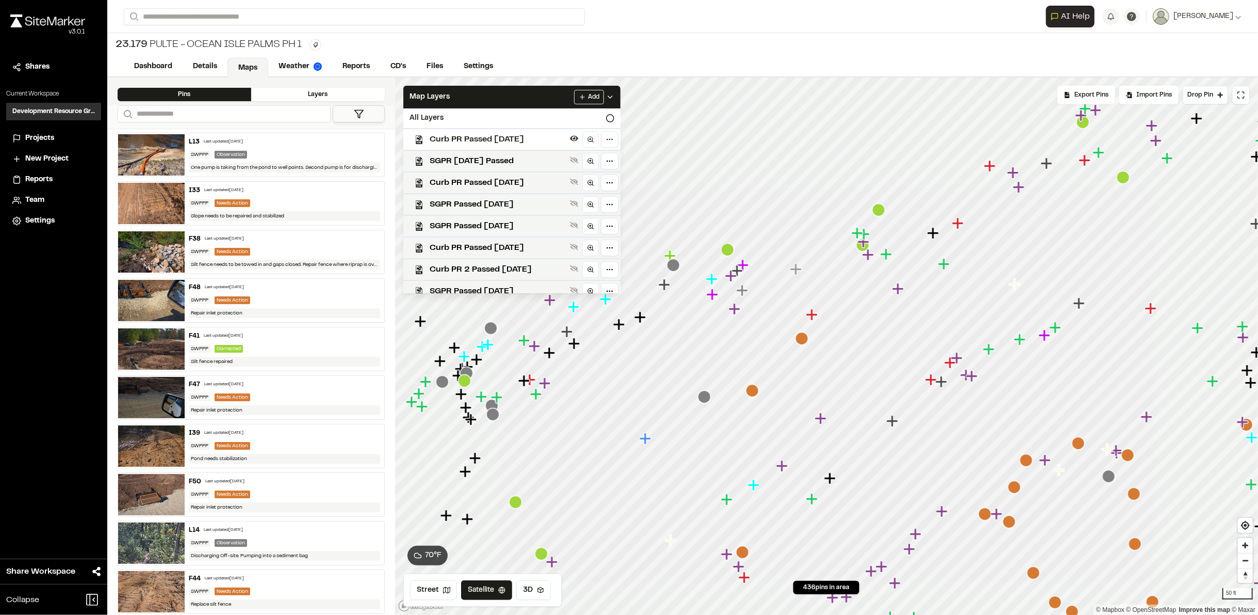
click at [472, 134] on span "Curb PR Passed [DATE]" at bounding box center [498, 139] width 136 height 12
click at [478, 155] on span "SGPR [DATE] Passed" at bounding box center [498, 161] width 136 height 12
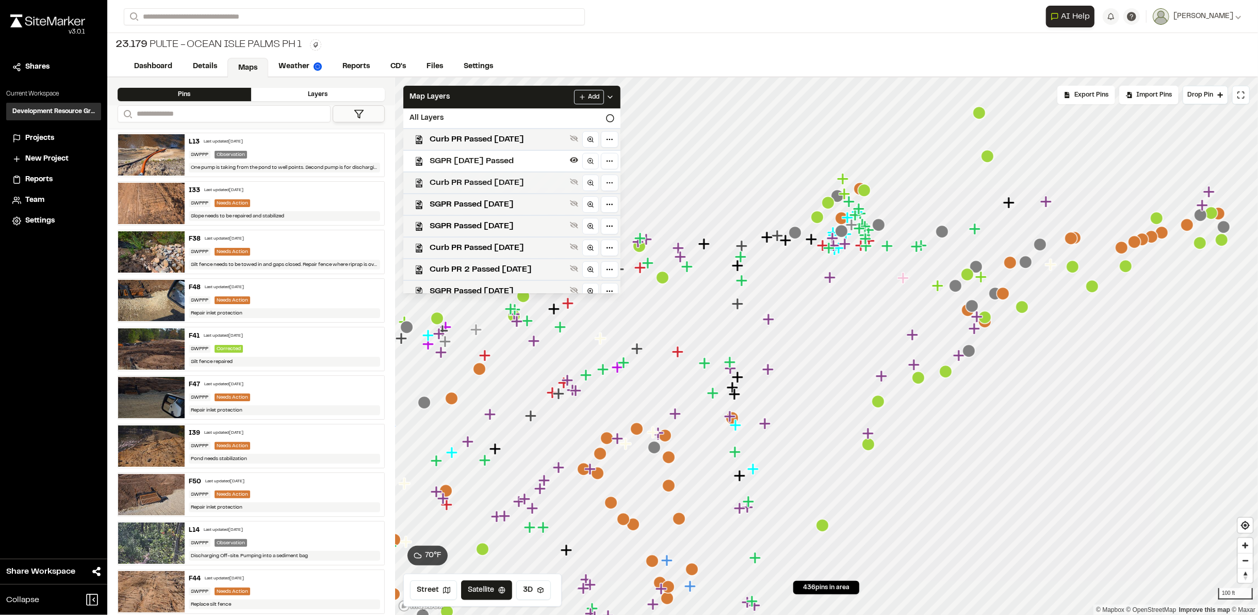
click at [482, 181] on span "Curb PR Passed [DATE]" at bounding box center [498, 182] width 136 height 12
click at [471, 138] on span "Curb PR Passed [DATE]" at bounding box center [498, 139] width 136 height 12
click at [475, 208] on span "SGPR Passed [DATE]" at bounding box center [498, 204] width 136 height 12
click at [475, 225] on span "SGPR Passed [DATE]" at bounding box center [498, 226] width 136 height 12
click at [476, 251] on span "Curb PR Passed [DATE]" at bounding box center [498, 247] width 136 height 12
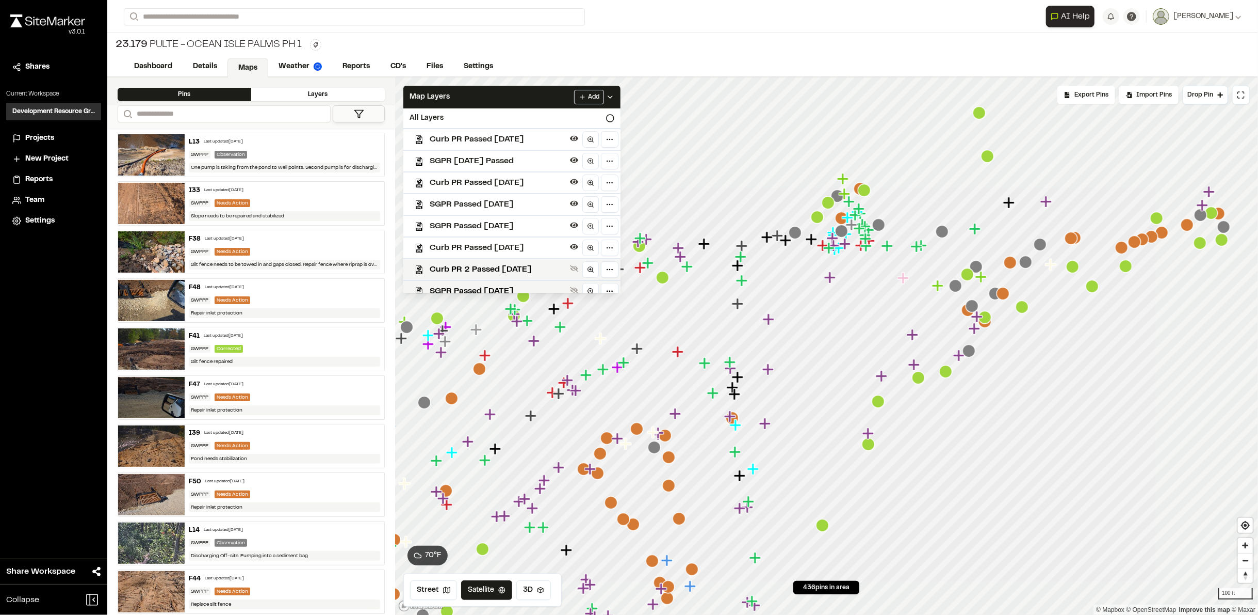
scroll to position [57, 0]
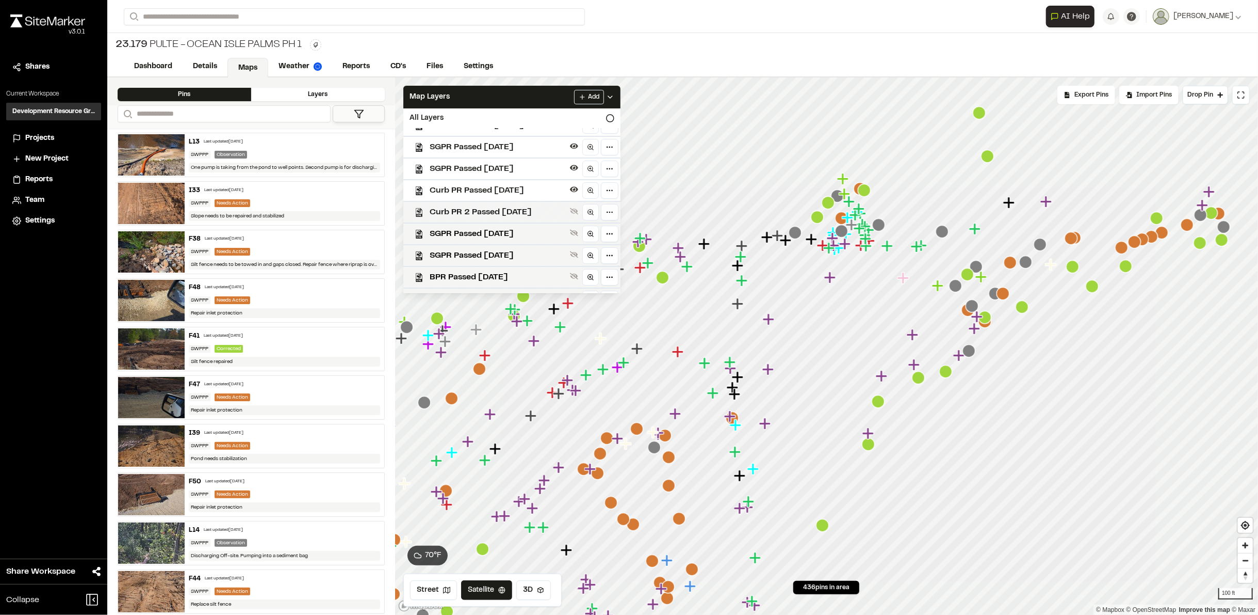
click at [469, 218] on span "Curb PR 2 Passed [DATE]" at bounding box center [498, 212] width 136 height 12
click at [469, 231] on span "SGPR Passed [DATE]" at bounding box center [498, 234] width 136 height 12
click at [470, 253] on span "SGPR Passed [DATE]" at bounding box center [498, 255] width 136 height 12
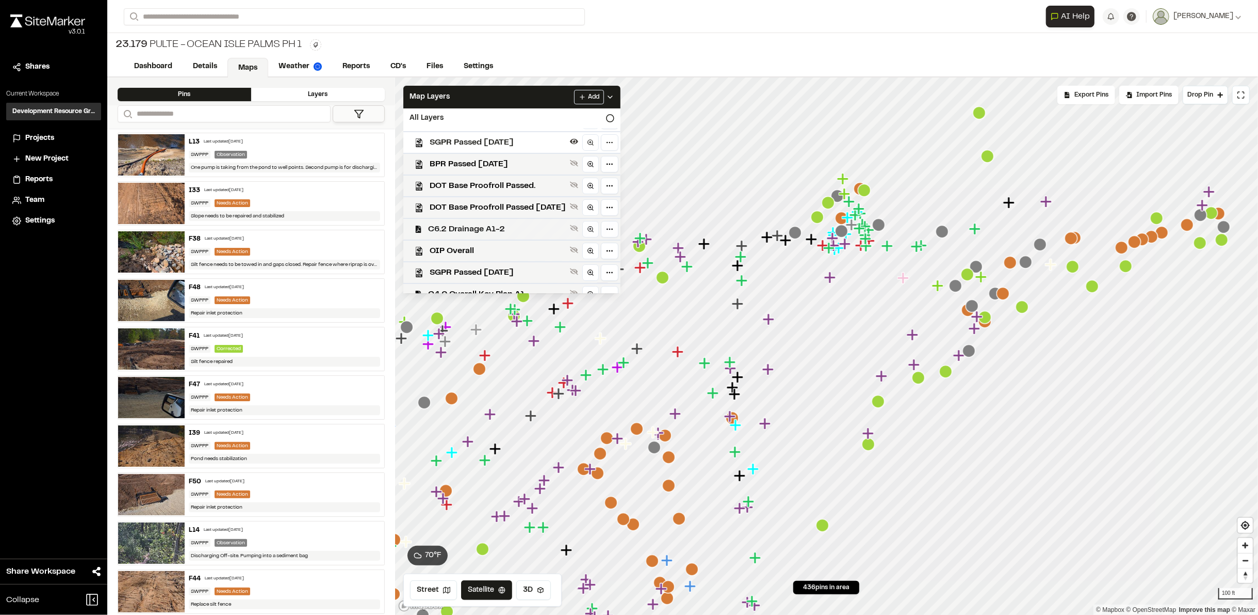
scroll to position [172, 0]
click at [462, 159] on span "BPR Passed [DATE]" at bounding box center [498, 162] width 136 height 12
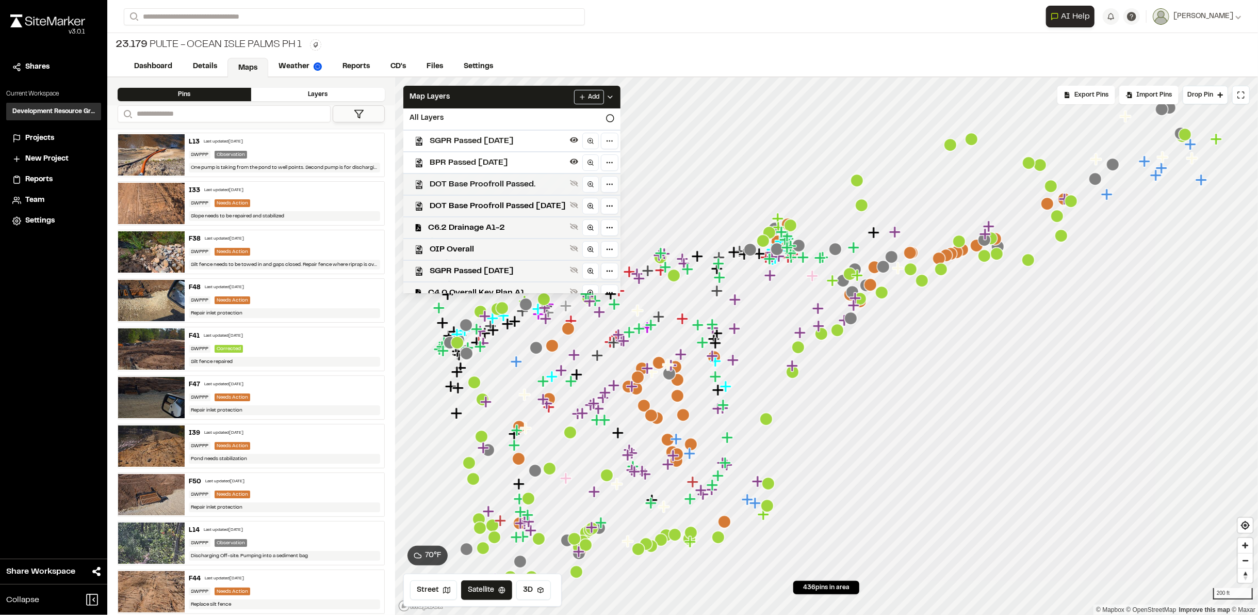
click at [468, 190] on span "DOT Base Proofroll Passed." at bounding box center [498, 184] width 136 height 12
click at [471, 205] on span "DOT Base Proofroll Passed [DATE]" at bounding box center [498, 206] width 136 height 12
click at [465, 226] on span "C6.2 Drainage A1-2" at bounding box center [497, 227] width 138 height 12
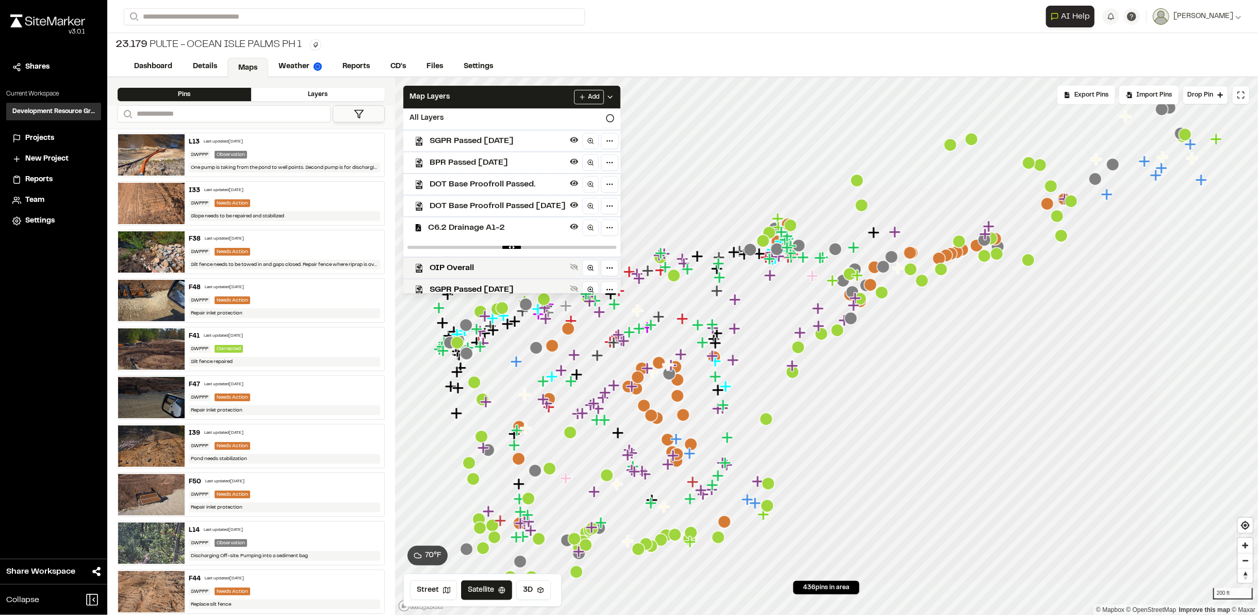
click at [466, 227] on span "C6.2 Drainage A1-2" at bounding box center [497, 227] width 138 height 12
click at [496, 203] on span "DOT Base Proofroll Passed [DATE]" at bounding box center [498, 206] width 136 height 12
click at [494, 173] on div "BPR Passed [DATE]" at bounding box center [507, 162] width 225 height 22
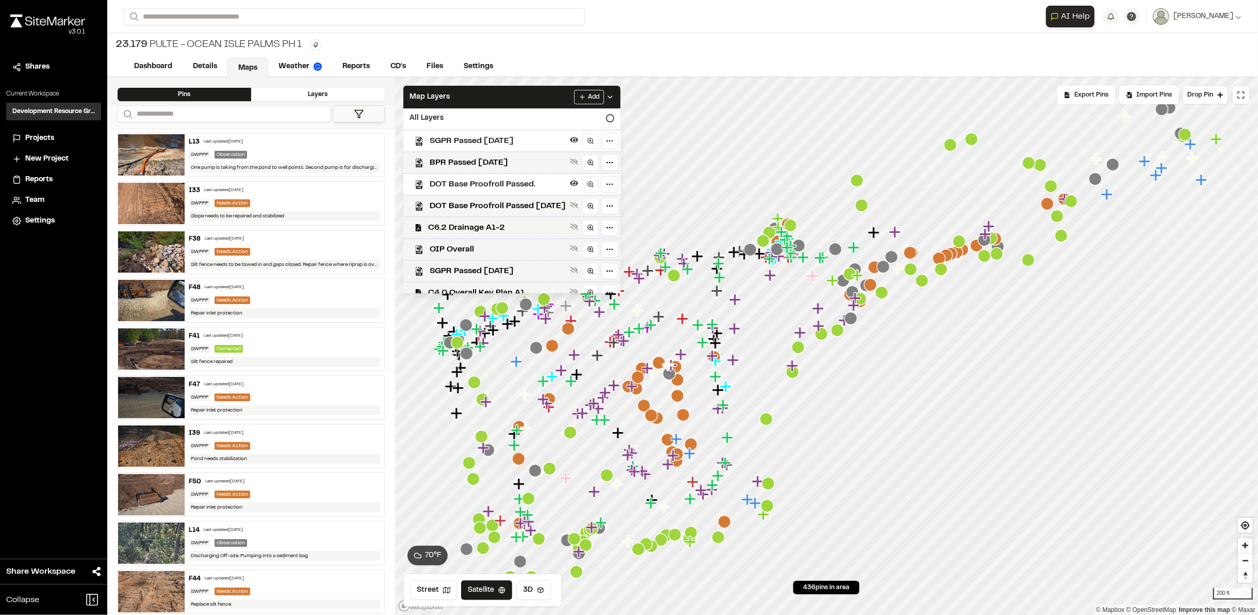
click at [494, 190] on span "DOT Base Proofroll Passed." at bounding box center [498, 184] width 136 height 12
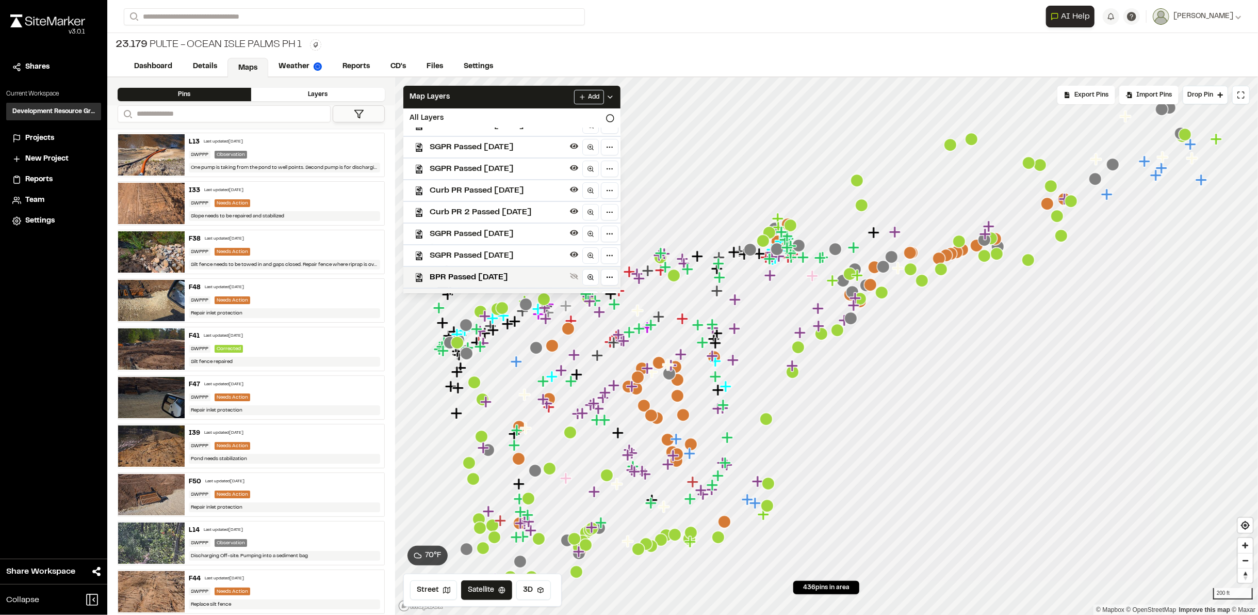
drag, startPoint x: 493, startPoint y: 251, endPoint x: 512, endPoint y: 231, distance: 27.0
click at [493, 253] on span "SGPR Passed [DATE]" at bounding box center [498, 255] width 136 height 12
click at [621, 110] on div "All Layers" at bounding box center [512, 118] width 217 height 20
click at [615, 115] on icon at bounding box center [610, 118] width 8 height 8
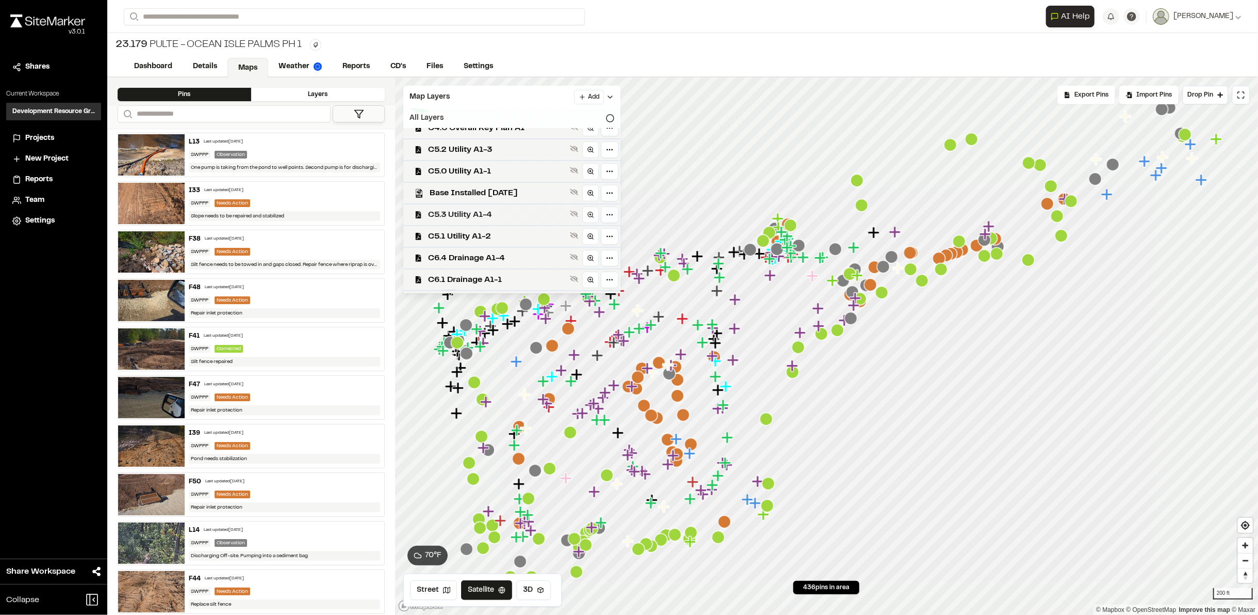
scroll to position [363, 0]
click at [480, 256] on span "C6.1 Drainage A1-1" at bounding box center [497, 261] width 138 height 12
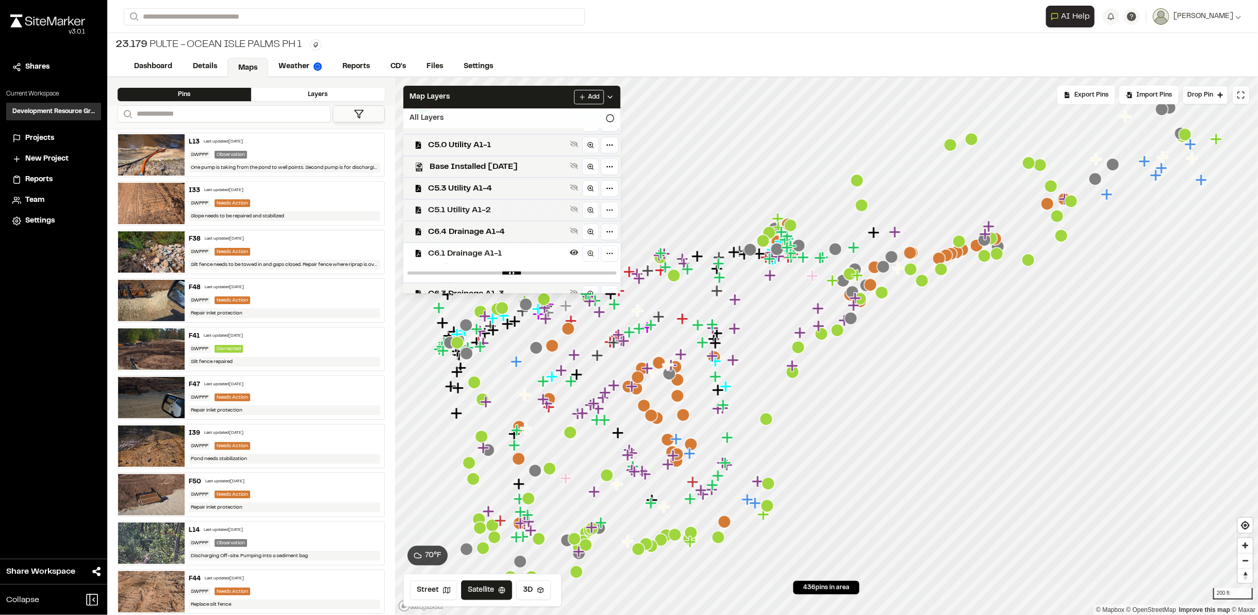
click at [471, 208] on div "C5.1 Utility A1-2" at bounding box center [507, 210] width 225 height 22
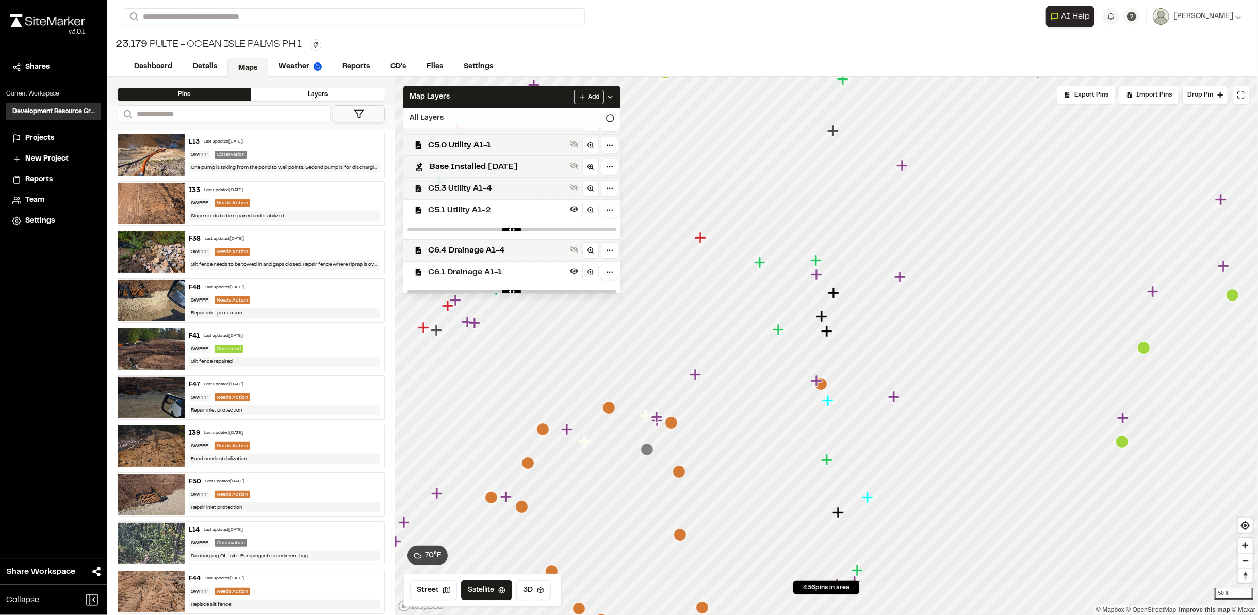
click at [474, 191] on span "C5.3 Utility A1-4" at bounding box center [497, 188] width 138 height 12
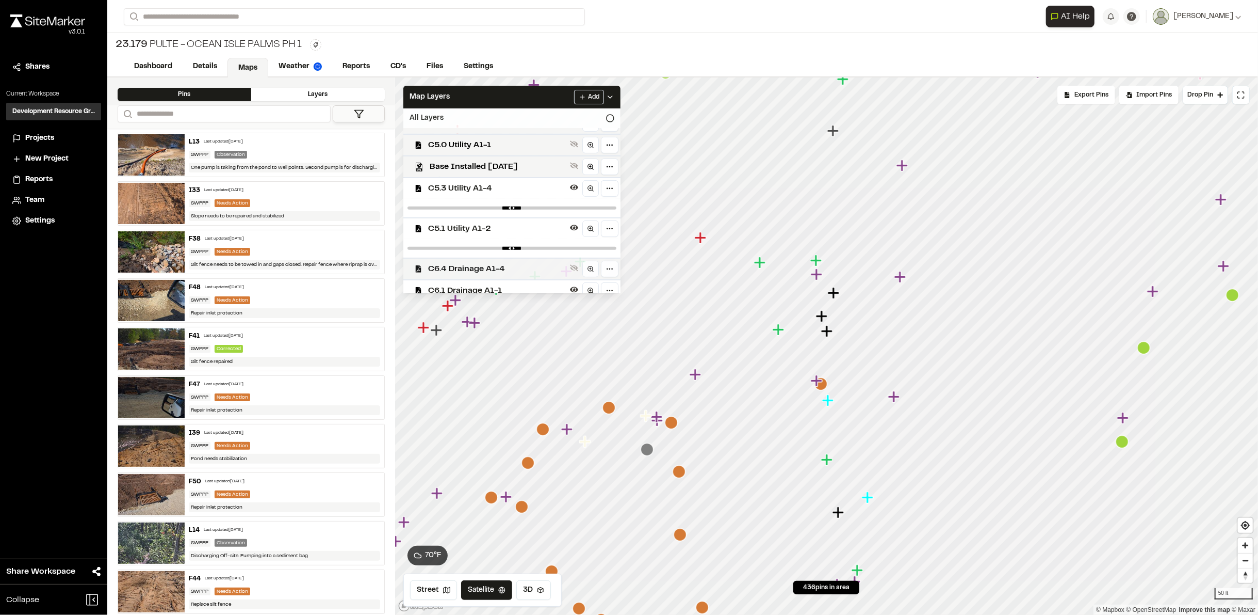
click at [493, 275] on span "C6.4 Drainage A1-4" at bounding box center [497, 269] width 138 height 12
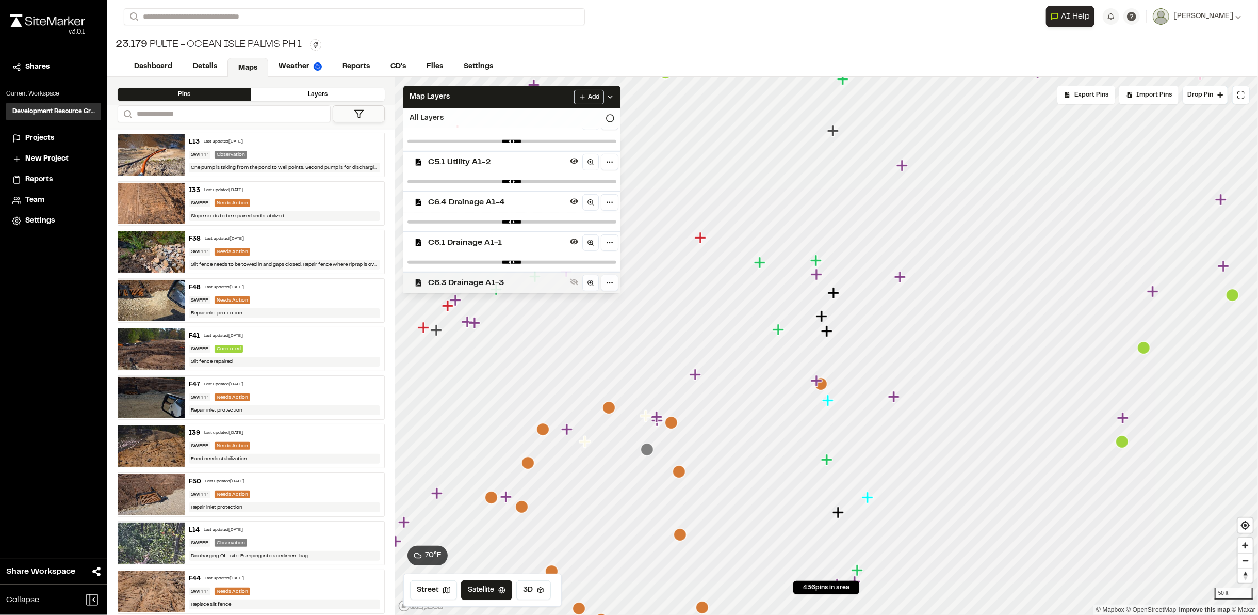
click at [498, 279] on span "C6.3 Drainage A1-3" at bounding box center [497, 283] width 138 height 12
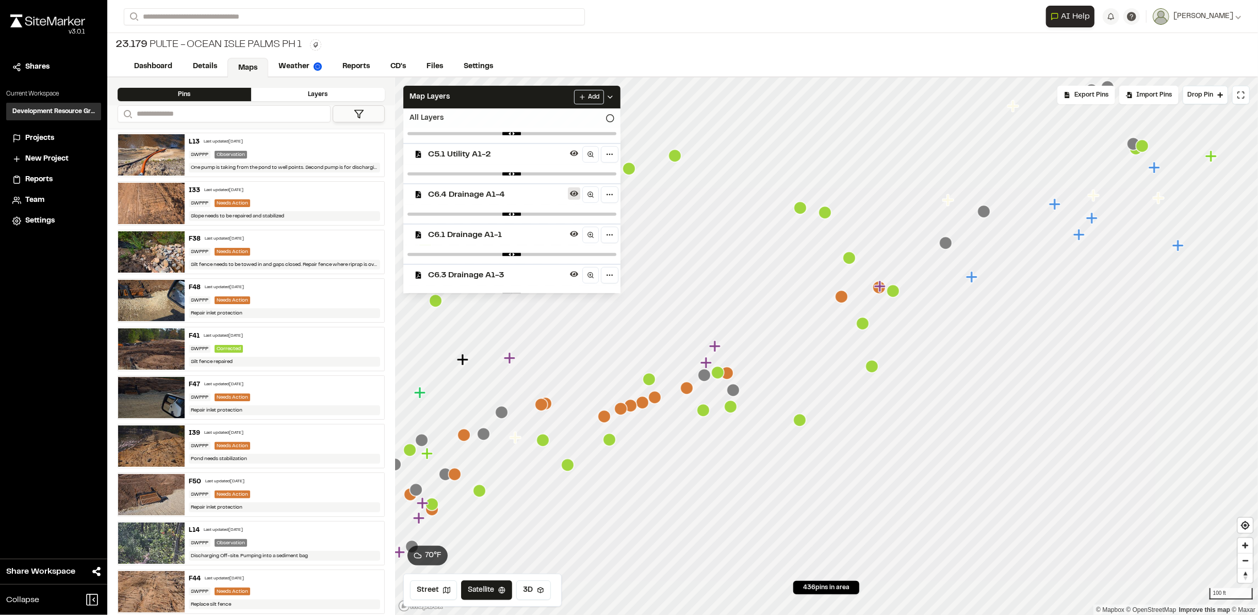
click at [578, 197] on icon at bounding box center [574, 194] width 8 height 6
click at [578, 201] on button at bounding box center [574, 201] width 12 height 12
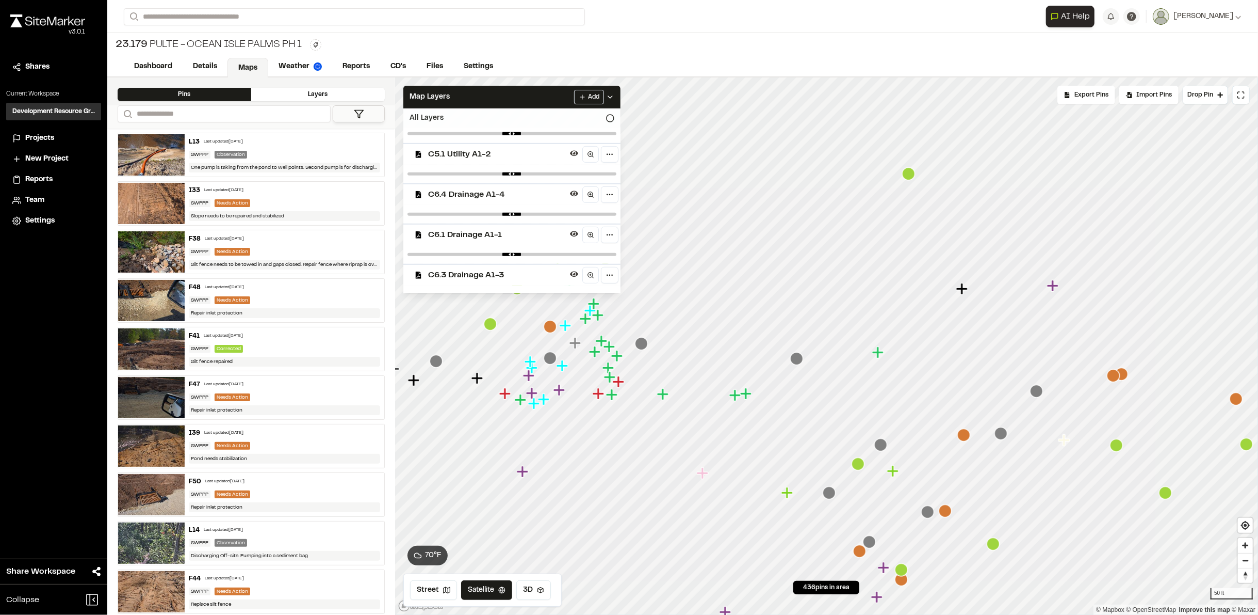
click at [1057, 284] on icon "Map marker" at bounding box center [1052, 285] width 11 height 11
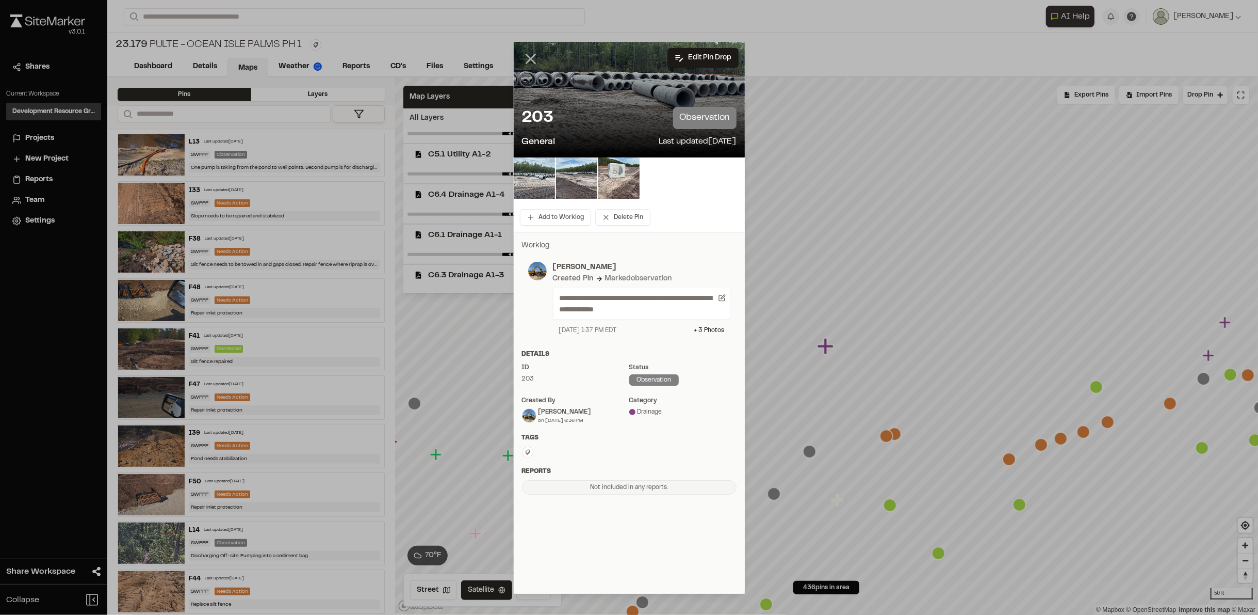
drag, startPoint x: 529, startPoint y: 57, endPoint x: 558, endPoint y: 96, distance: 48.0
click at [529, 58] on line at bounding box center [530, 59] width 9 height 9
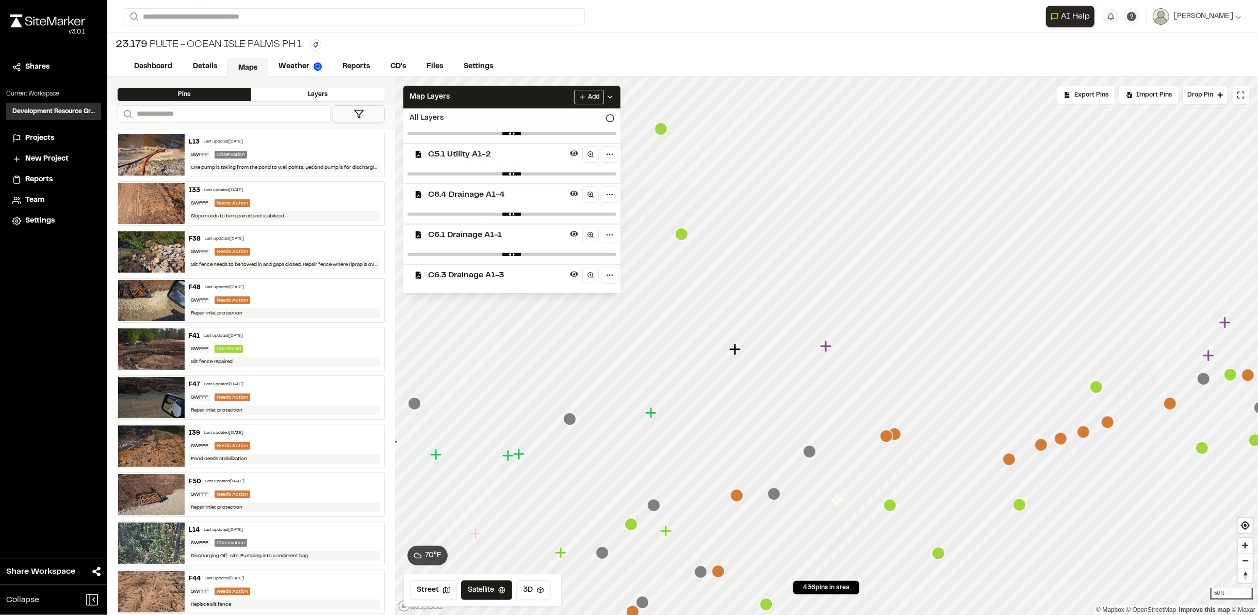
click at [681, 231] on icon "Map marker" at bounding box center [681, 234] width 13 height 13
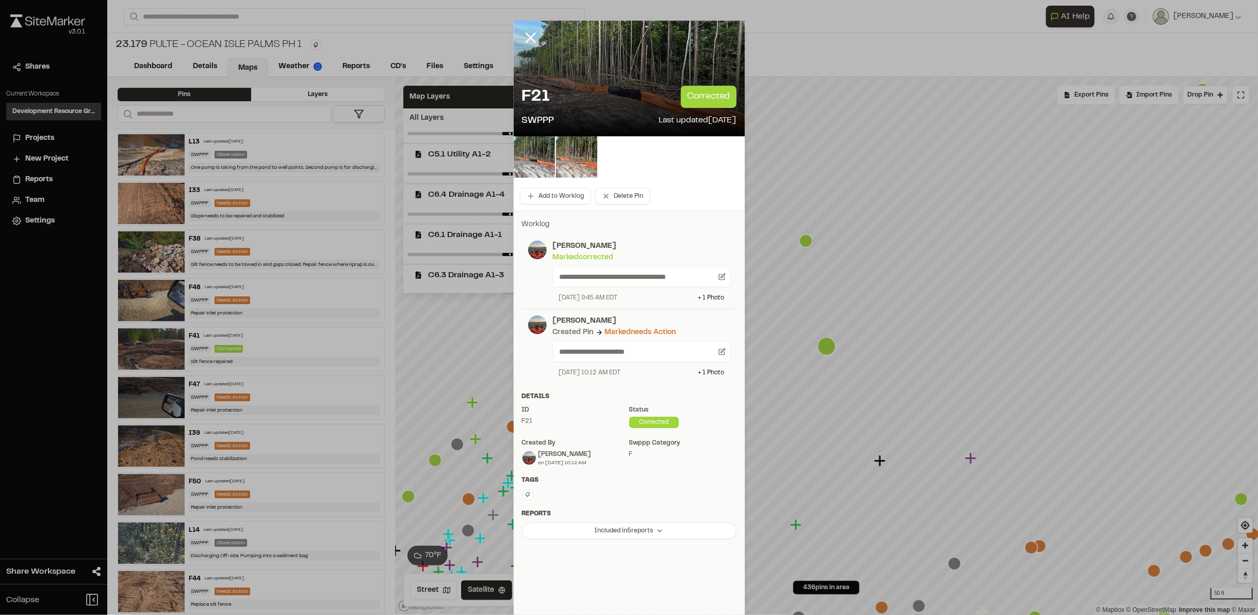
click at [522, 39] on icon at bounding box center [531, 38] width 18 height 18
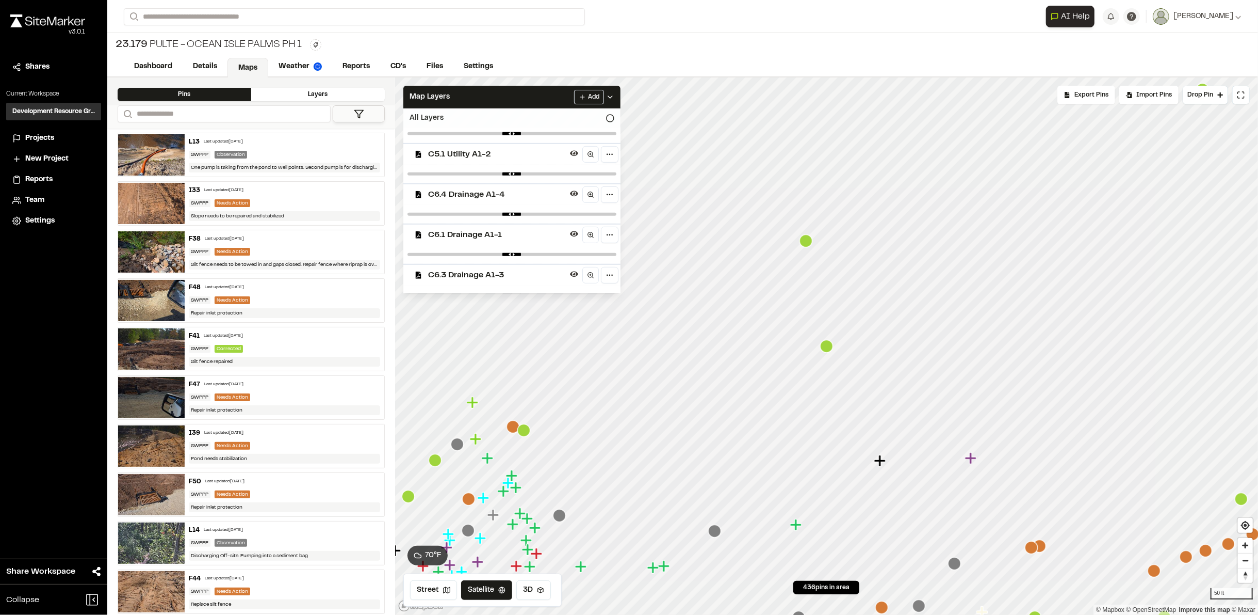
click at [806, 239] on icon "Map marker" at bounding box center [806, 240] width 13 height 13
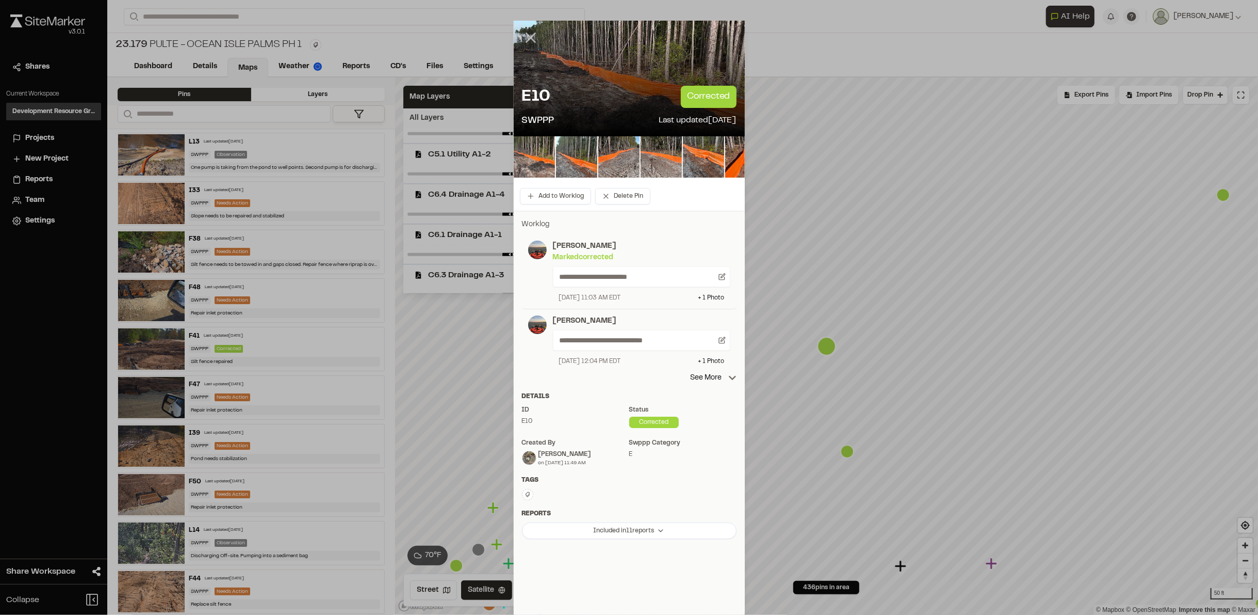
click at [528, 33] on icon at bounding box center [531, 38] width 18 height 18
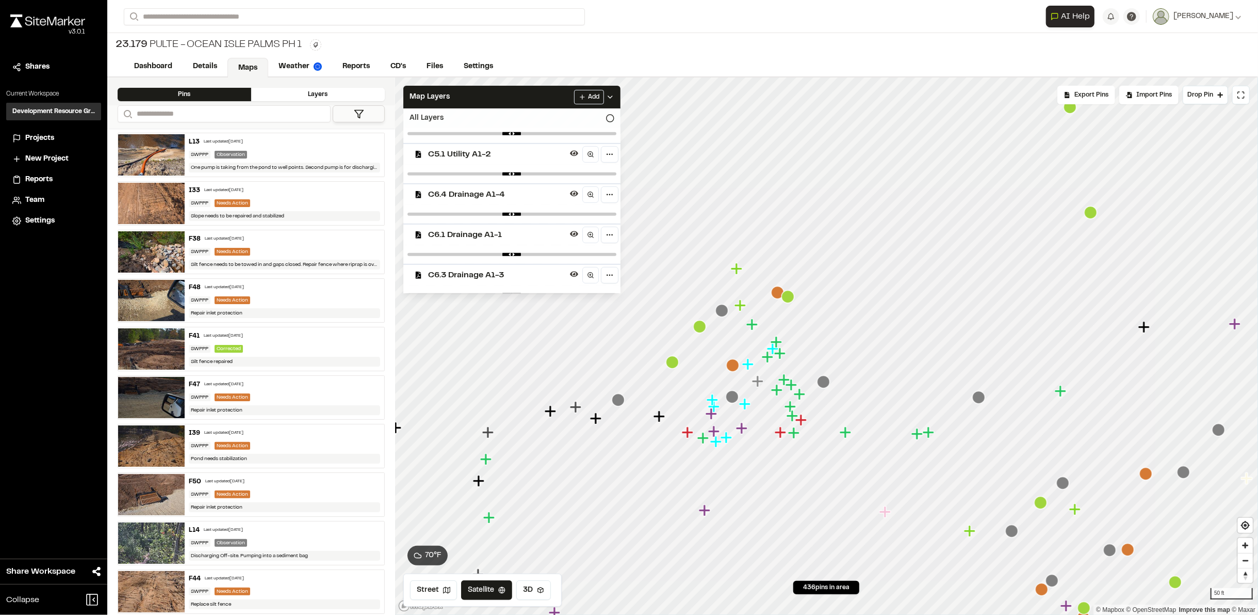
click at [774, 289] on icon "Map marker" at bounding box center [777, 292] width 13 height 13
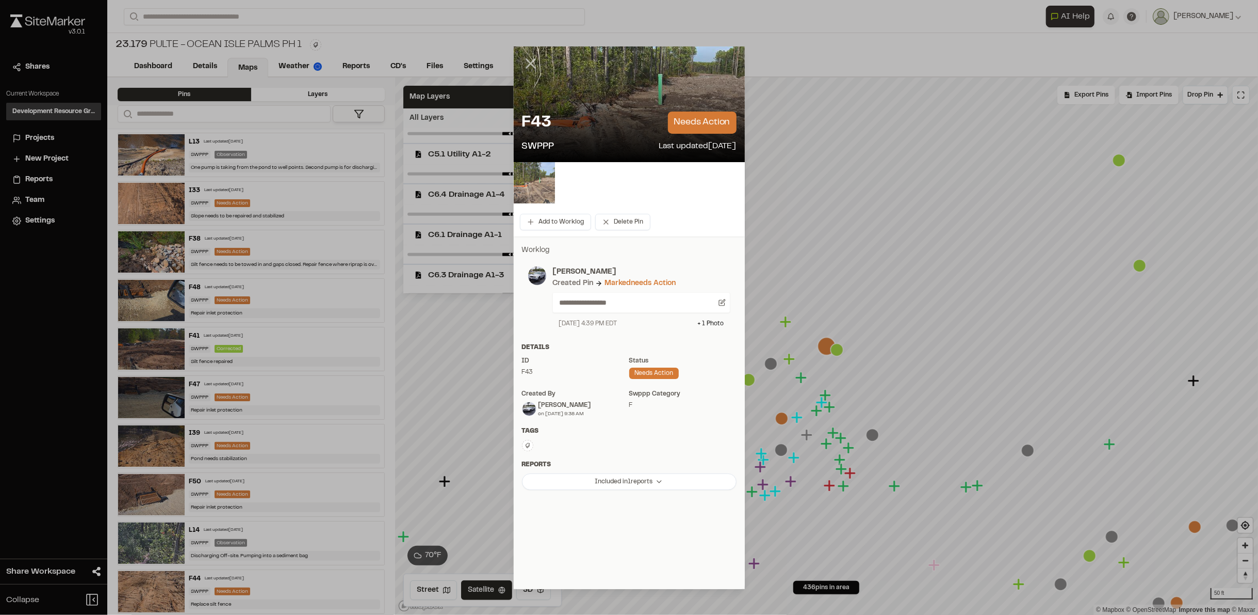
click at [529, 63] on icon at bounding box center [531, 64] width 18 height 18
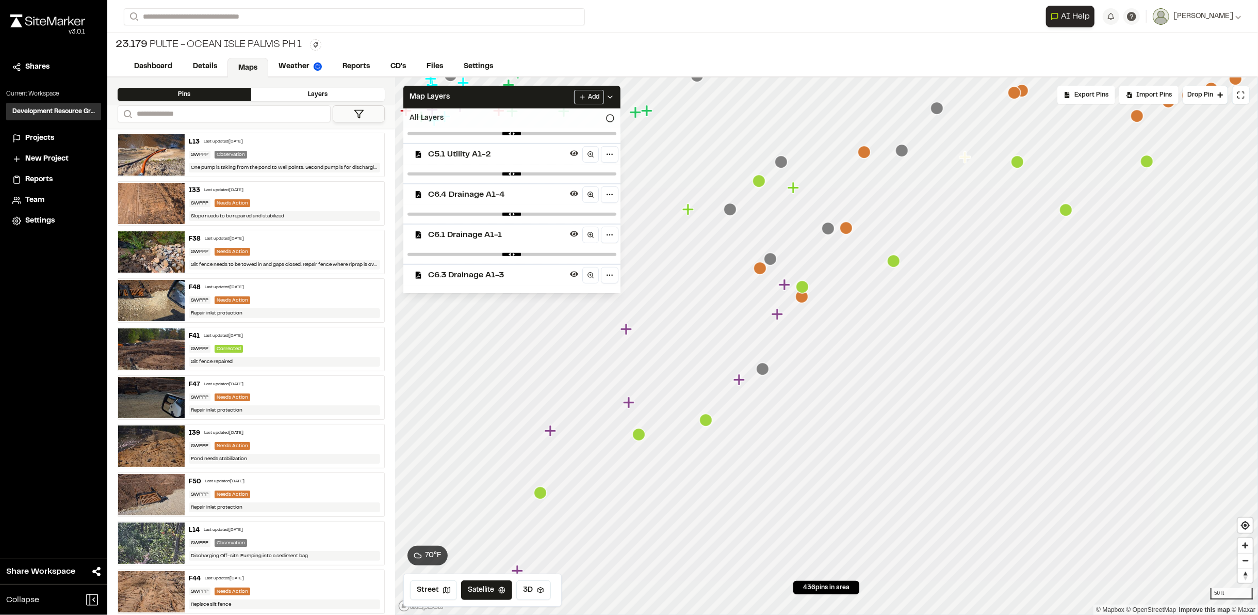
click at [797, 302] on icon "Map marker" at bounding box center [802, 296] width 13 height 13
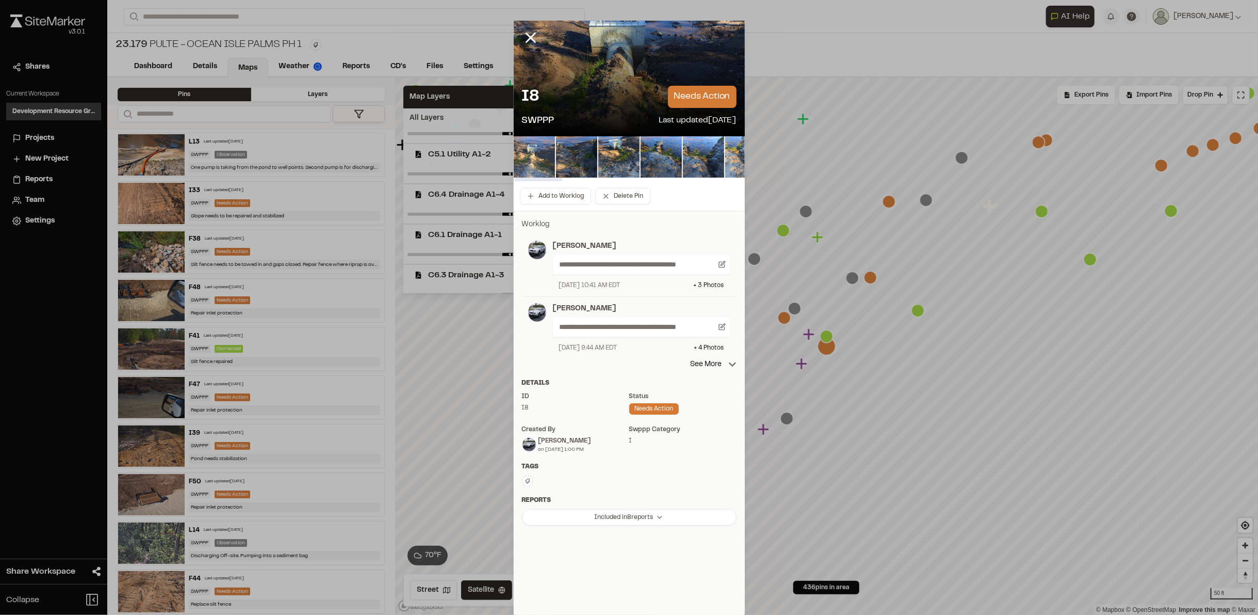
click at [539, 156] on img at bounding box center [534, 156] width 41 height 41
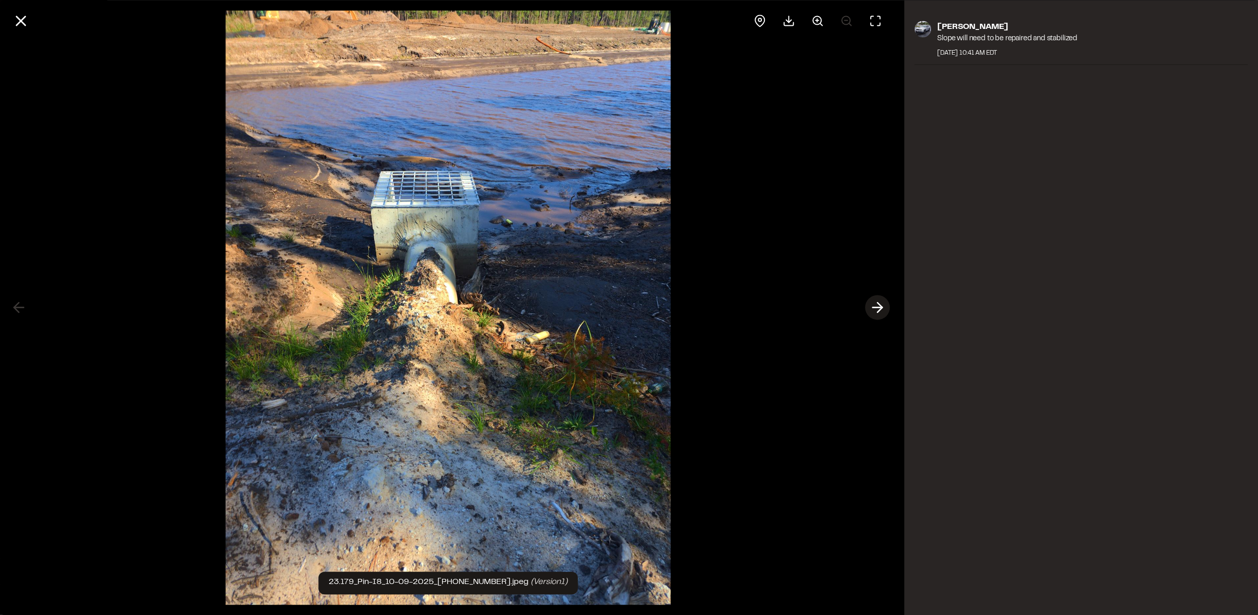
click at [877, 309] on icon at bounding box center [878, 308] width 17 height 18
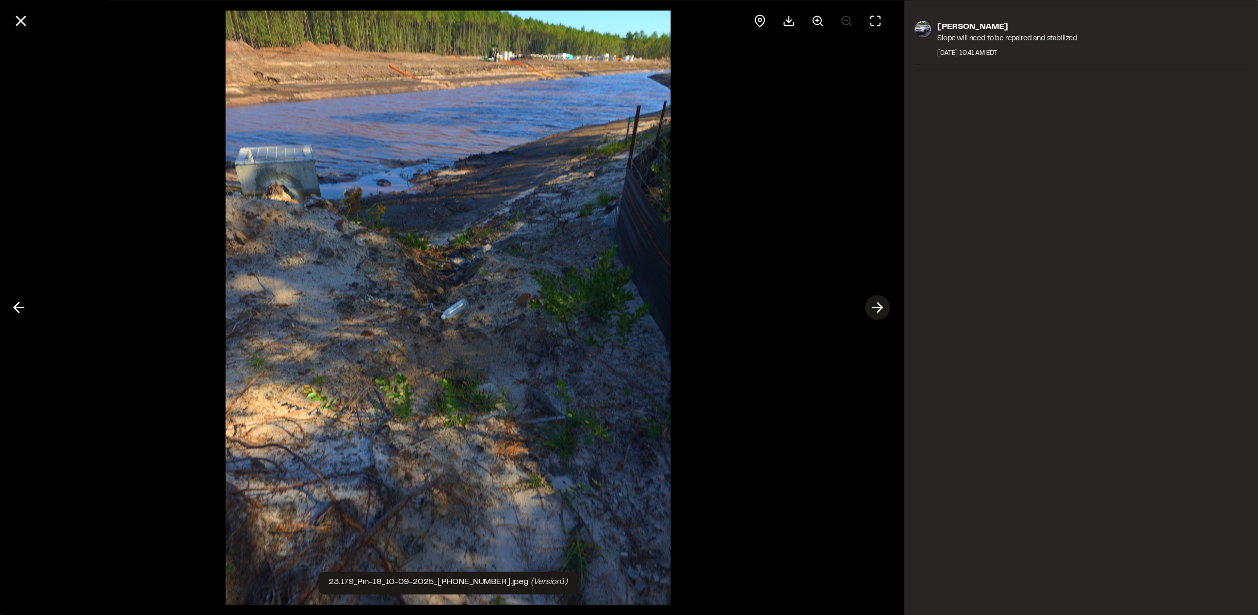
click at [874, 308] on line at bounding box center [878, 308] width 10 height 0
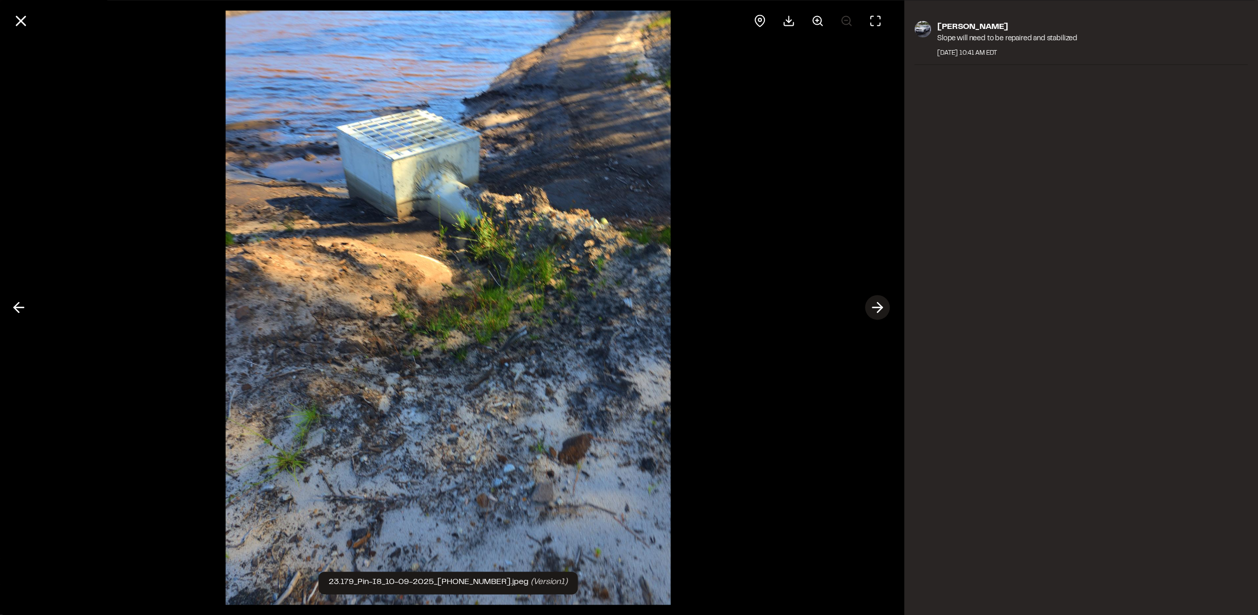
click at [874, 308] on line at bounding box center [878, 308] width 10 height 0
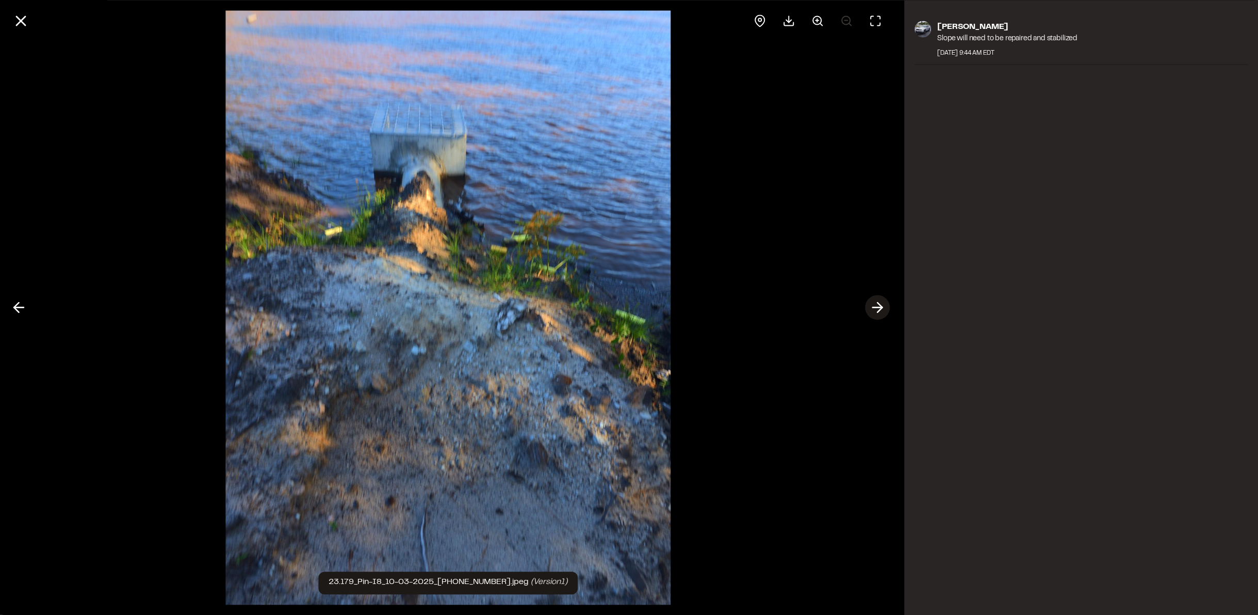
click at [874, 308] on line at bounding box center [878, 308] width 10 height 0
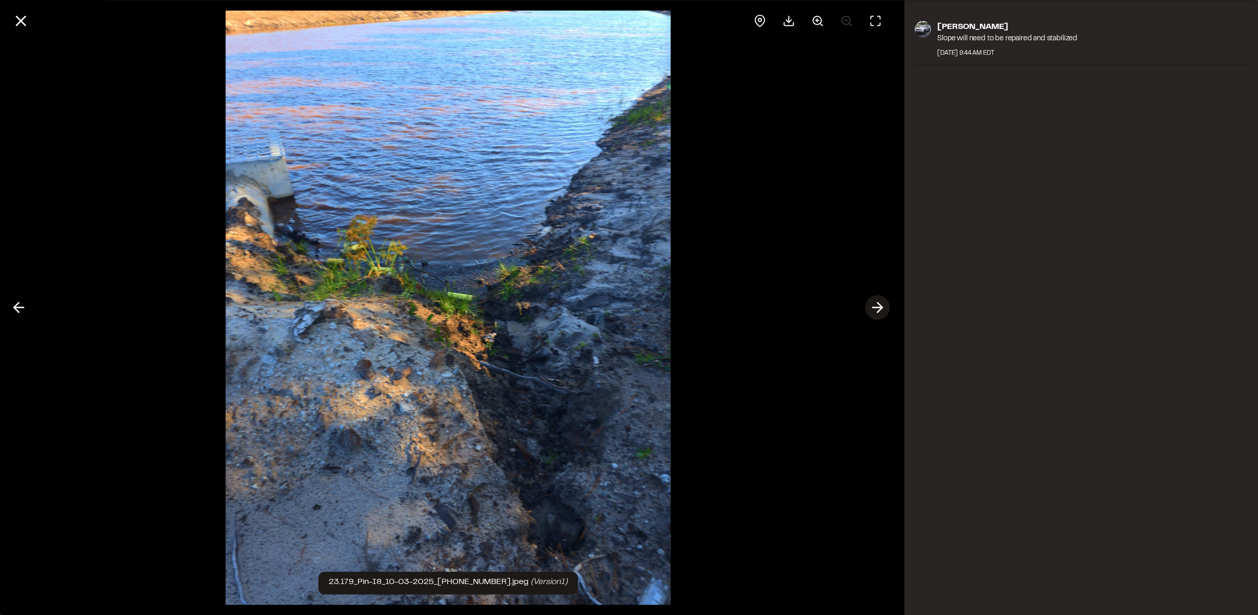
click at [874, 308] on line at bounding box center [878, 308] width 10 height 0
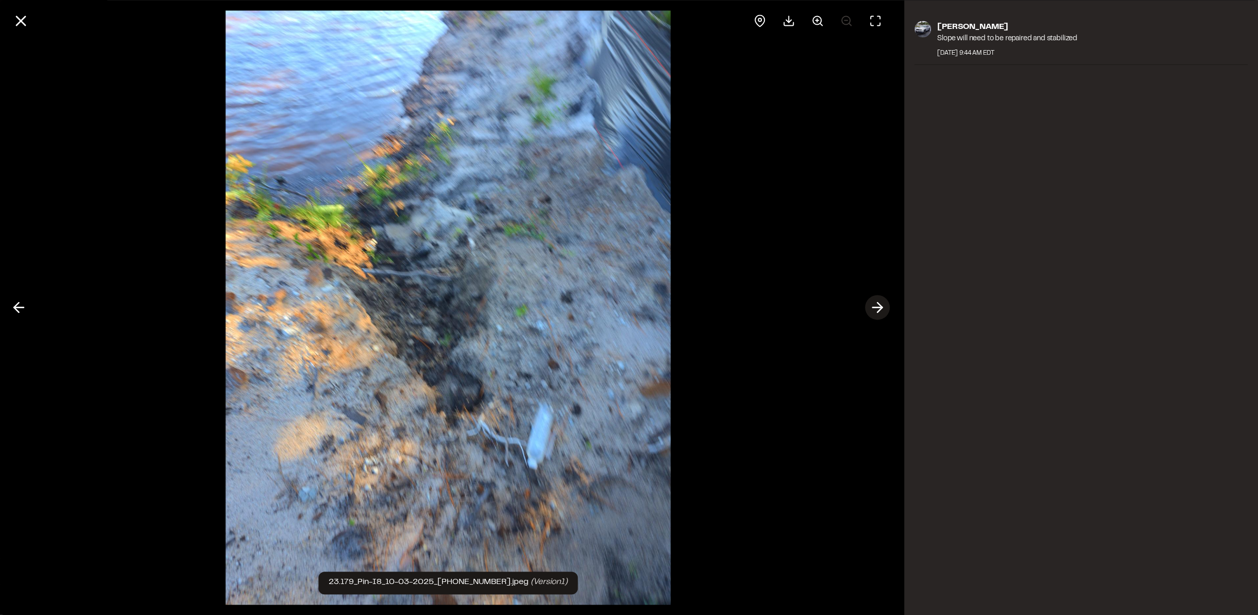
click at [874, 308] on line at bounding box center [878, 308] width 10 height 0
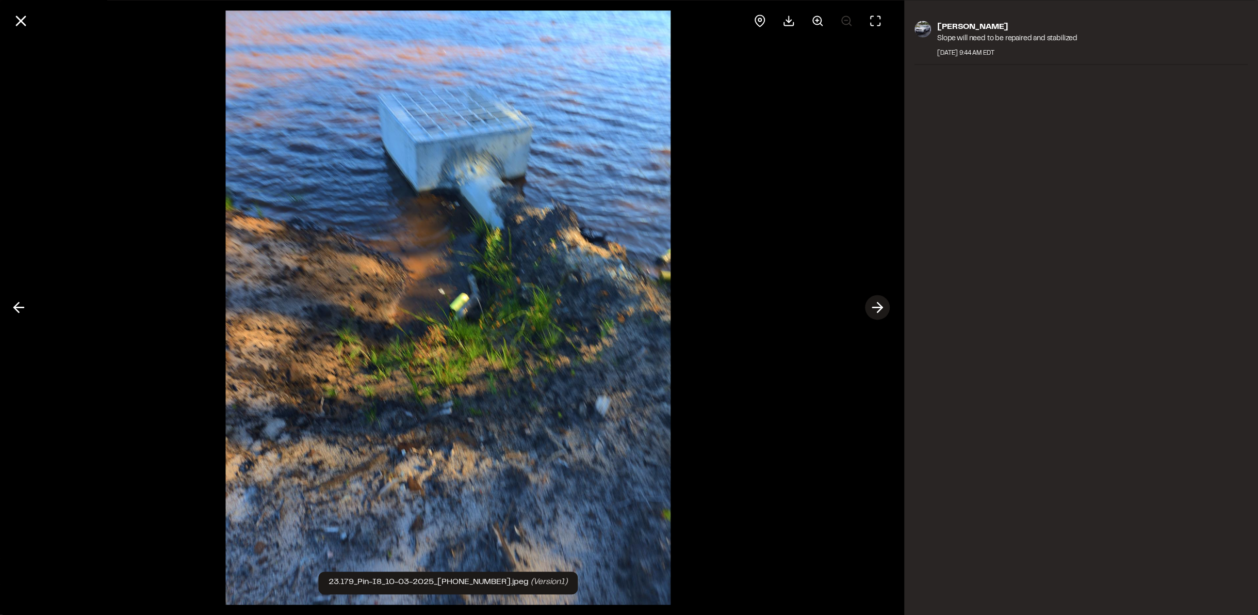
click at [874, 308] on line at bounding box center [878, 308] width 10 height 0
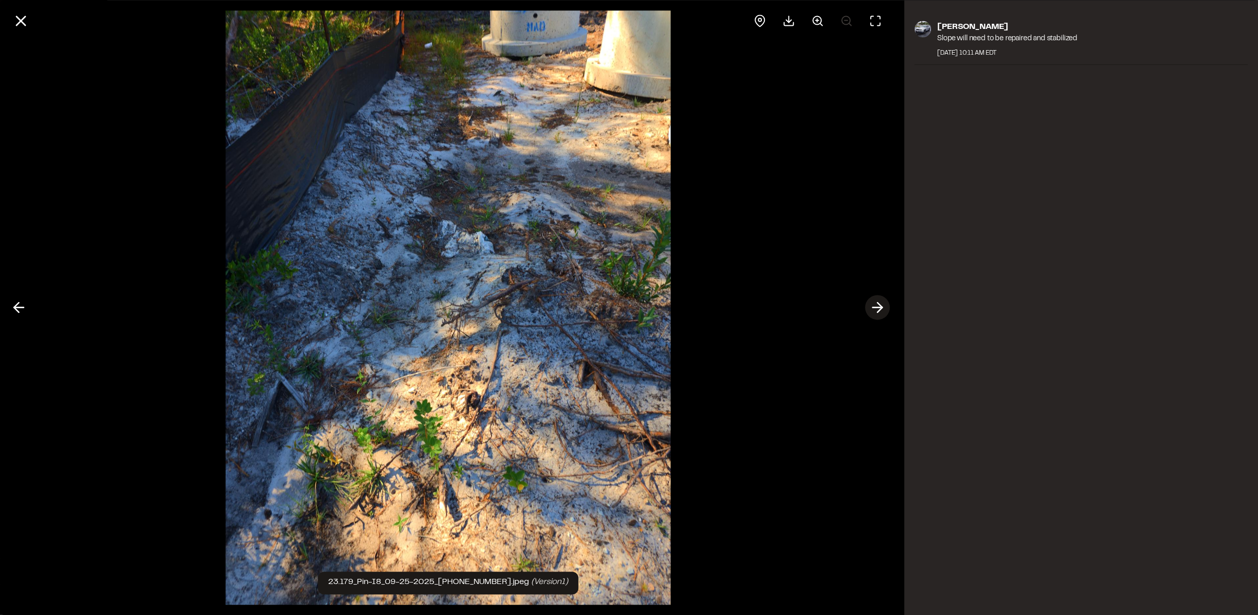
click at [874, 308] on line at bounding box center [878, 308] width 10 height 0
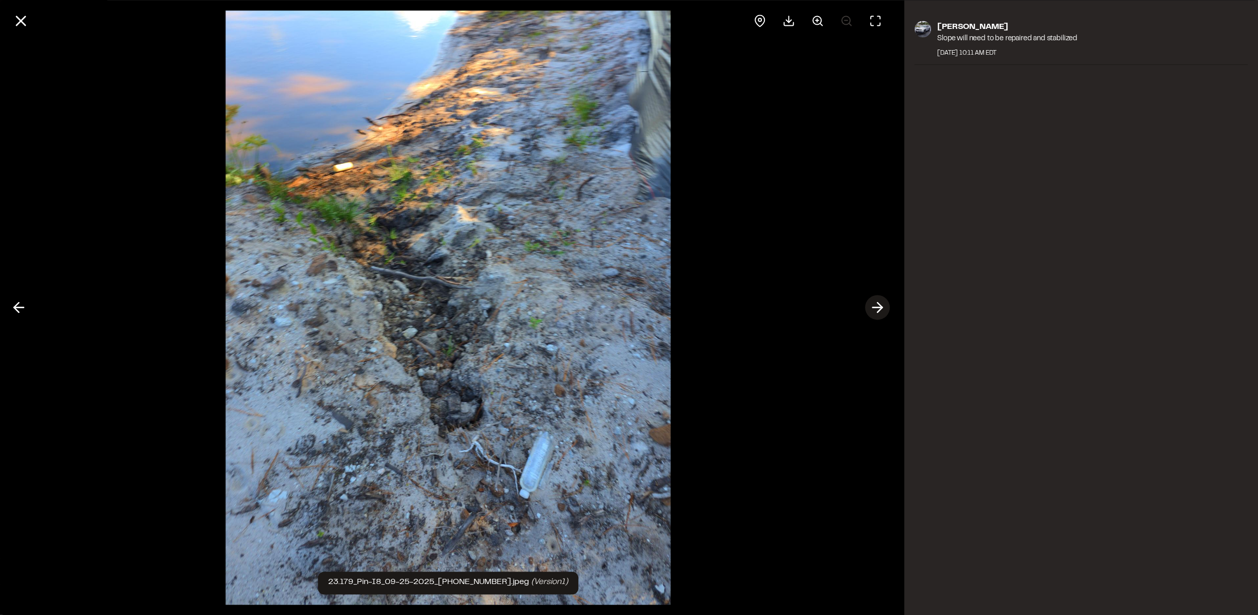
click at [874, 308] on line at bounding box center [878, 308] width 10 height 0
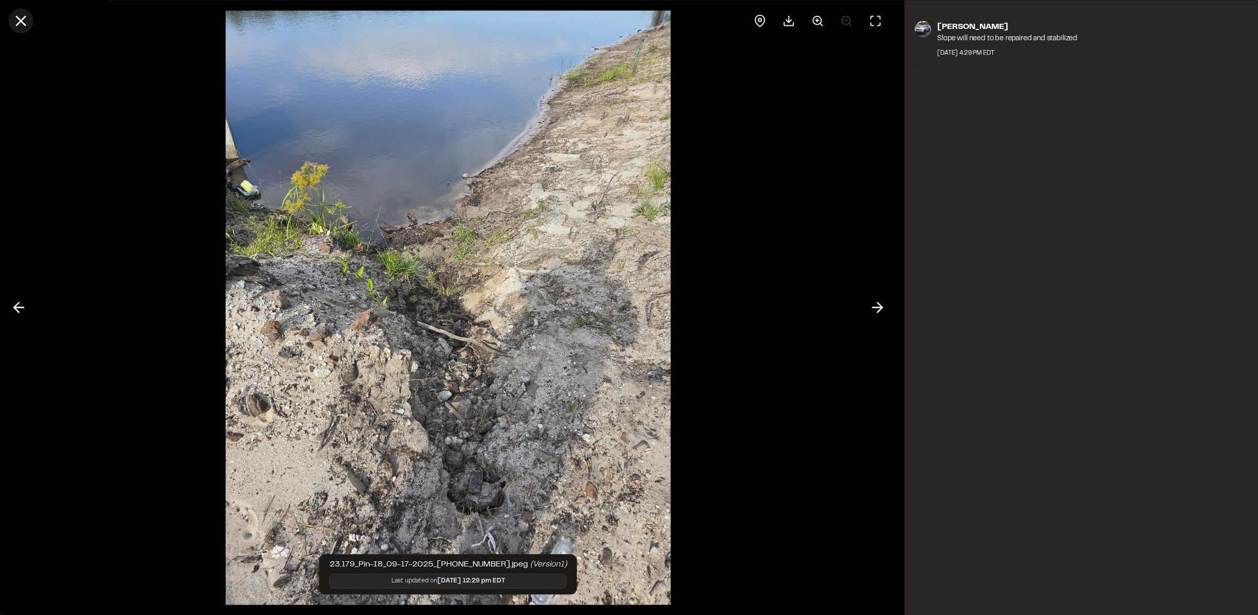
click at [21, 17] on icon at bounding box center [21, 21] width 18 height 18
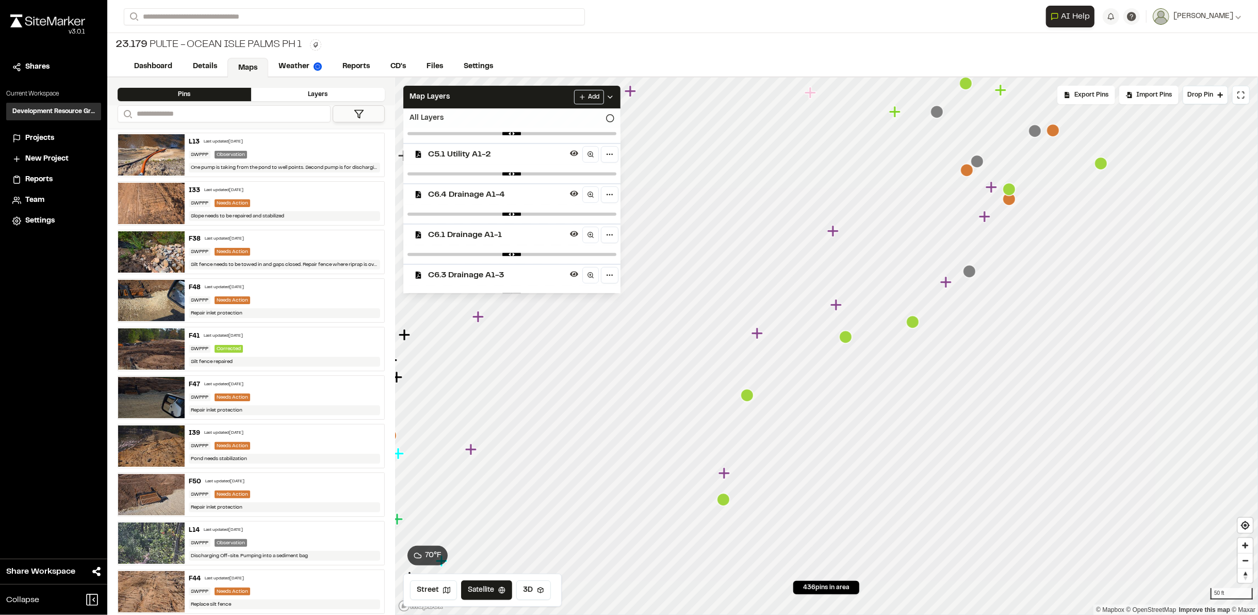
click at [730, 474] on icon "Map marker" at bounding box center [725, 472] width 13 height 13
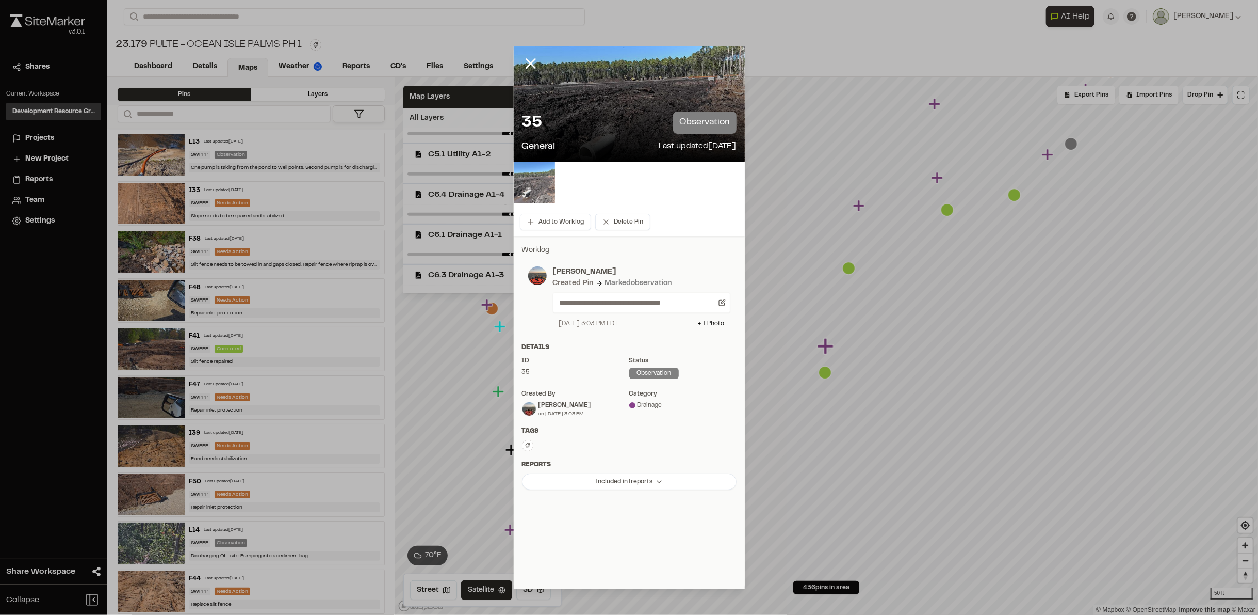
click at [539, 176] on img at bounding box center [534, 182] width 41 height 41
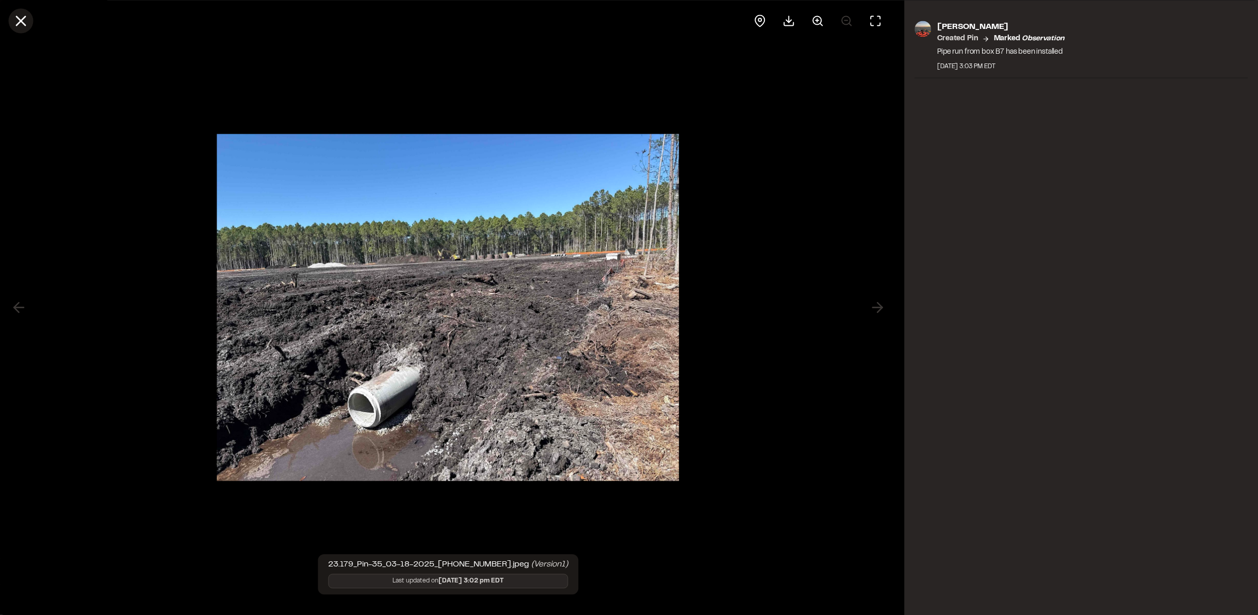
click at [23, 22] on icon at bounding box center [21, 21] width 18 height 18
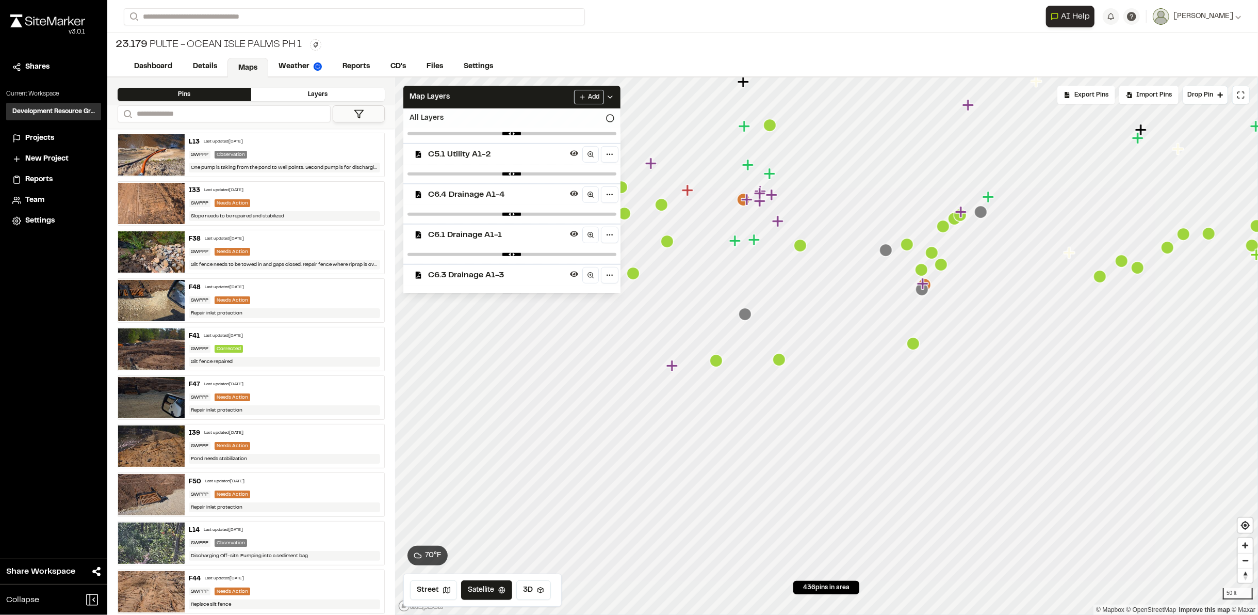
click at [720, 361] on icon "Map marker" at bounding box center [716, 360] width 13 height 13
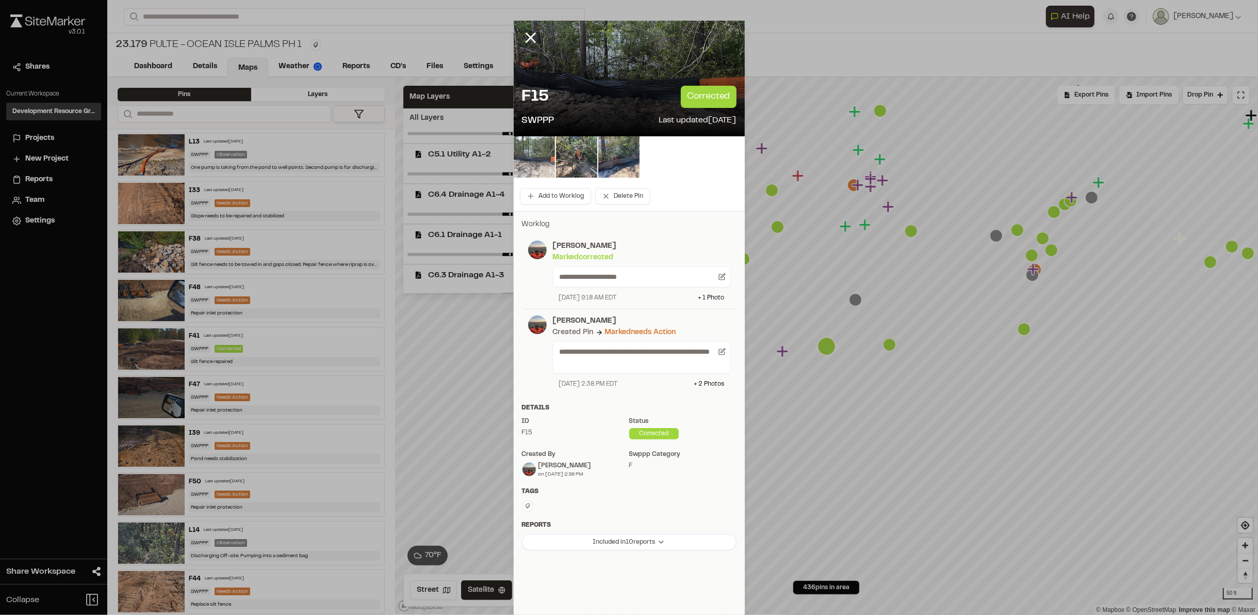
click at [541, 156] on img at bounding box center [534, 156] width 41 height 41
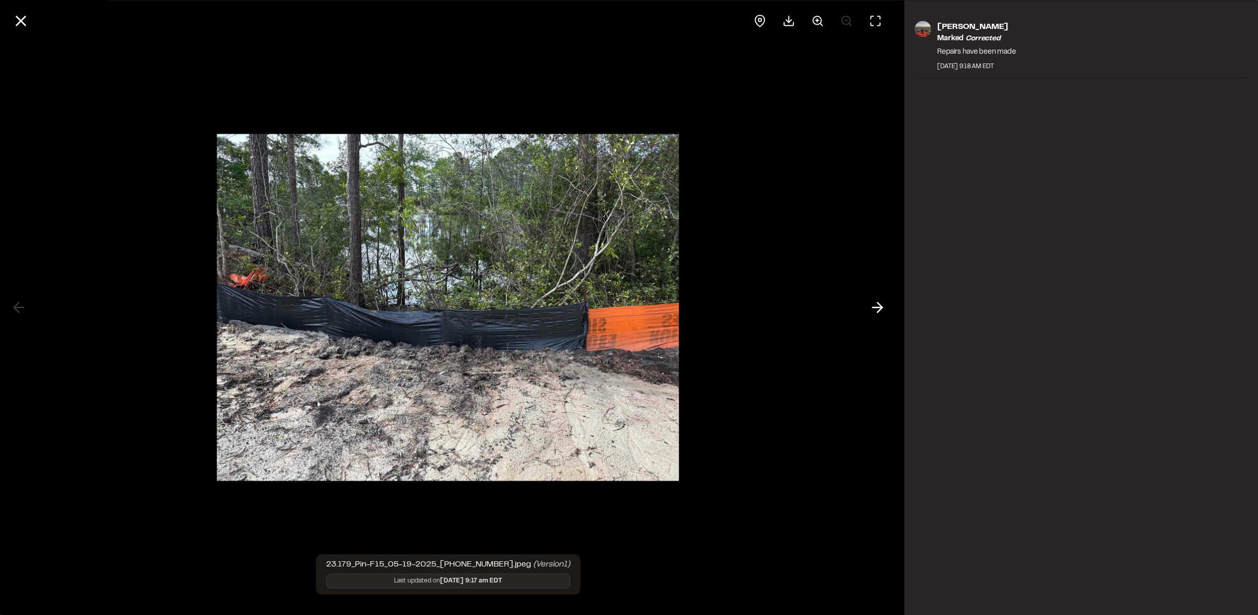
drag, startPoint x: 35, startPoint y: 9, endPoint x: 28, endPoint y: 15, distance: 8.8
click at [35, 10] on div at bounding box center [448, 20] width 897 height 41
click at [25, 17] on icon at bounding box center [21, 21] width 18 height 18
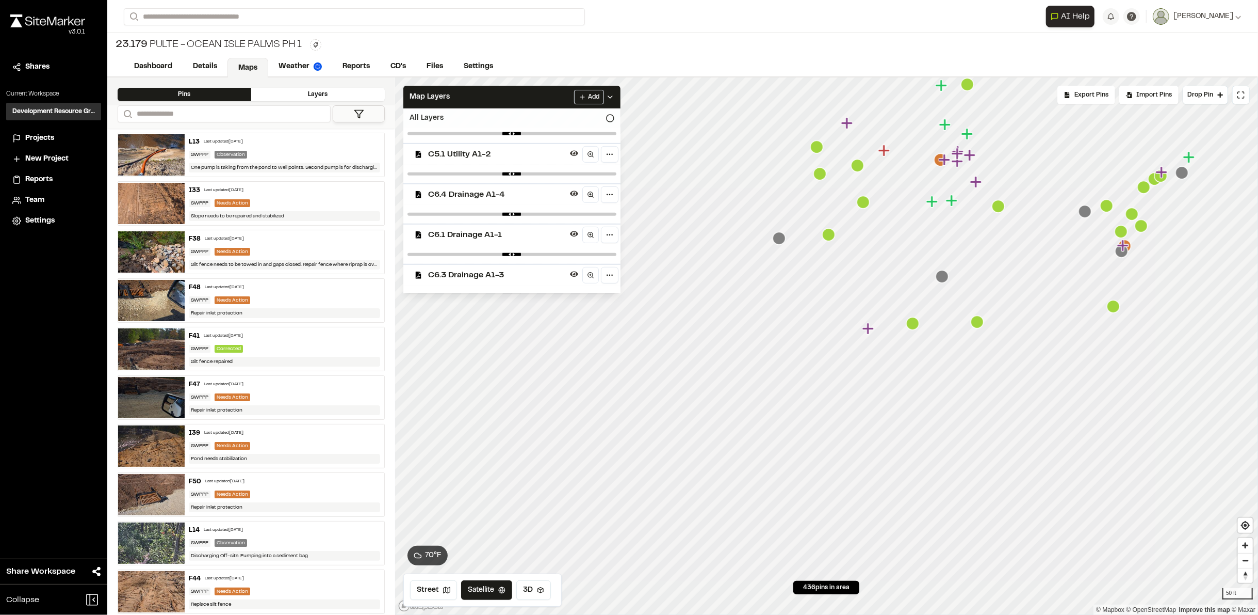
click at [872, 330] on icon "Map marker" at bounding box center [869, 328] width 13 height 13
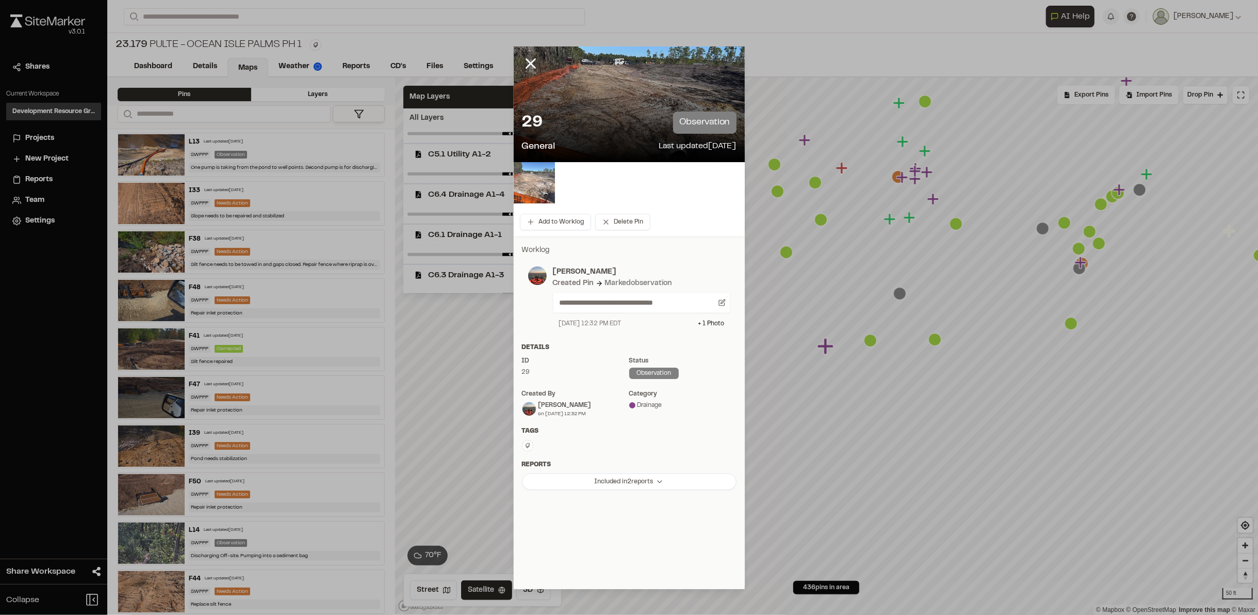
click at [527, 180] on img at bounding box center [534, 182] width 41 height 41
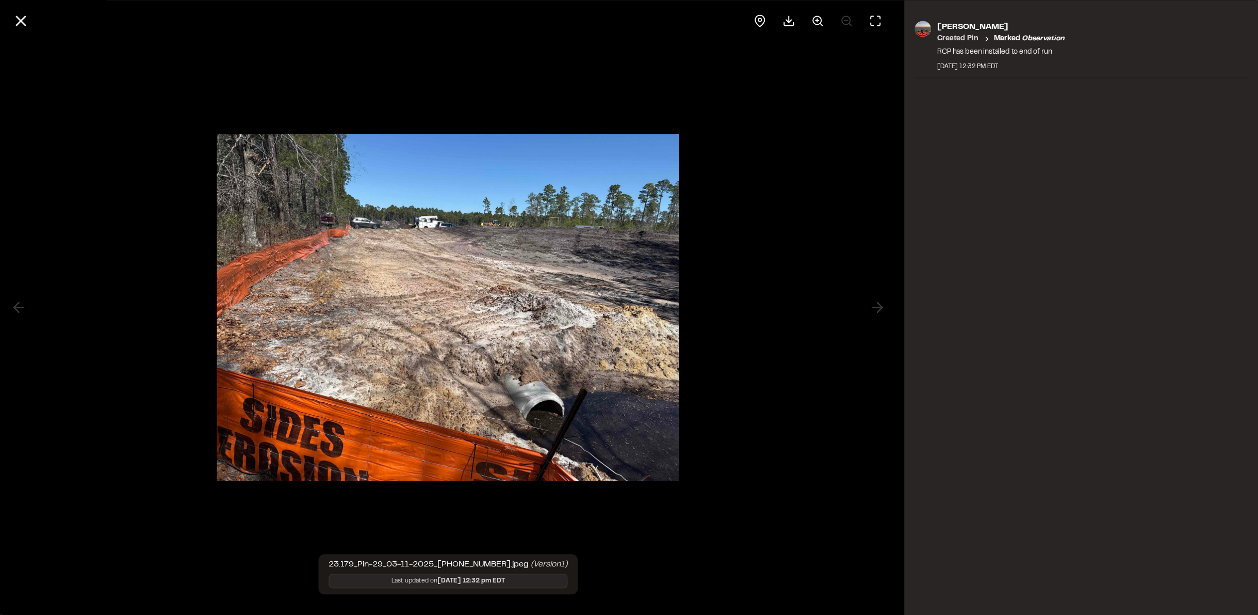
drag, startPoint x: 22, startPoint y: 25, endPoint x: 103, endPoint y: 50, distance: 84.2
click at [22, 25] on icon at bounding box center [21, 21] width 18 height 18
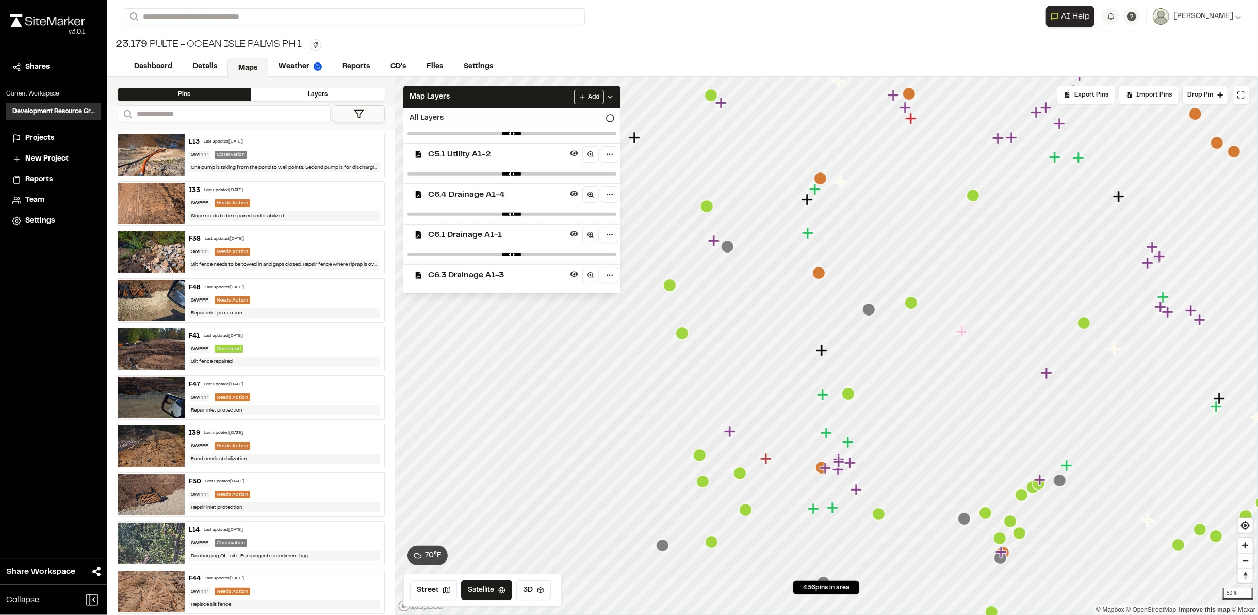
drag, startPoint x: 881, startPoint y: 370, endPoint x: 829, endPoint y: 525, distance: 163.7
click at [829, 77] on div at bounding box center [826, 77] width 863 height 0
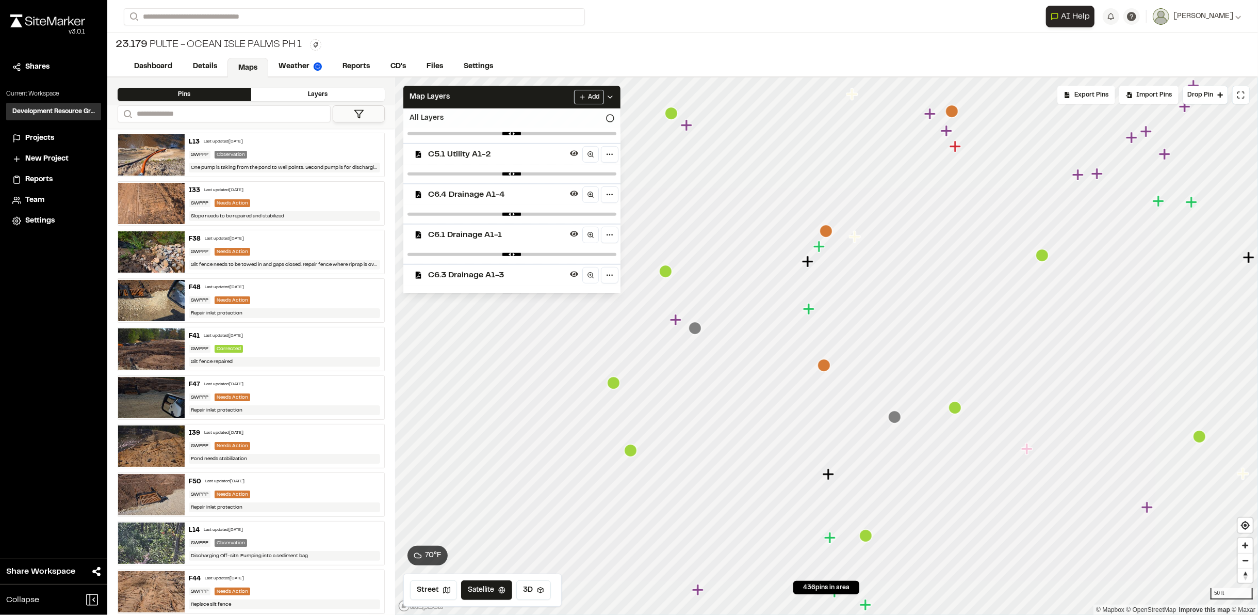
click at [888, 614] on html "**********" at bounding box center [629, 307] width 1258 height 615
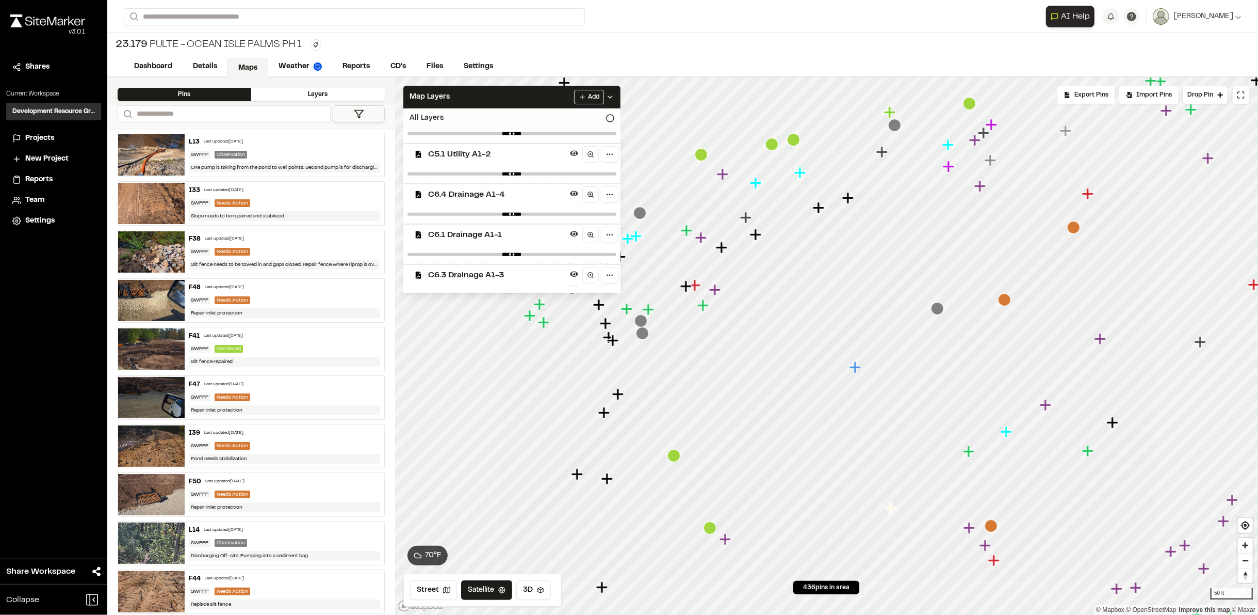
click at [844, 614] on html "**********" at bounding box center [629, 307] width 1258 height 615
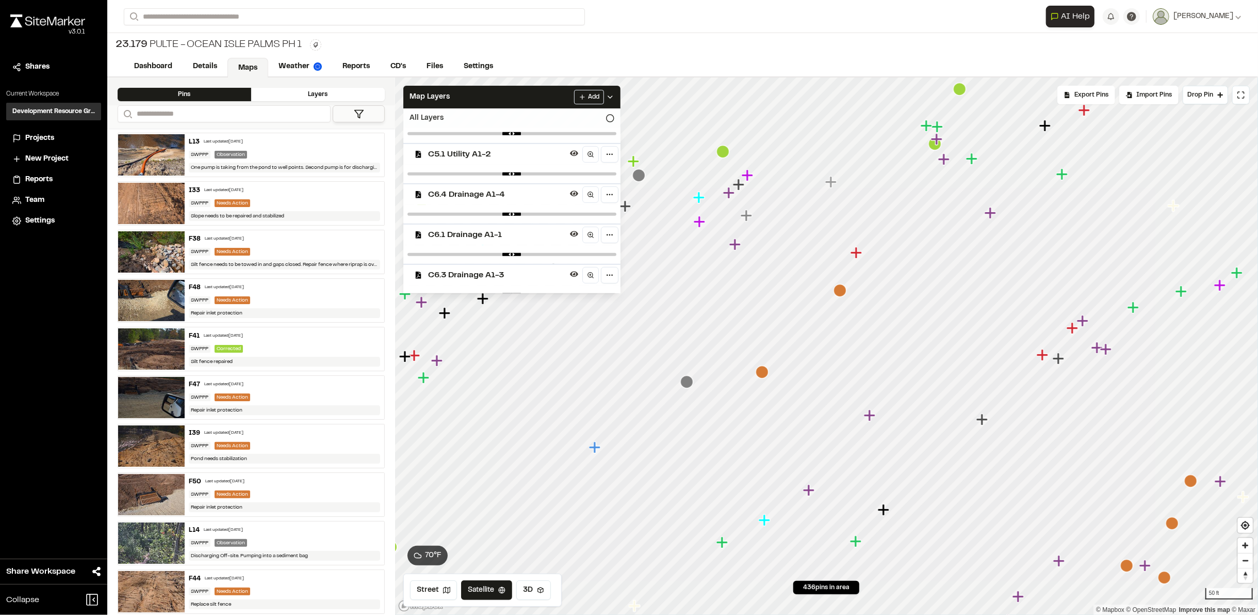
click at [687, 378] on icon "Map marker" at bounding box center [687, 381] width 13 height 13
click at [690, 381] on icon "Map marker" at bounding box center [688, 381] width 13 height 13
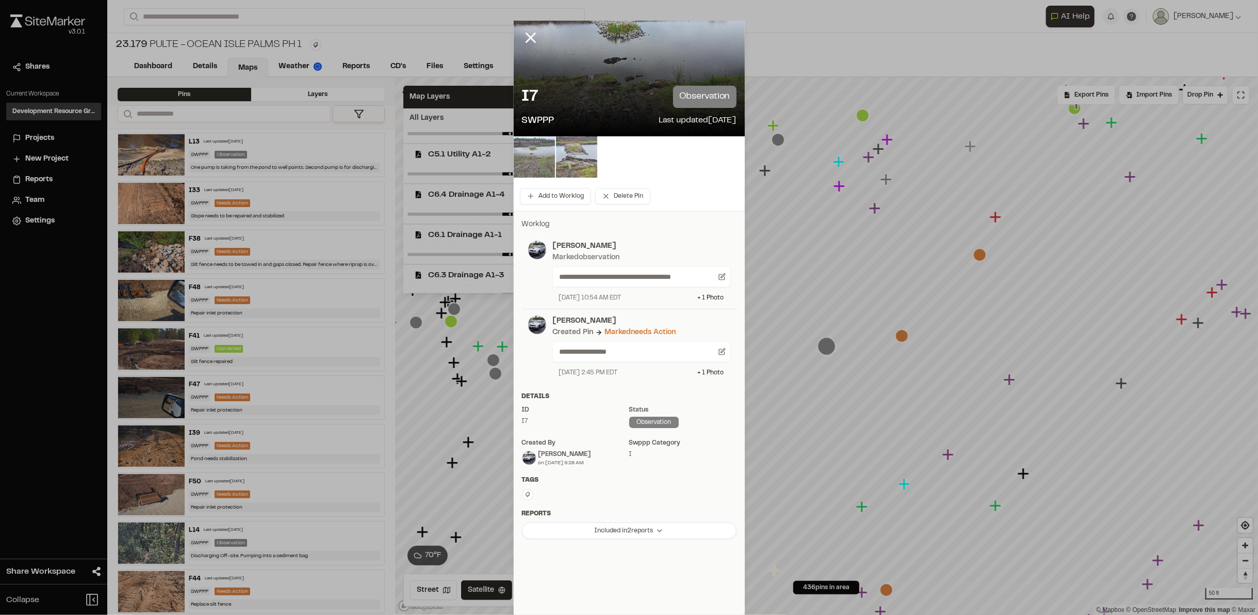
click at [547, 156] on img at bounding box center [534, 156] width 41 height 41
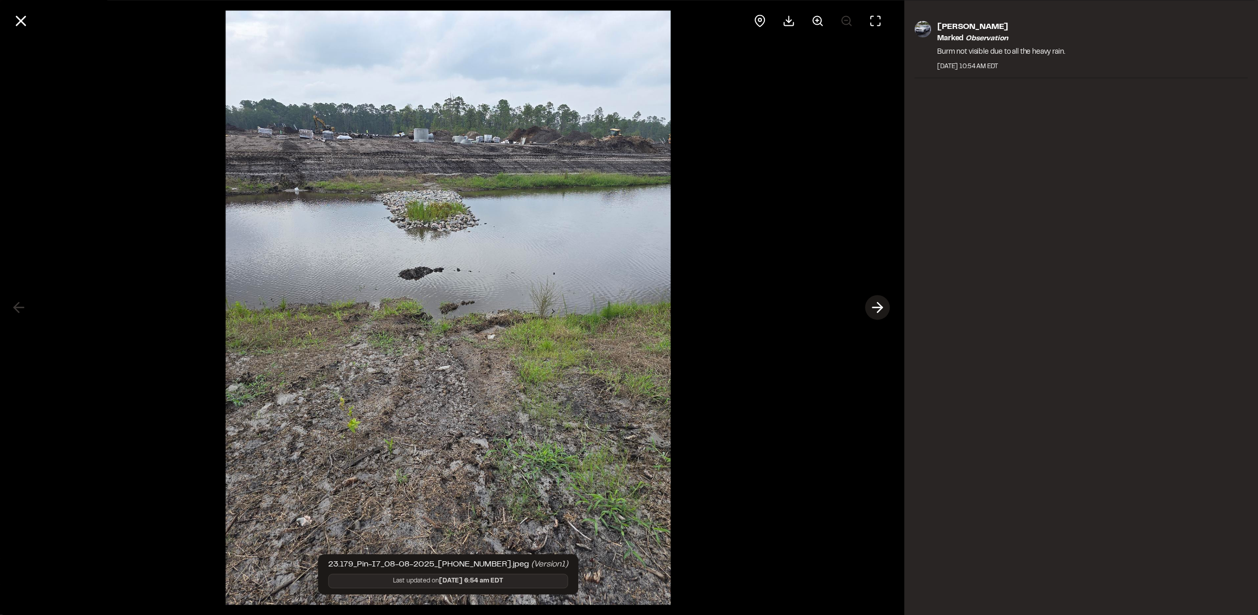
click at [879, 300] on icon at bounding box center [878, 308] width 17 height 18
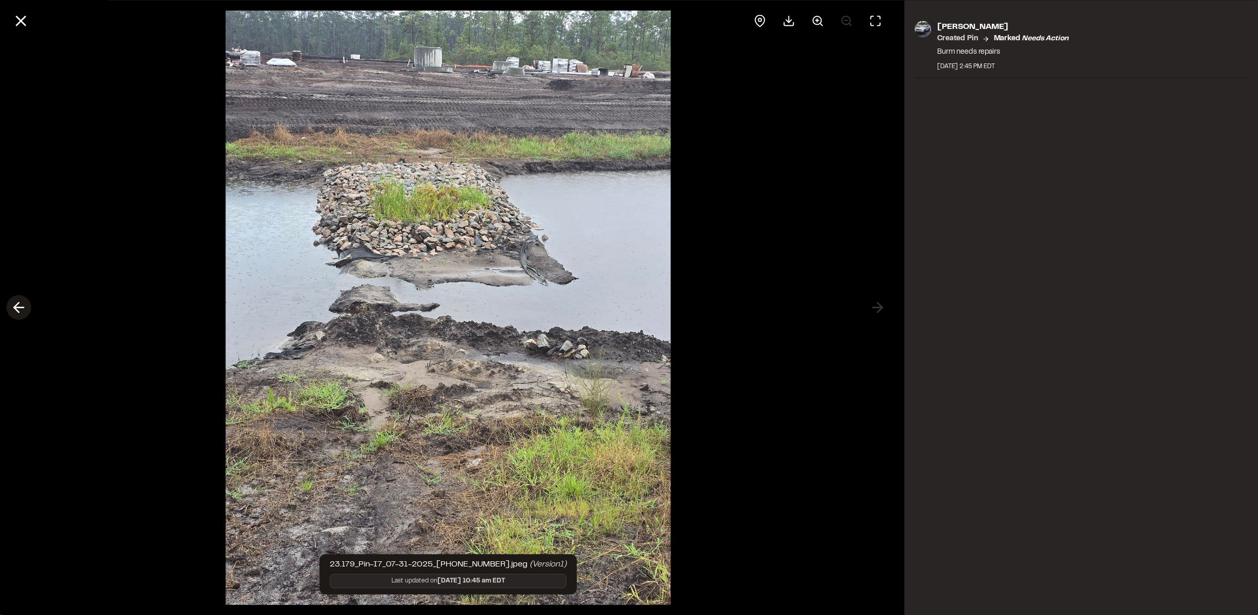
click at [27, 312] on button at bounding box center [18, 307] width 25 height 25
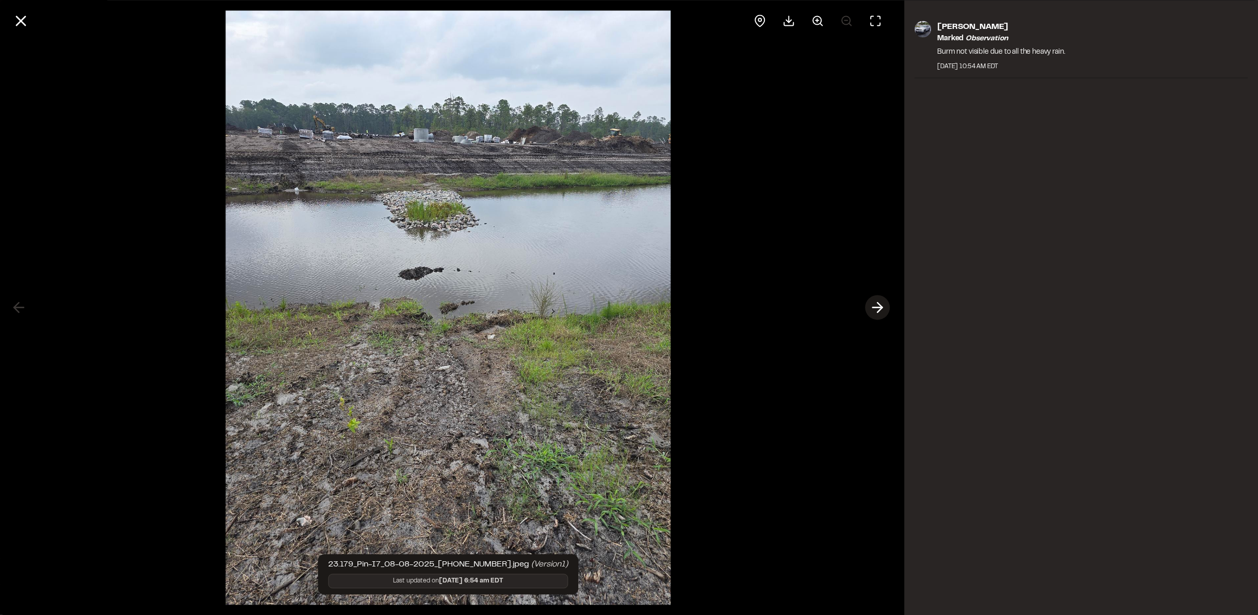
click at [874, 306] on icon at bounding box center [878, 308] width 17 height 18
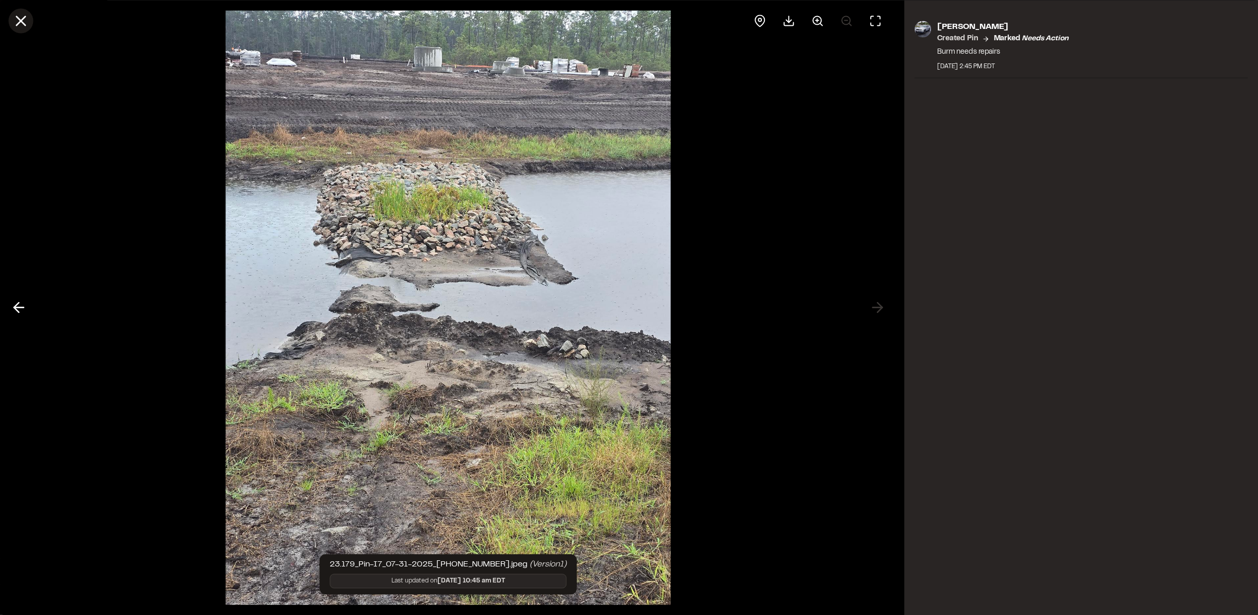
click at [19, 19] on line at bounding box center [21, 21] width 9 height 9
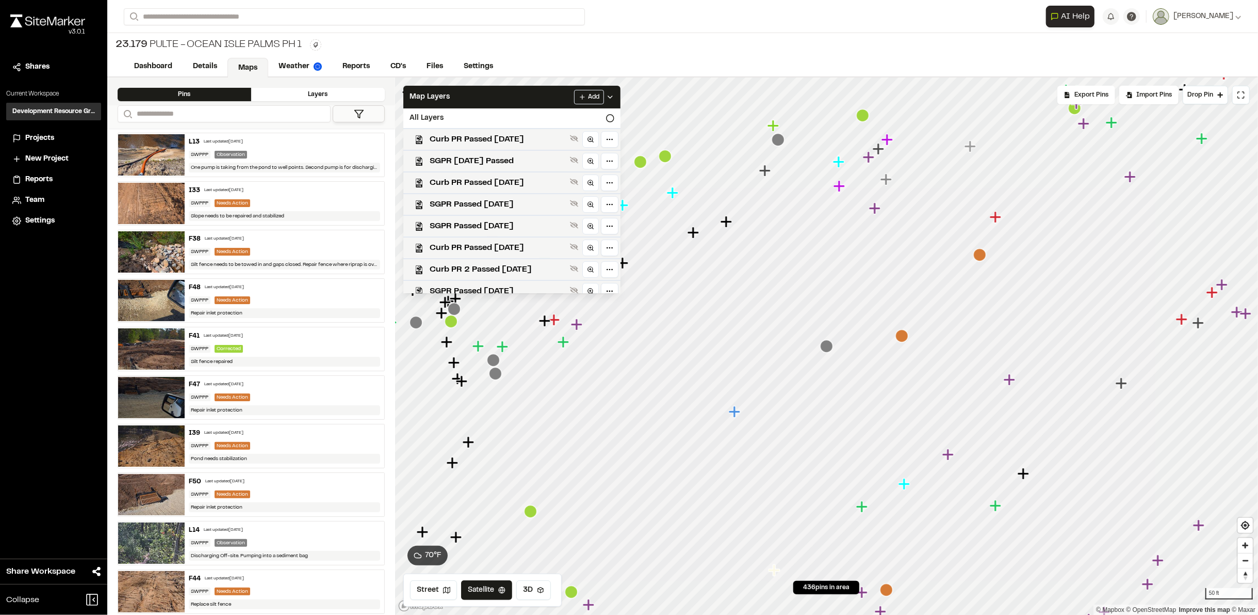
scroll to position [437, 0]
